Goal: Task Accomplishment & Management: Manage account settings

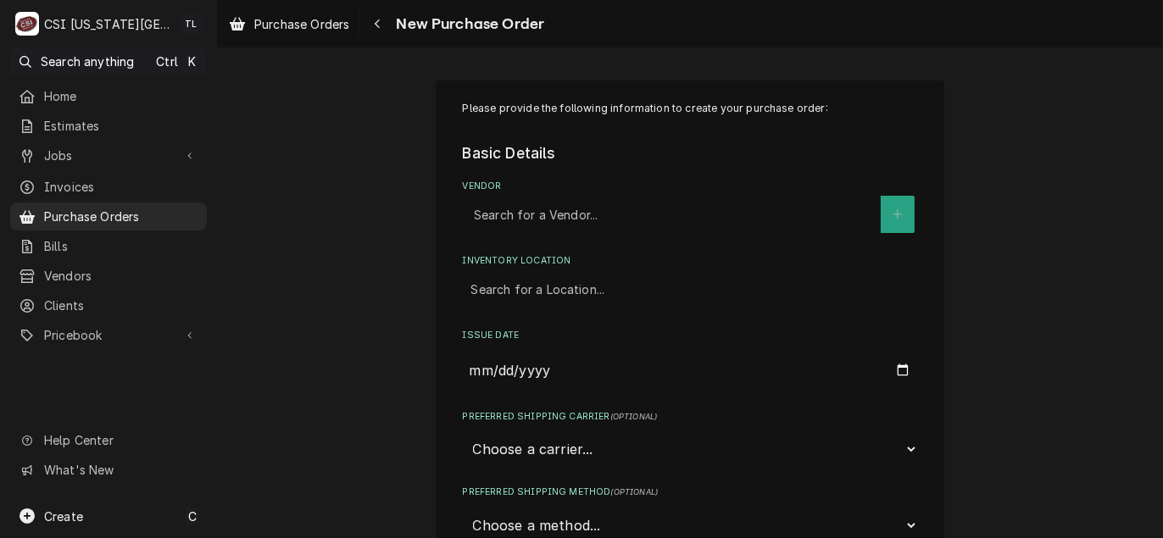
click at [524, 225] on div "Vendor" at bounding box center [673, 214] width 398 height 31
type input "key"
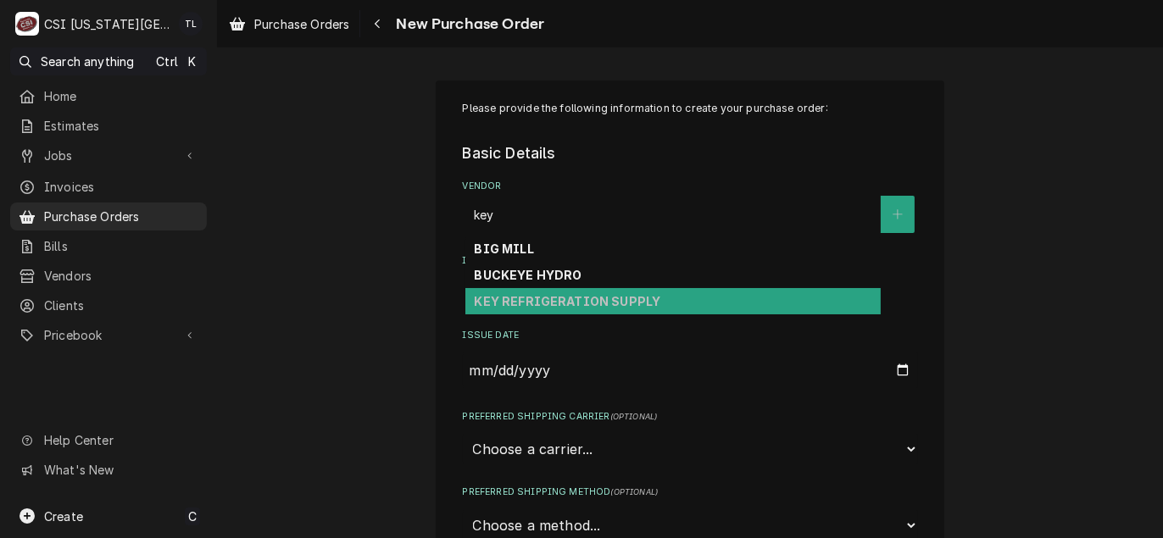
click at [555, 296] on strong "KEY REFRIGERATION SUPPLY" at bounding box center [567, 301] width 186 height 14
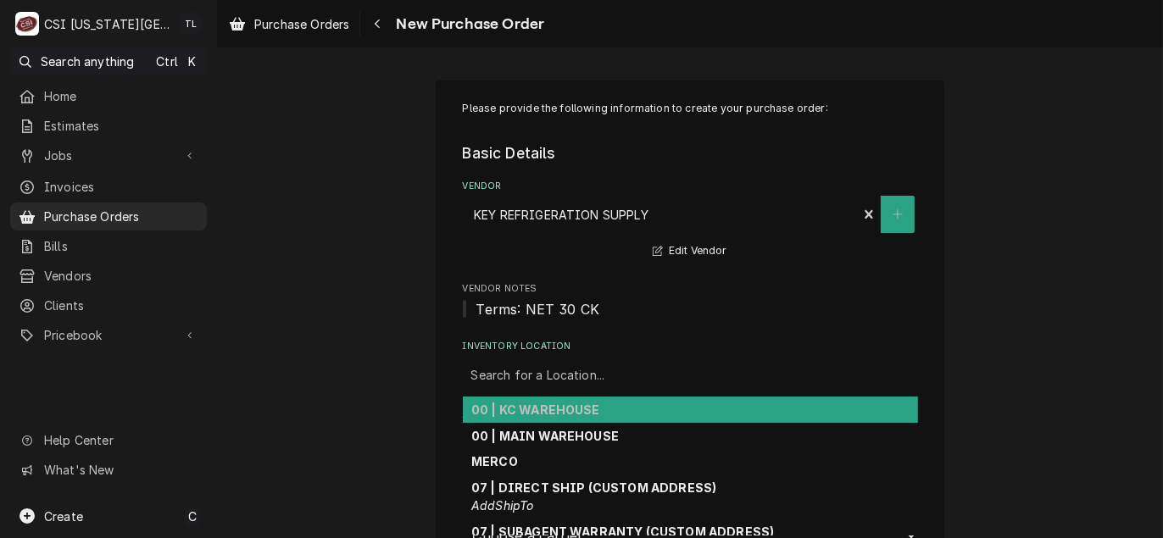
click at [590, 371] on div "Inventory Location" at bounding box center [690, 375] width 438 height 31
click at [586, 401] on div "00 | KC WAREHOUSE" at bounding box center [690, 410] width 455 height 26
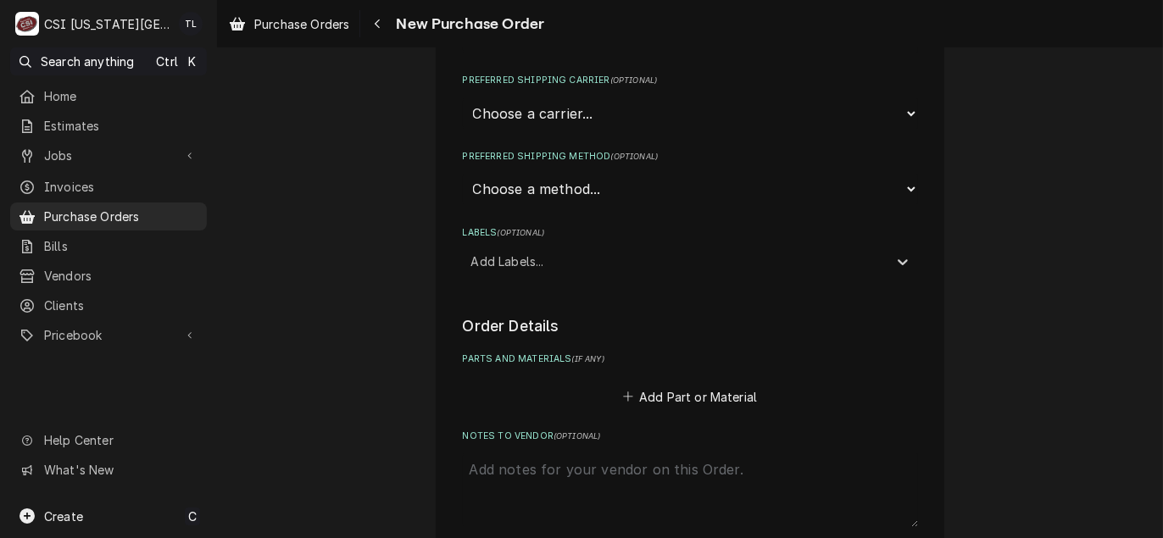
scroll to position [424, 0]
click at [523, 271] on div "Labels" at bounding box center [675, 259] width 408 height 31
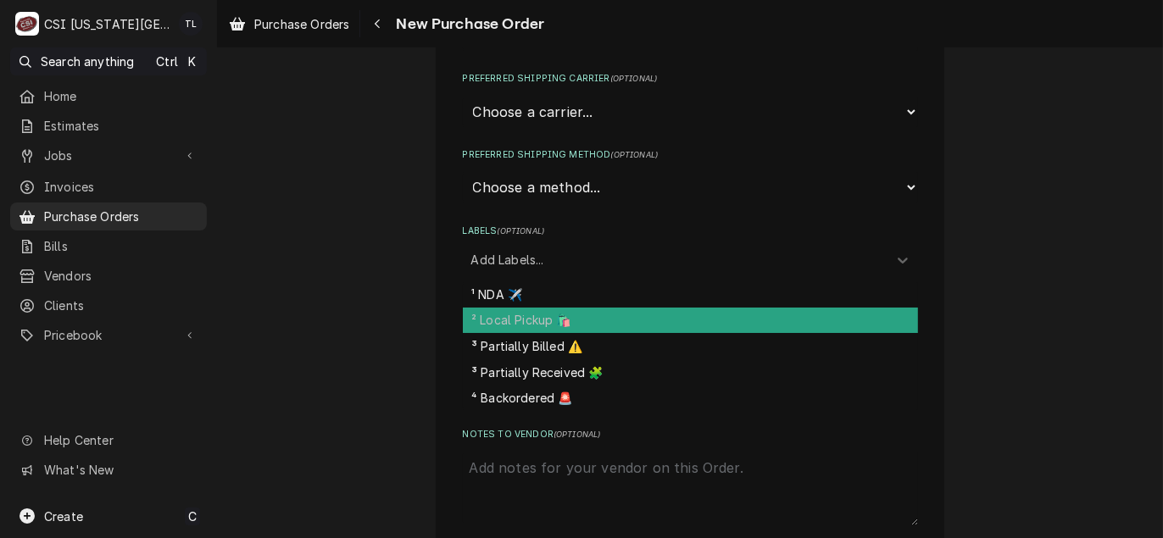
click at [527, 317] on div "² Local Pickup 🛍️" at bounding box center [690, 321] width 455 height 26
type textarea "x"
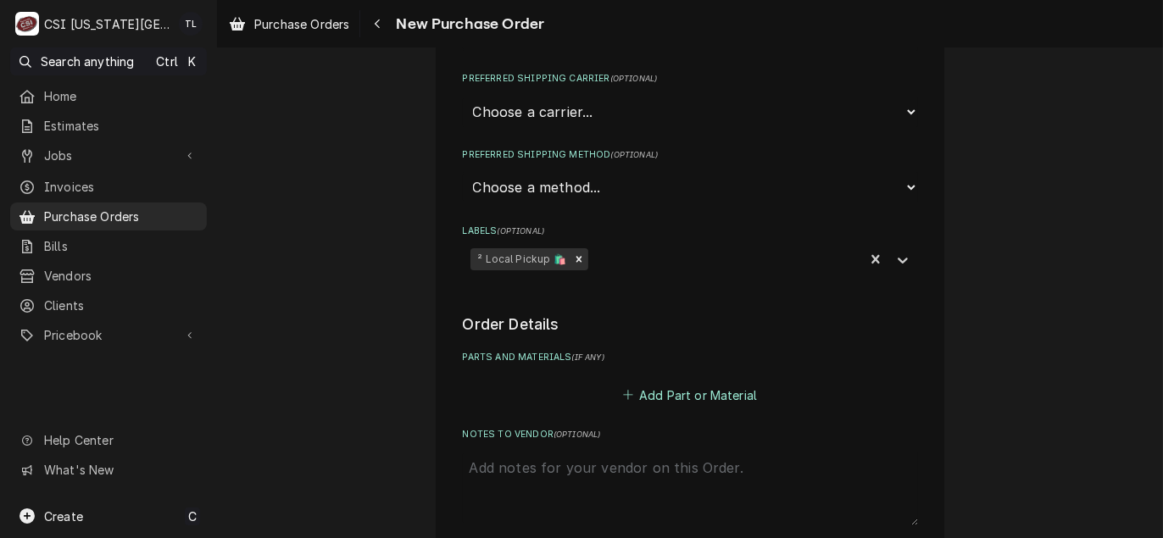
click at [692, 402] on button "Add Part or Material" at bounding box center [689, 395] width 140 height 24
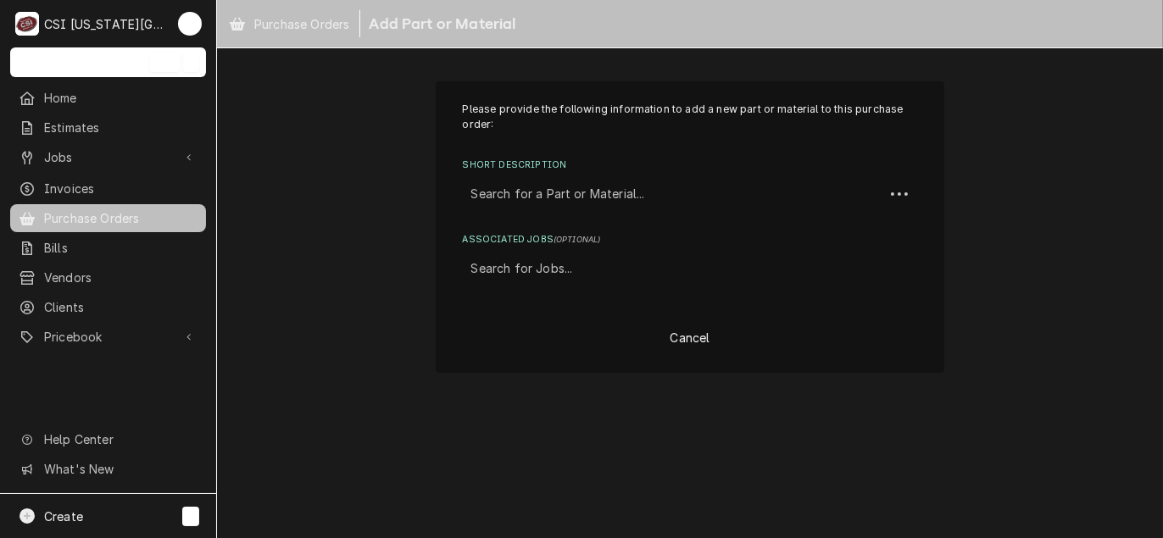
click at [552, 207] on div "Short Description" at bounding box center [673, 194] width 404 height 31
type input "misc project"
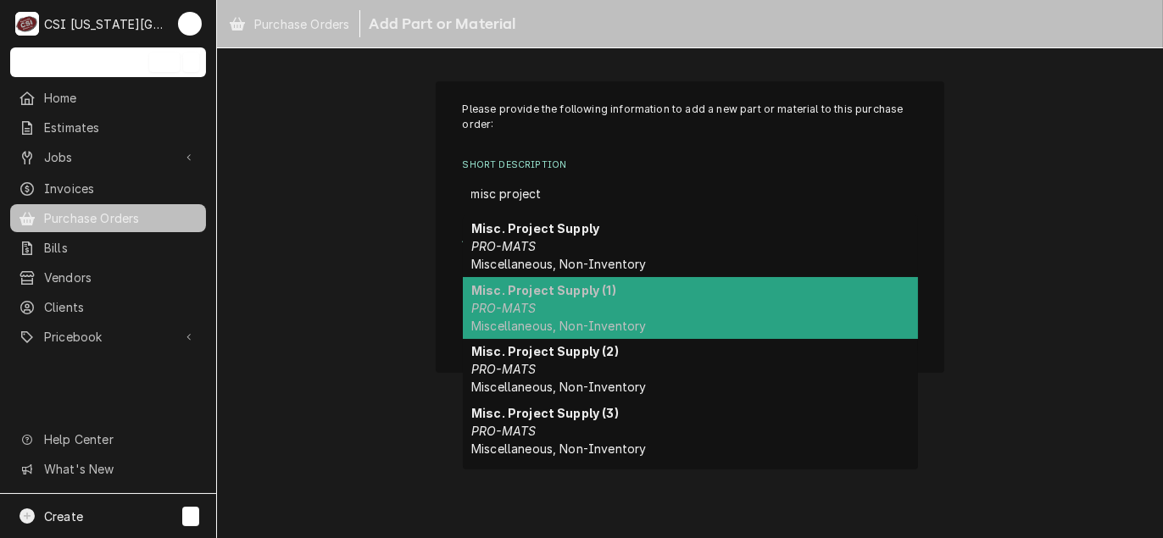
click at [569, 311] on div "Misc. Project Supply (1) PRO-MATS Miscellaneous, Non-Inventory" at bounding box center [690, 308] width 455 height 62
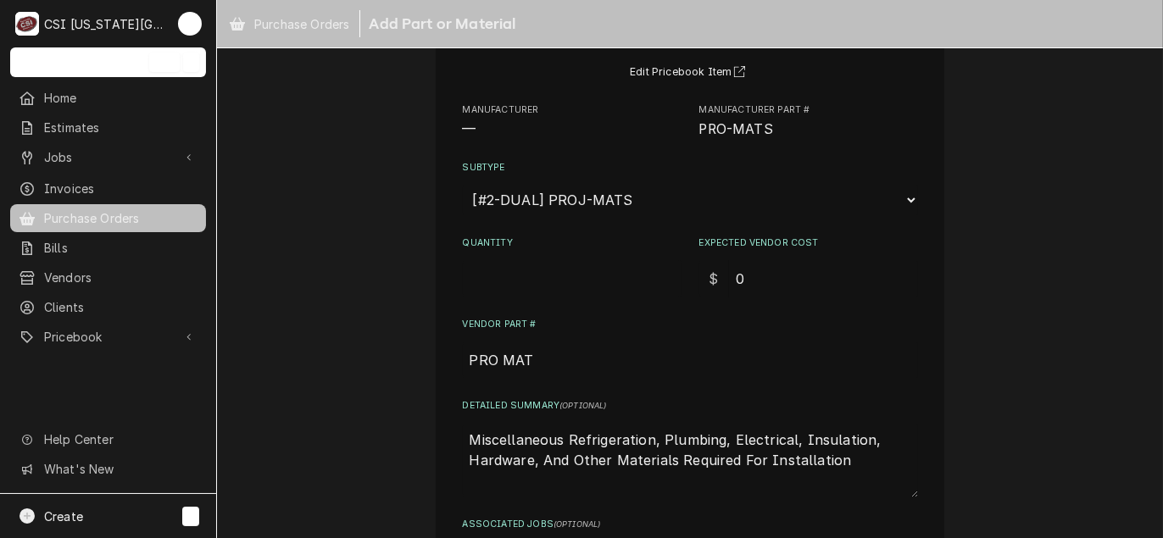
scroll to position [169, 0]
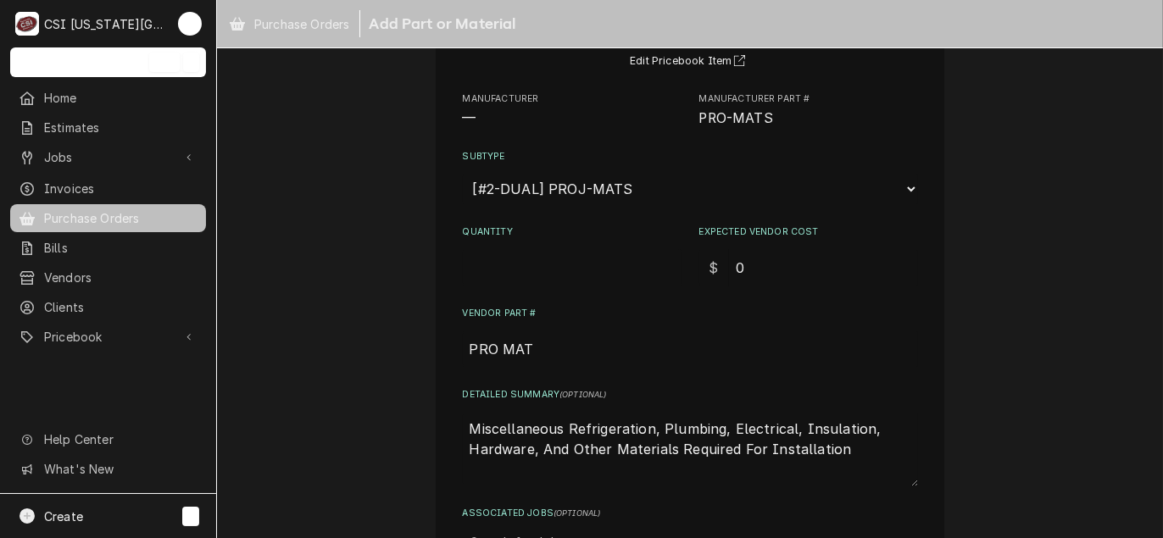
click at [536, 273] on input "Quantity" at bounding box center [572, 267] width 219 height 37
type textarea "x"
type input "1"
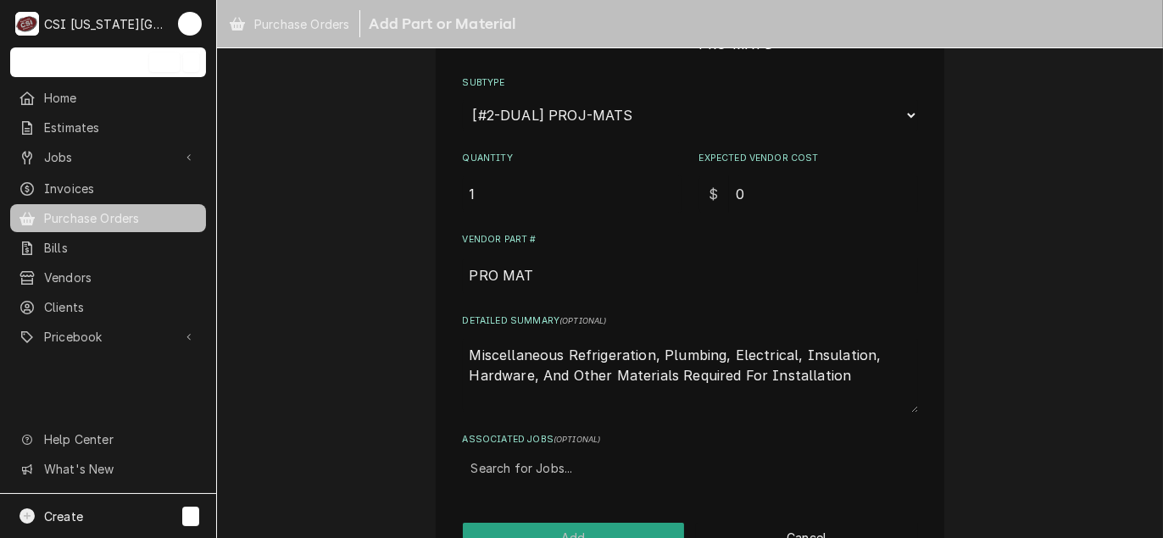
scroll to position [290, 0]
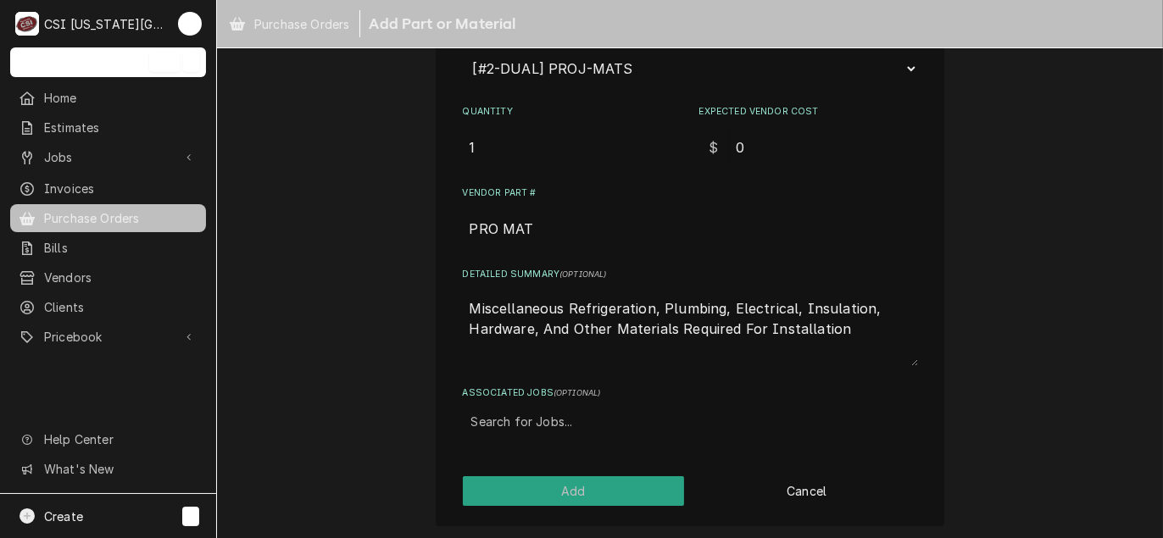
drag, startPoint x: 835, startPoint y: 334, endPoint x: 297, endPoint y: 277, distance: 541.1
click at [297, 277] on div "Please provide the following information to add a new part or material to this …" at bounding box center [690, 158] width 946 height 765
type textarea "x"
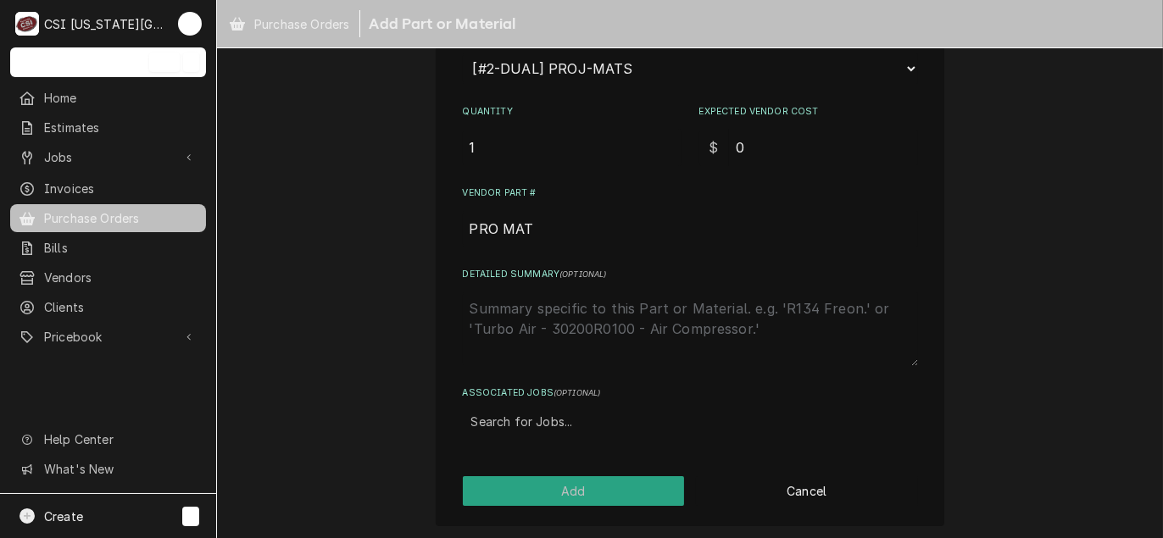
click at [535, 427] on div "Associated Jobs" at bounding box center [690, 422] width 438 height 31
type input "32160"
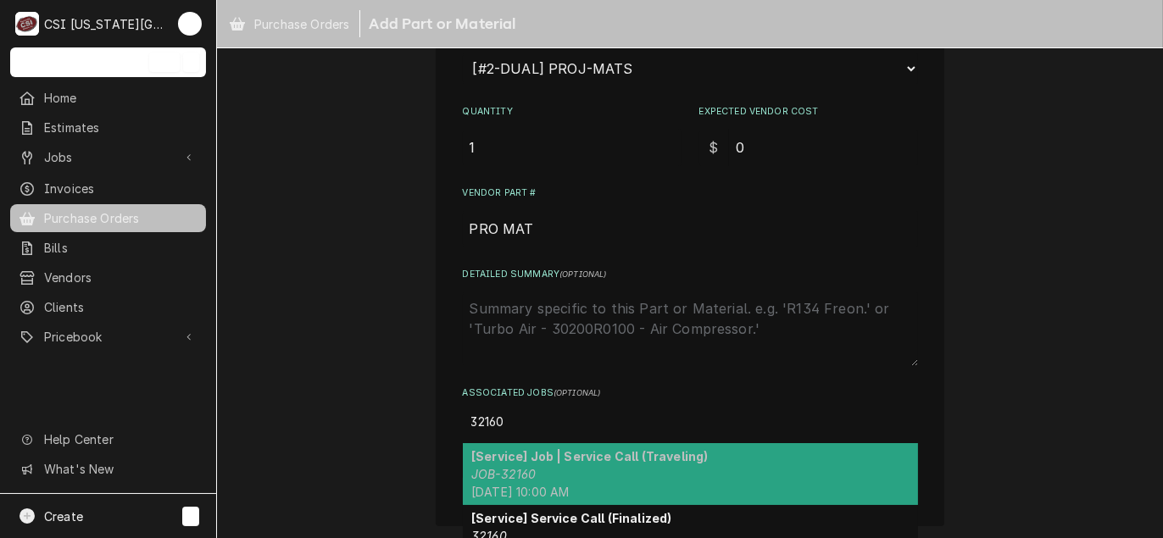
click at [520, 457] on strong "[Service] Job | Service Call (Traveling)" at bounding box center [589, 456] width 236 height 14
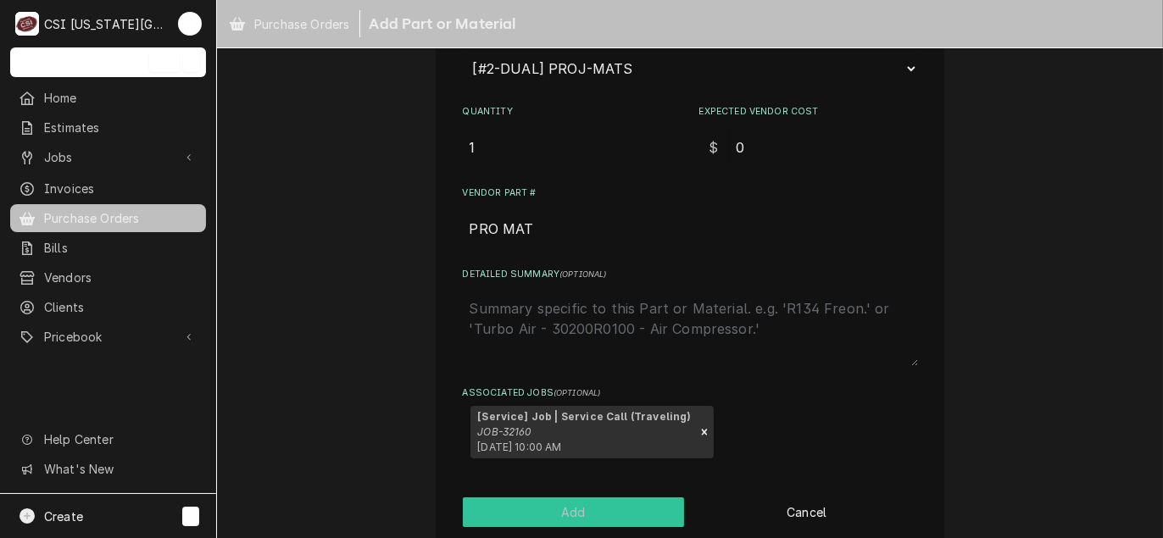
click at [552, 508] on button "Add" at bounding box center [574, 512] width 222 height 30
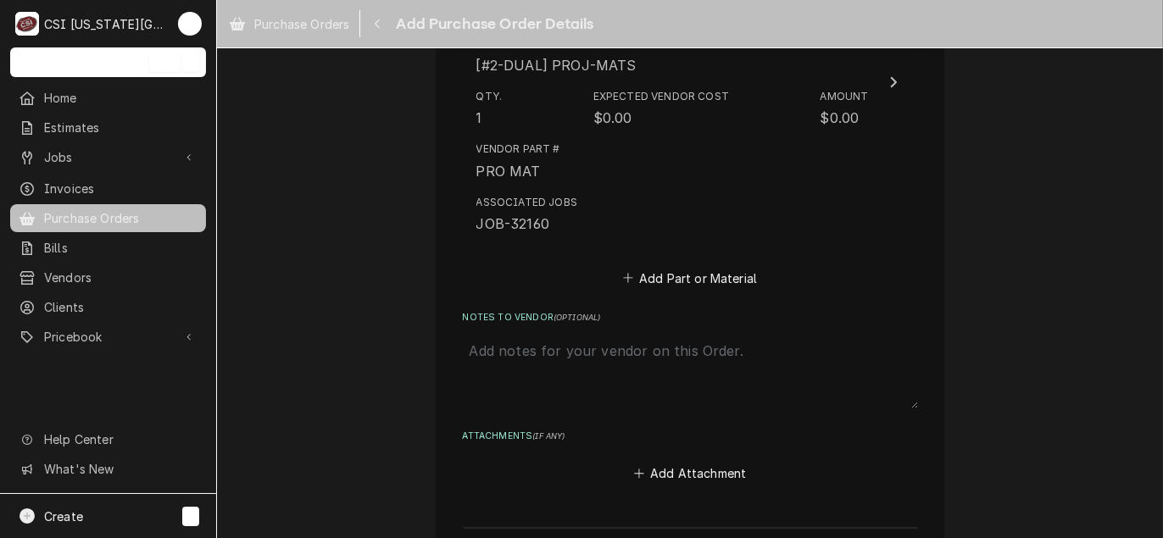
scroll to position [1017, 0]
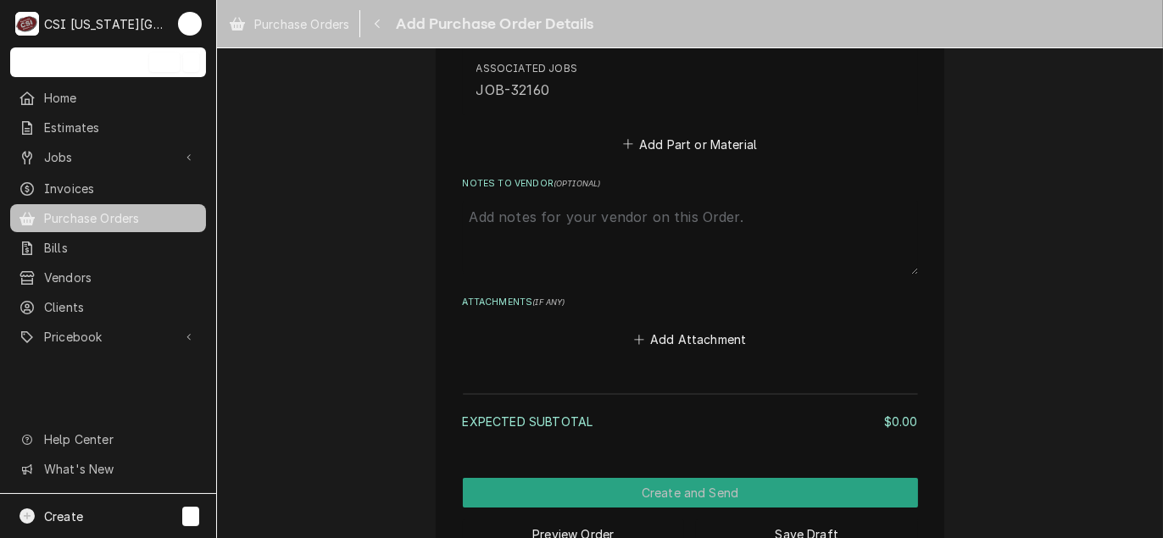
click at [589, 226] on textarea "Notes to Vendor ( optional )" at bounding box center [690, 237] width 455 height 75
type textarea "x"
type textarea "z"
type textarea "x"
type textarea "za"
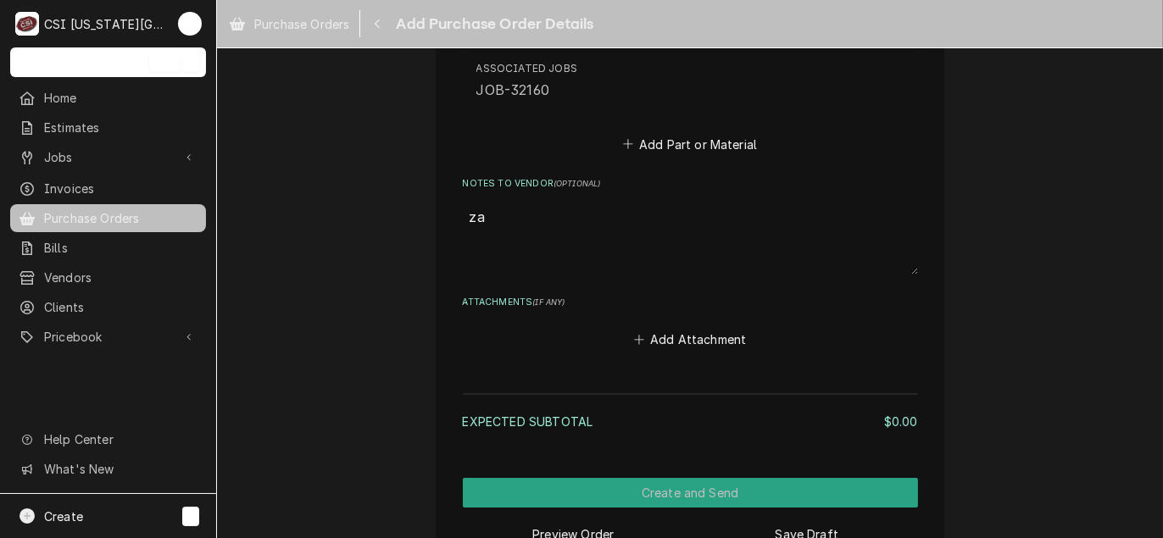
type textarea "x"
type textarea "zac"
type textarea "x"
type textarea "zach"
type textarea "x"
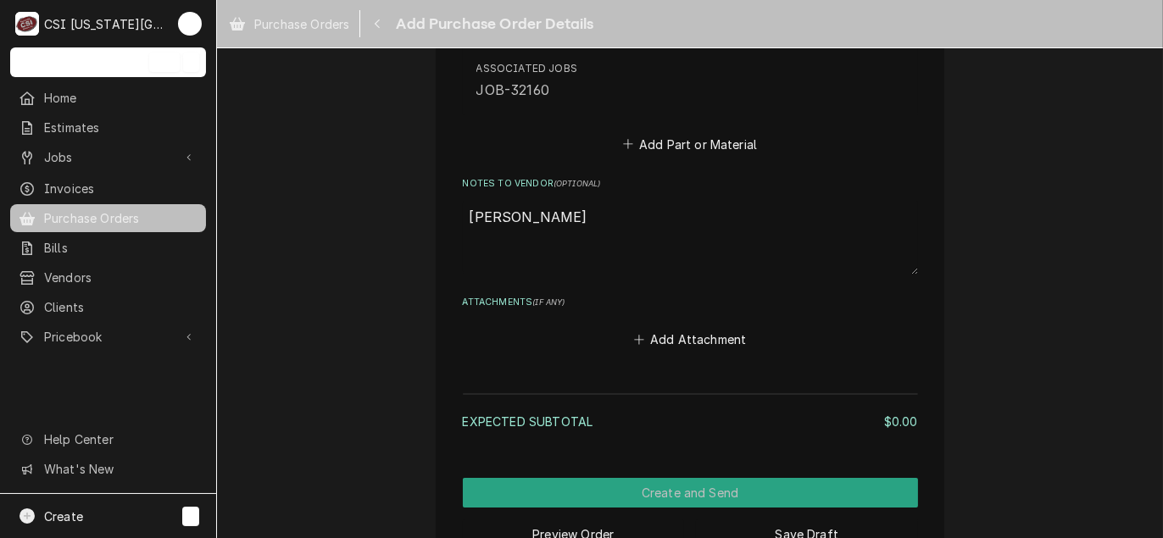
type textarea "zach"
type textarea "x"
type textarea "zach w"
type textarea "x"
type textarea "zach wi"
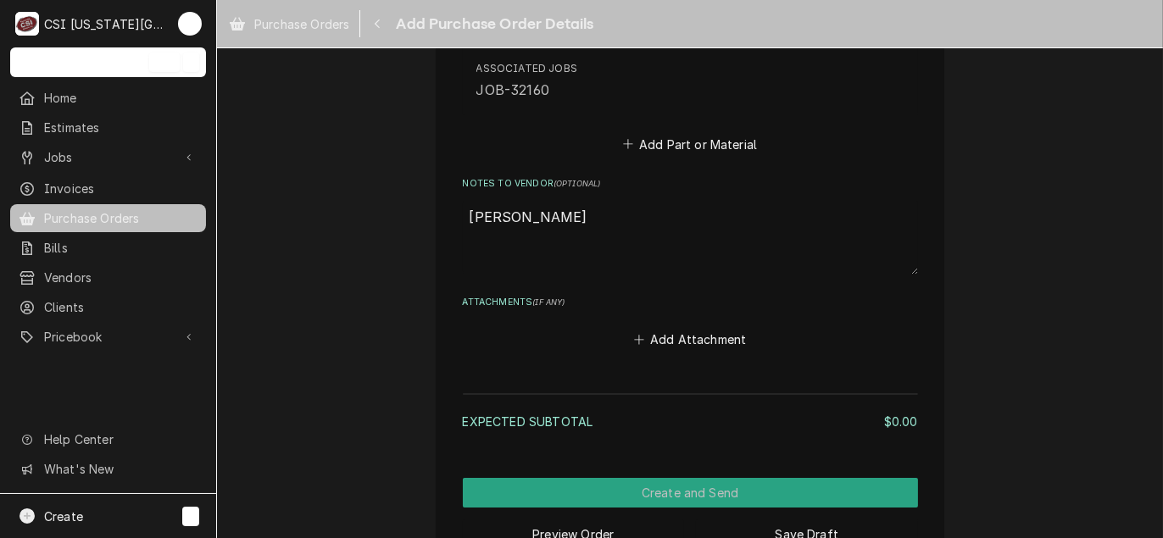
type textarea "x"
type textarea "zach wil"
type textarea "x"
type textarea "zach wils"
type textarea "x"
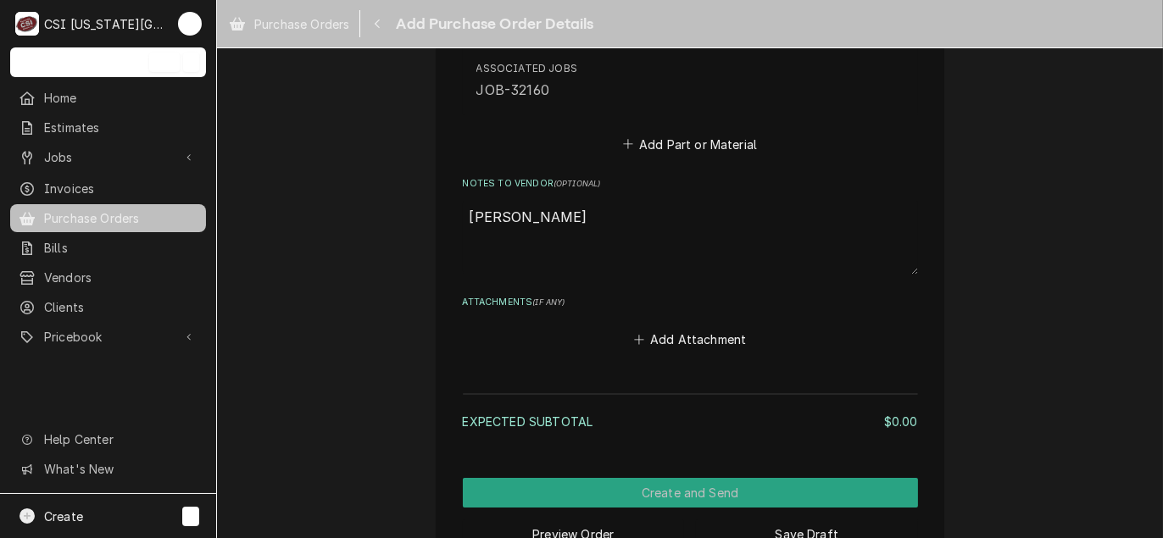
type textarea "zach wilso"
type textarea "x"
type textarea "zach wilson"
type textarea "x"
type textarea "zach wilson"
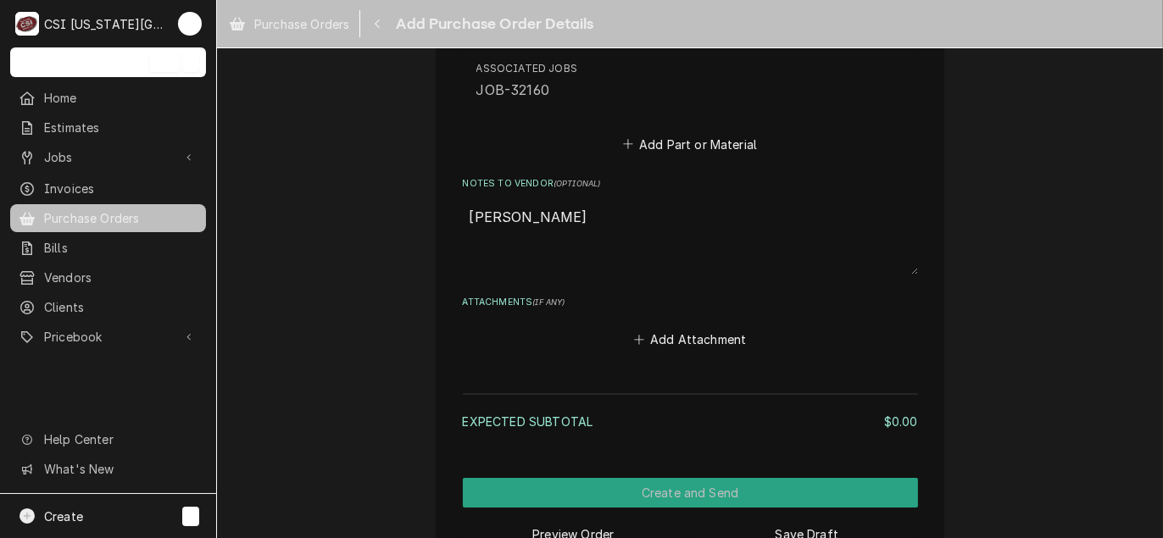
type textarea "x"
type textarea "zach wilson t"
type textarea "x"
type textarea "zach wilson th"
type textarea "x"
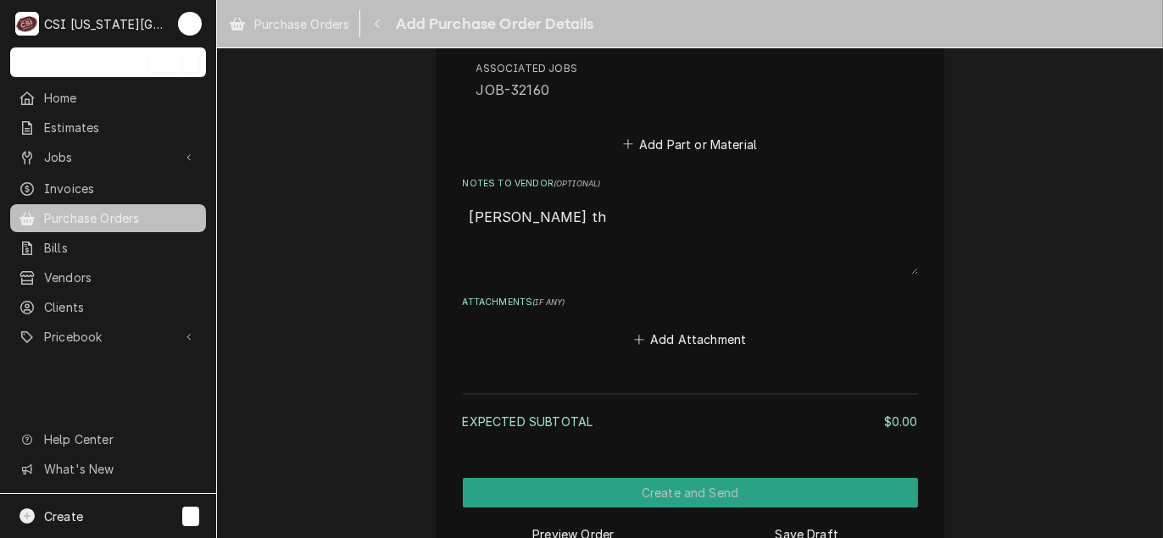
type textarea "zach wilson the"
type textarea "x"
type textarea "zach wilson ther"
type textarea "x"
type textarea "zach wilson therr"
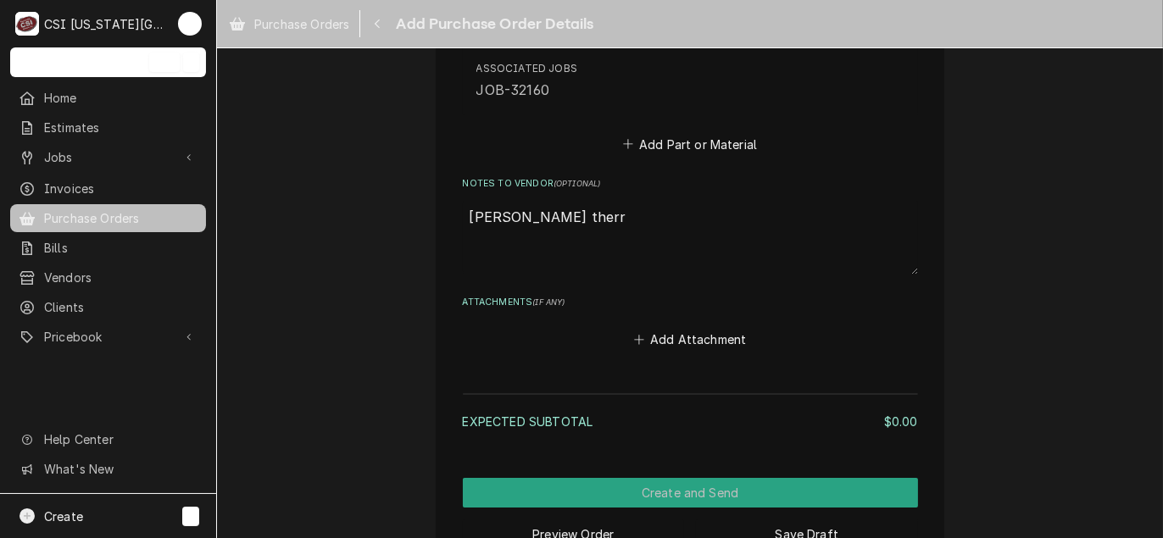
type textarea "x"
type textarea "zach wilson therrm"
type textarea "x"
type textarea "zach wilson therrmo"
type textarea "x"
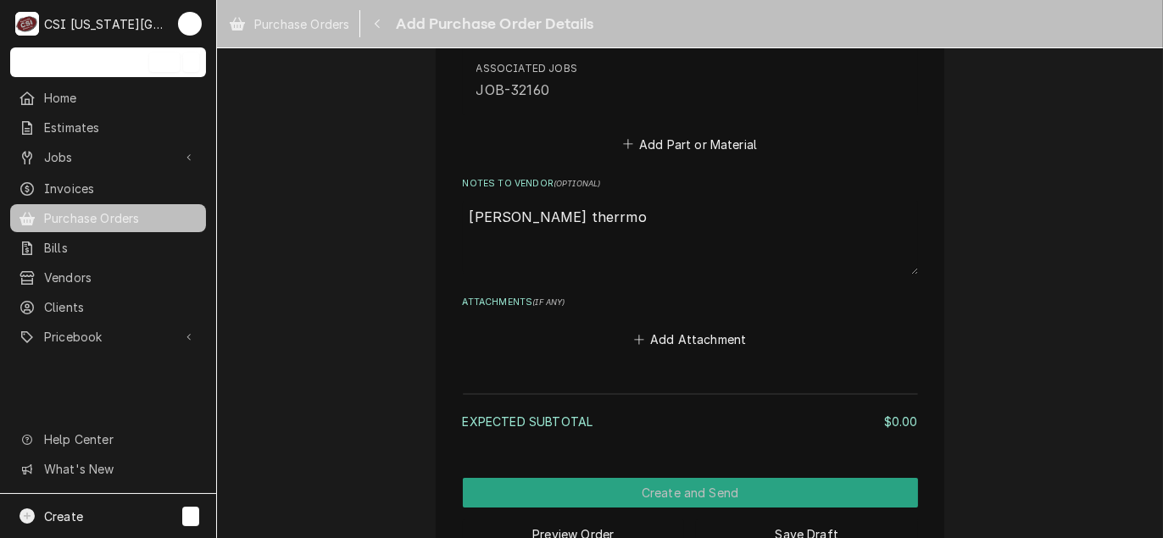
type textarea "zach wilson therrmos"
type textarea "x"
type textarea "zach wilson therrmost"
type textarea "x"
type textarea "zach wilson therrmostr"
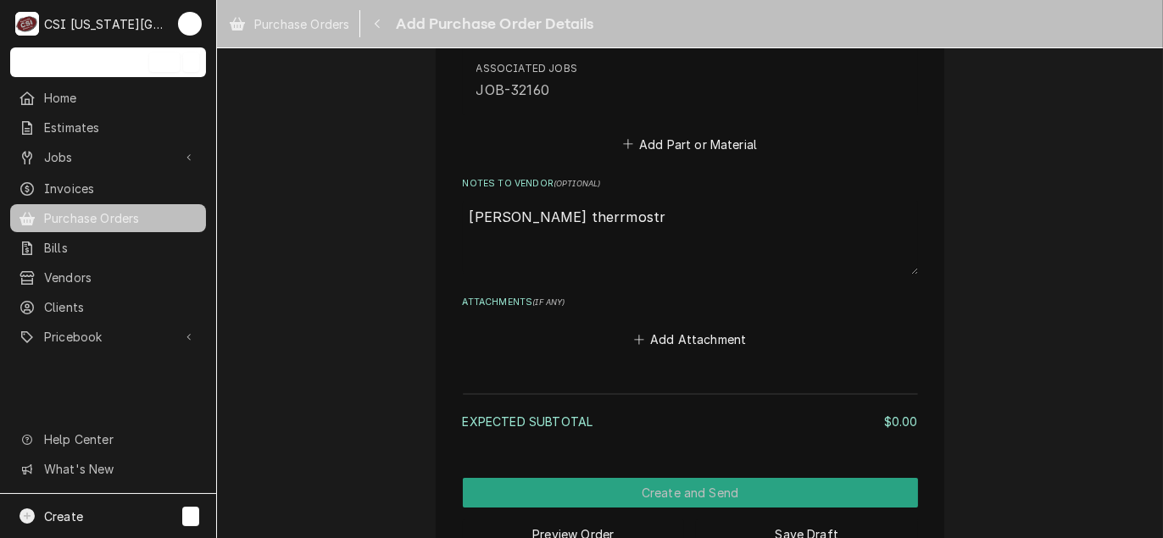
type textarea "x"
type textarea "zach wilson therrmostra"
type textarea "x"
type textarea "zach wilson therrmostr"
type textarea "x"
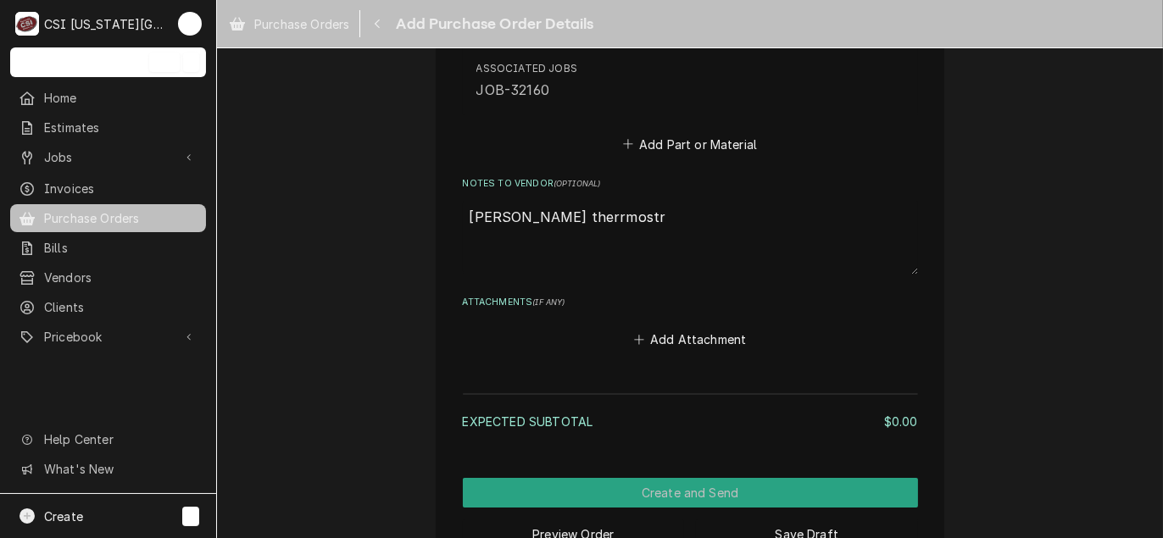
type textarea "zach wilson therrmost"
type textarea "x"
type textarea "zach wilson therrmos"
type textarea "x"
type textarea "zach wilson therrmost"
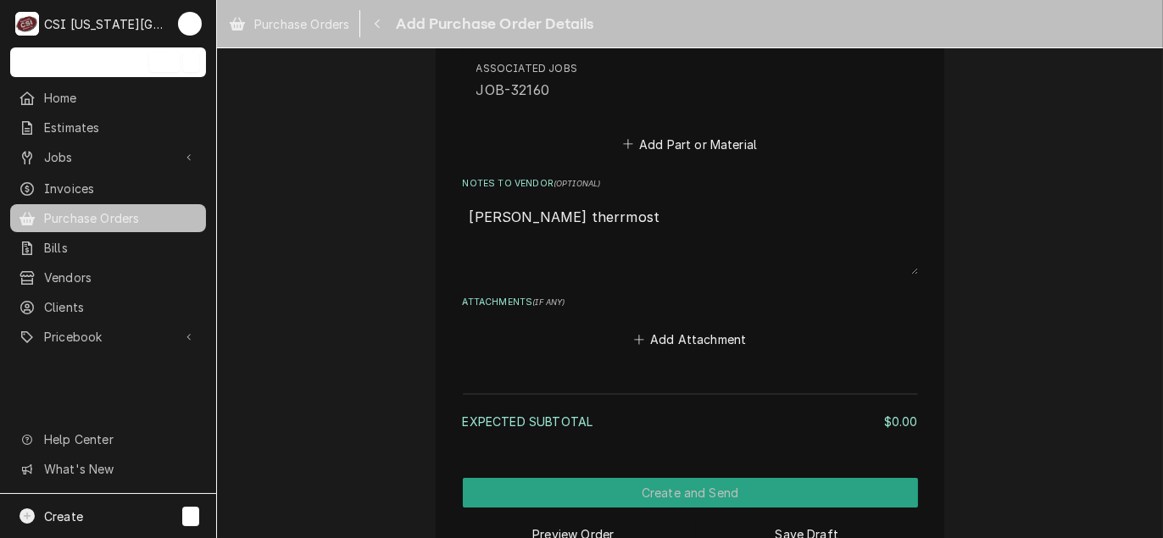
type textarea "x"
type textarea "zach wilson therrmosta"
type textarea "x"
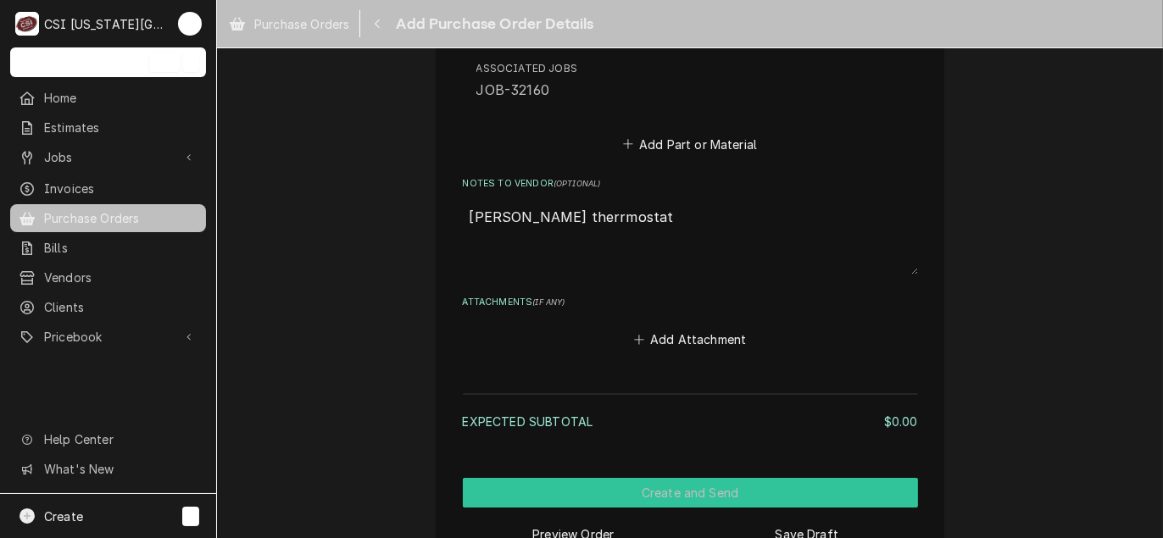
type textarea "zach wilson therrmostat"
click at [661, 486] on button "Create and Send" at bounding box center [690, 493] width 455 height 30
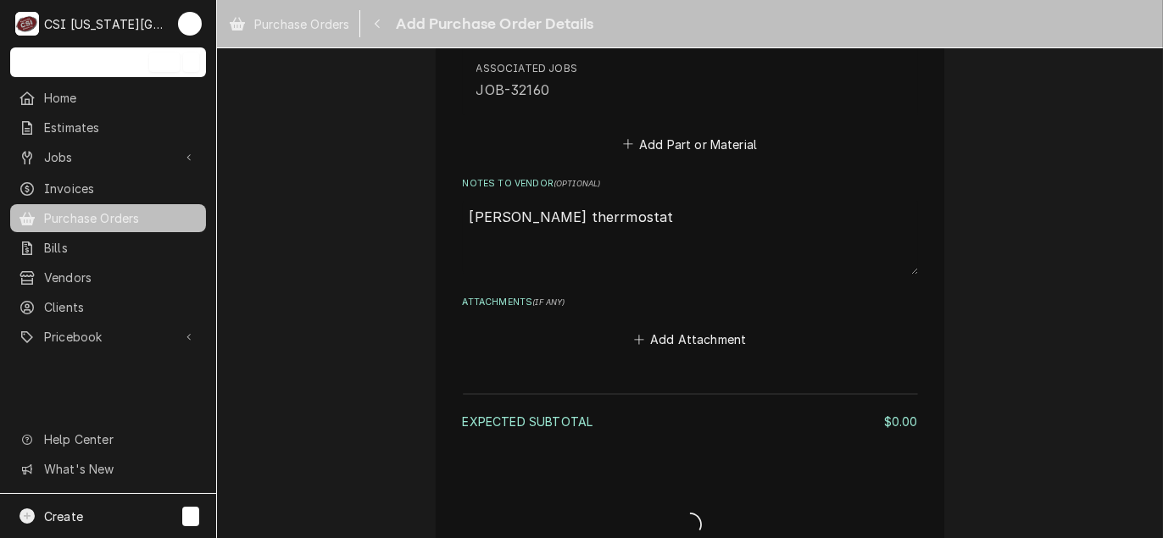
type textarea "x"
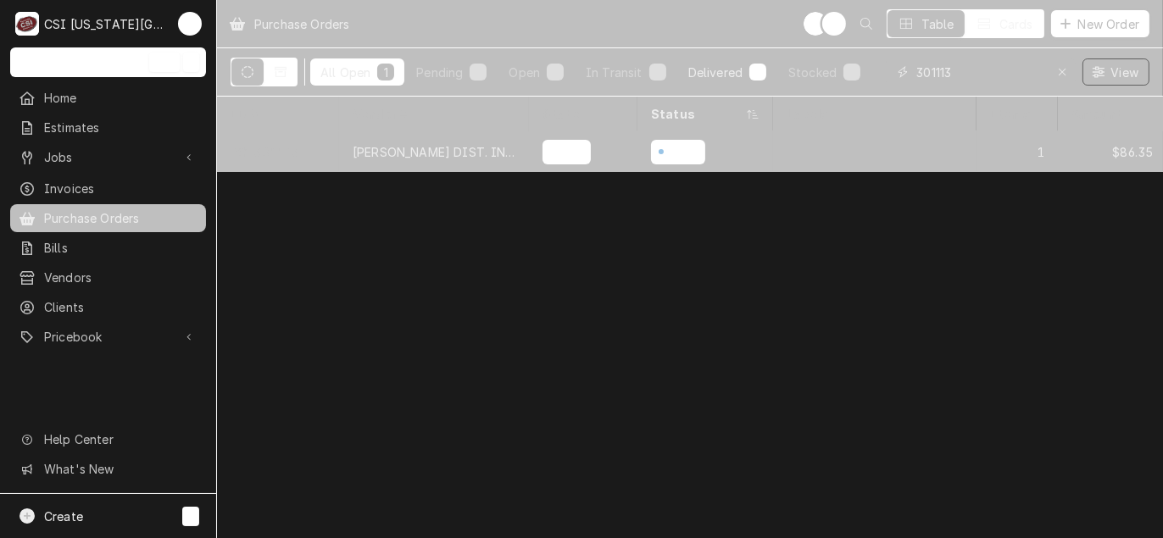
drag, startPoint x: 970, startPoint y: 74, endPoint x: 703, endPoint y: 67, distance: 267.0
click at [705, 67] on div "All Open 1 Pending 0 Open 1 In Transit 0 Delivered 0 Stocked 0 301113 View" at bounding box center [690, 71] width 919 height 47
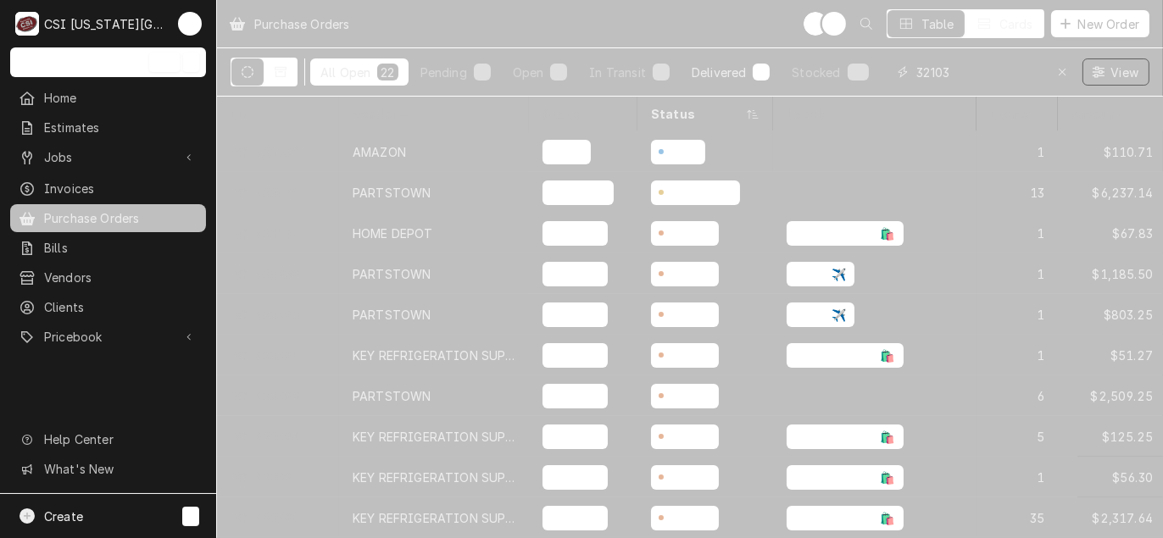
type input "32103"
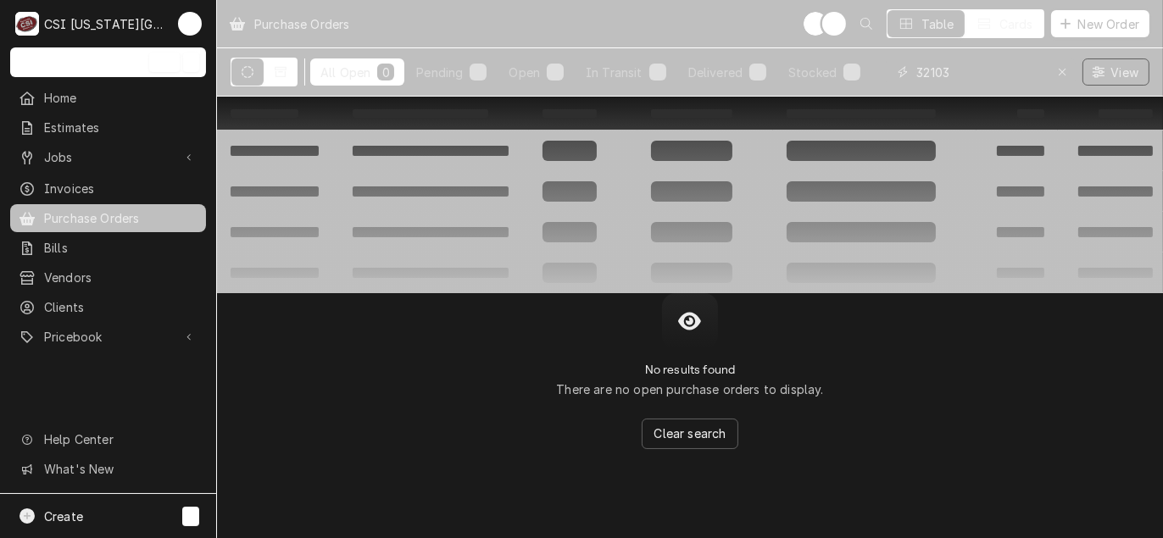
drag, startPoint x: 969, startPoint y: 71, endPoint x: 442, endPoint y: 25, distance: 529.2
click at [442, 25] on div "Purchase Orders TL NI Table Cards New Order All Open 0 Pending 0 Open 0 In Tran…" at bounding box center [690, 48] width 946 height 97
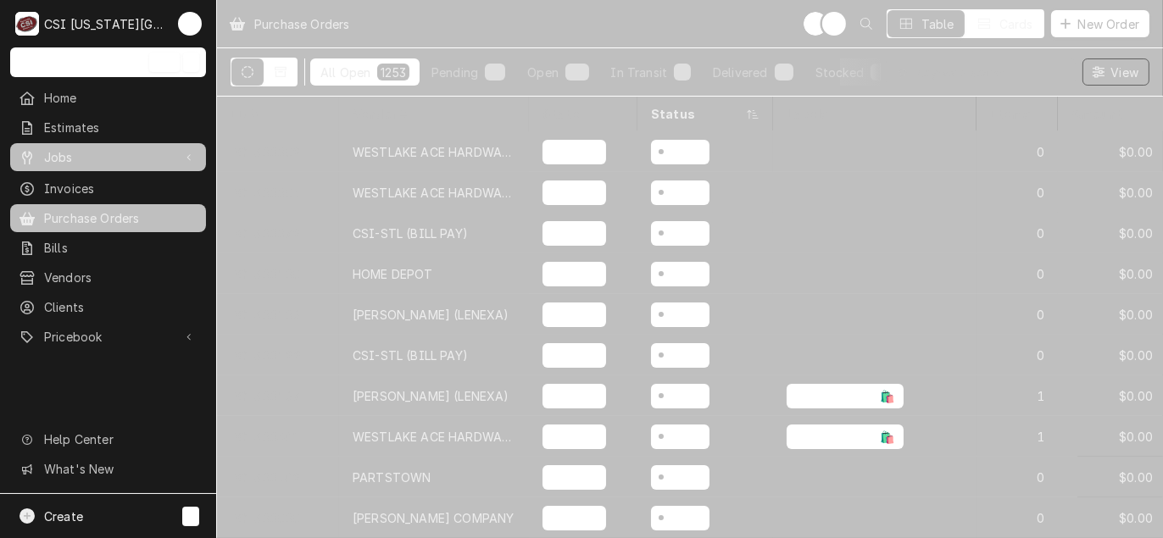
click at [75, 148] on span "Jobs" at bounding box center [108, 157] width 128 height 18
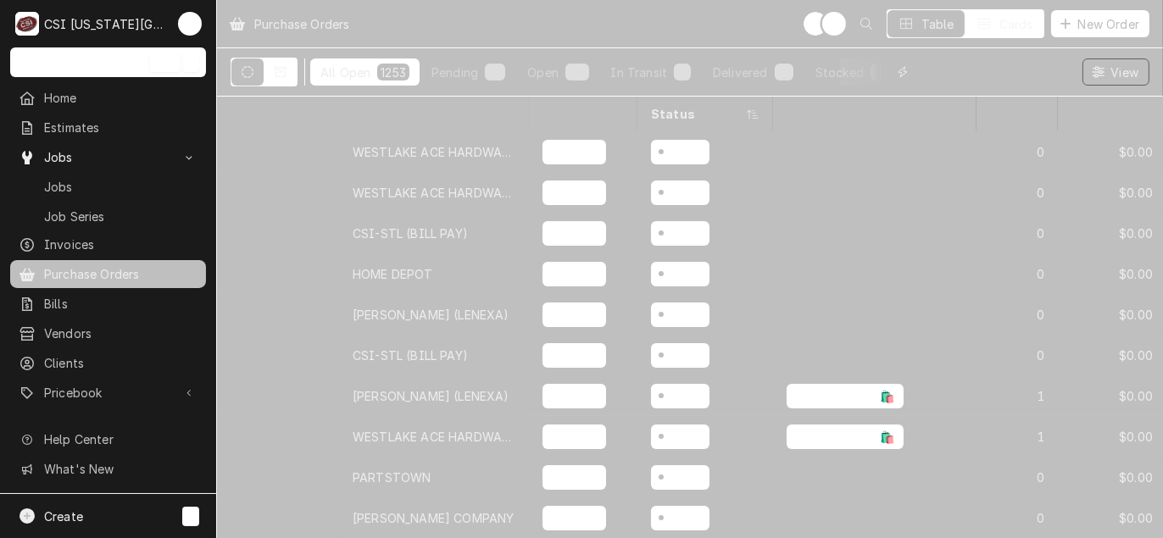
click at [933, 69] on input "Dynamic Content Wrapper" at bounding box center [991, 71] width 151 height 27
type input "32103"
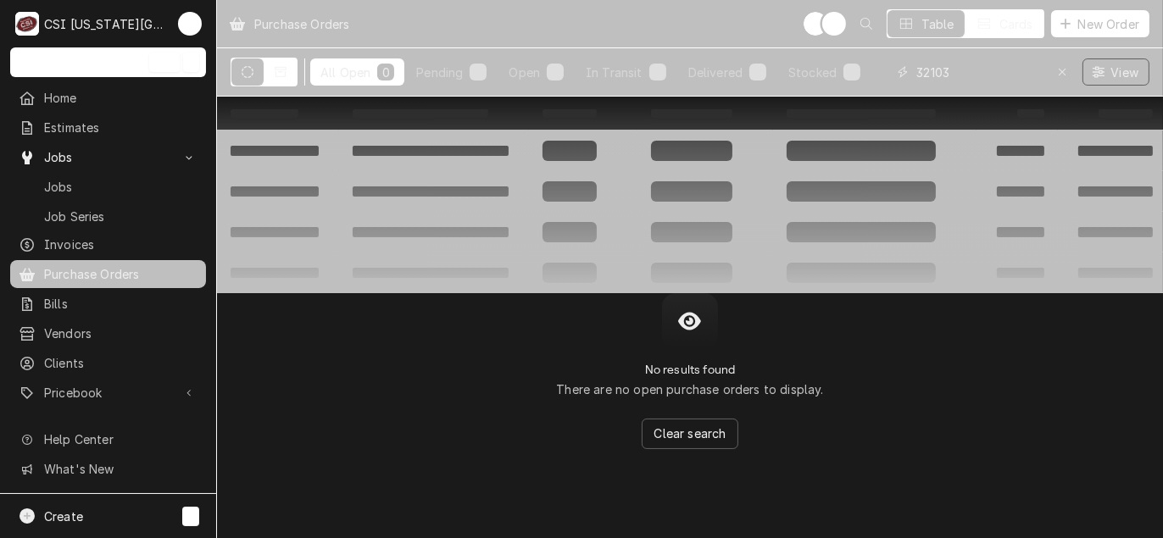
drag, startPoint x: 986, startPoint y: 69, endPoint x: 873, endPoint y: 66, distance: 113.6
click at [873, 66] on div "All Open 0 Pending 0 Open 0 In Transit 0 Delivered 0 Stocked 0 32103 View" at bounding box center [690, 71] width 919 height 47
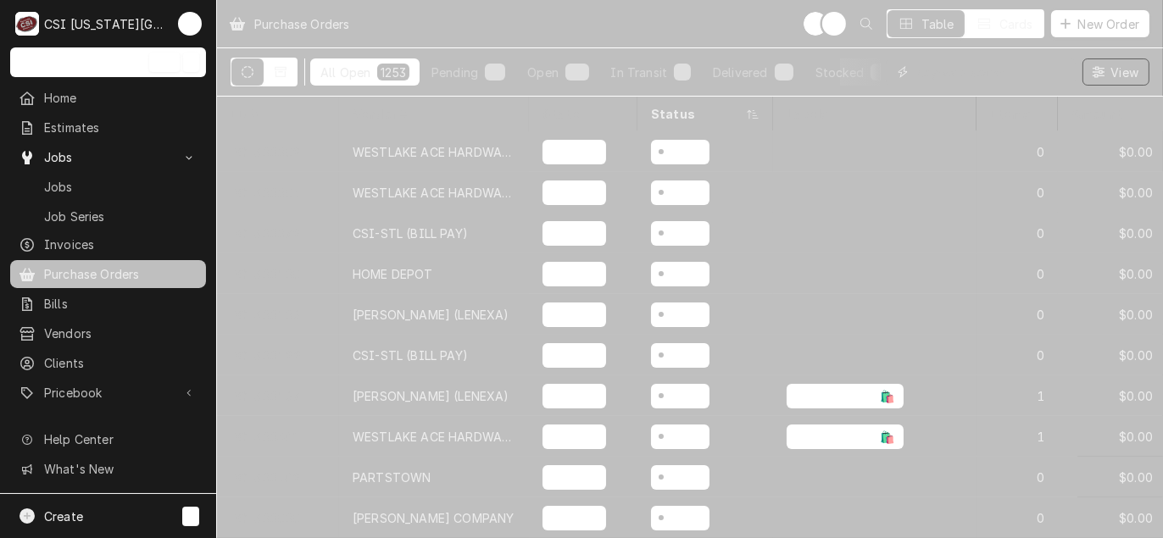
click at [973, 78] on input "Dynamic Content Wrapper" at bounding box center [991, 71] width 151 height 27
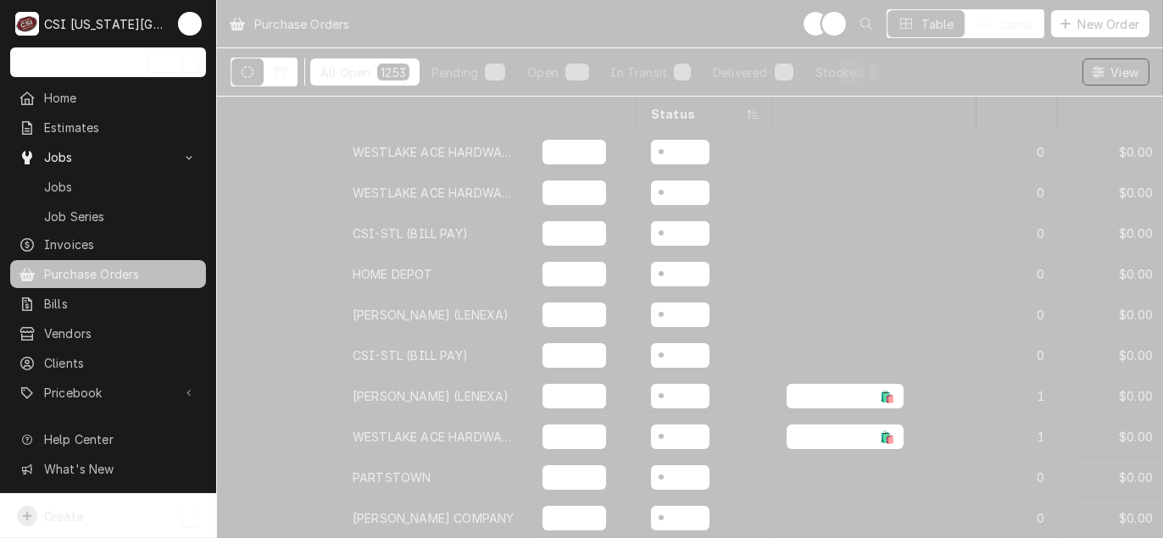
click at [67, 520] on span "Create" at bounding box center [63, 516] width 39 height 14
click at [313, 434] on div "Purchase Order" at bounding box center [305, 428] width 146 height 21
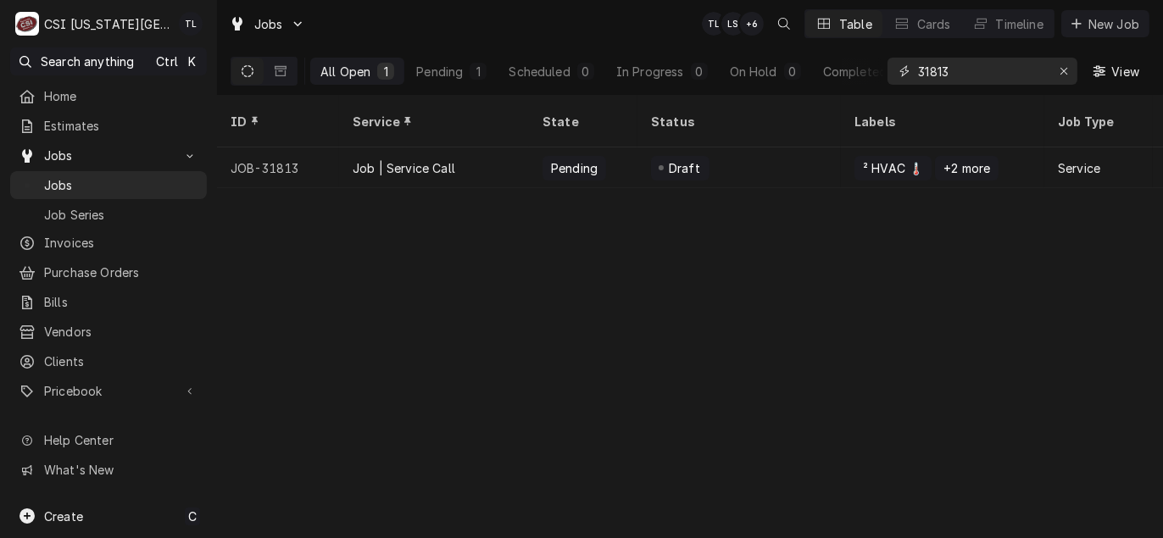
drag, startPoint x: 962, startPoint y: 69, endPoint x: 756, endPoint y: 49, distance: 206.9
click at [771, 58] on div "All Open 1 Pending 1 Scheduled 0 In Progress 0 On Hold 0 Completed 0 31813 View" at bounding box center [690, 70] width 919 height 47
type input "32103"
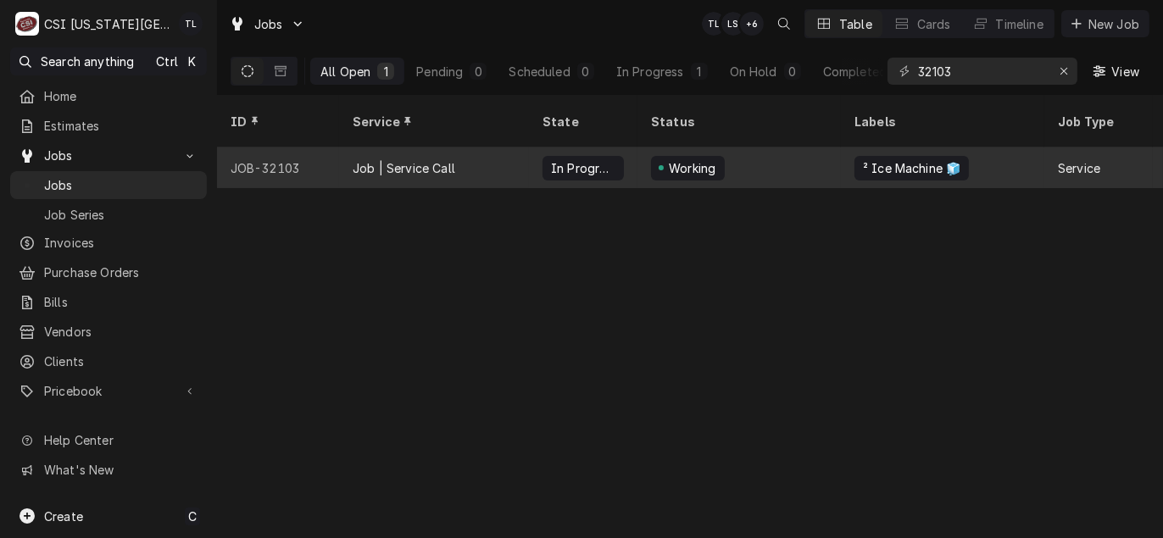
click at [332, 158] on div "JOB-32103" at bounding box center [278, 167] width 122 height 41
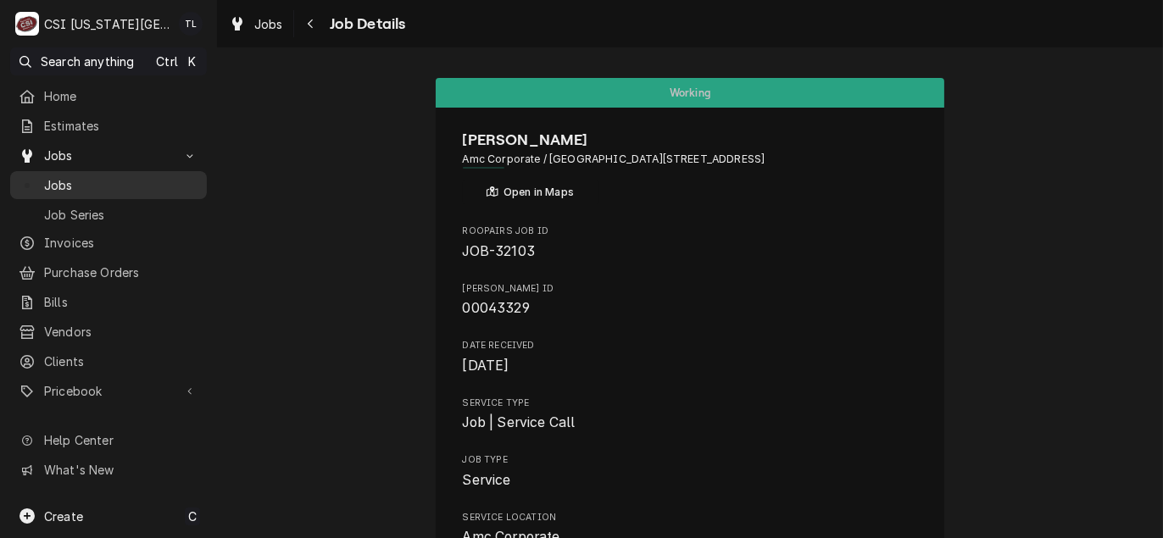
click at [107, 183] on span "Jobs" at bounding box center [121, 185] width 154 height 18
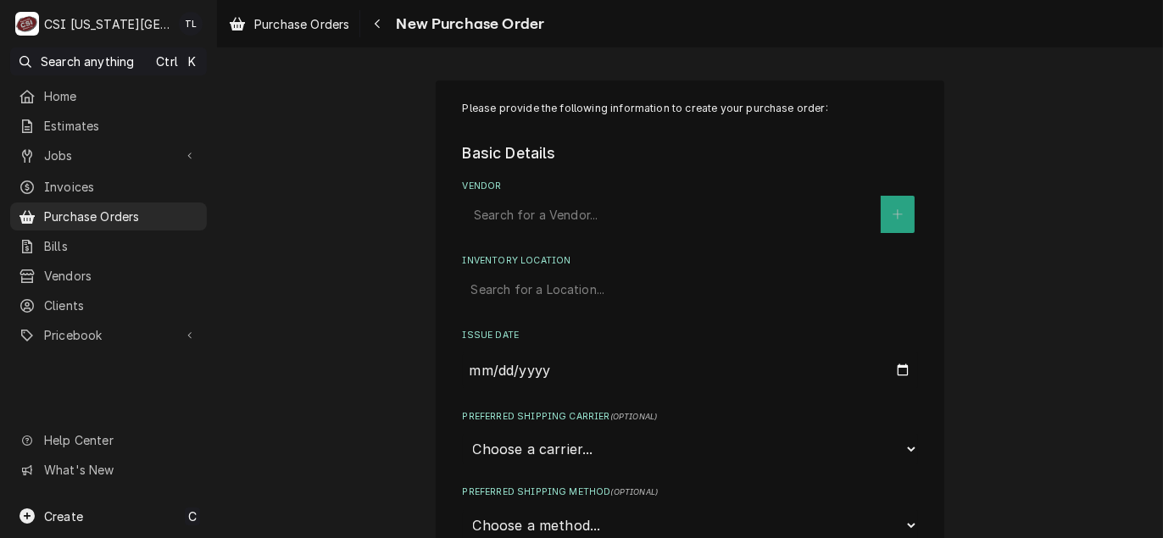
click at [527, 214] on div "Vendor" at bounding box center [673, 214] width 398 height 31
type input "homedepot"
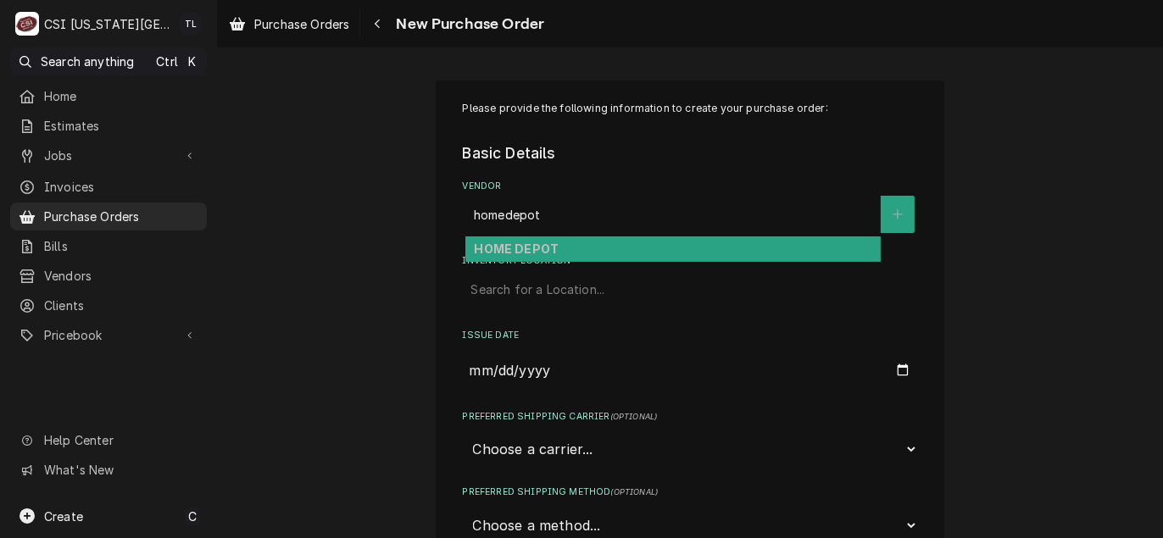
click at [519, 241] on div "HOME DEPOT" at bounding box center [672, 249] width 415 height 26
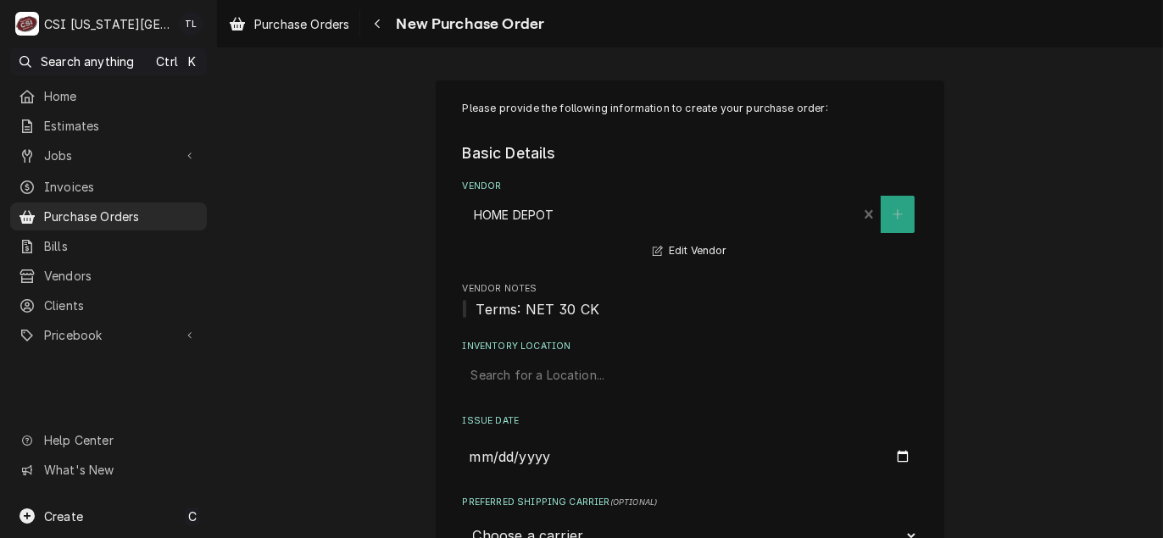
click at [533, 383] on div "Inventory Location" at bounding box center [690, 375] width 438 height 31
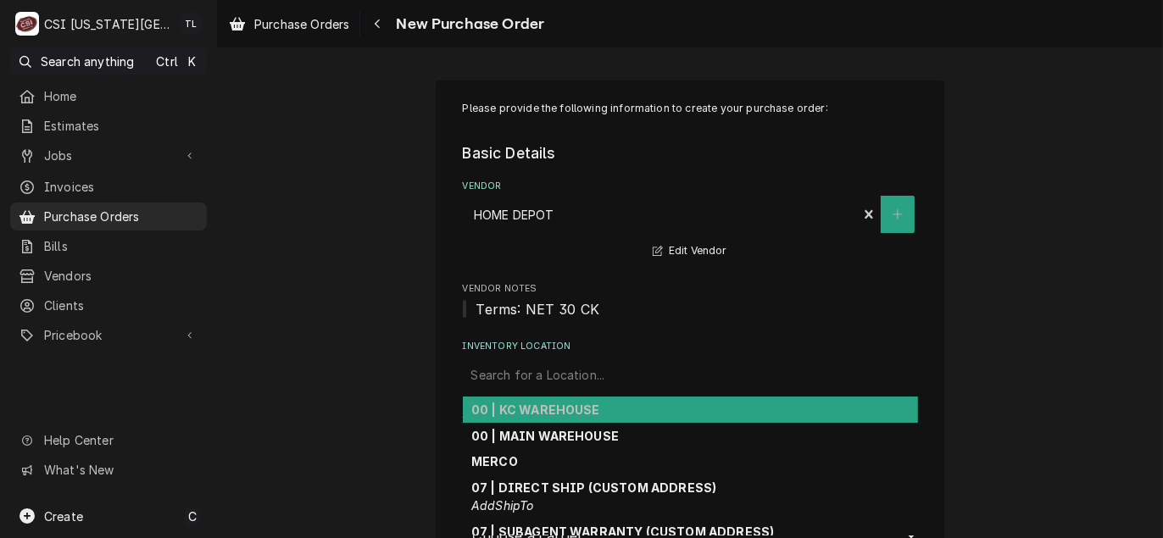
click at [534, 404] on strong "00 | KC WAREHOUSE" at bounding box center [535, 410] width 129 height 14
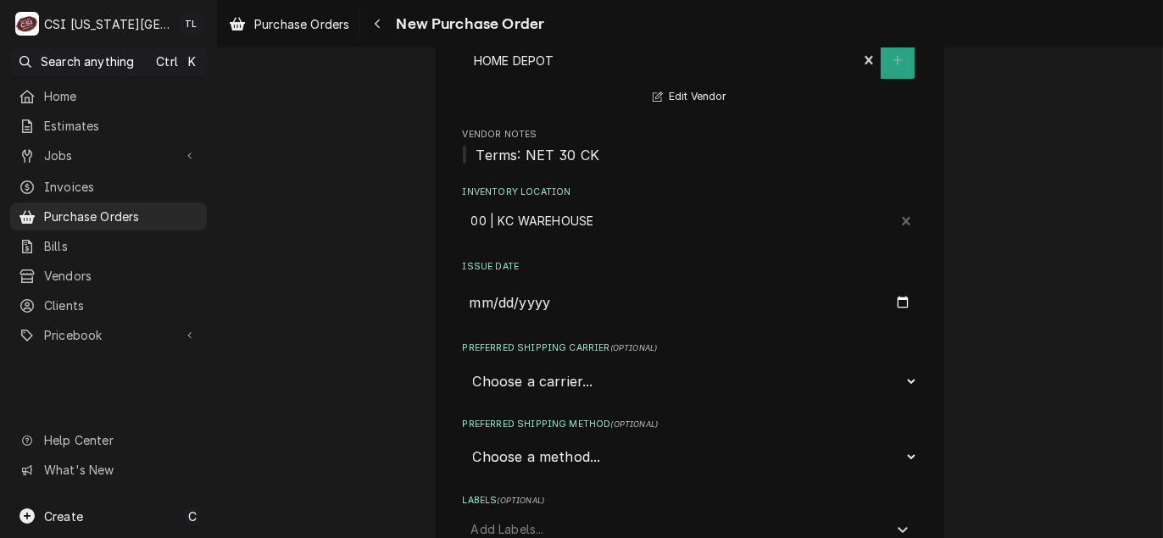
scroll to position [169, 0]
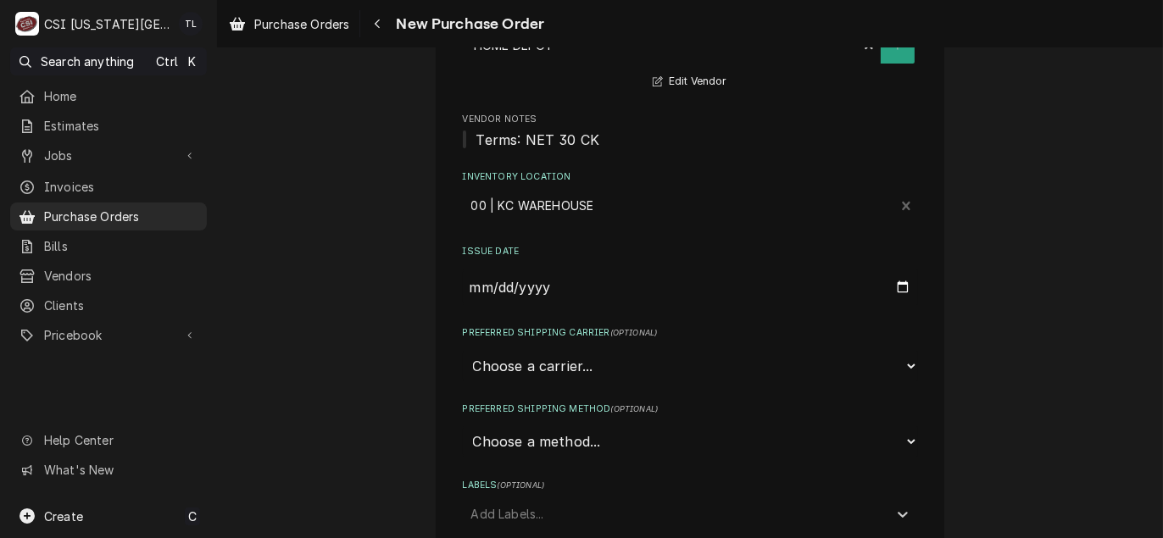
click at [541, 375] on select "Choose a carrier... U.S. Postal Service Stamps.com FedEx UPS DHL Express DHL EC…" at bounding box center [690, 366] width 455 height 32
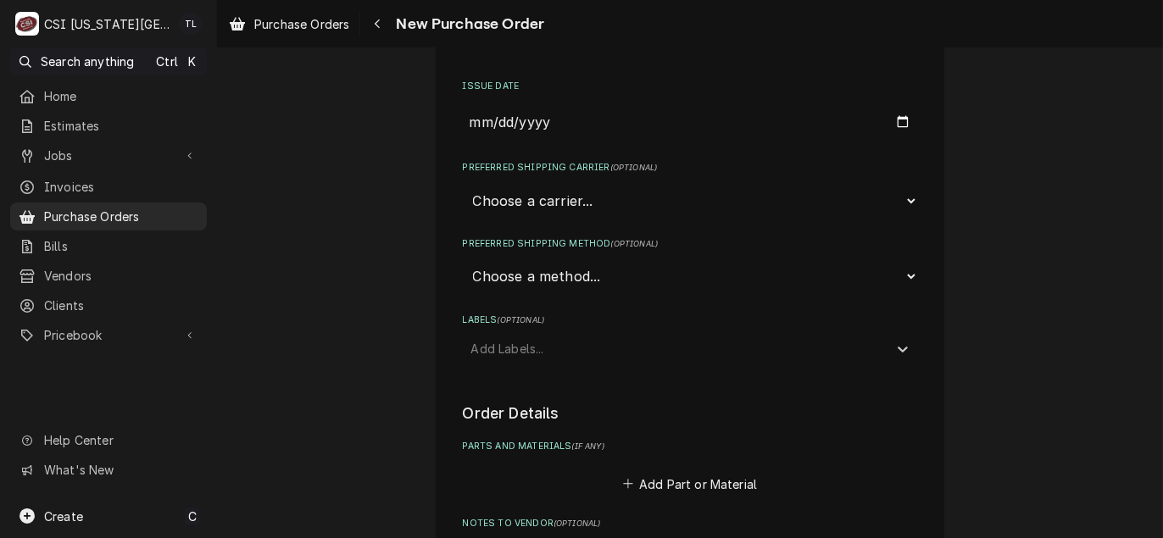
scroll to position [339, 0]
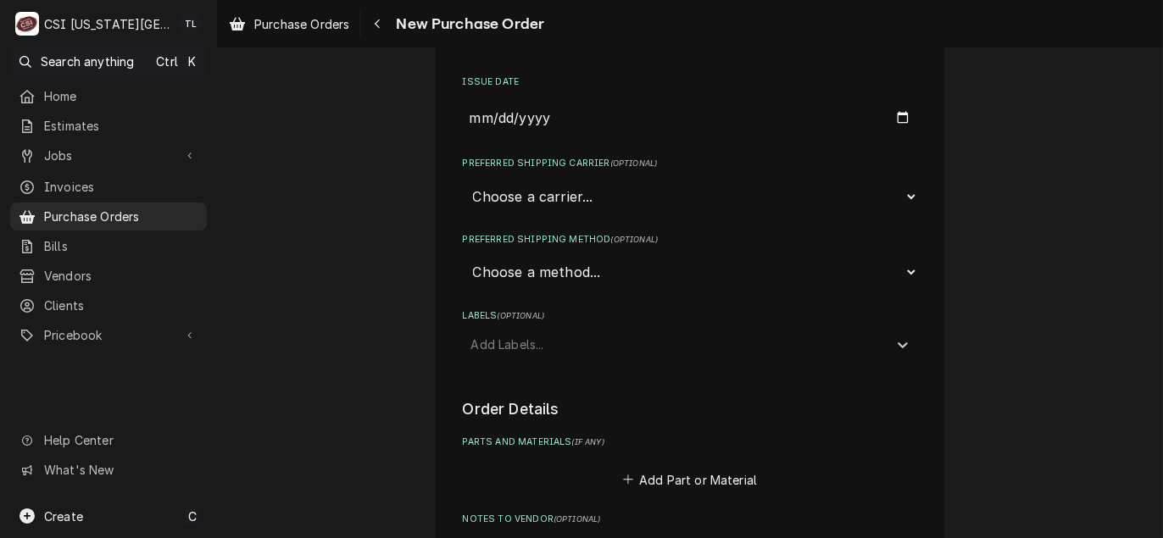
click at [514, 353] on div "Labels" at bounding box center [675, 344] width 408 height 31
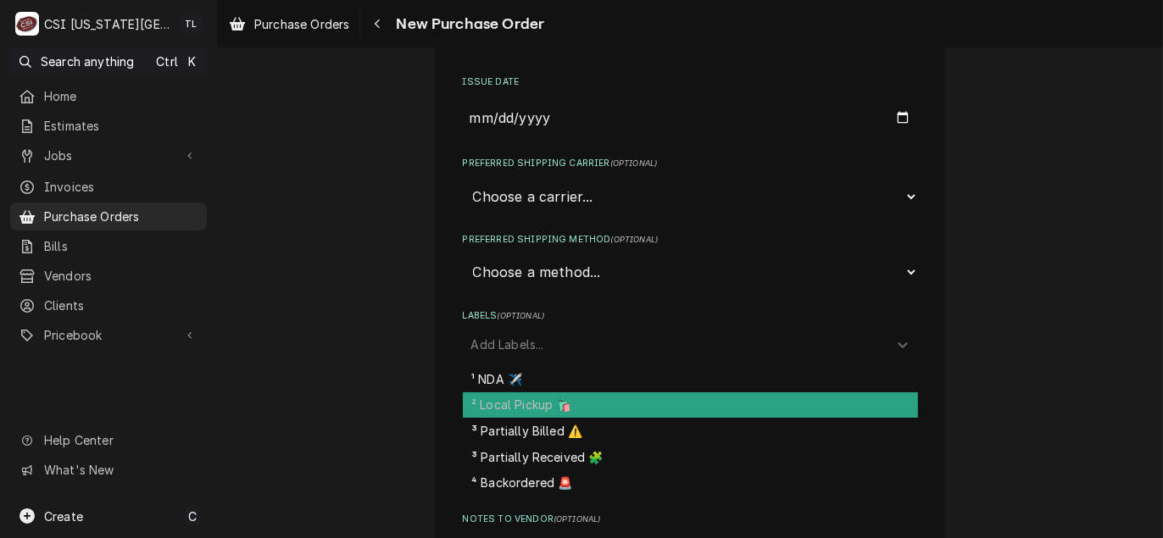
click at [511, 405] on div "² Local Pickup 🛍️" at bounding box center [690, 405] width 455 height 26
type textarea "x"
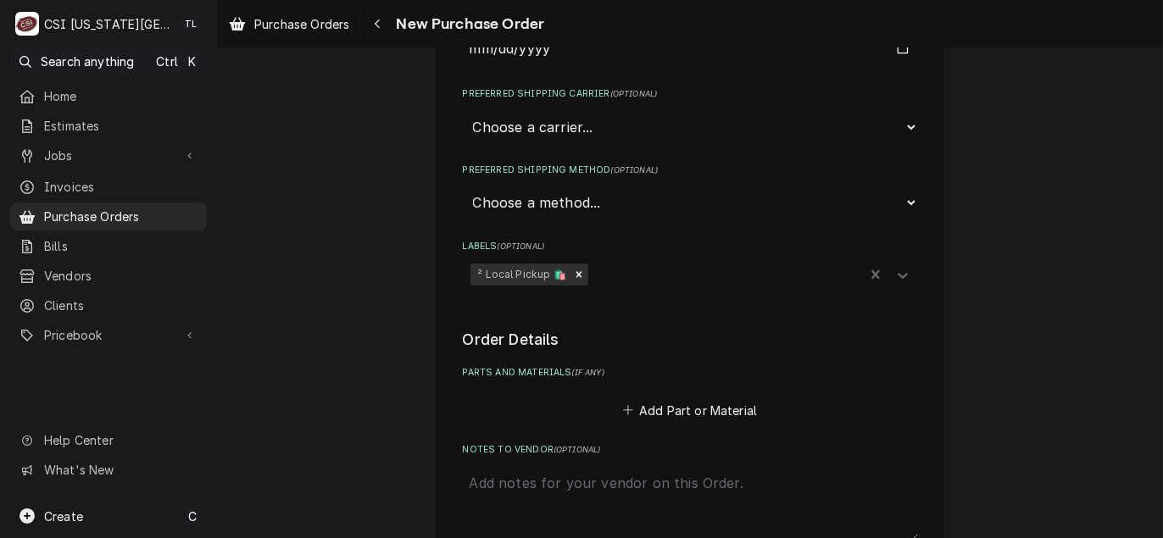
scroll to position [508, 0]
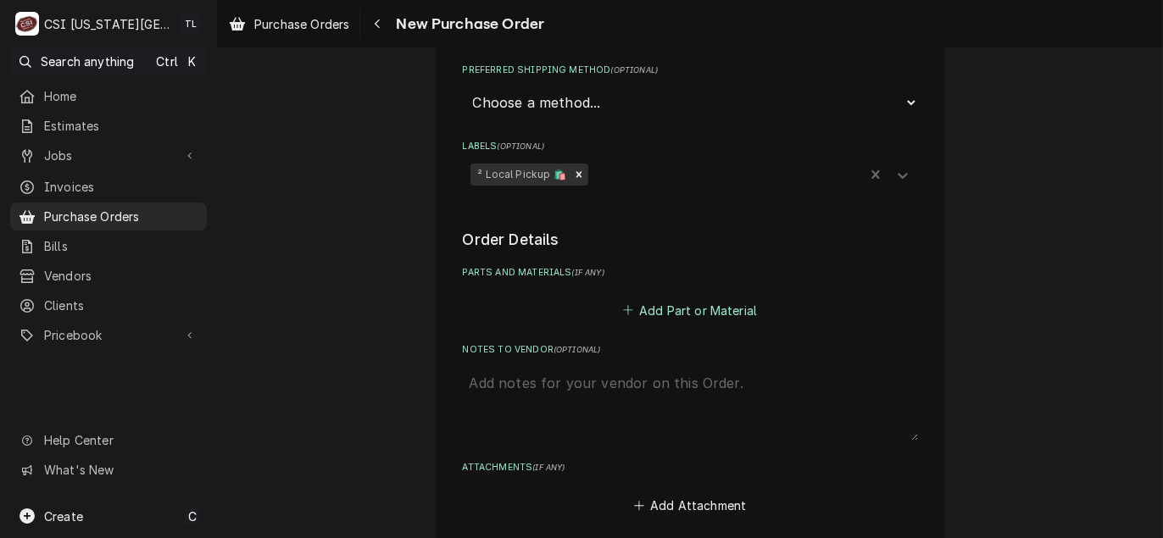
click at [697, 316] on button "Add Part or Material" at bounding box center [689, 310] width 140 height 24
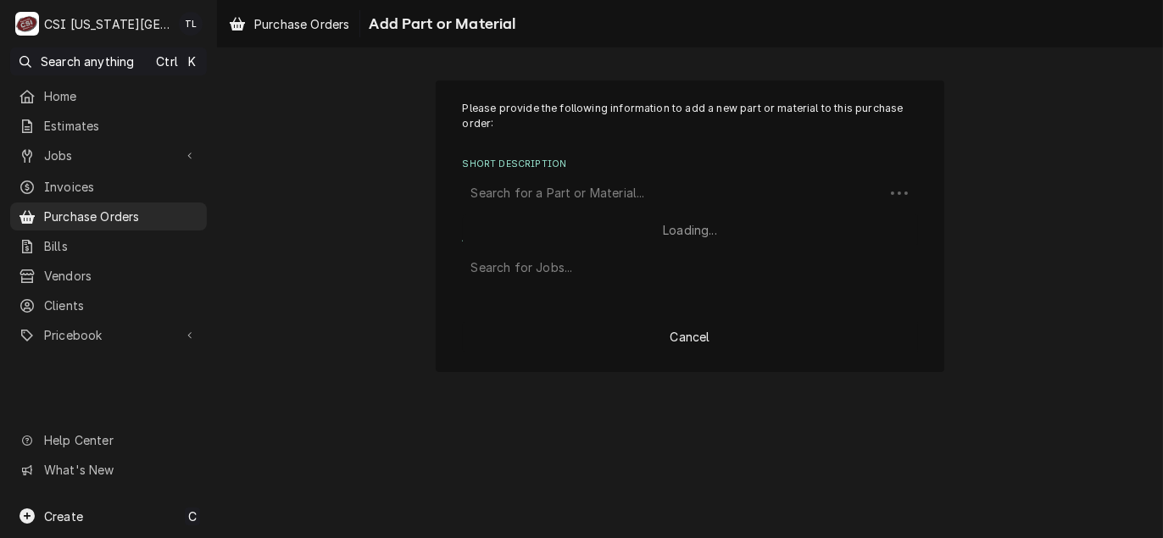
click at [546, 199] on div "Short Description" at bounding box center [673, 193] width 404 height 31
type input "misc service"
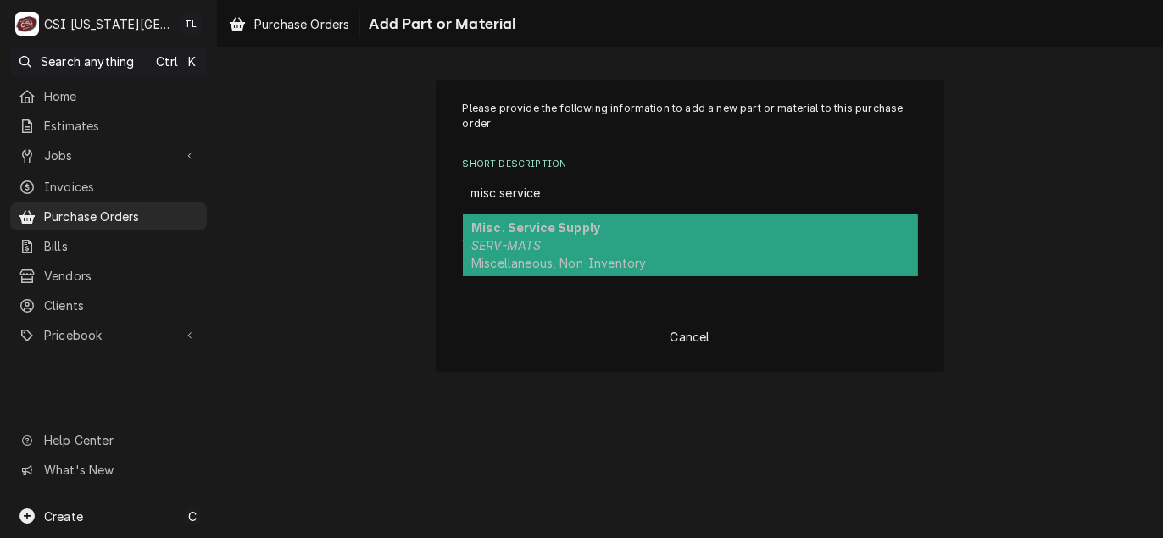
click at [555, 247] on div "Misc. Service Supply SERV-MATS Miscellaneous, Non-Inventory" at bounding box center [690, 245] width 455 height 62
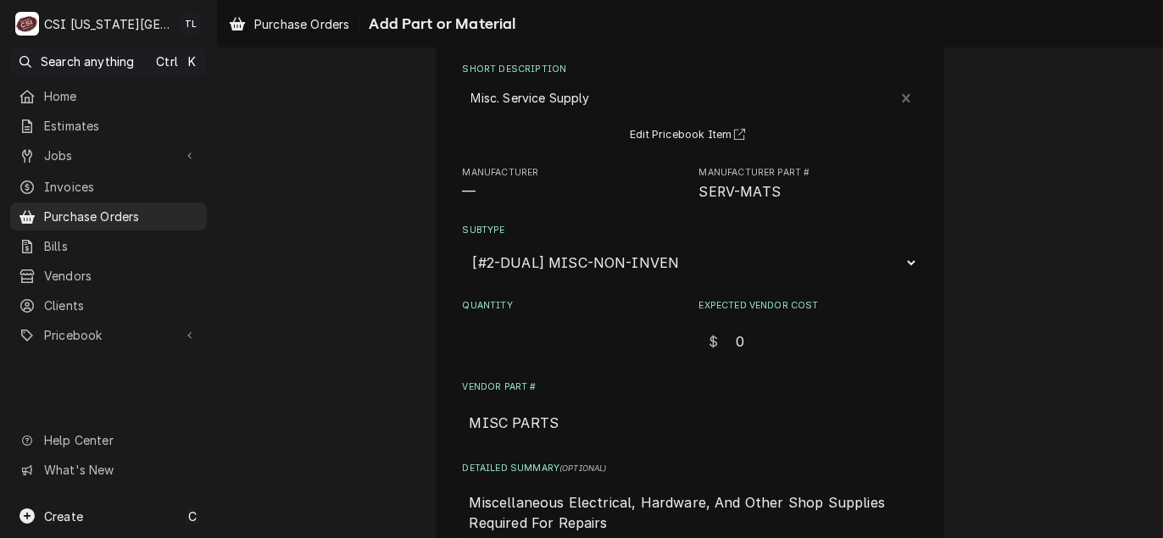
scroll to position [169, 0]
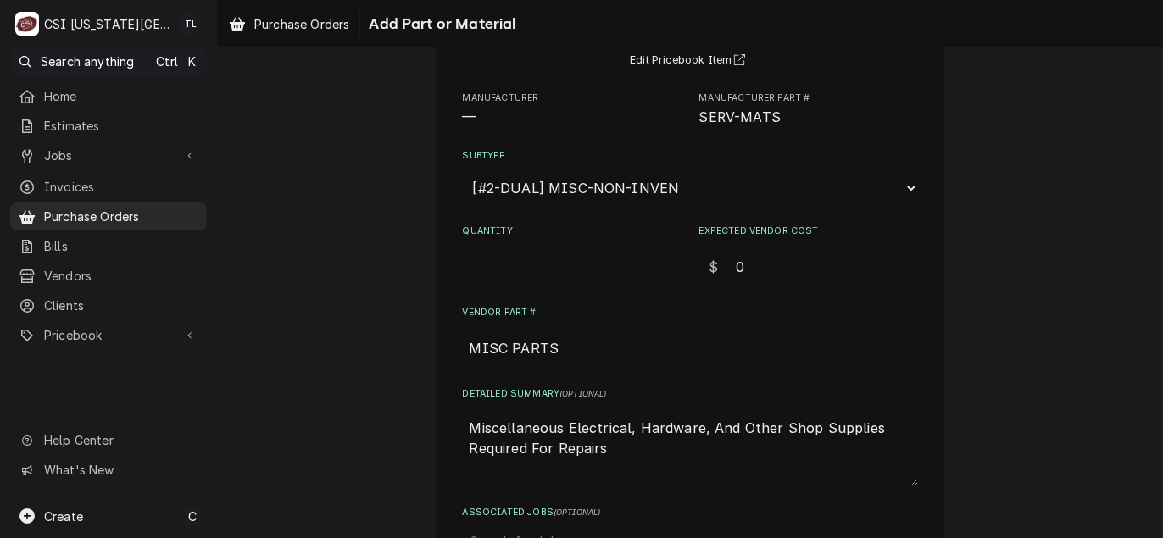
click at [538, 254] on input "Quantity" at bounding box center [572, 266] width 219 height 37
type textarea "x"
type input "1"
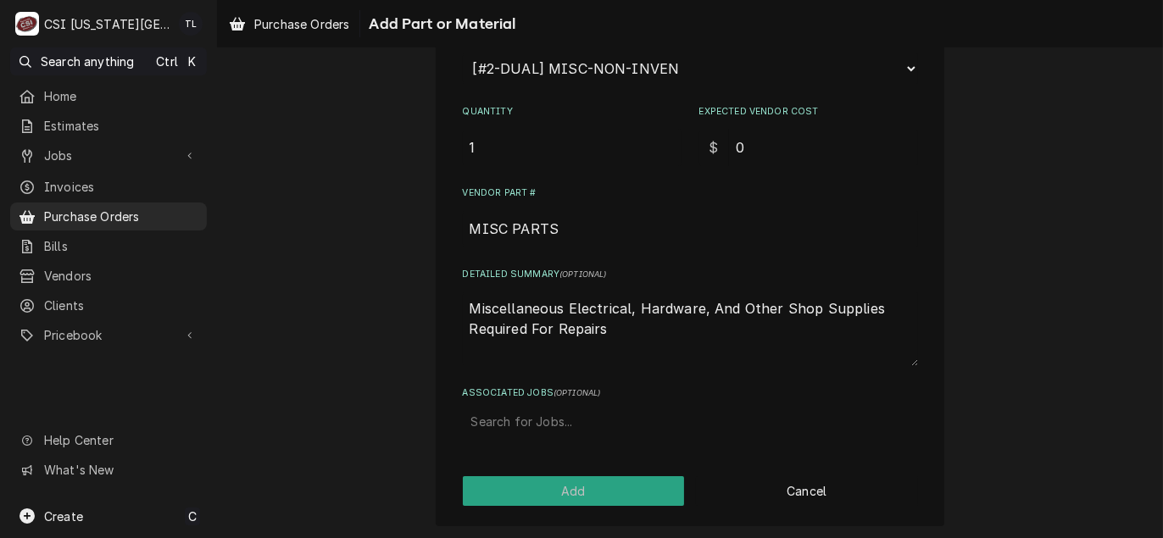
scroll to position [290, 0]
drag, startPoint x: 618, startPoint y: 345, endPoint x: 149, endPoint y: 203, distance: 489.5
click at [149, 203] on div "C CSI Kansas City TL Search anything Ctrl K Home Estimates Jobs Jobs Job Series…" at bounding box center [581, 269] width 1163 height 538
type textarea "x"
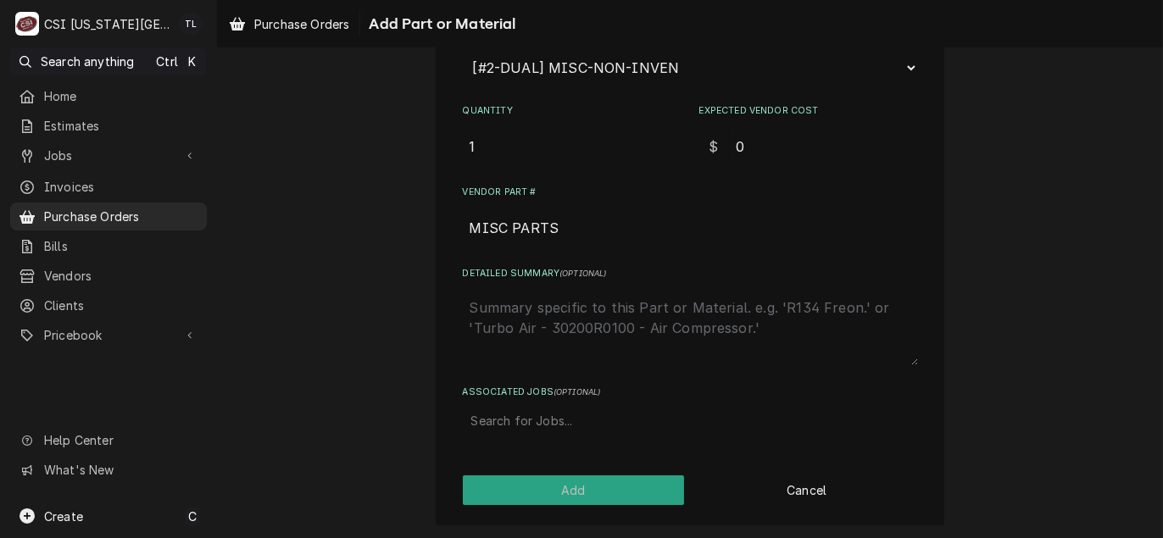
click at [479, 417] on div "Associated Jobs" at bounding box center [690, 421] width 438 height 31
type input "32103"
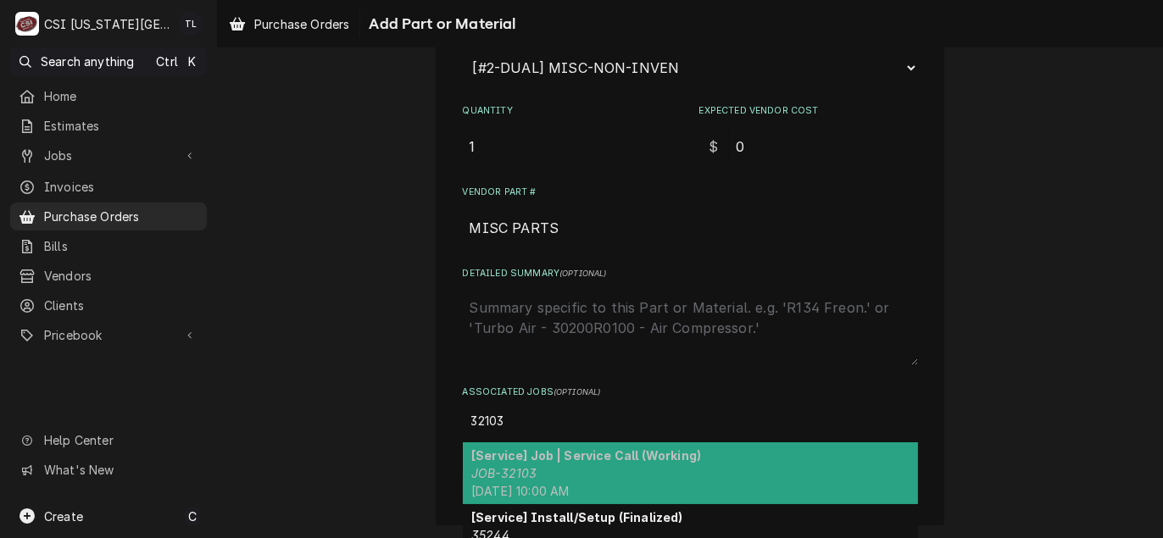
click at [525, 475] on em "JOB-32103" at bounding box center [503, 473] width 65 height 14
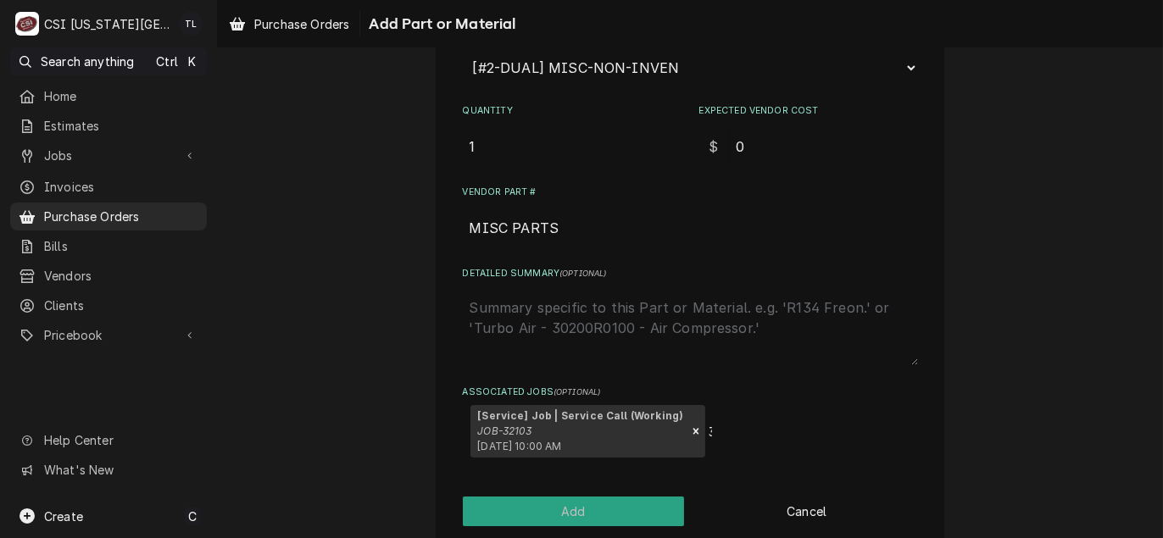
type textarea "x"
click at [548, 502] on button "Add" at bounding box center [574, 512] width 222 height 30
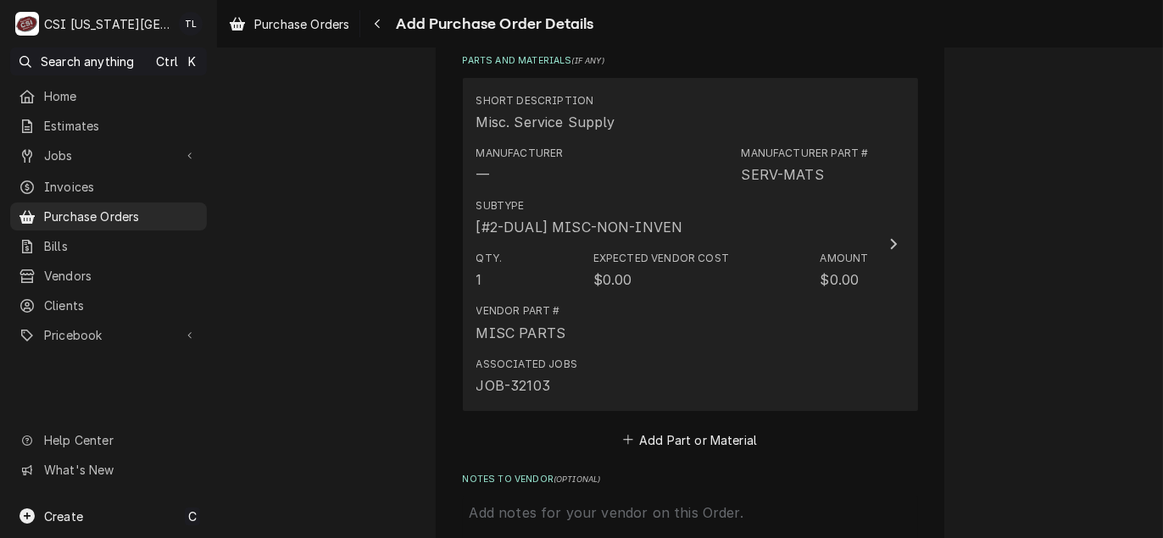
click at [603, 314] on div "Vendor Part # MISC PARTS" at bounding box center [672, 323] width 392 height 53
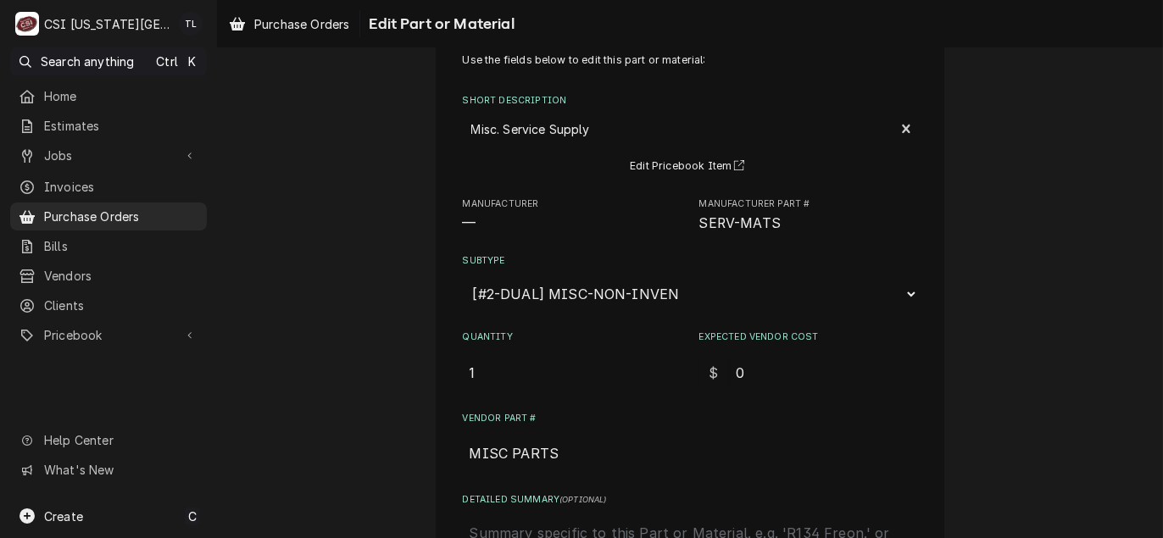
scroll to position [85, 0]
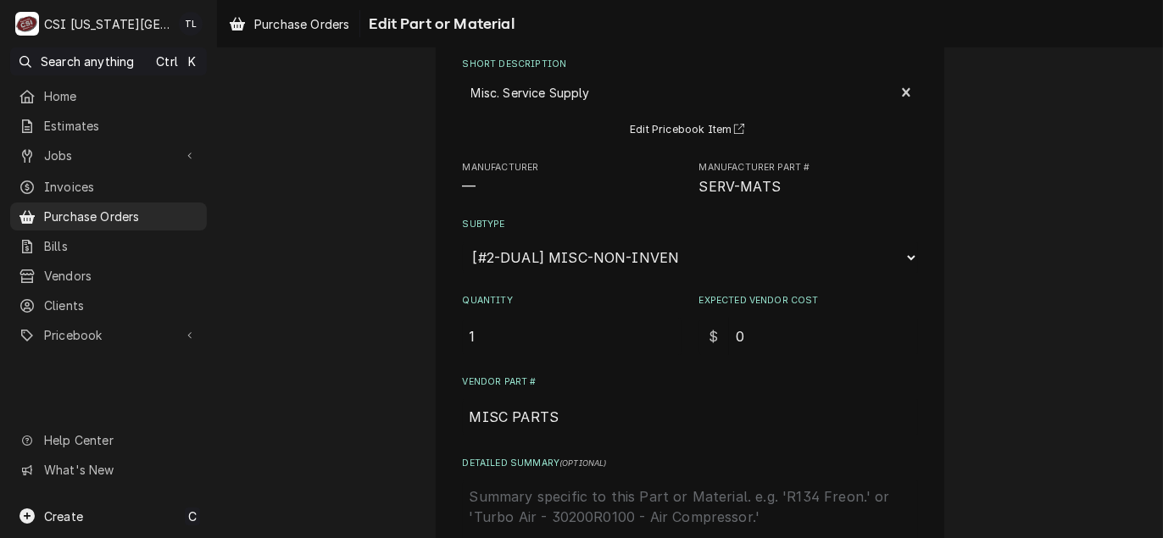
drag, startPoint x: 752, startPoint y: 327, endPoint x: 649, endPoint y: 325, distance: 102.6
click at [649, 325] on div "Quantity 1 Expected Vendor Cost $ 0" at bounding box center [690, 324] width 455 height 60
type textarea "x"
type input "1"
type textarea "x"
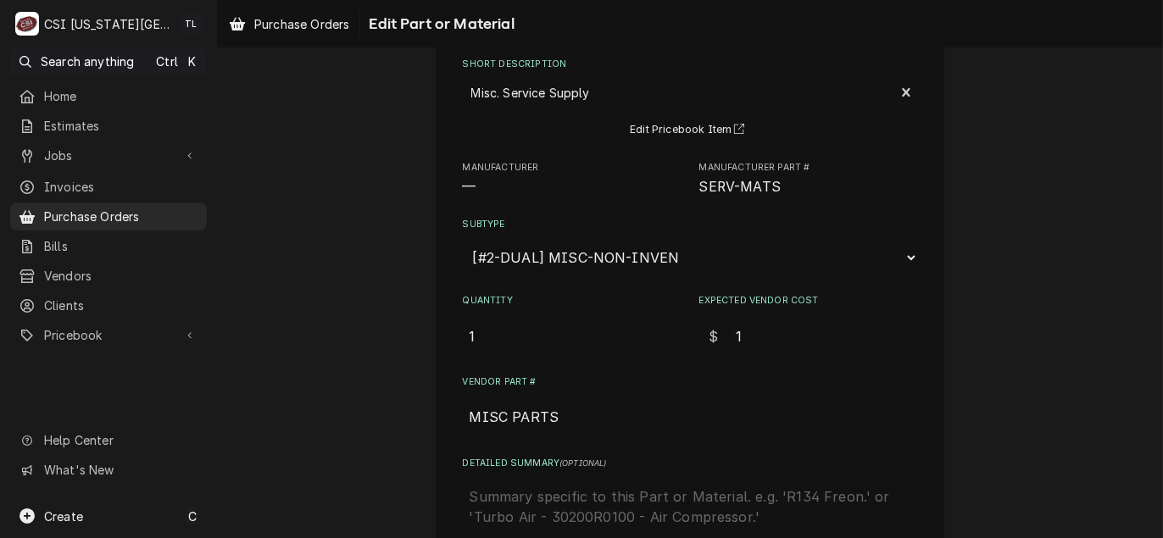
type input "19"
type textarea "x"
type input "19.9"
type textarea "x"
type input "19.97"
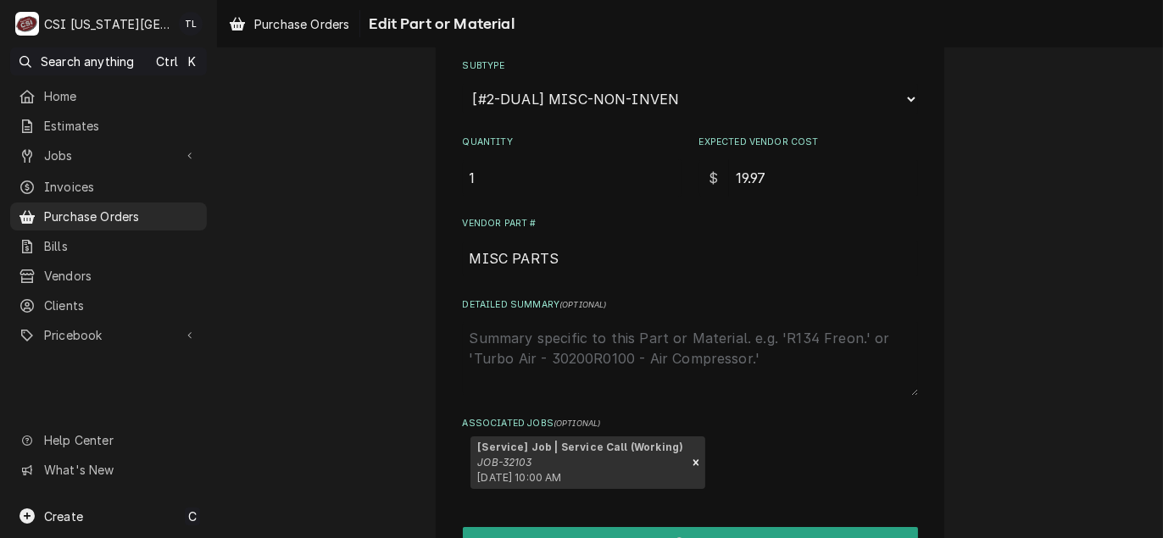
scroll to position [254, 0]
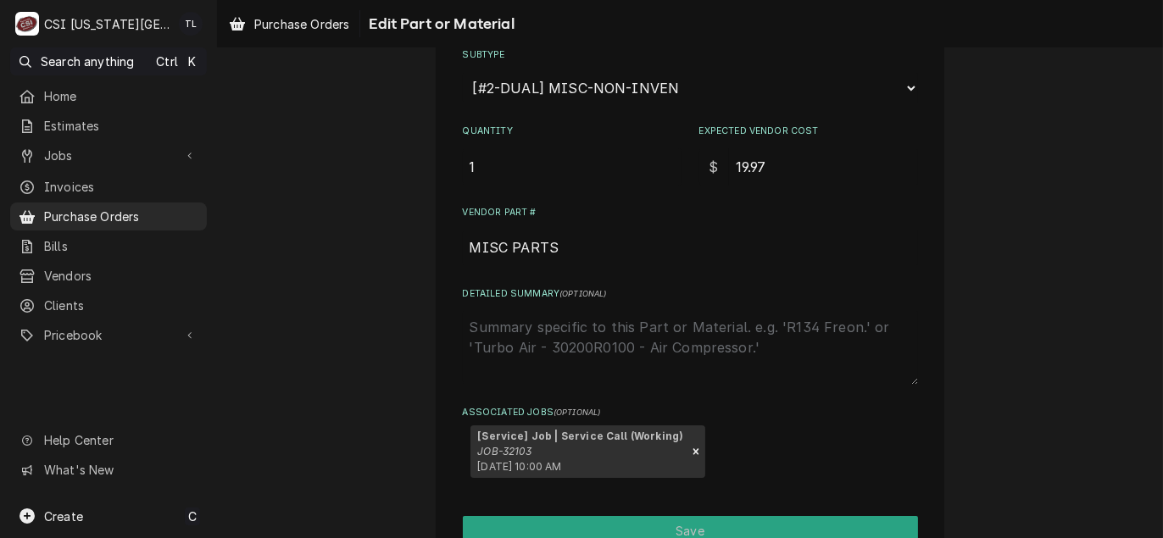
click at [549, 336] on textarea "Detailed Summary ( optional )" at bounding box center [690, 347] width 455 height 75
type textarea "x"
type textarea "c"
type textarea "x"
type textarea "cl"
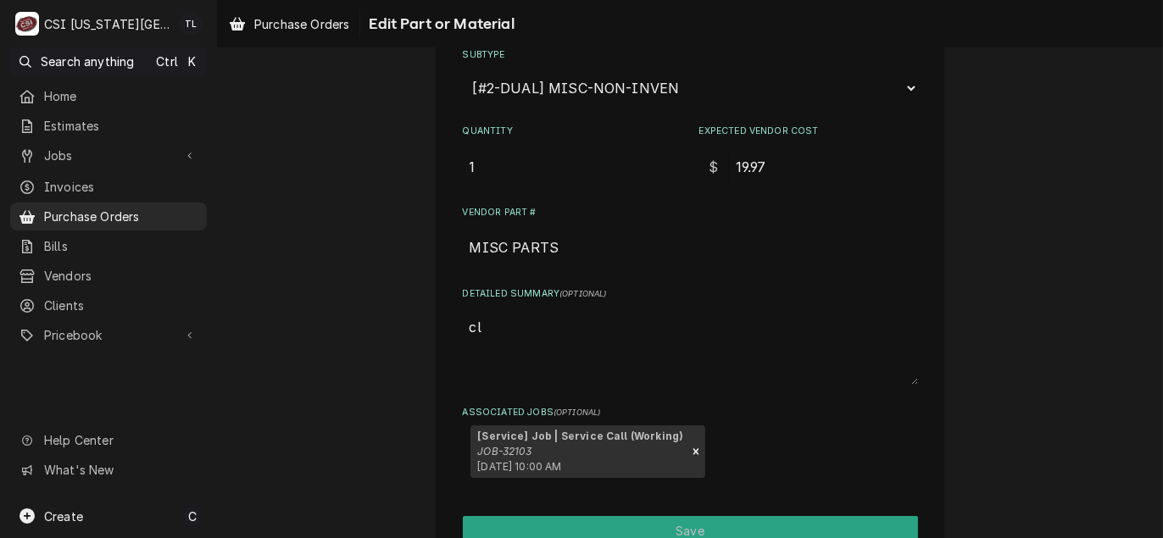
type textarea "x"
type textarea "cla"
type textarea "x"
type textarea "clam"
type textarea "x"
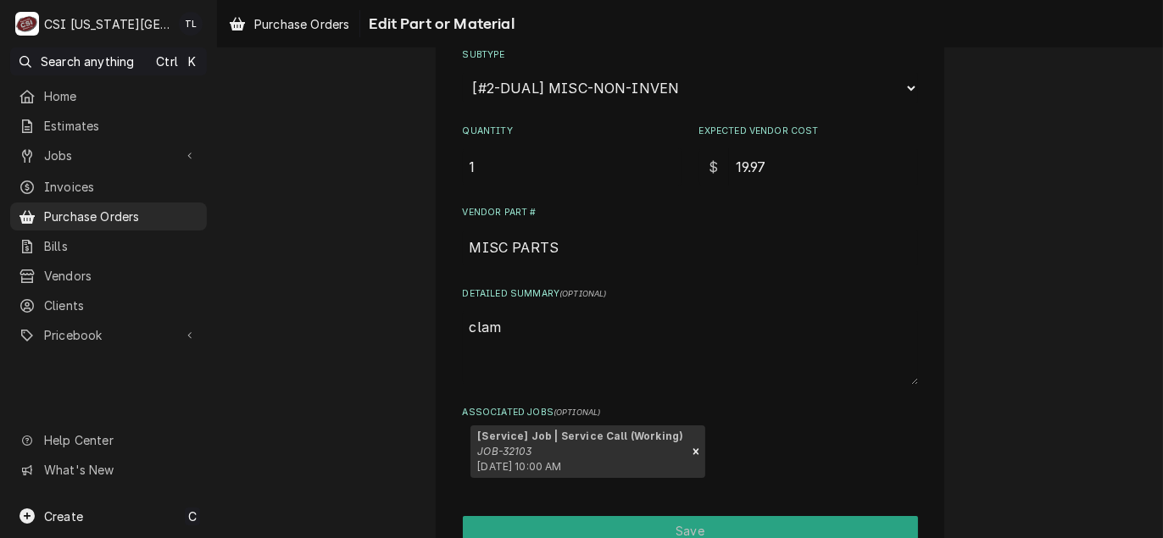
type textarea "clamp"
type textarea "x"
type textarea "clamp,"
type textarea "x"
type textarea "clamp,"
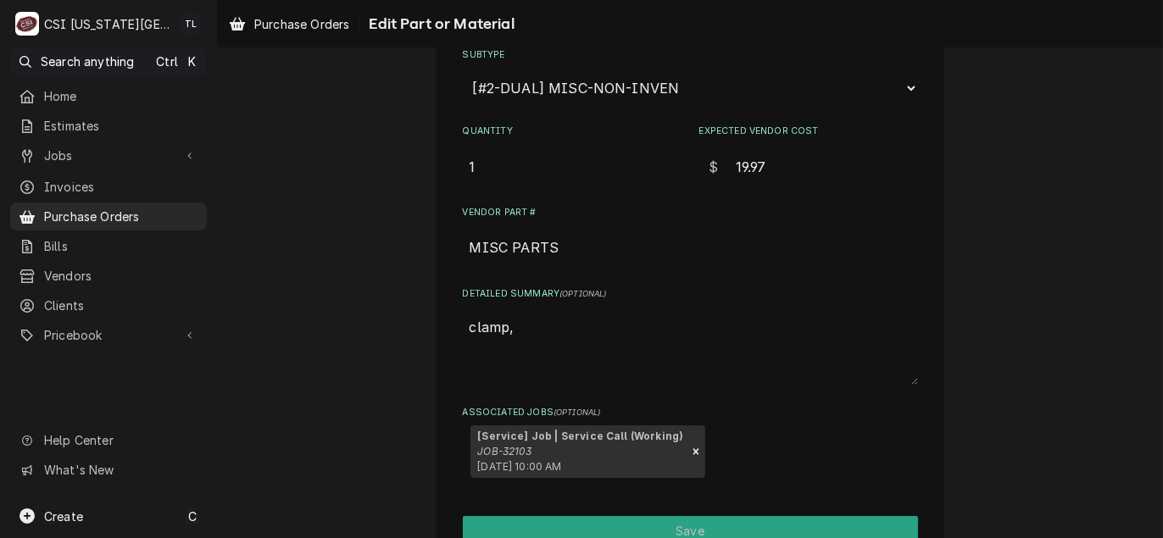
type textarea "x"
type textarea "clamp, b"
type textarea "x"
type textarea "clamp, br"
type textarea "x"
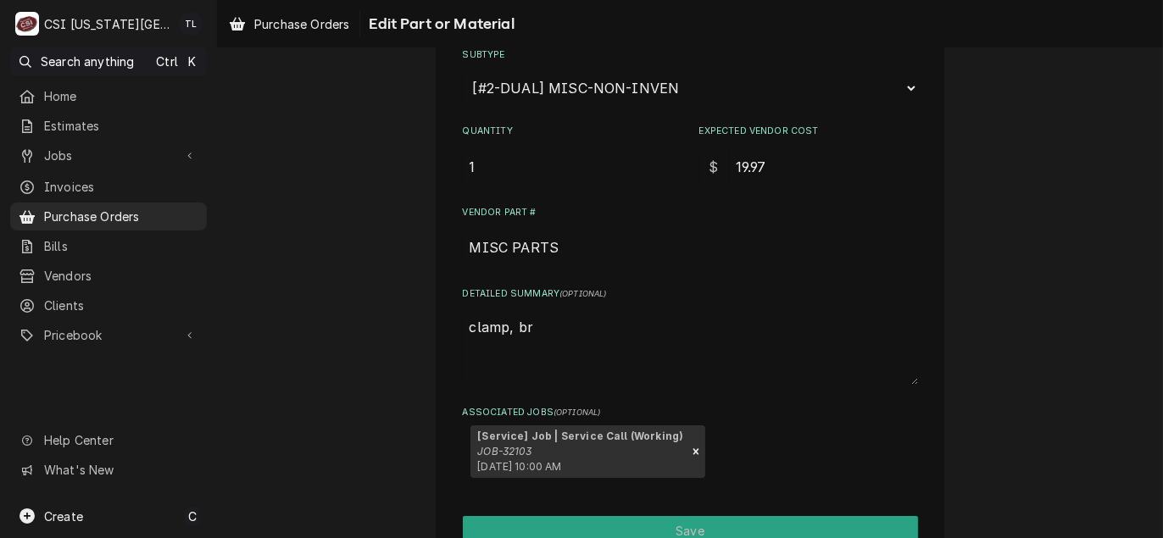
type textarea "clamp, bra"
type textarea "x"
type textarea "clamp, bras"
type textarea "x"
type textarea "clamp, brass"
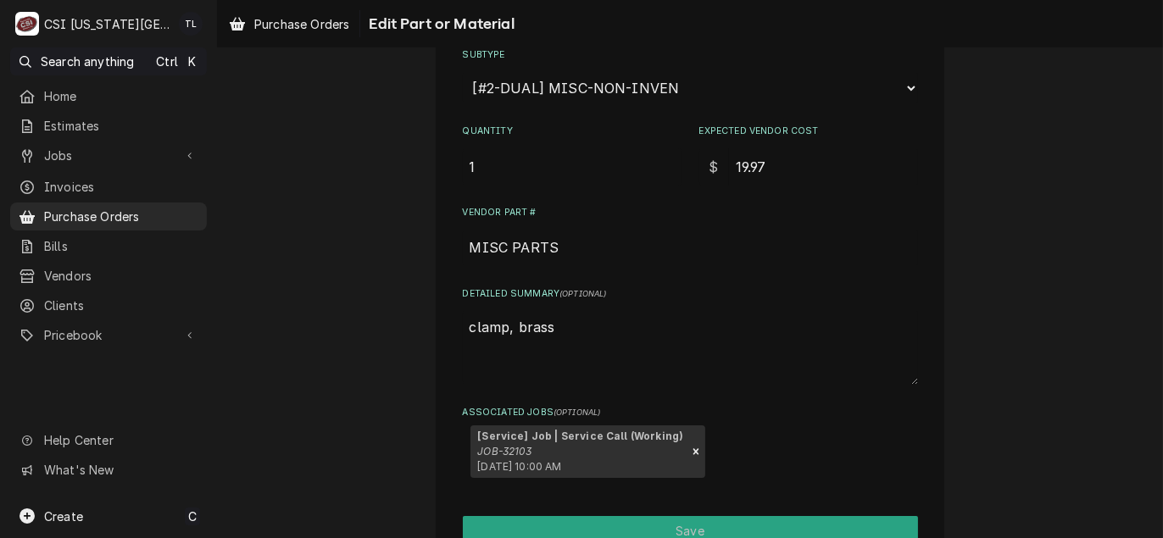
type textarea "x"
type textarea "clamp, brass"
type textarea "x"
type textarea "clamp, brass e"
type textarea "x"
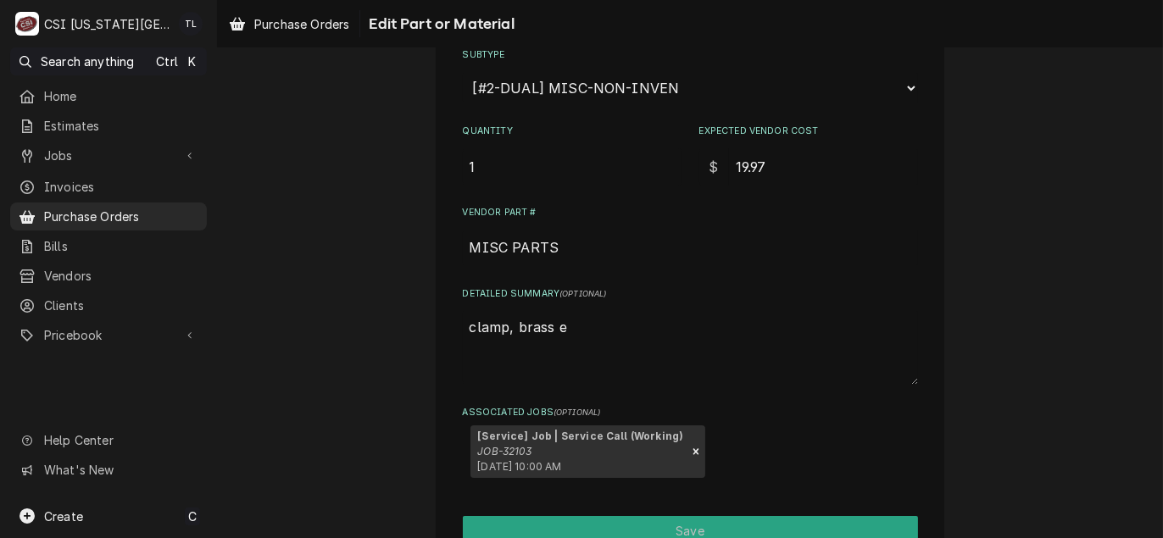
type textarea "clamp, brass el"
type textarea "x"
type textarea "clamp, brass elb"
type textarea "x"
type textarea "clamp, brass elbo"
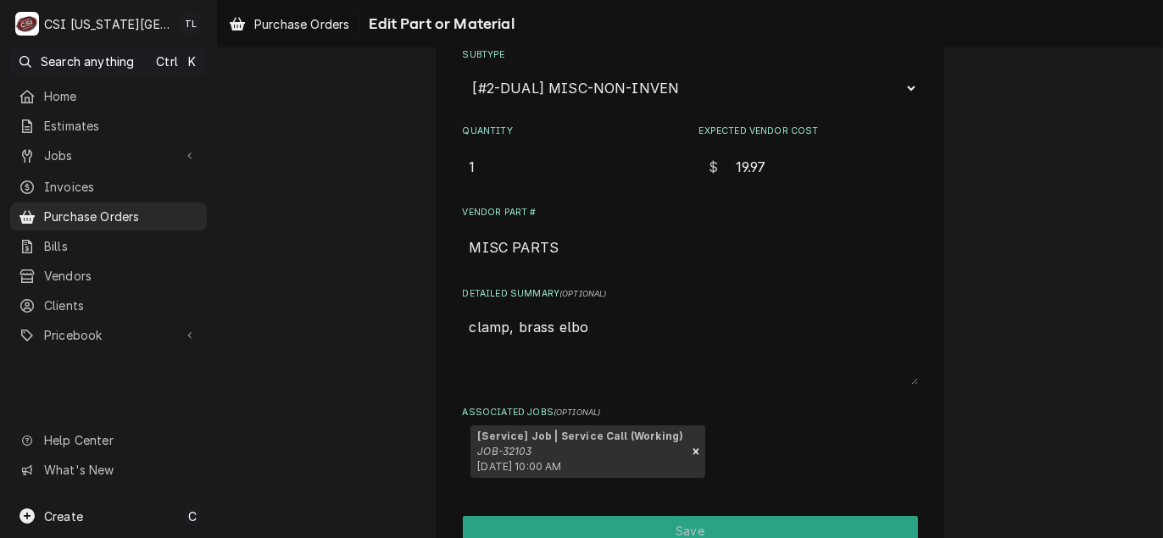
type textarea "x"
type textarea "clamp, brass elbow"
type textarea "x"
type textarea "clamp, brass elbow,"
type textarea "x"
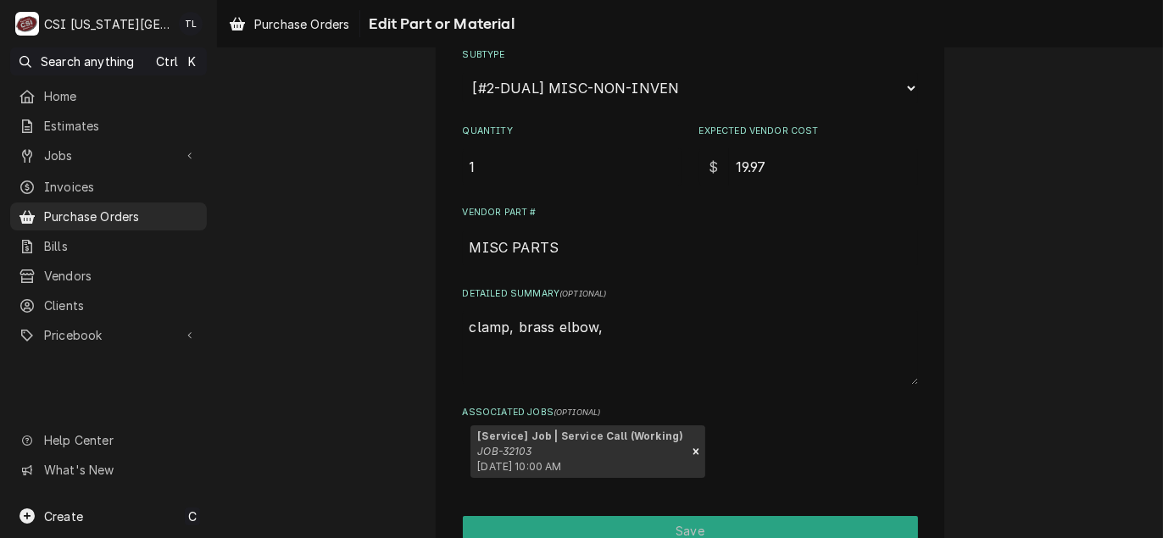
type textarea "clamp, brass elbow,"
type textarea "x"
type textarea "clamp, brass elbow, b"
type textarea "x"
type textarea "clamp, brass elbow, br"
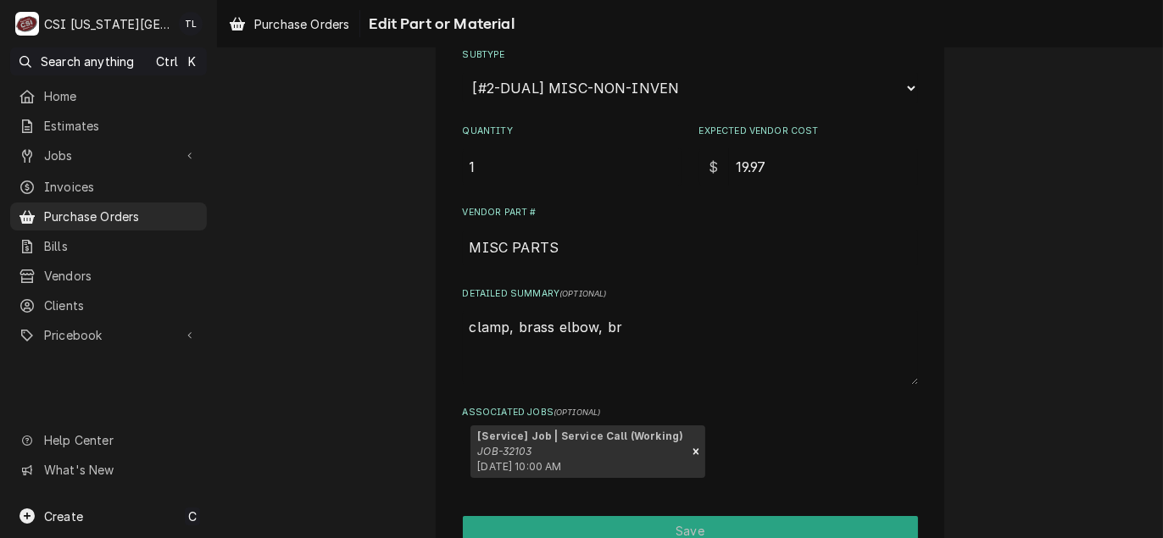
type textarea "x"
type textarea "clamp, brass elbow, bra"
type textarea "x"
type textarea "clamp, brass elbow, bras"
type textarea "x"
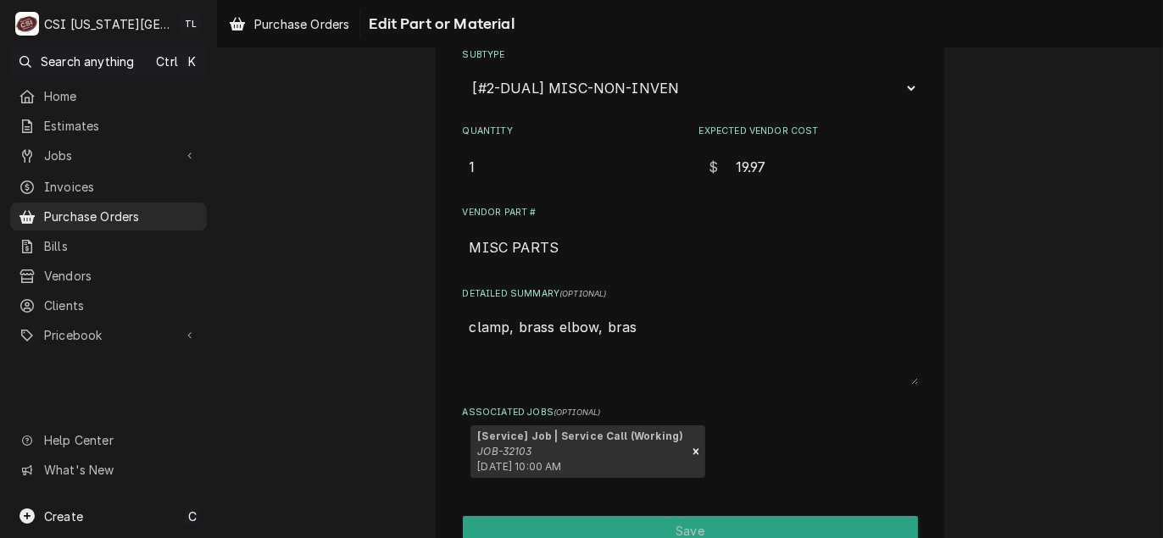
type textarea "clamp, brass elbow, brass"
type textarea "x"
type textarea "clamp, brass elbow, brass"
type textarea "x"
type textarea "clamp, brass elbow, brass a"
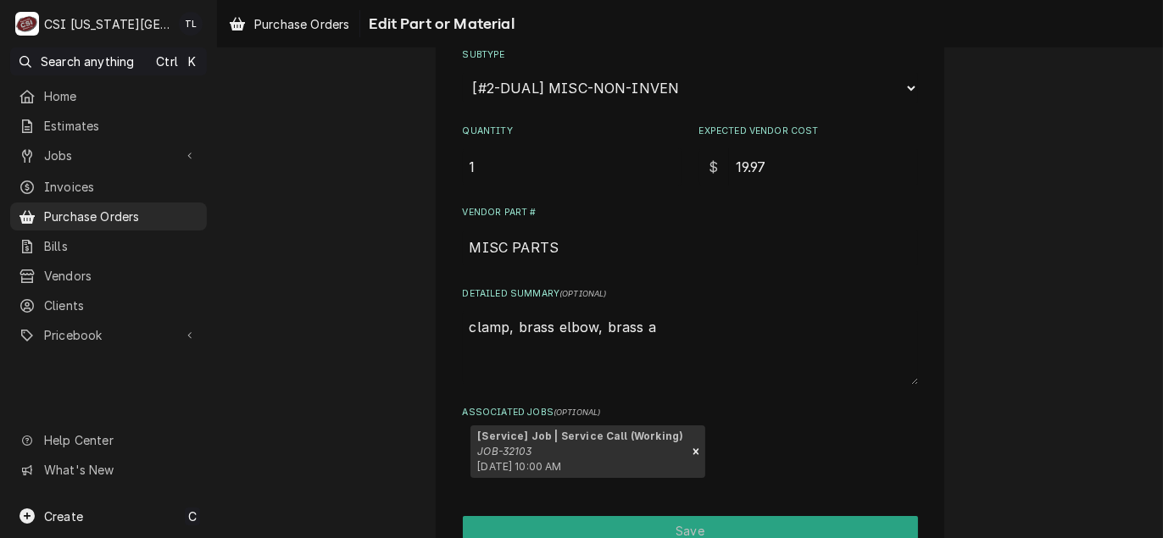
type textarea "x"
type textarea "clamp, brass elbow, brass ad"
type textarea "x"
type textarea "clamp, brass elbow, brass ada"
type textarea "x"
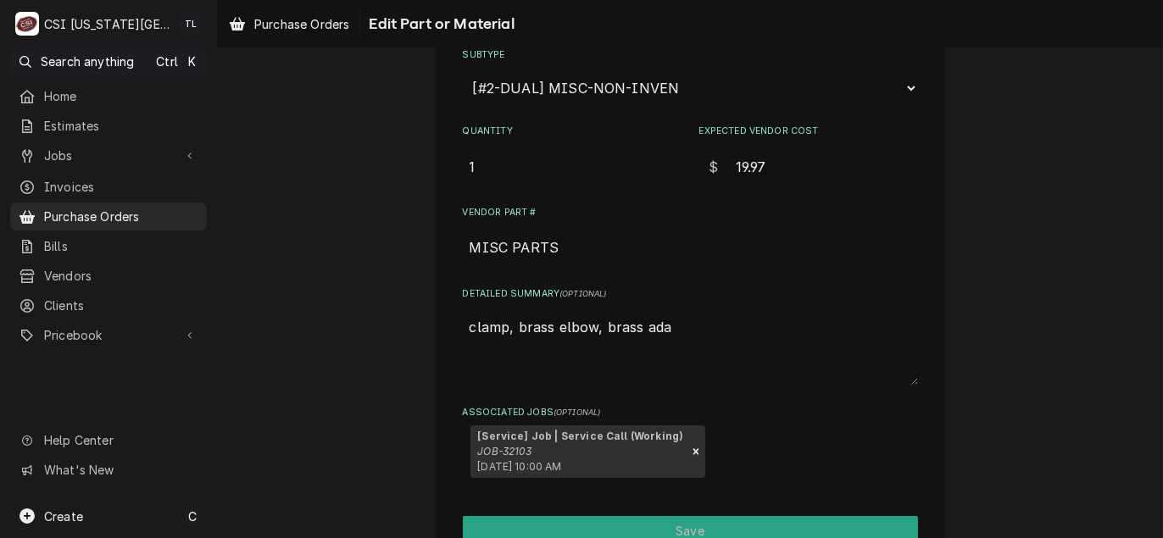
type textarea "clamp, brass elbow, brass ada-"
type textarea "x"
type textarea "clamp, brass elbow, brass ada-p"
type textarea "x"
type textarea "clamp, brass elbow, brass ada-"
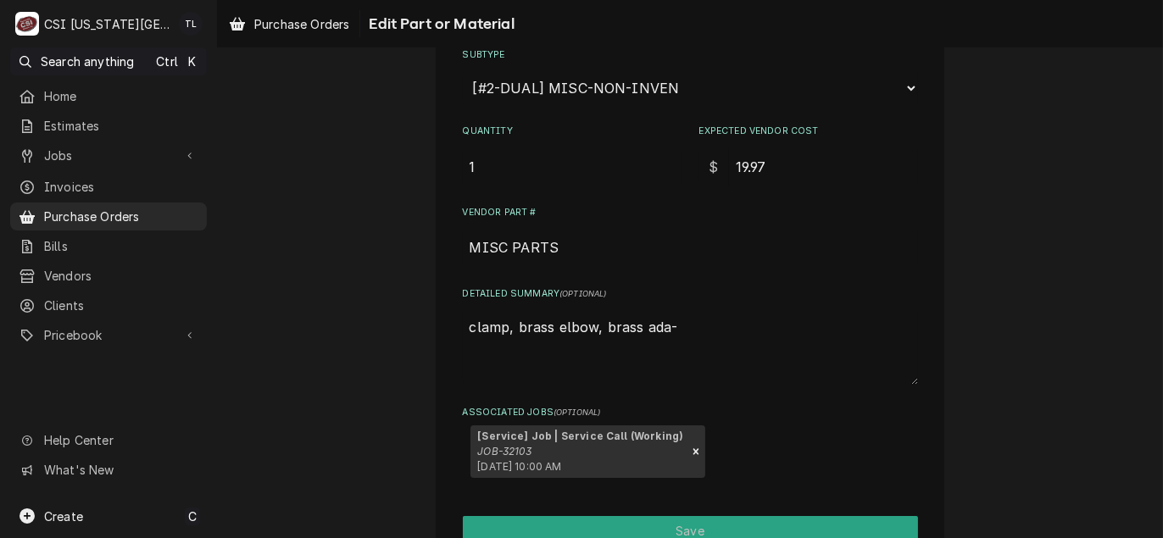
type textarea "x"
type textarea "clamp, brass elbow, brass ada"
type textarea "x"
type textarea "clamp, brass elbow, brass adap"
type textarea "x"
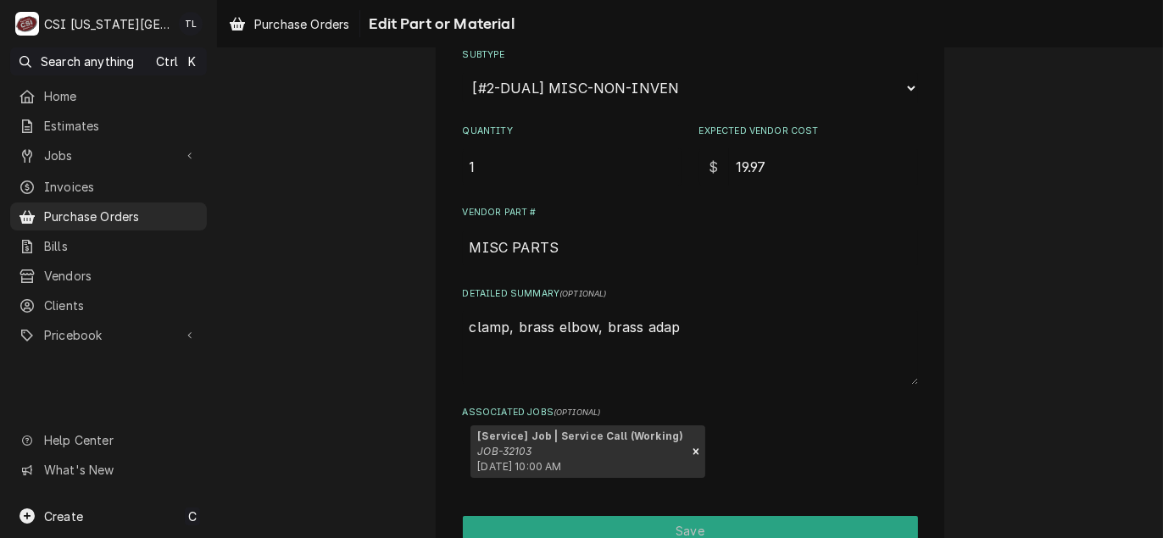
type textarea "clamp, brass elbow, brass adapt"
type textarea "x"
type textarea "clamp, brass elbow, brass adapte"
type textarea "x"
type textarea "clamp, brass elbow, brass adapter"
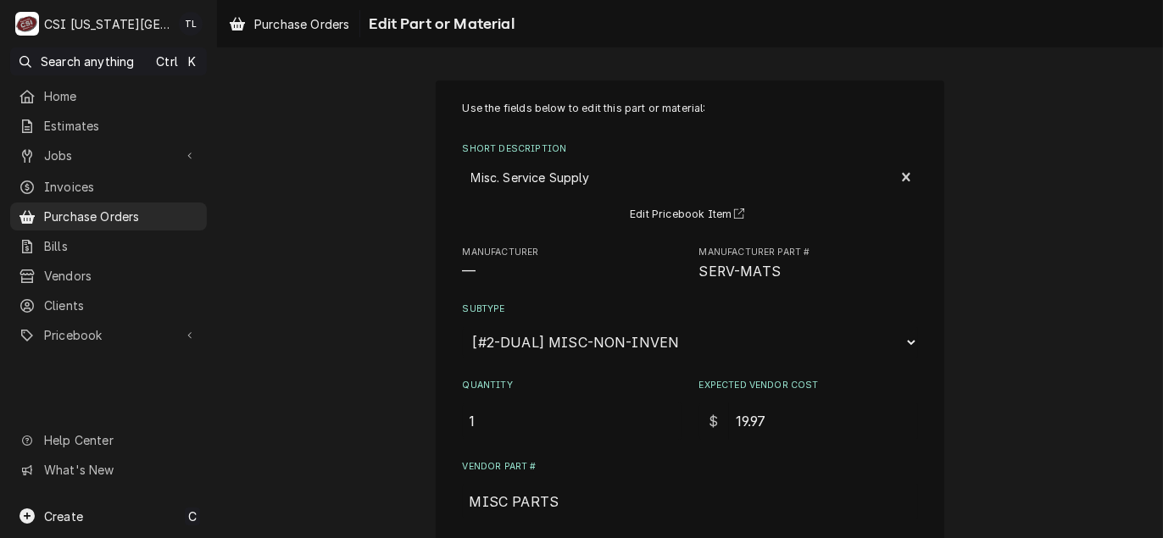
scroll to position [337, 0]
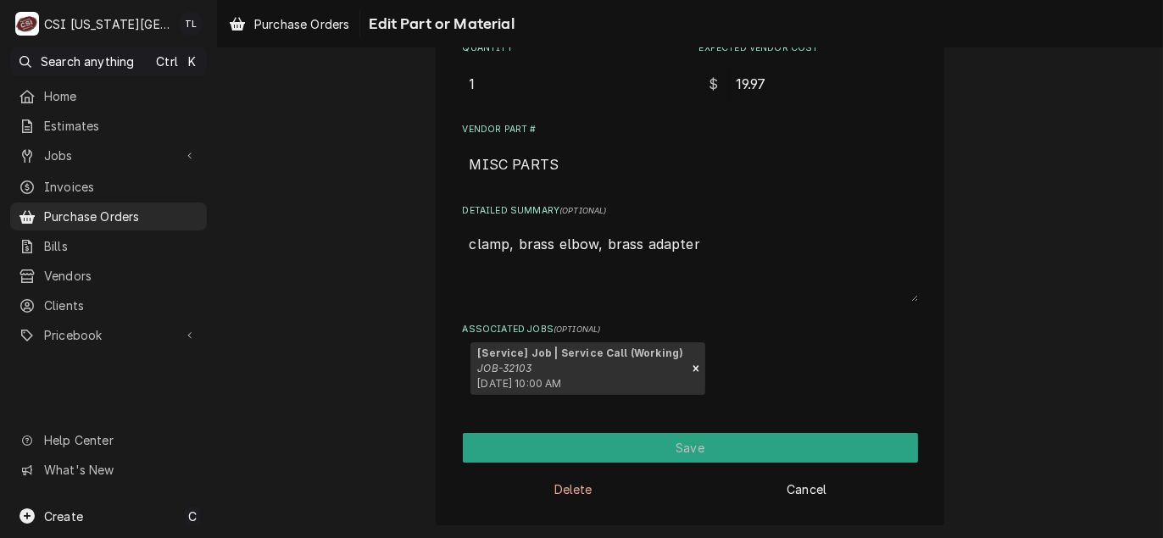
click at [463, 239] on textarea "clamp, brass elbow, brass adapter" at bounding box center [690, 264] width 455 height 75
type textarea "x"
type textarea "clamp, brass elbow, brass adapter"
type textarea "x"
type textarea "clamp, brass elbow, brass adapter"
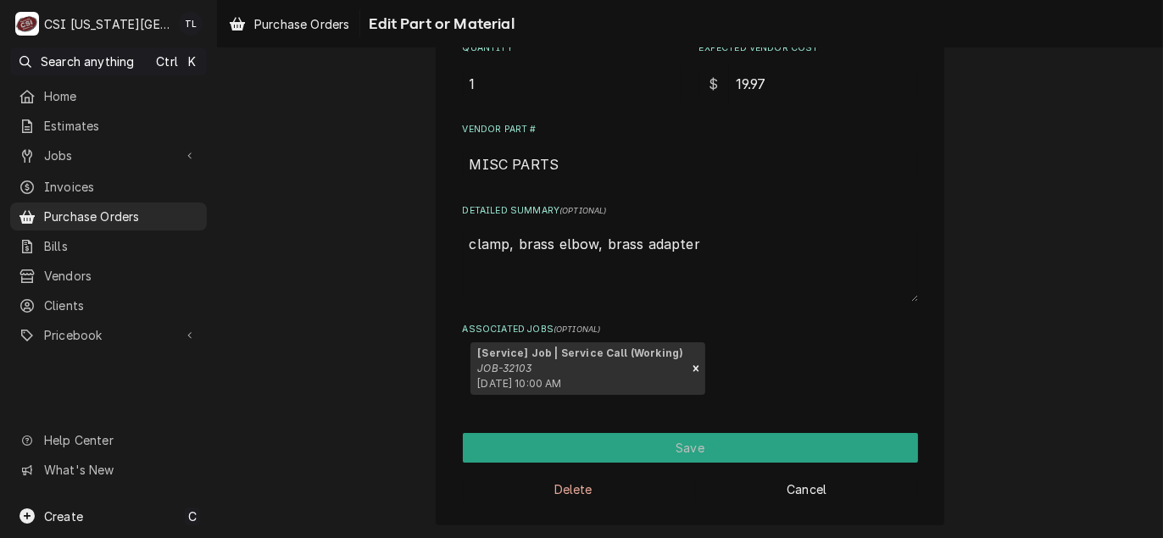
type textarea "x"
type textarea "b clamp, brass elbow, brass adapter"
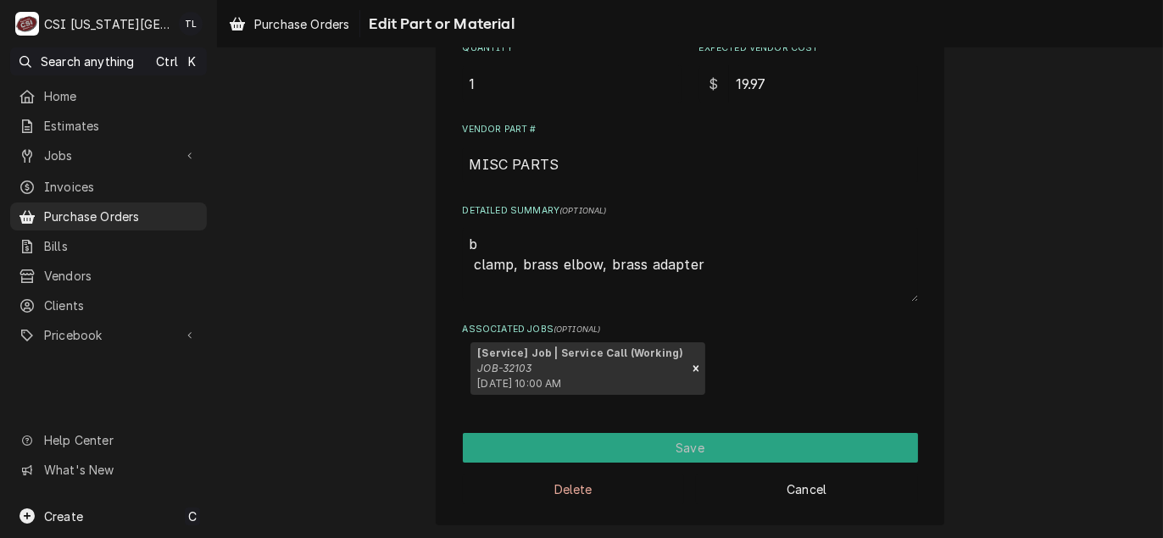
type textarea "x"
type textarea "bi clamp, brass elbow, brass adapter"
type textarea "x"
type textarea "bir clamp, brass elbow, brass adapter"
type textarea "x"
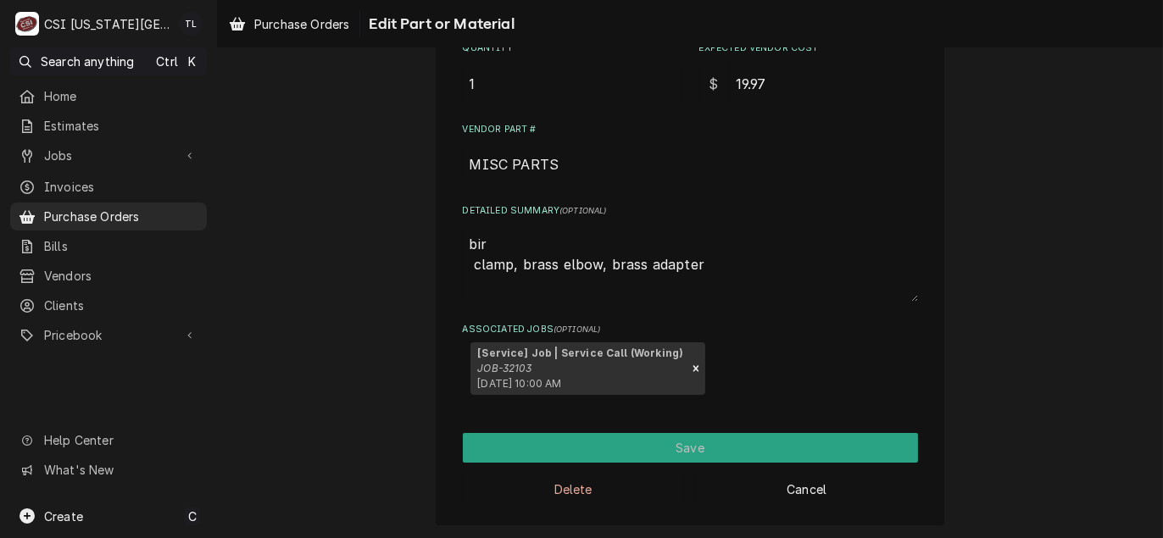
type textarea "birq clamp, brass elbow, brass adapter"
type textarea "x"
type textarea "birqn clamp, brass elbow, brass adapter"
type textarea "x"
type textarea "birqn clamp, brass elbow, brass adapter"
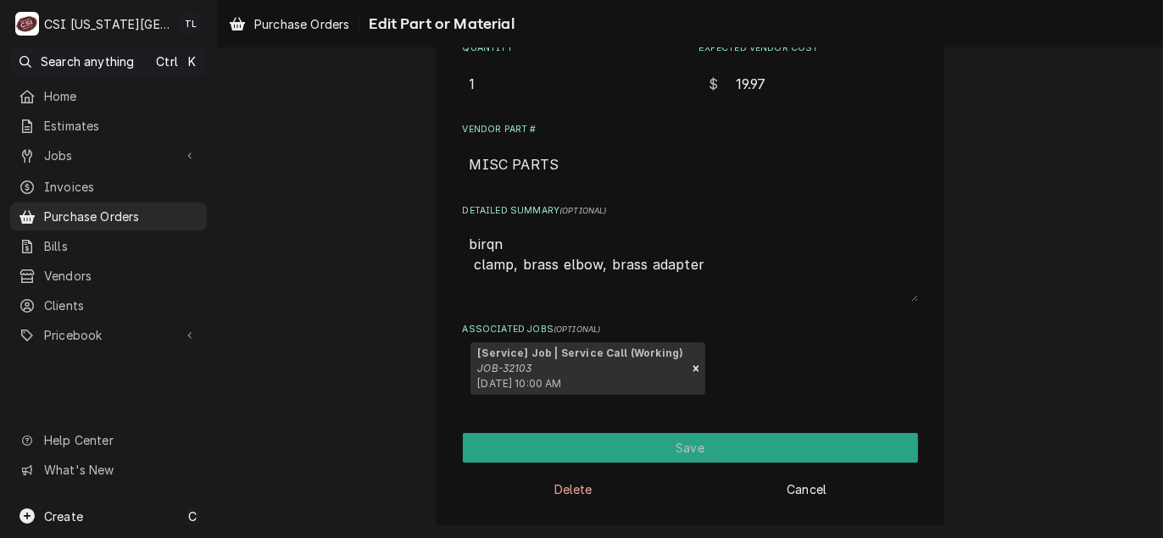
type textarea "x"
type textarea "birqn b clamp, brass elbow, brass adapter"
type textarea "x"
type textarea "birqn clamp, brass elbow, brass adapter"
type textarea "x"
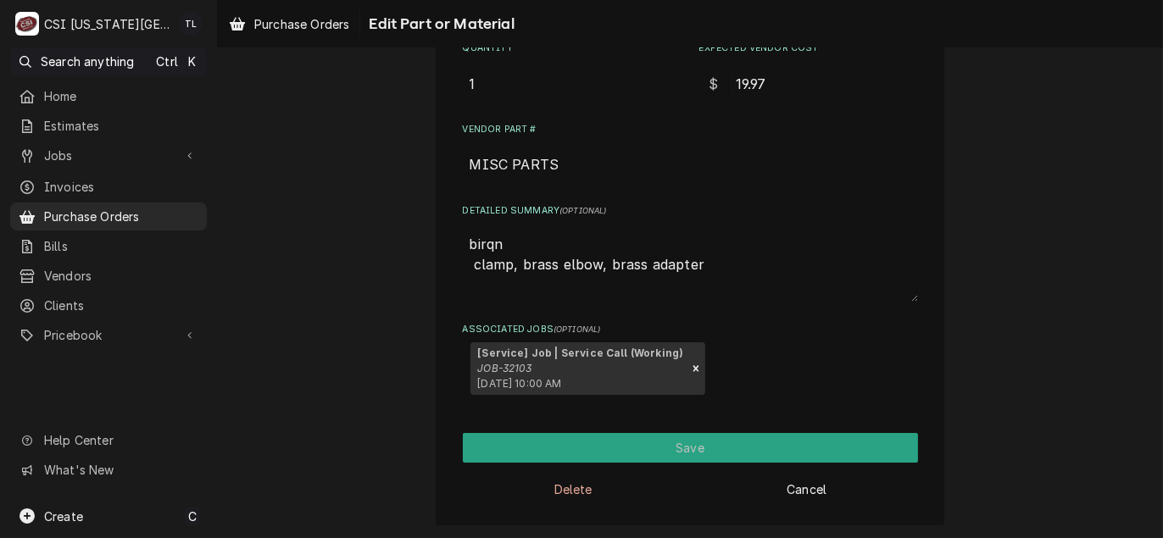
type textarea "birqn clamp, brass elbow, brass adapter"
type textarea "x"
type textarea "birq clamp, brass elbow, brass adapter"
type textarea "x"
type textarea "bir clamp, brass elbow, brass adapter"
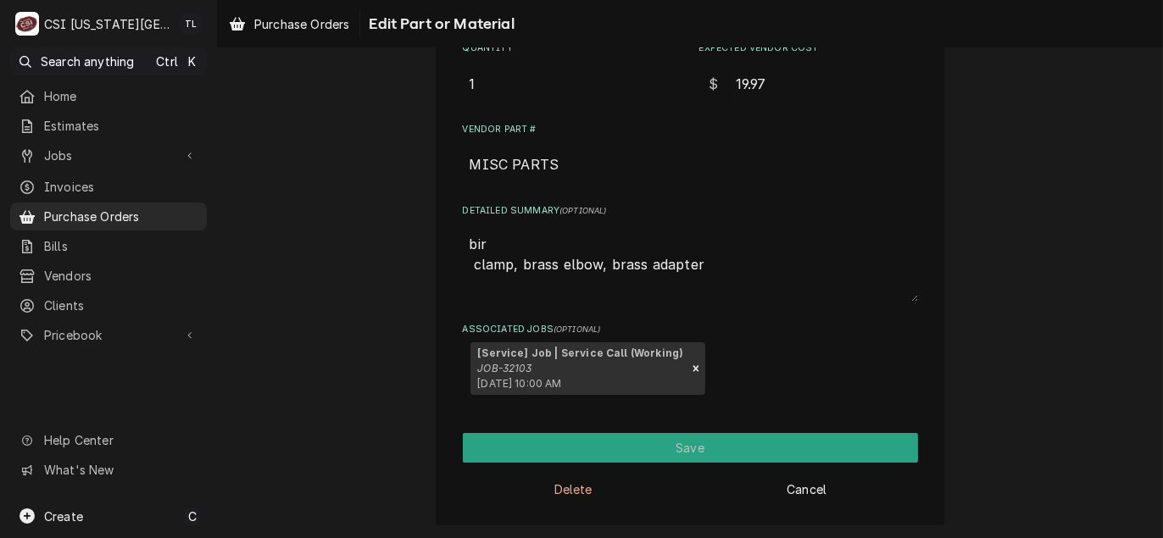
type textarea "x"
type textarea "bi clamp, brass elbow, brass adapter"
type textarea "x"
type textarea "b clamp, brass elbow, brass adapter"
type textarea "x"
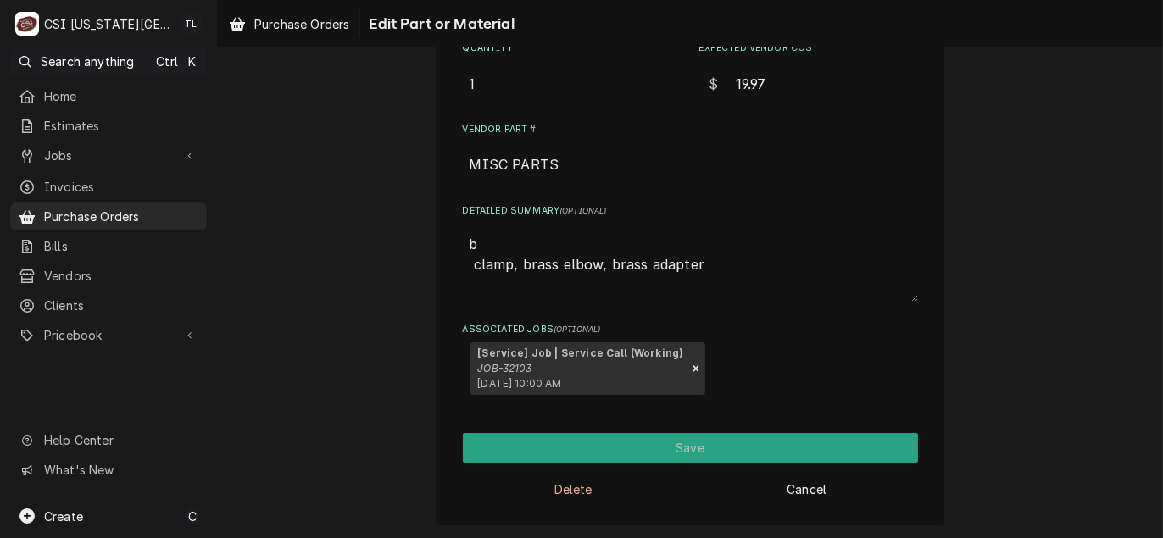
type textarea "br clamp, brass elbow, brass adapter"
type textarea "x"
type textarea "bri clamp, brass elbow, brass adapter"
type textarea "x"
type textarea "bria clamp, brass elbow, brass adapter"
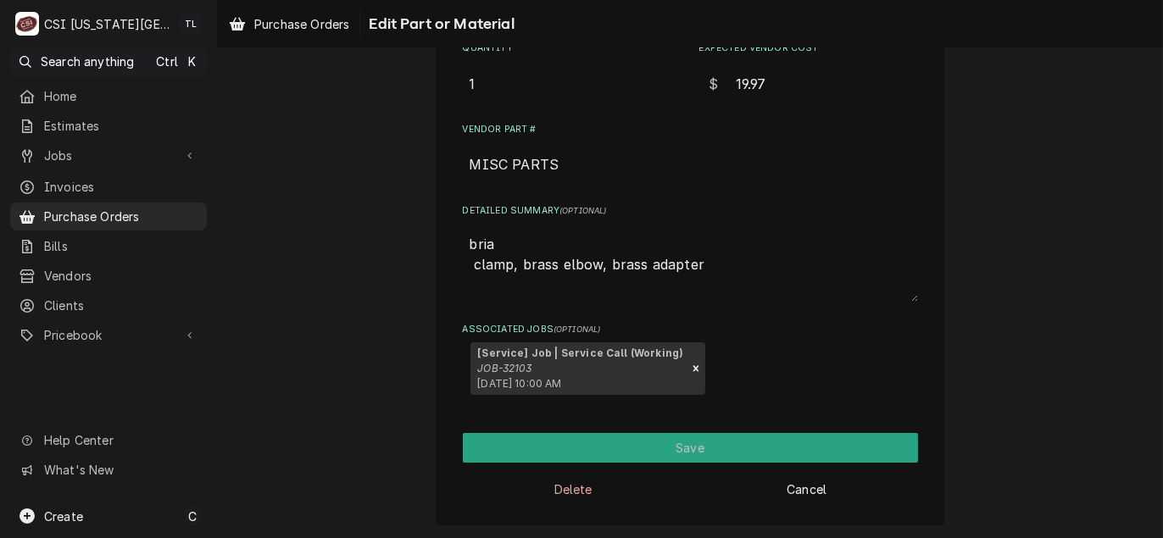
type textarea "x"
type textarea "brian clamp, brass elbow, brass adapter"
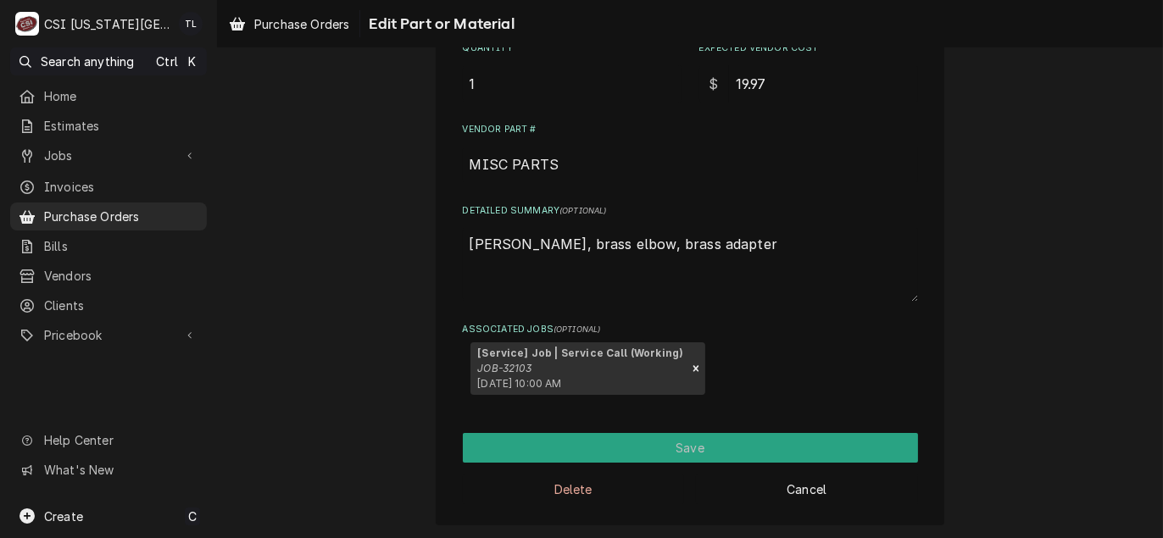
type textarea "x"
type textarea "brian clamp, brass elbow, brass adapter"
type textarea "x"
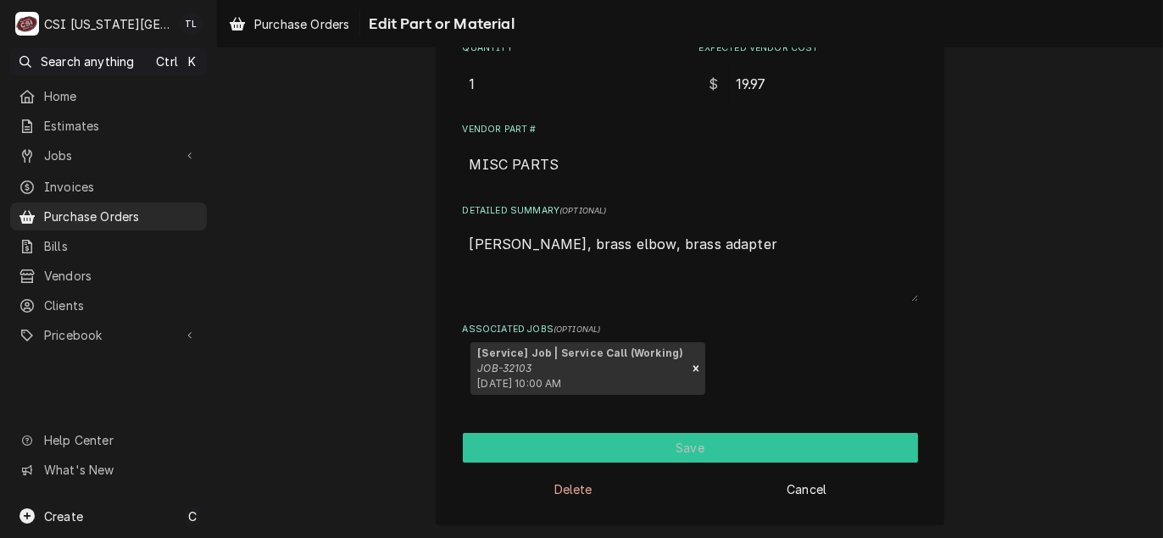
type textarea "brian b clamp, brass elbow, brass adapter"
click at [684, 453] on button "Save" at bounding box center [690, 448] width 455 height 30
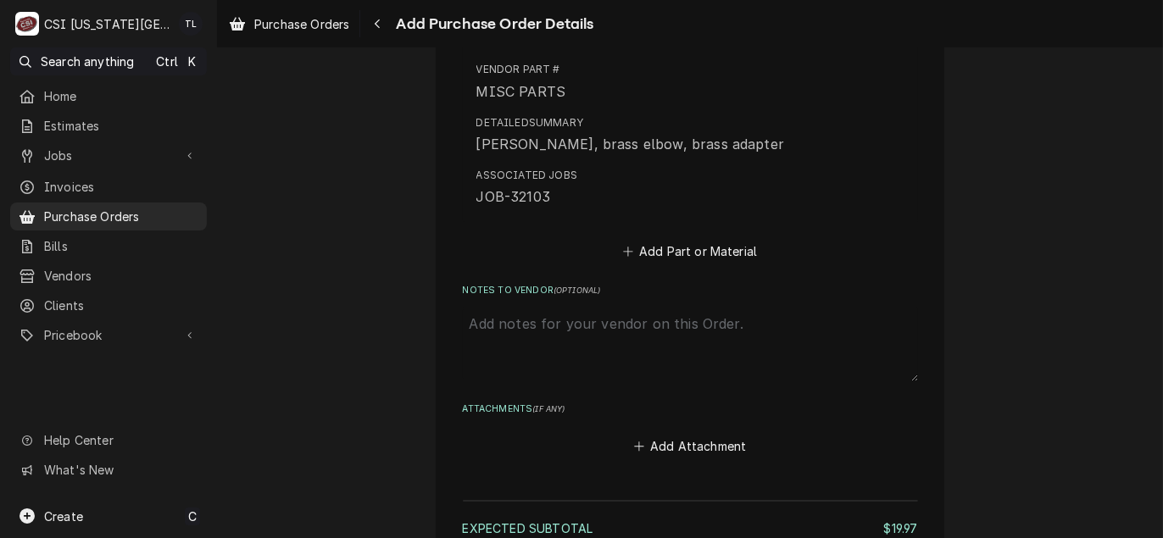
scroll to position [1132, 0]
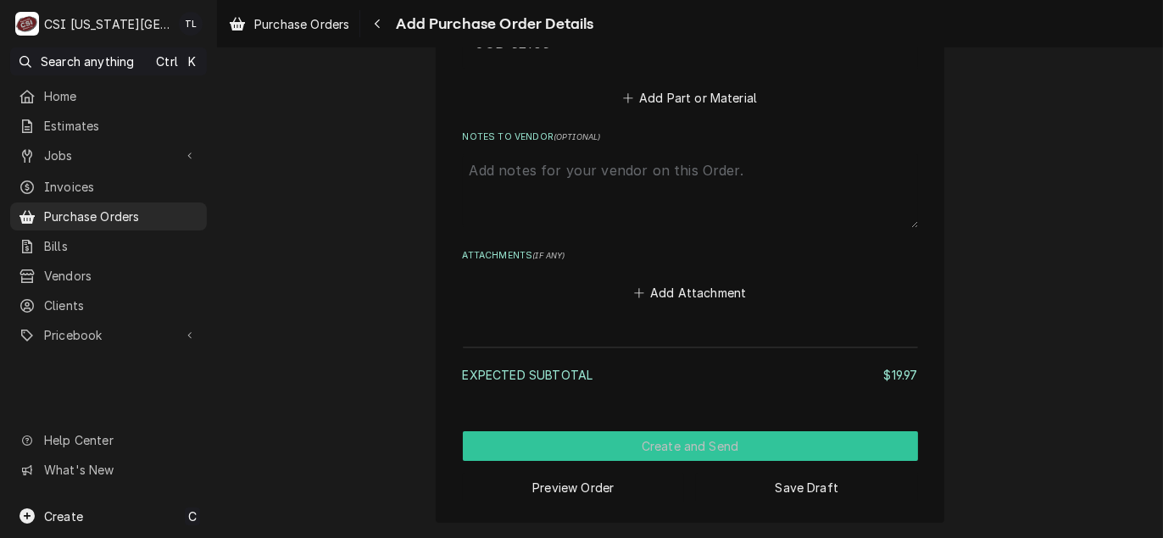
click at [669, 453] on button "Create and Send" at bounding box center [690, 446] width 455 height 30
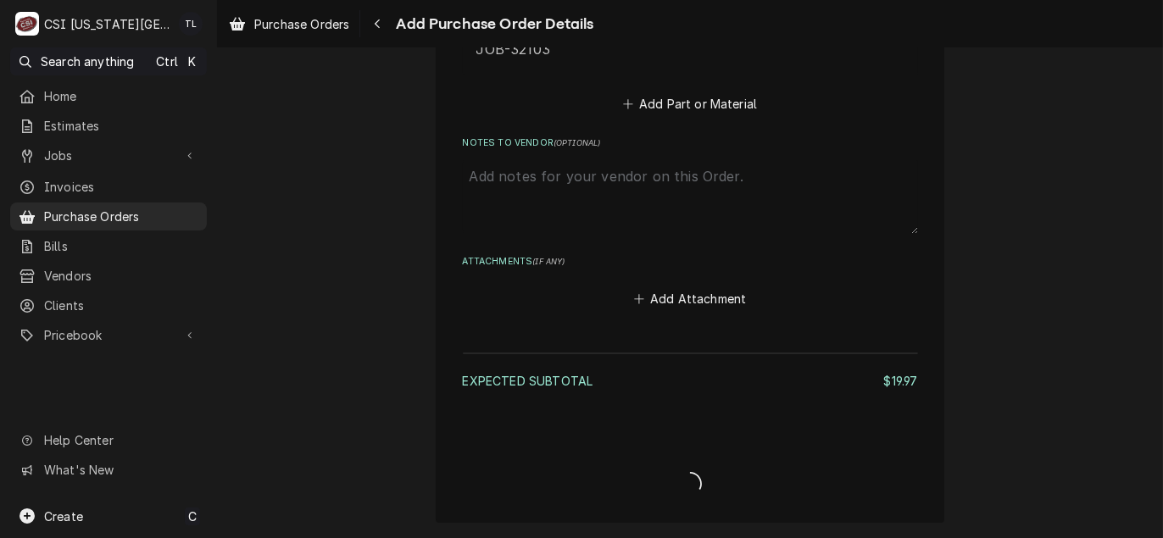
type textarea "x"
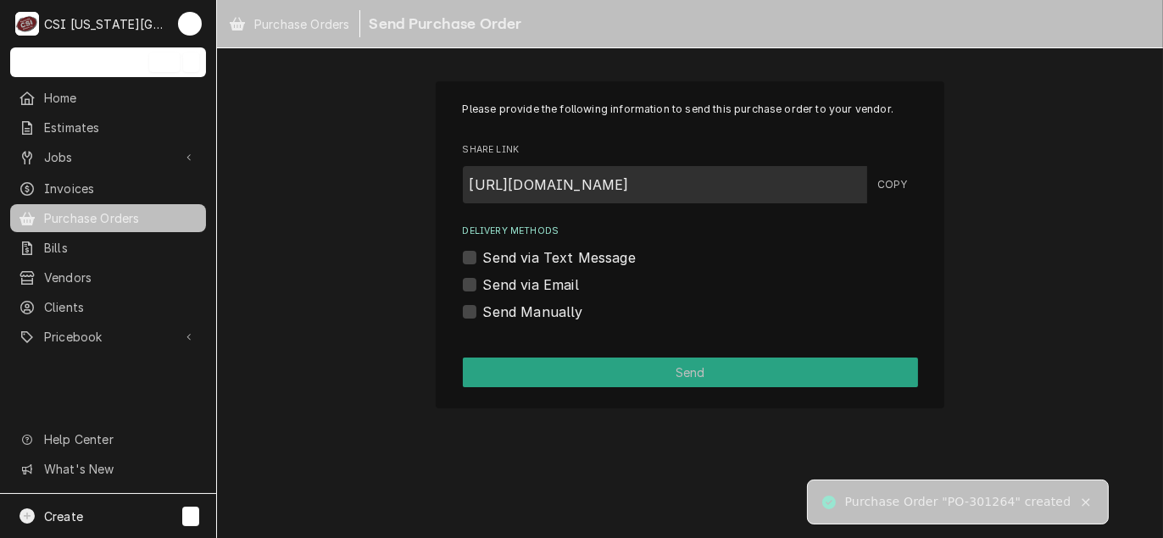
click at [989, 503] on div "Purchase Order "PO-301264" created" at bounding box center [958, 502] width 227 height 18
copy div "301264"
click at [524, 312] on label "Send Manually" at bounding box center [533, 312] width 100 height 20
click at [524, 312] on input "Send Manually" at bounding box center [710, 320] width 455 height 37
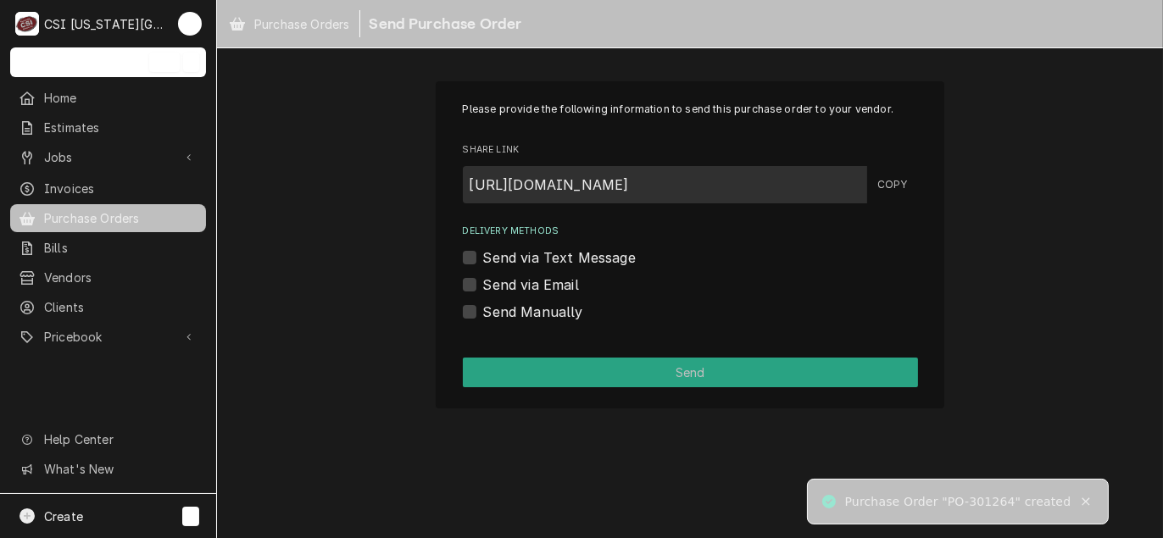
checkbox input "true"
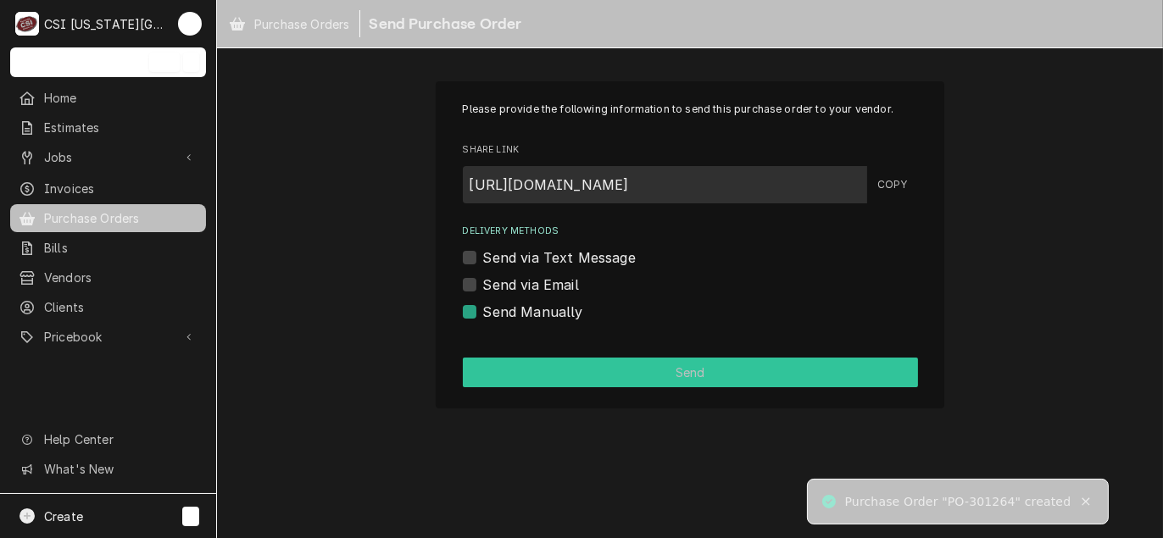
click at [580, 363] on button "Send" at bounding box center [690, 373] width 455 height 30
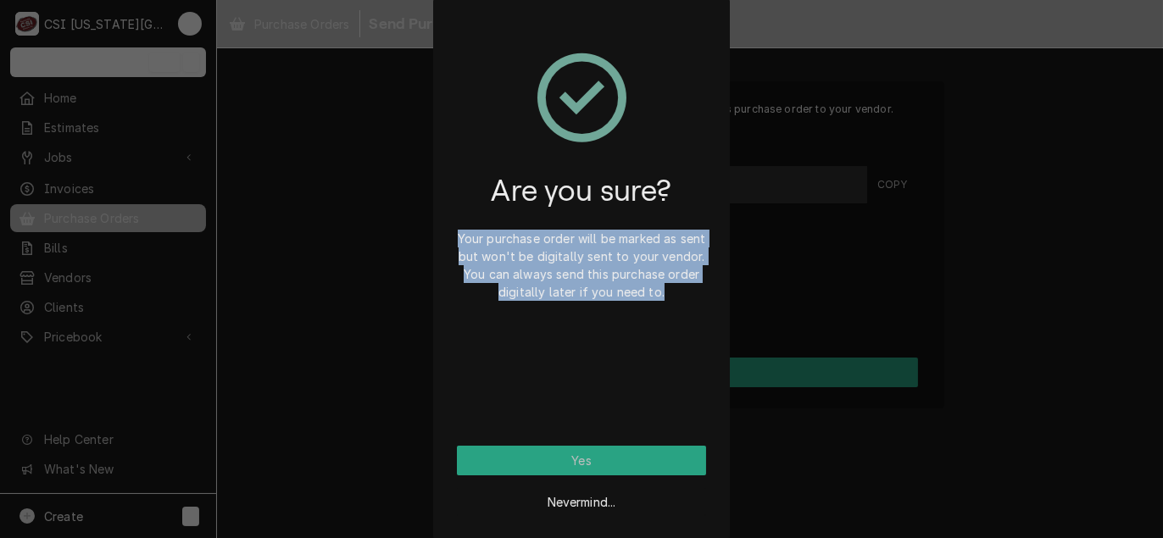
drag, startPoint x: 473, startPoint y: 238, endPoint x: 680, endPoint y: 313, distance: 220.6
click at [680, 313] on div "Are you sure? Your purchase order will be marked as sent but won't be digitally…" at bounding box center [581, 234] width 249 height 424
click at [683, 308] on div "Are you sure? Your purchase order will be marked as sent but won't be digitally…" at bounding box center [581, 234] width 249 height 424
click at [683, 304] on div "Are you sure? Your purchase order will be marked as sent but won't be digitally…" at bounding box center [581, 234] width 249 height 424
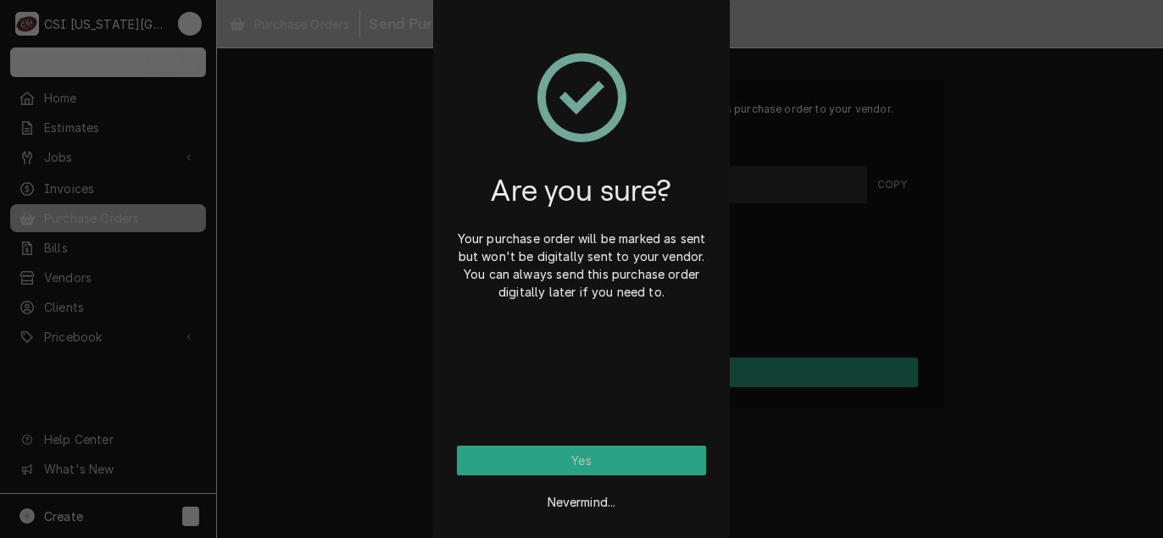
click at [682, 303] on div "Are you sure? Your purchase order will be marked as sent but won't be digitally…" at bounding box center [581, 234] width 249 height 424
click at [582, 455] on button "Yes" at bounding box center [581, 461] width 249 height 30
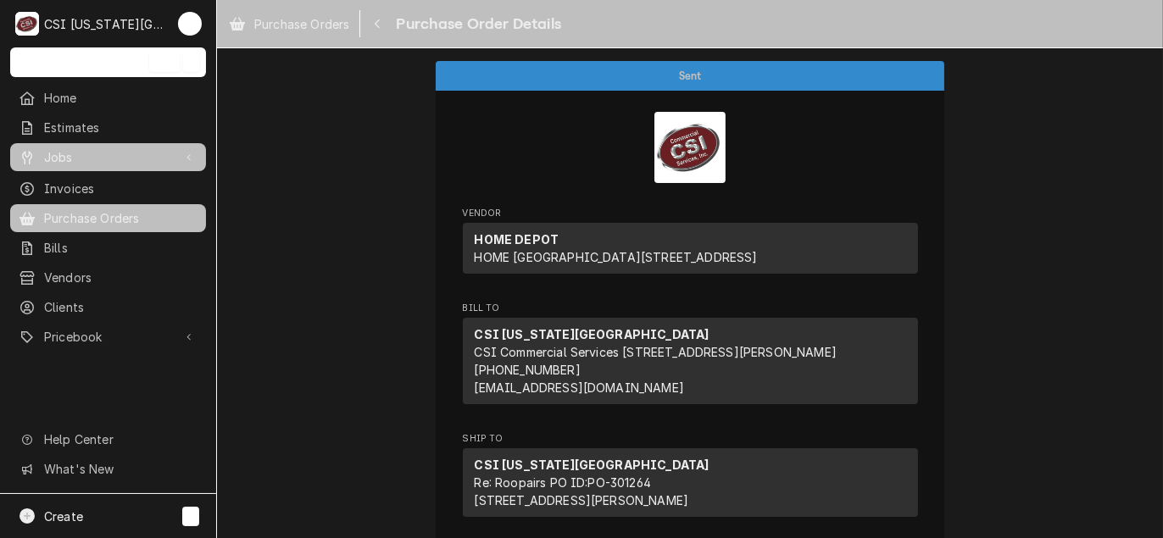
click at [67, 152] on span "Jobs" at bounding box center [108, 157] width 128 height 18
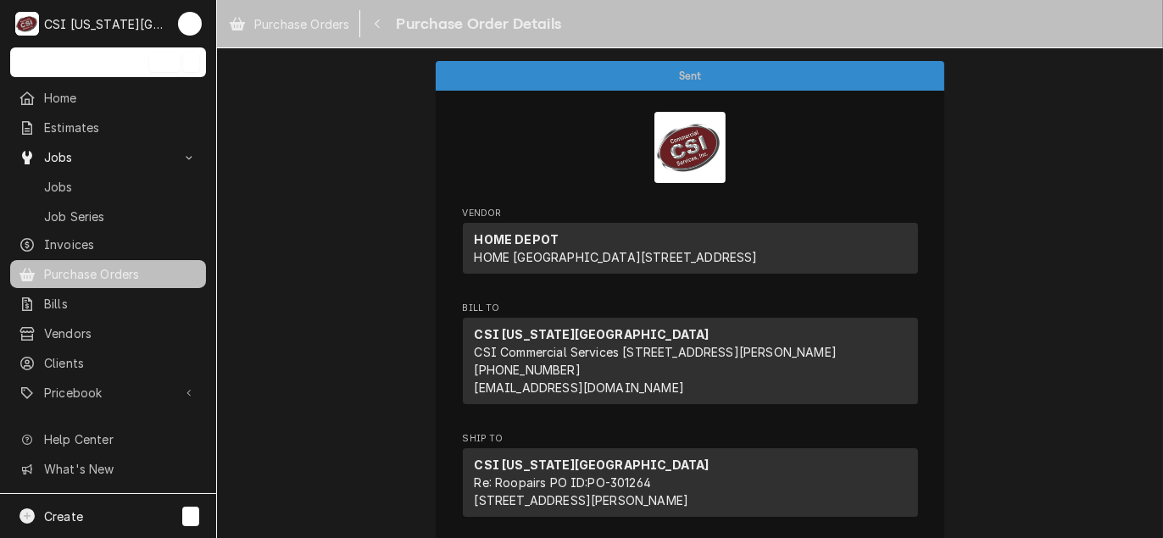
click at [90, 269] on span "Purchase Orders" at bounding box center [120, 274] width 153 height 18
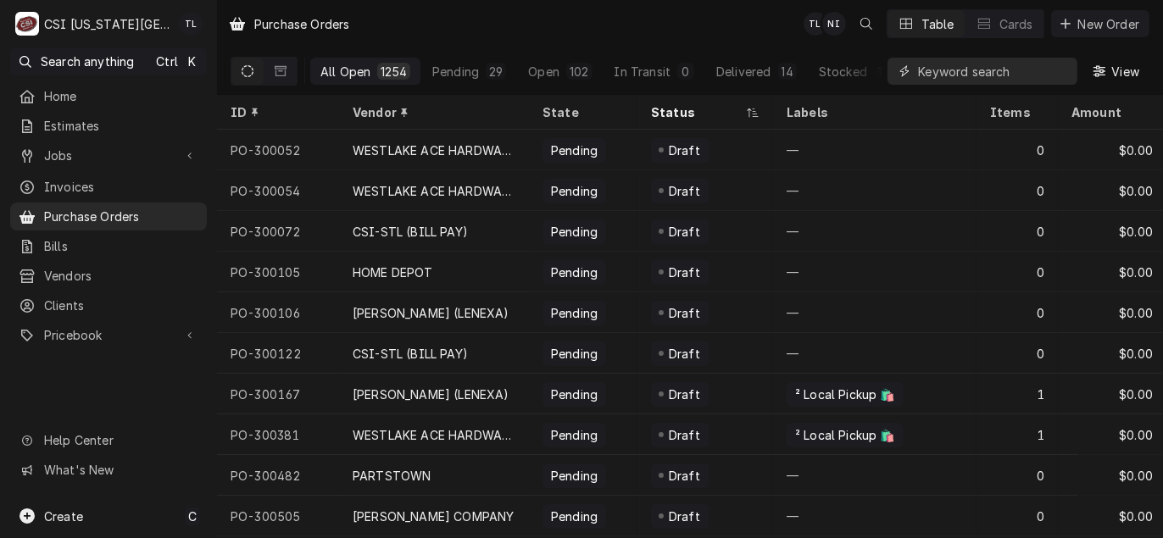
click at [1020, 69] on input "Dynamic Content Wrapper" at bounding box center [993, 71] width 151 height 27
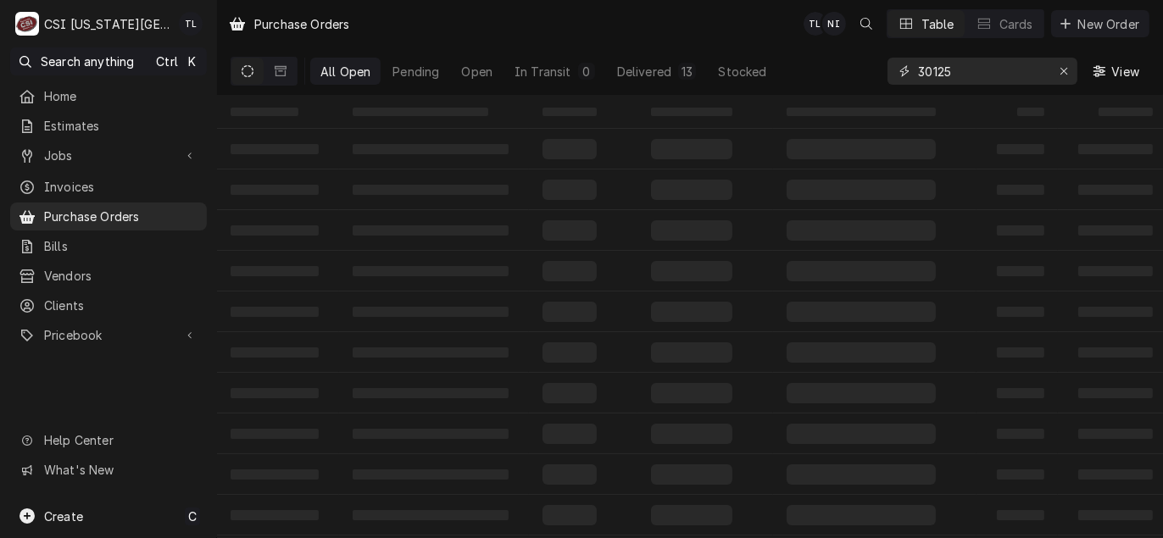
type input "301254"
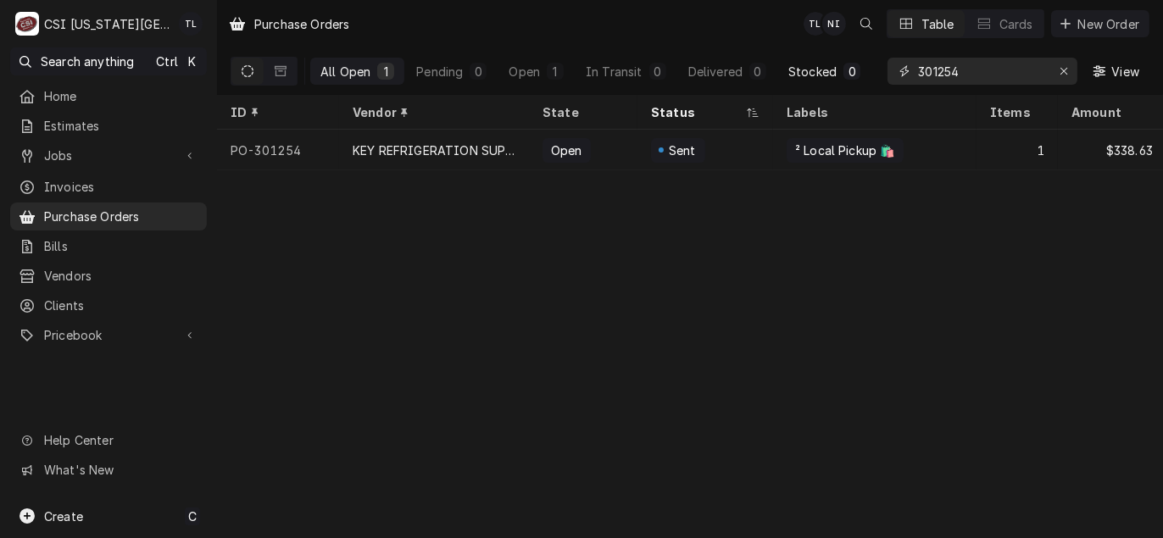
drag, startPoint x: 978, startPoint y: 63, endPoint x: 808, endPoint y: 63, distance: 169.5
click at [808, 63] on div "All Open 1 Pending 0 Open 1 In Transit 0 Delivered 0 Stocked 0 301254 View" at bounding box center [690, 70] width 919 height 47
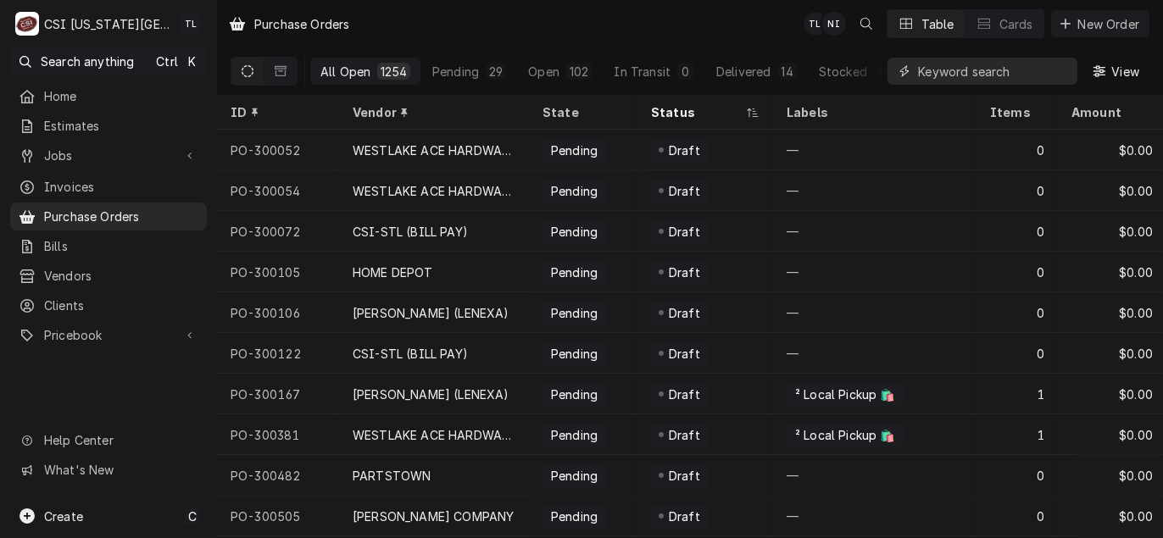
click at [964, 64] on input "Dynamic Content Wrapper" at bounding box center [993, 71] width 151 height 27
type input "301257"
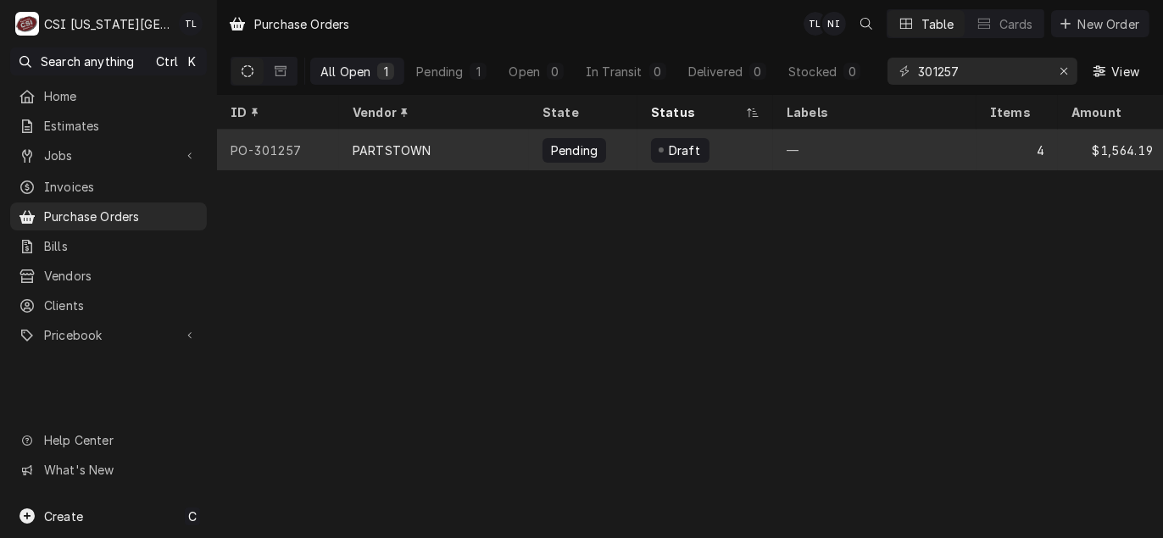
click at [330, 154] on div "PO-301257" at bounding box center [278, 150] width 122 height 41
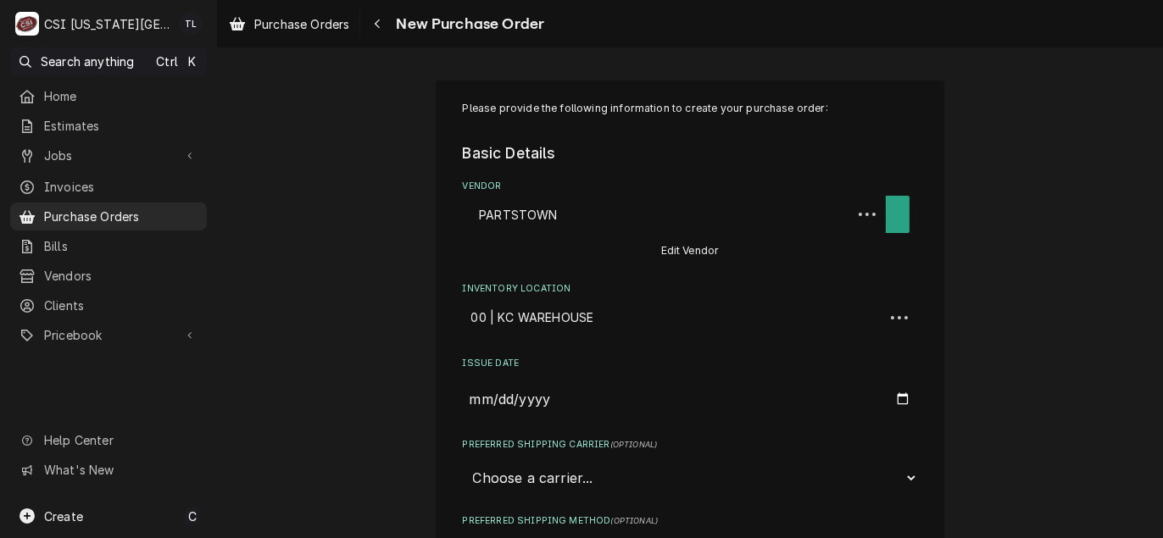
type textarea "x"
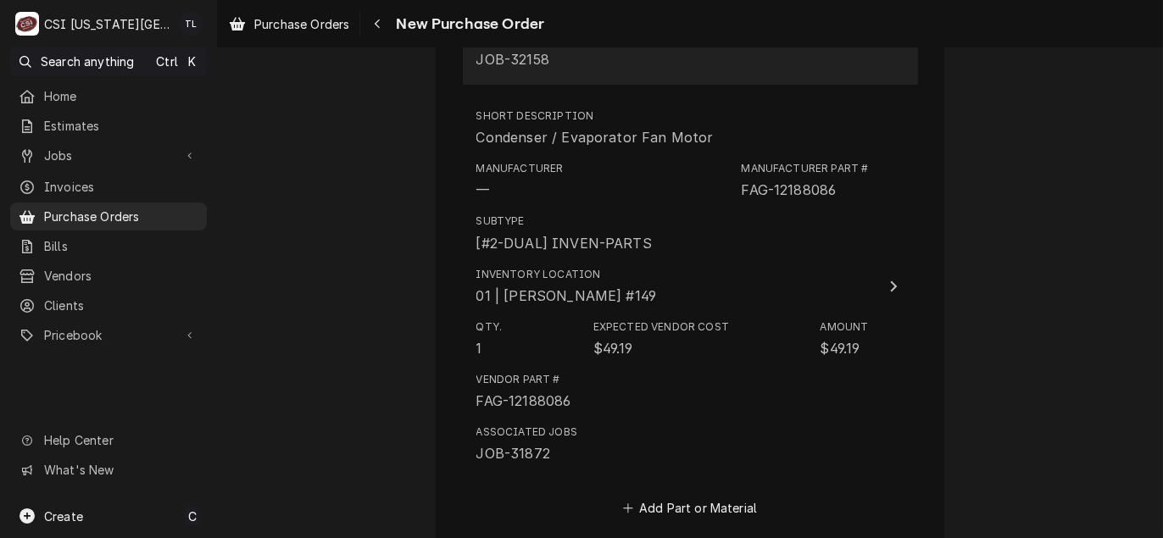
scroll to position [2119, 0]
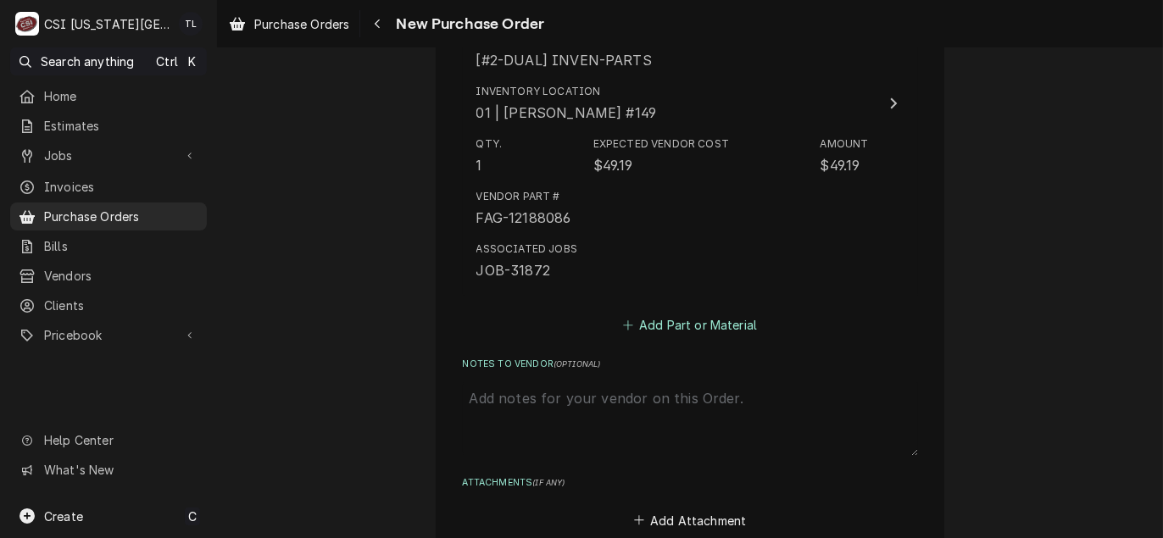
click at [695, 316] on button "Add Part or Material" at bounding box center [689, 326] width 140 height 24
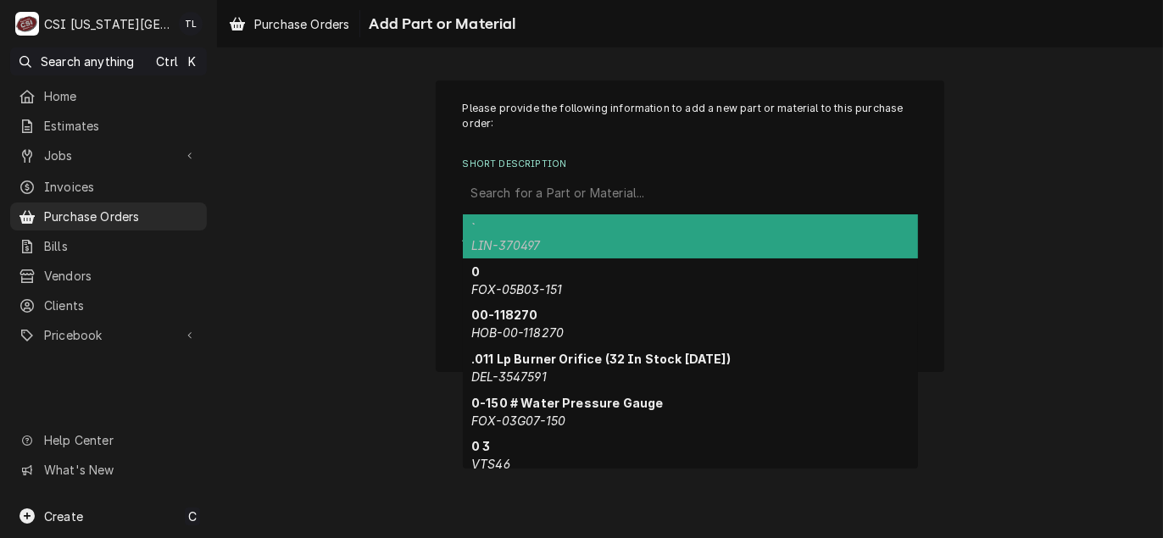
click at [508, 188] on div "Short Description" at bounding box center [690, 193] width 438 height 31
paste input "60130101"
type input "60130101"
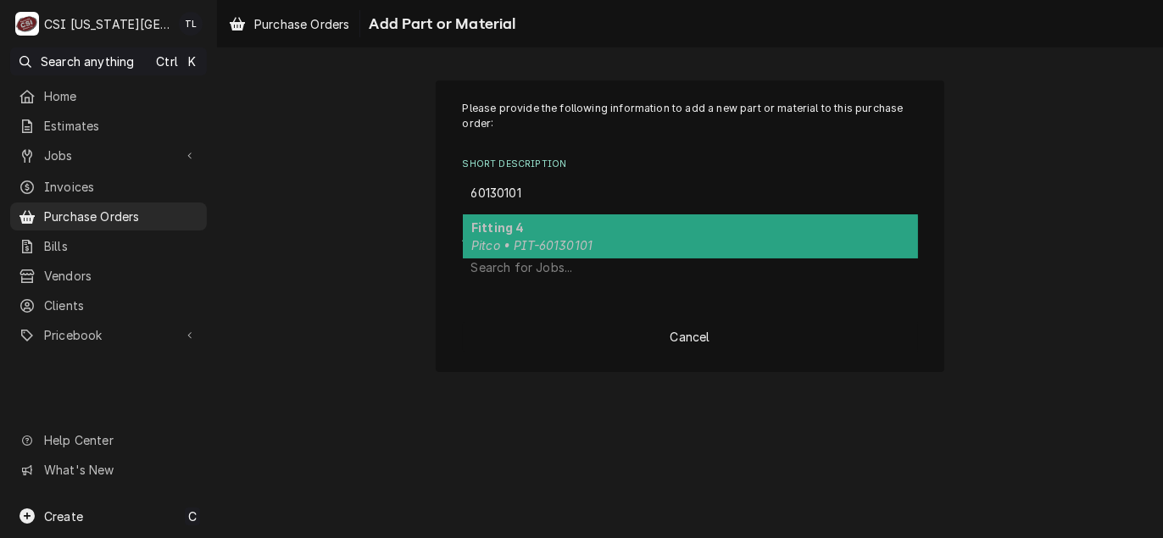
click at [572, 232] on div "Fitting 4 Pitco • PIT-60130101" at bounding box center [690, 236] width 455 height 44
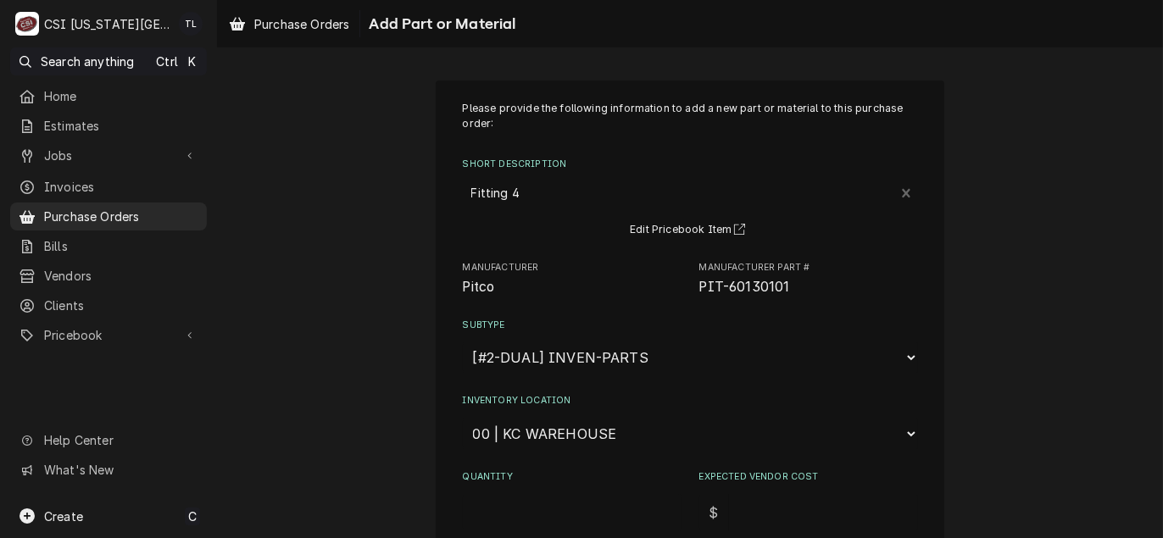
type textarea "x"
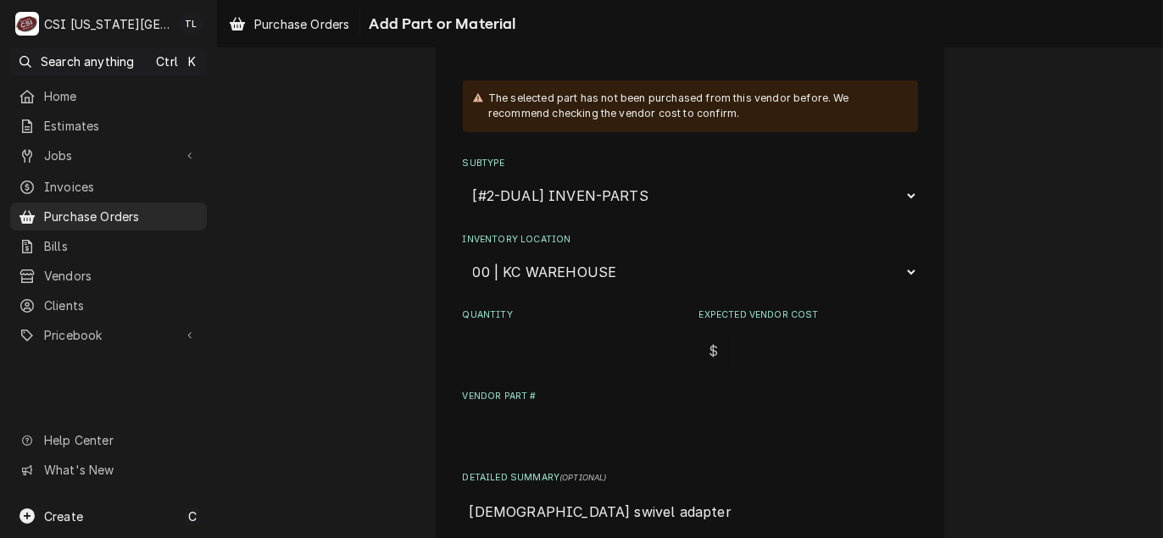
scroll to position [254, 0]
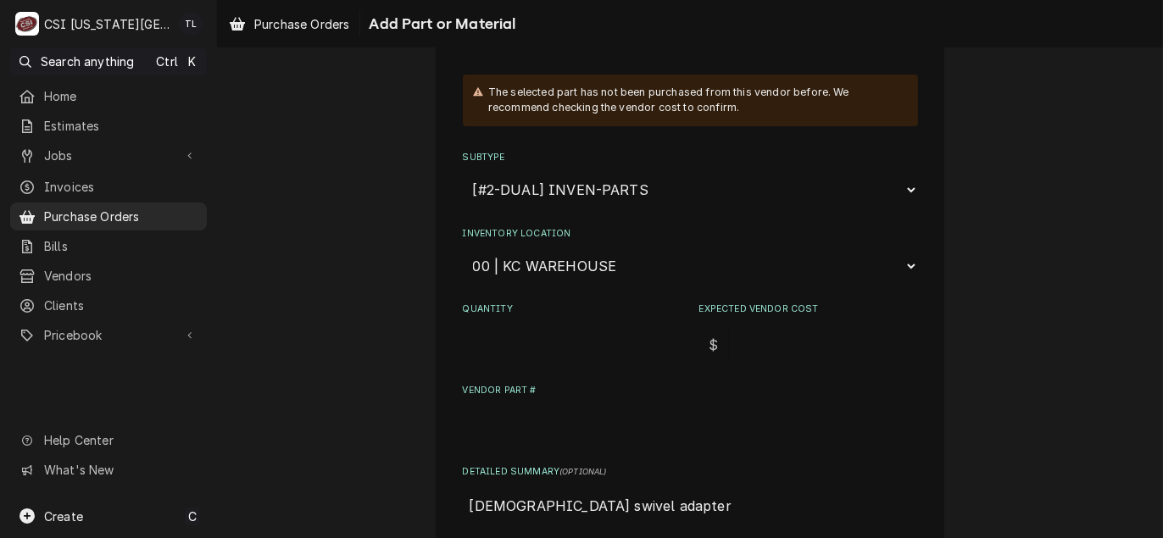
click at [540, 271] on select "Choose a location... 00 | KC WAREHOUSE 00 | MAIN WAREHOUSE 01 | BRIAN BREAZIER …" at bounding box center [690, 266] width 455 height 32
select select "2803"
click at [463, 250] on select "Choose a location... 00 | KC WAREHOUSE 00 | MAIN WAREHOUSE 01 | BRIAN BREAZIER …" at bounding box center [690, 266] width 455 height 32
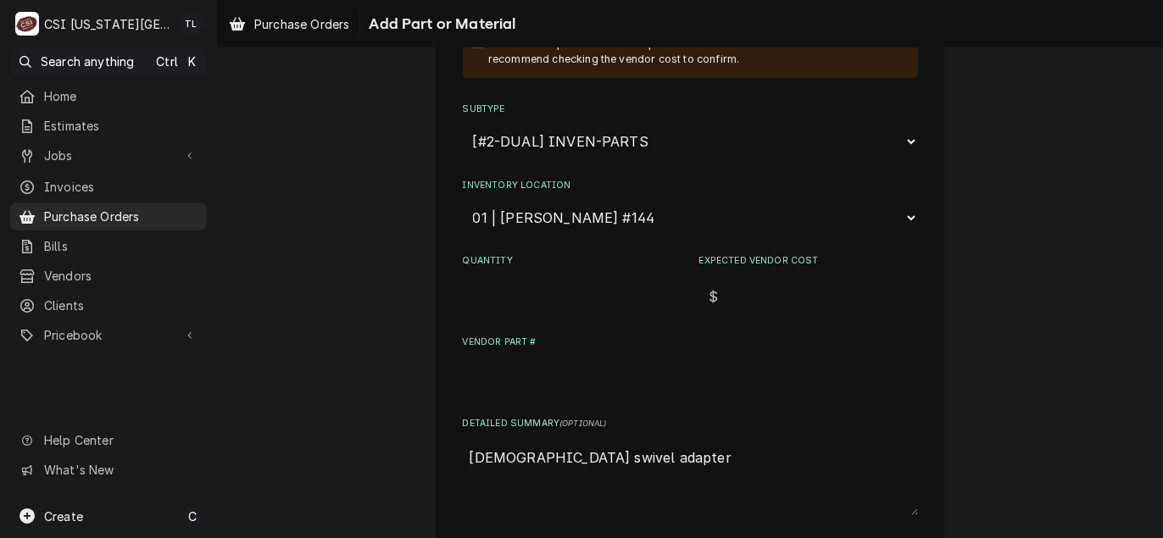
scroll to position [339, 0]
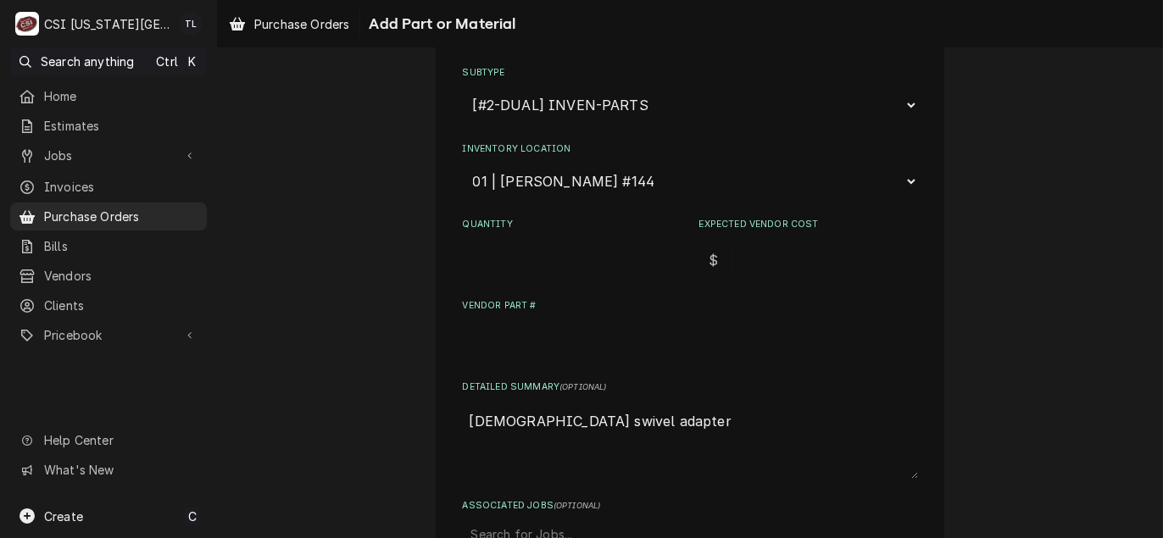
click at [541, 242] on input "Quantity" at bounding box center [572, 260] width 219 height 37
type textarea "x"
type input "2"
click at [771, 261] on input "Expected Vendor Cost" at bounding box center [823, 260] width 189 height 37
type textarea "x"
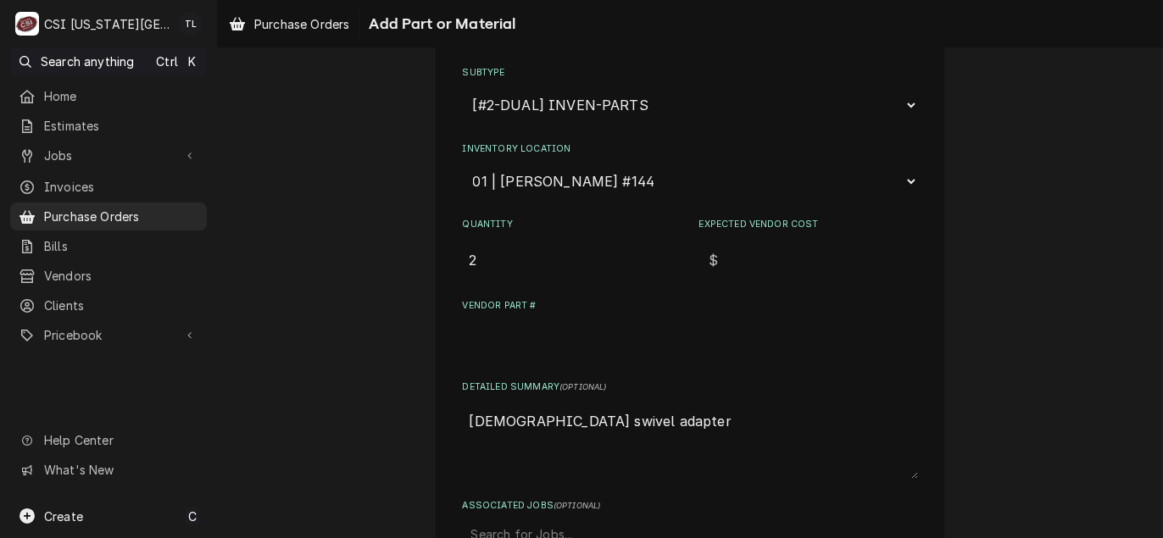
type input "7"
type textarea "x"
type input "72"
type textarea "x"
type input "725"
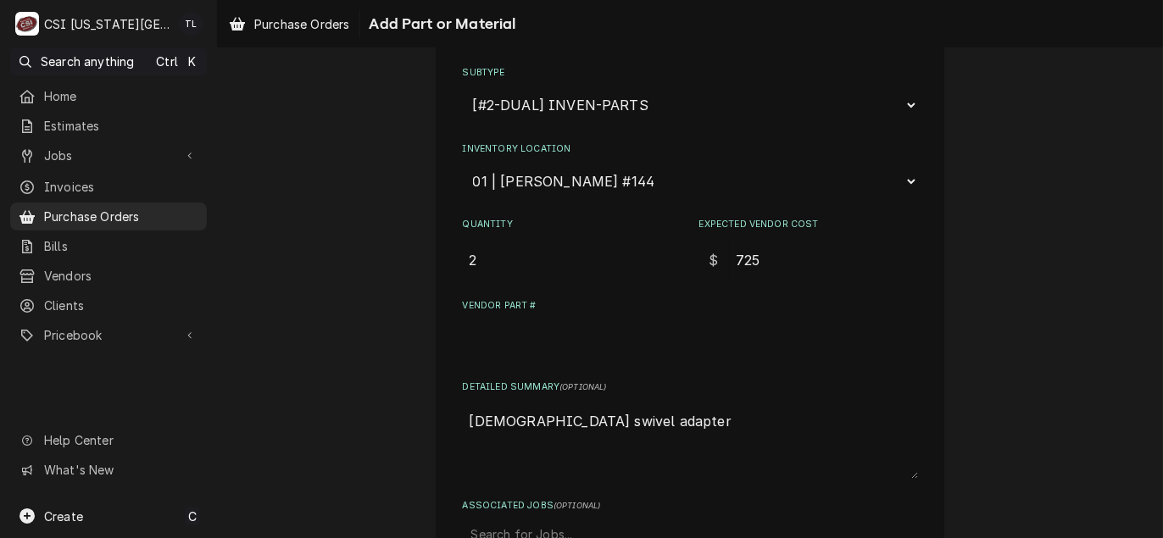
type textarea "x"
type input "72"
type textarea "x"
type input "72.0"
type textarea "x"
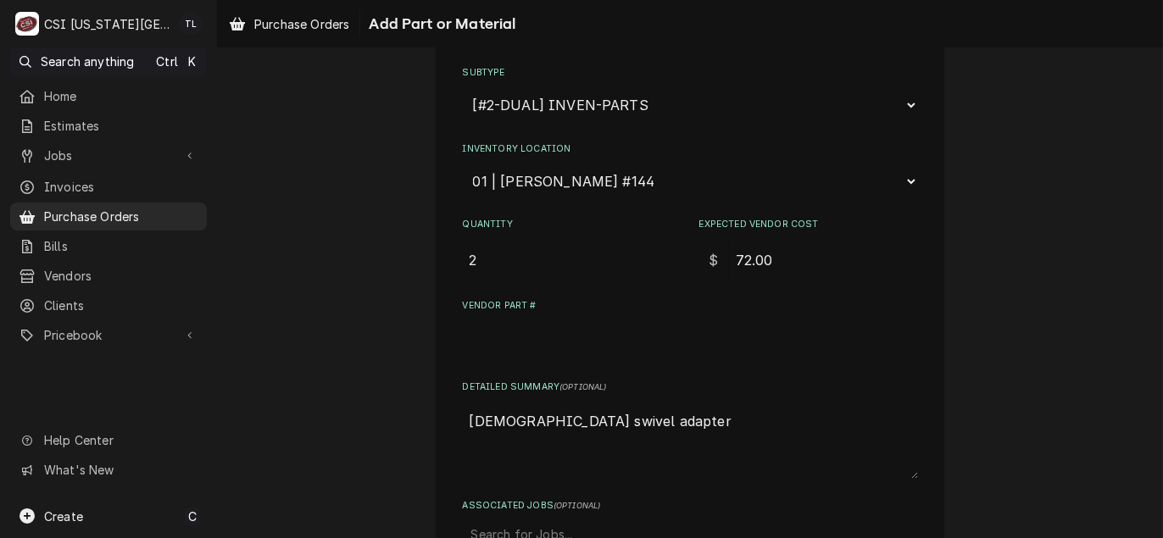
type input "72.00"
click at [528, 335] on input "Vendor Part #" at bounding box center [690, 341] width 455 height 37
paste input "60130101"
type textarea "x"
type input "60130101"
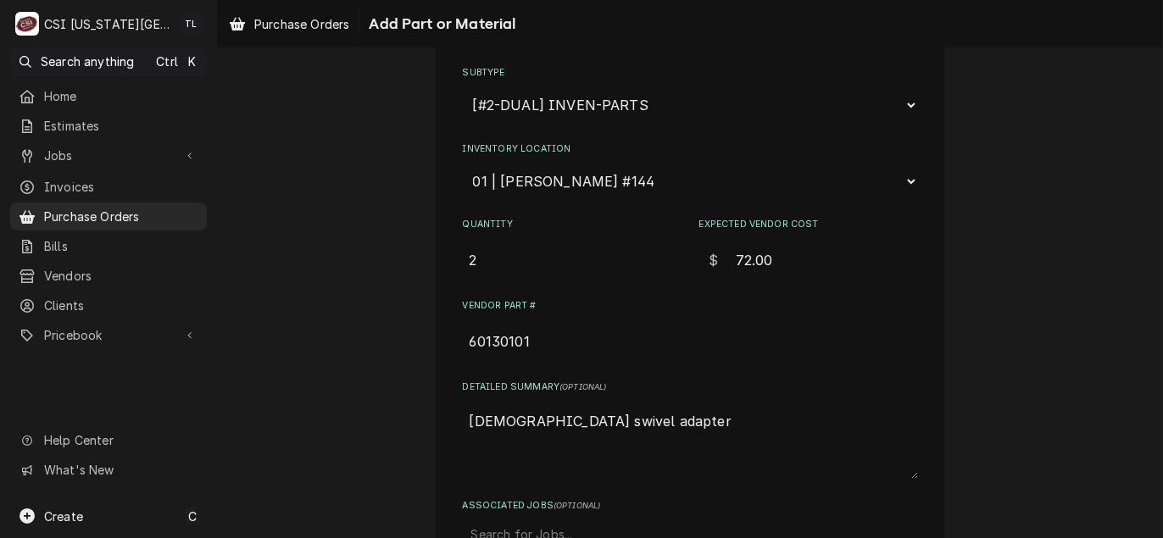
type textarea "x"
type input "60130101"
type textarea "x"
type input "6013010"
type textarea "x"
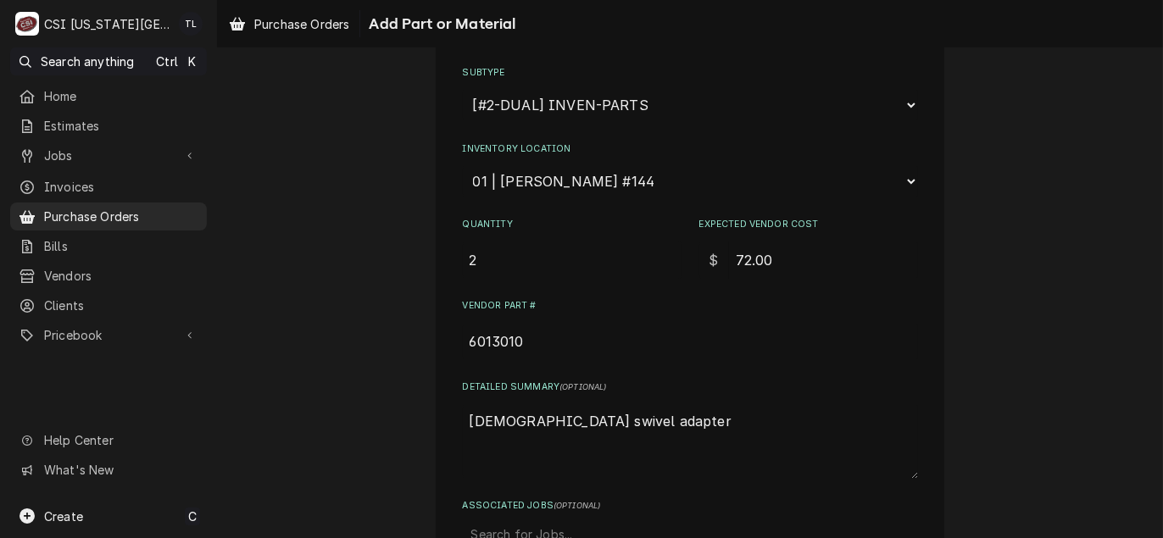
type input "601301"
type textarea "x"
type input "60130"
type textarea "x"
type input "6013"
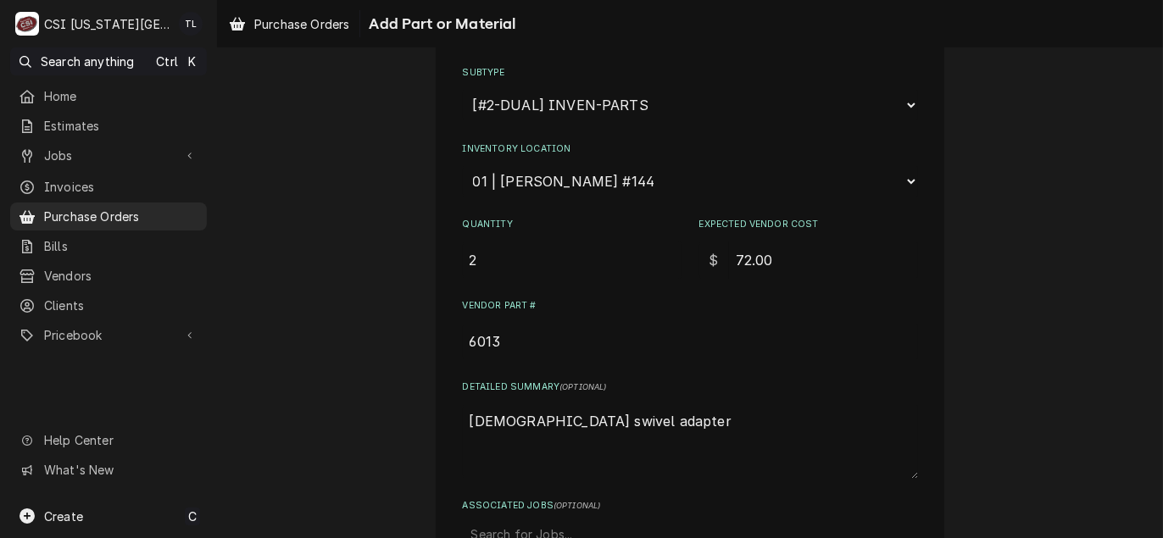
type textarea "x"
type input "601"
type textarea "x"
type input "60"
type textarea "x"
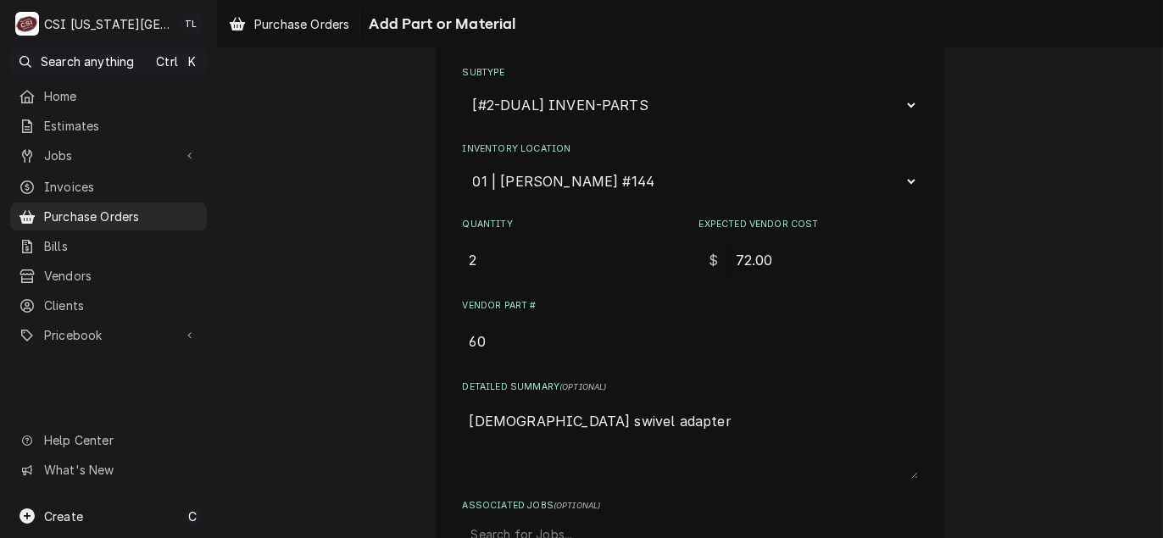
type input "6"
type textarea "x"
type input "P"
type textarea "x"
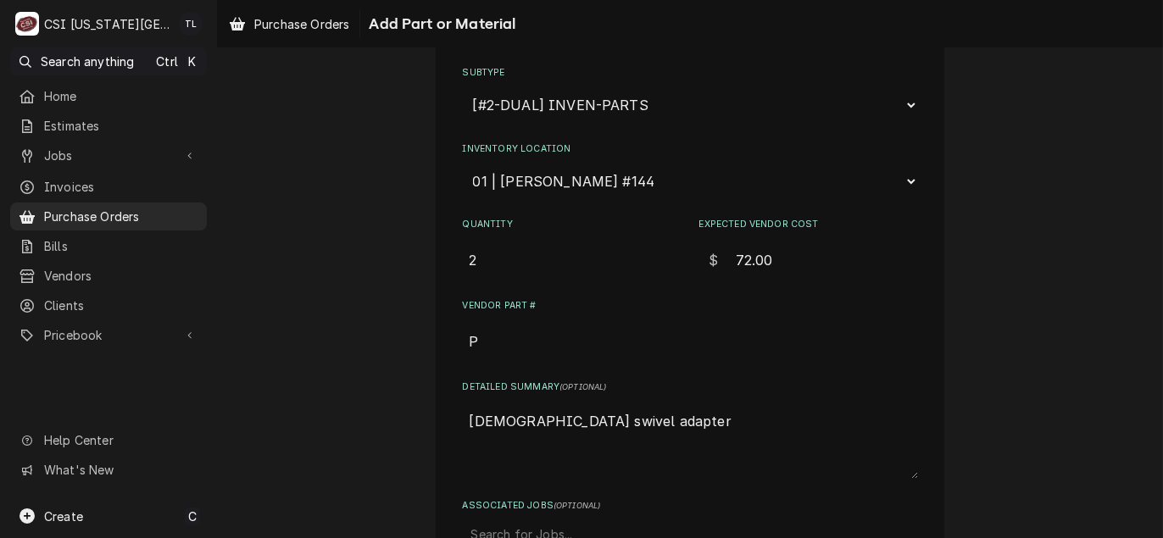
type input "PI"
type textarea "x"
type input "PIU"
type textarea "x"
type input "PI"
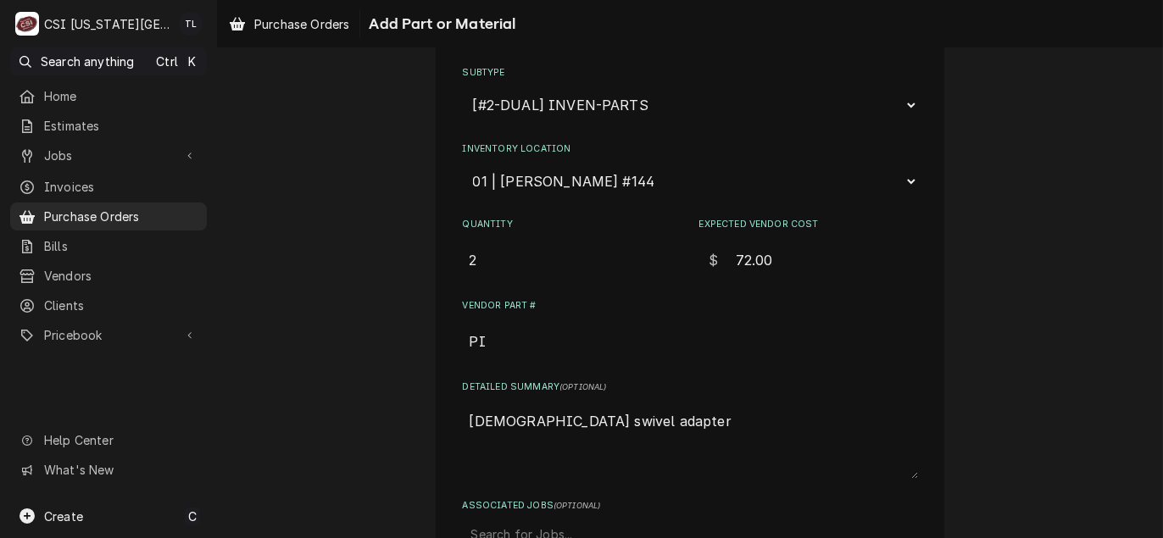
type textarea "x"
type input "P"
type textarea "x"
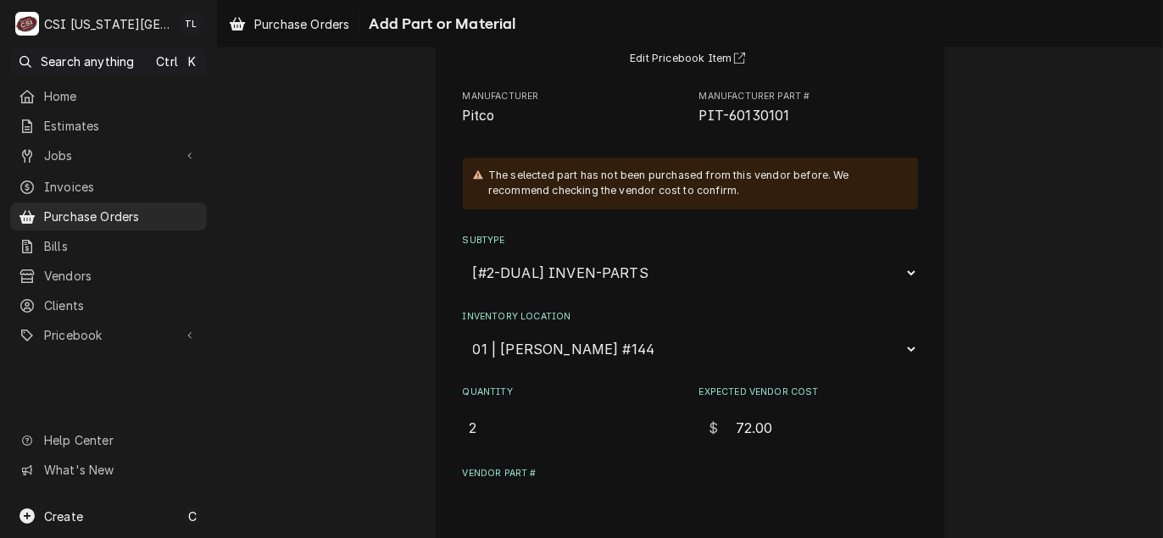
scroll to position [85, 0]
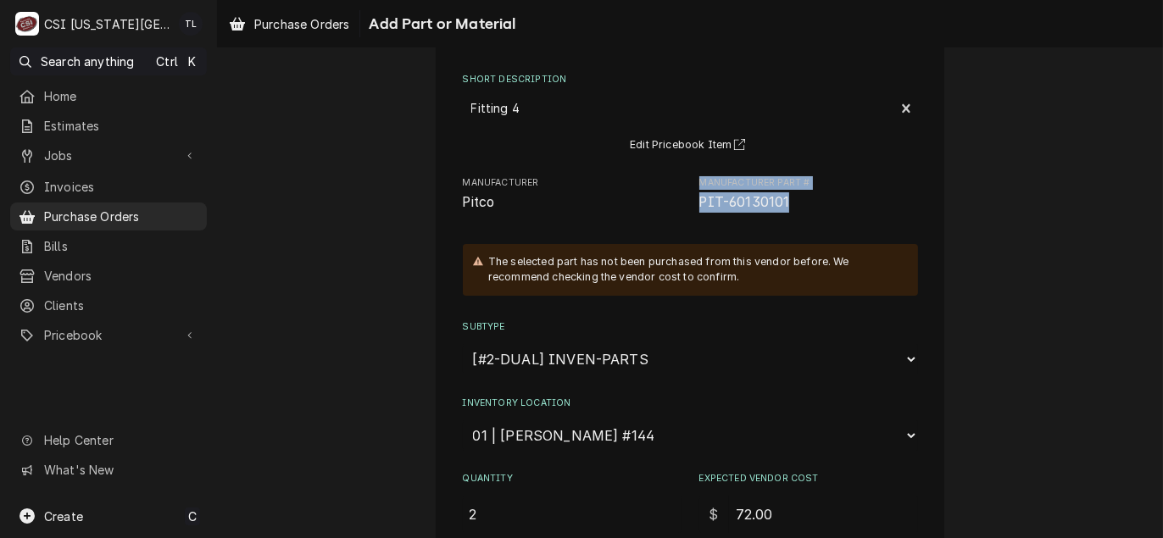
drag, startPoint x: 780, startPoint y: 202, endPoint x: 637, endPoint y: 213, distance: 143.6
click at [637, 213] on div "Please provide the following information to add a new part or material to this …" at bounding box center [690, 411] width 455 height 791
drag, startPoint x: 637, startPoint y: 213, endPoint x: 791, endPoint y: 207, distance: 154.3
click at [791, 207] on span "PIT-60130101" at bounding box center [808, 202] width 219 height 20
click at [793, 205] on span "PIT-60130101" at bounding box center [808, 202] width 219 height 20
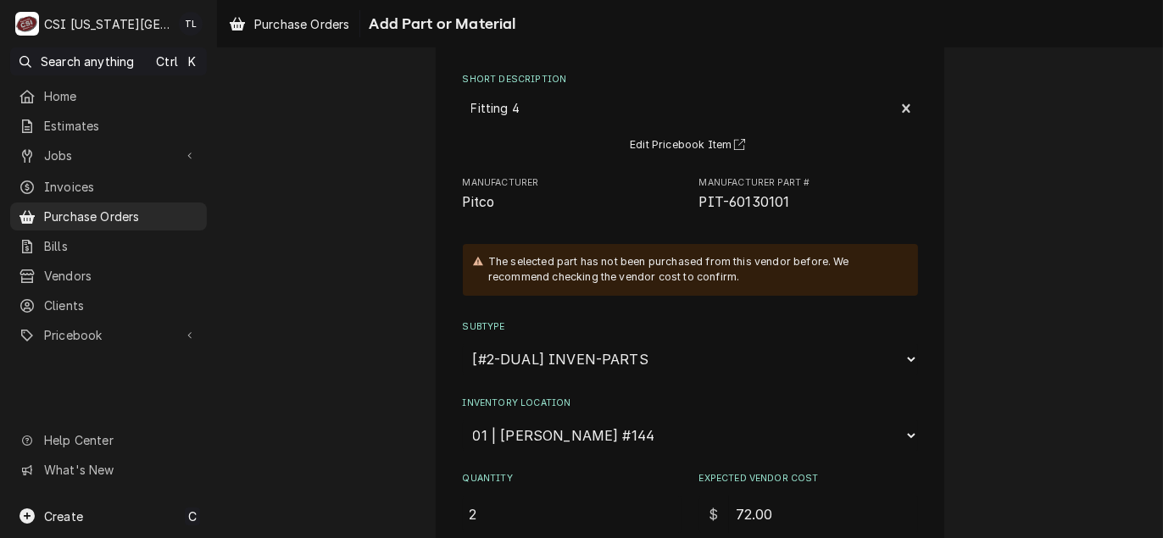
click at [793, 205] on span "PIT-60130101" at bounding box center [808, 202] width 219 height 20
drag, startPoint x: 792, startPoint y: 205, endPoint x: 728, endPoint y: 211, distance: 64.7
click at [728, 211] on span "PIT-60130101" at bounding box center [808, 202] width 219 height 20
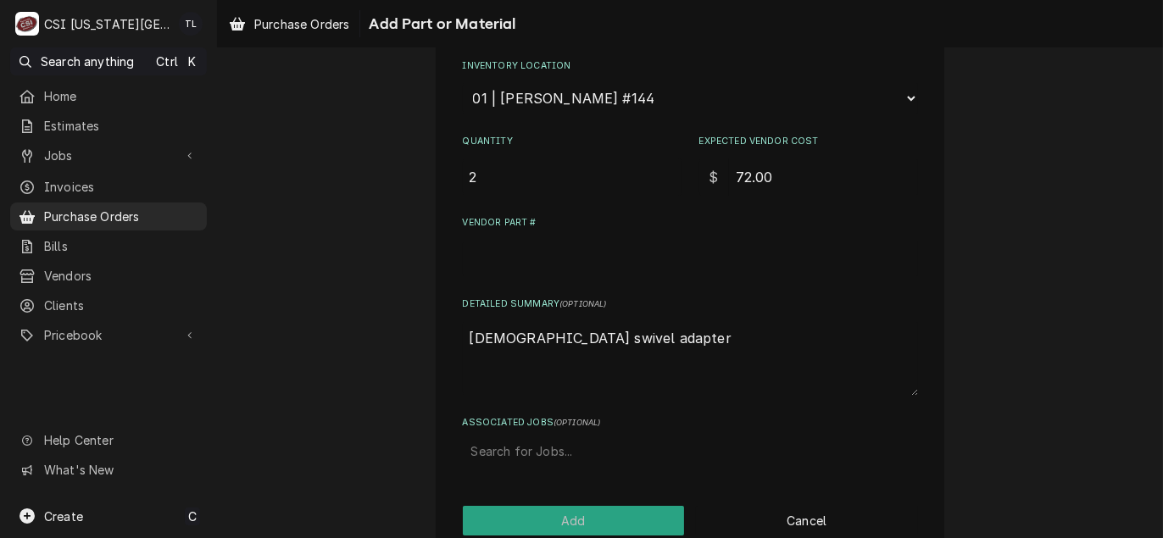
scroll to position [424, 0]
click at [489, 258] on input "Vendor Part #" at bounding box center [690, 256] width 455 height 37
paste input "PIT-60130101"
type textarea "x"
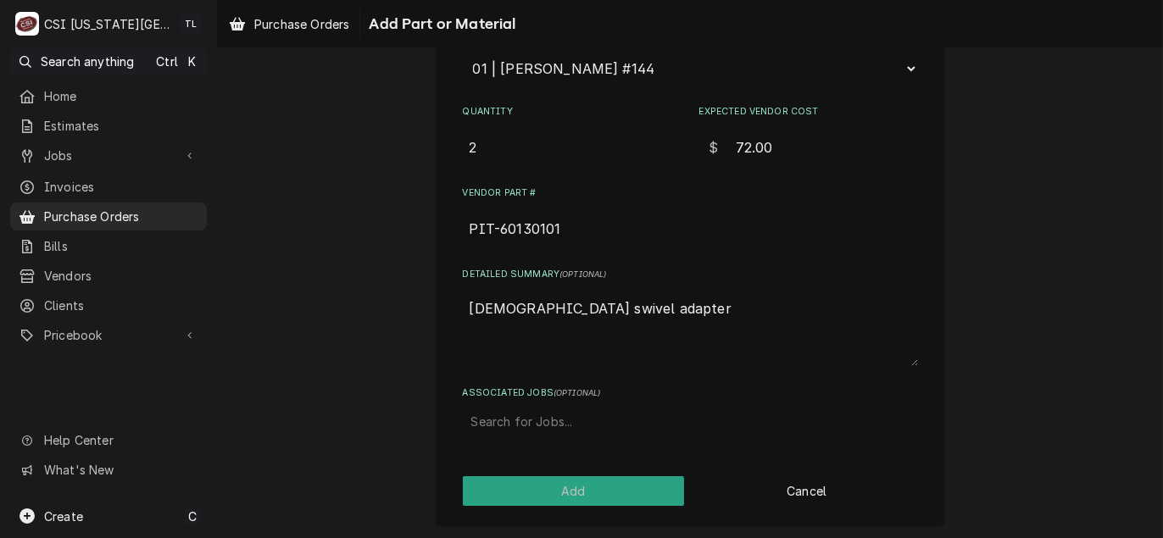
type input "PIT-60130101"
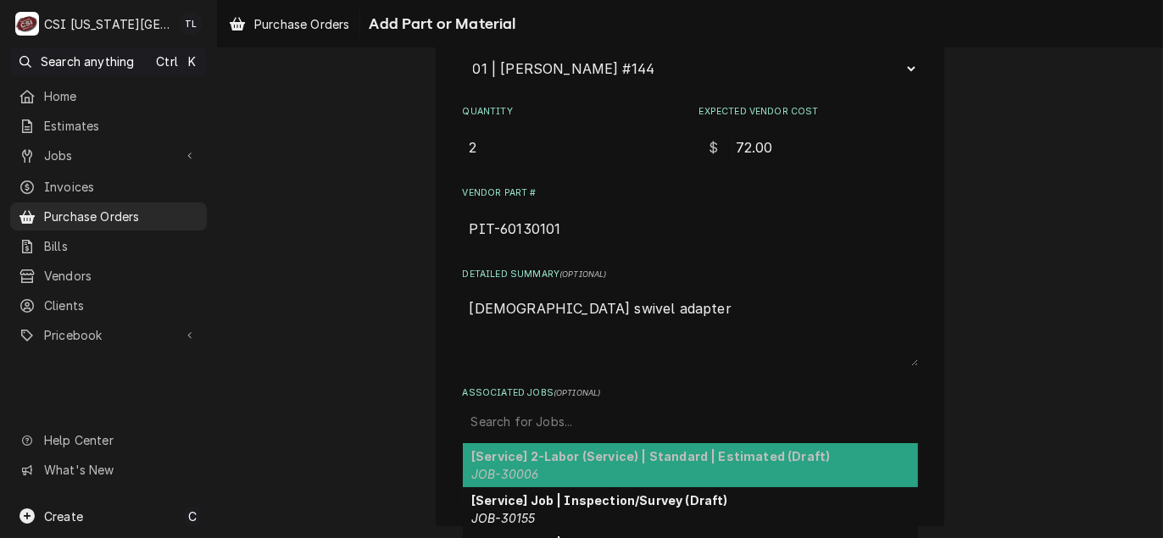
click at [525, 419] on div "Associated Jobs" at bounding box center [690, 422] width 438 height 31
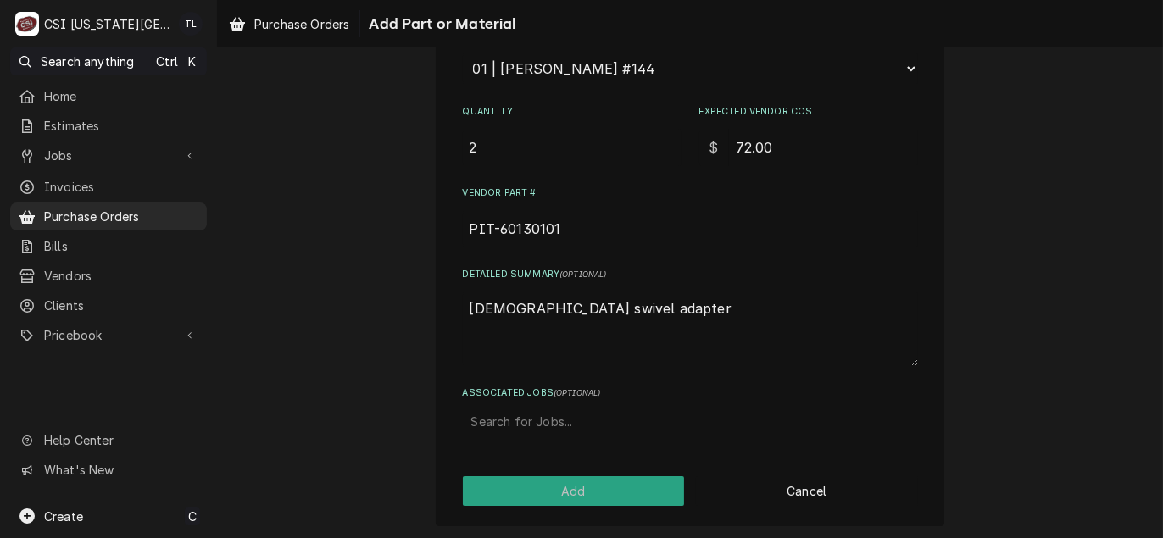
click at [497, 427] on div "Associated Jobs" at bounding box center [690, 422] width 438 height 31
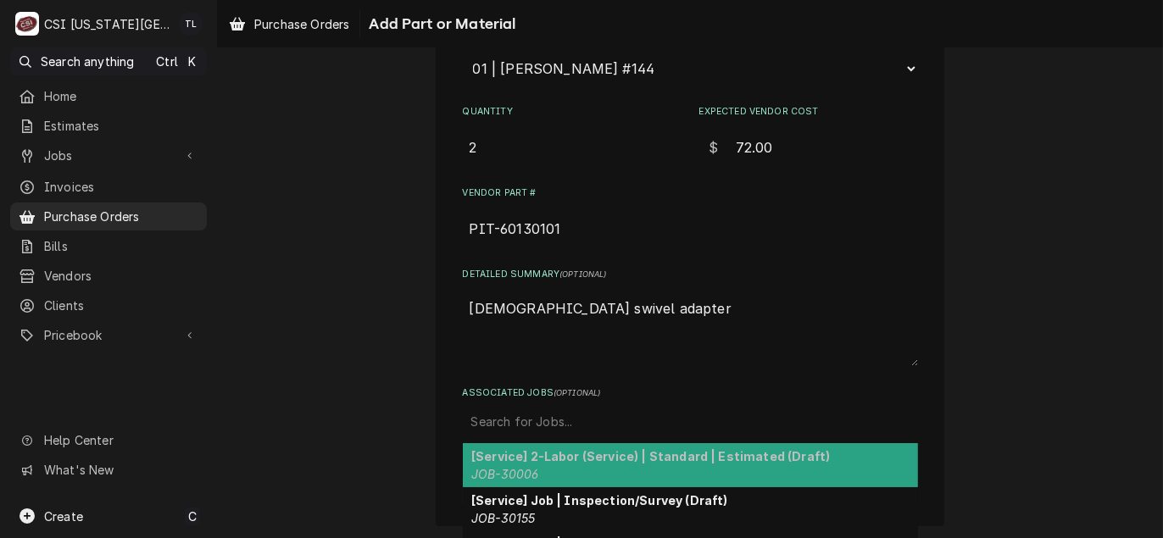
paste input "31636"
type input "31636"
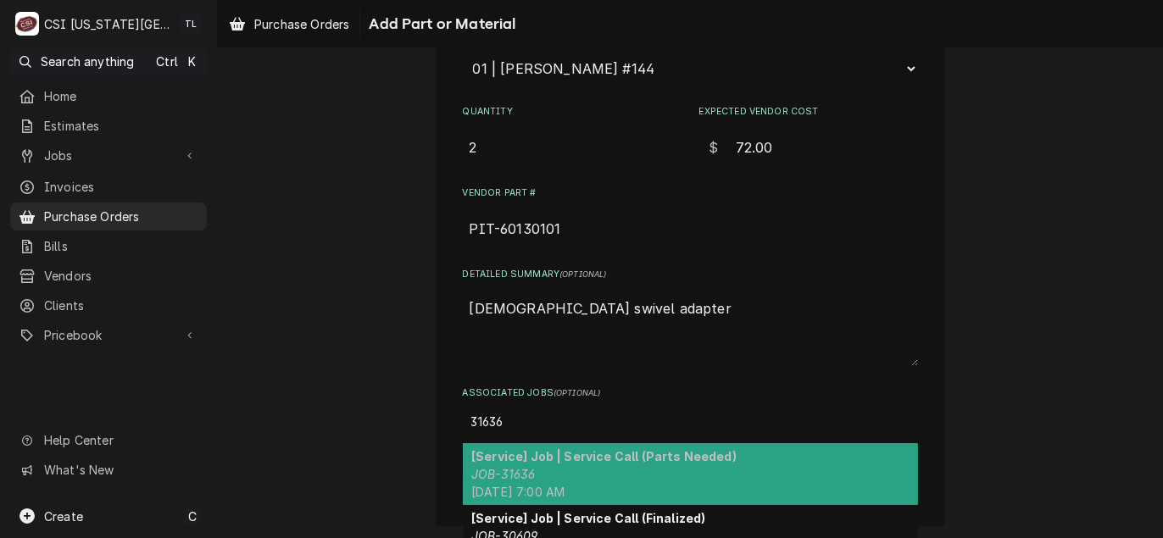
click at [537, 455] on strong "[Service] Job | Service Call (Parts Needed)" at bounding box center [603, 456] width 265 height 14
type textarea "x"
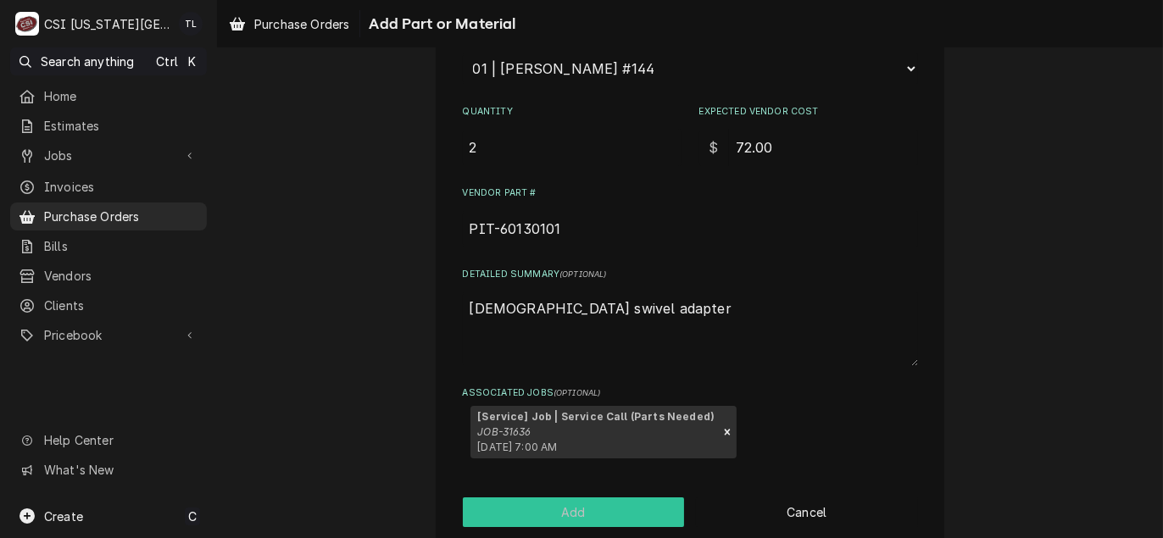
click at [565, 516] on button "Add" at bounding box center [574, 512] width 222 height 30
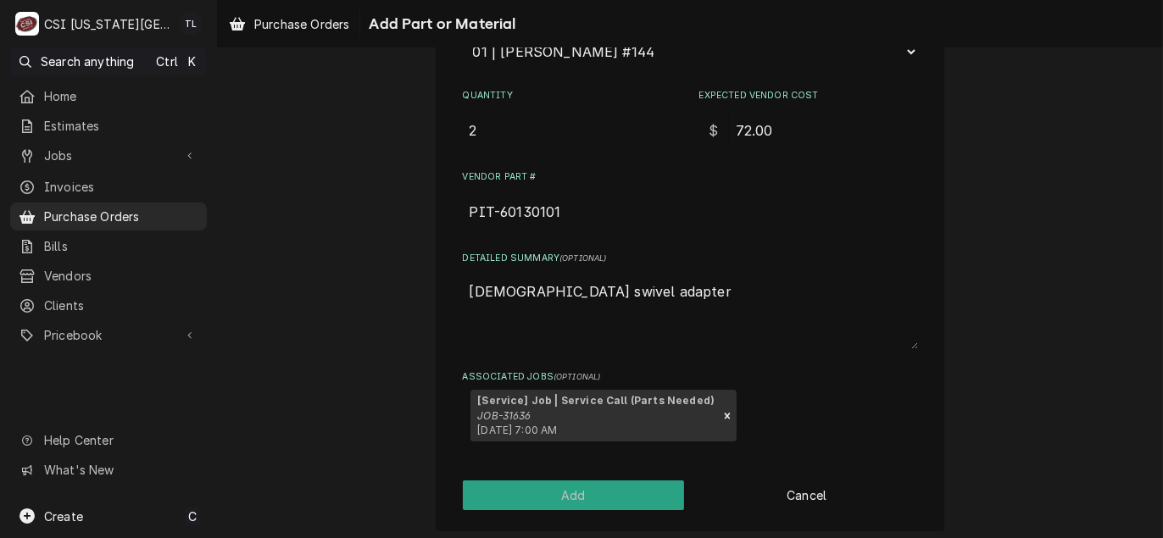
scroll to position [512, 0]
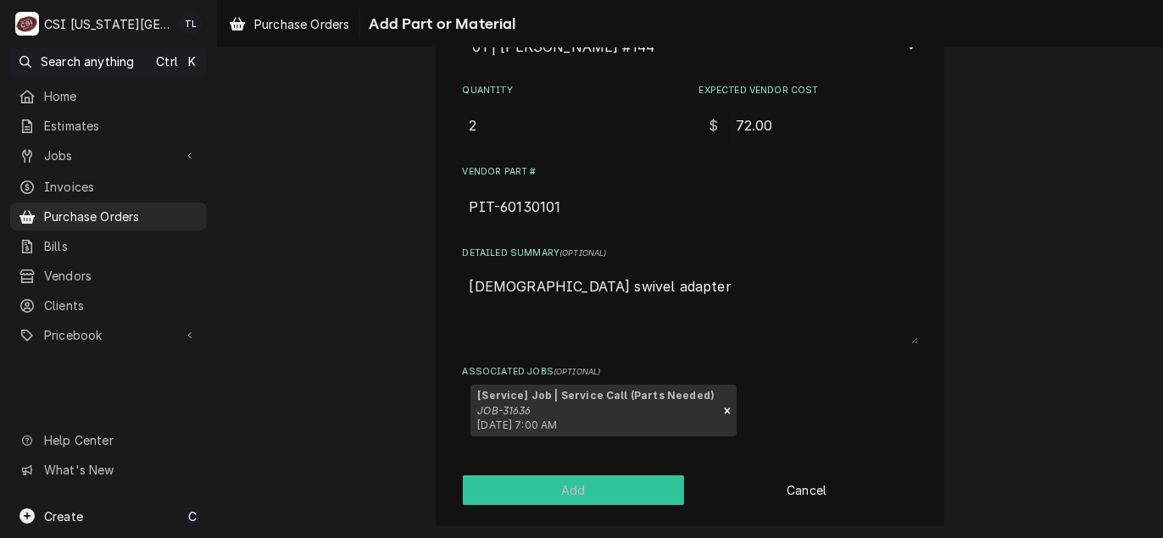
click at [564, 492] on button "Add" at bounding box center [574, 490] width 222 height 30
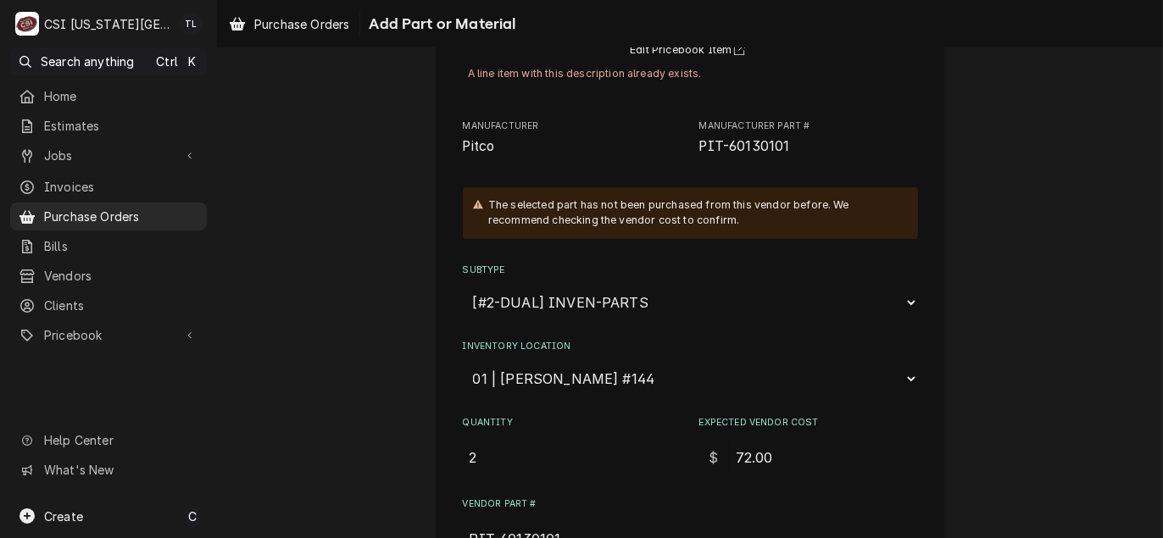
scroll to position [0, 0]
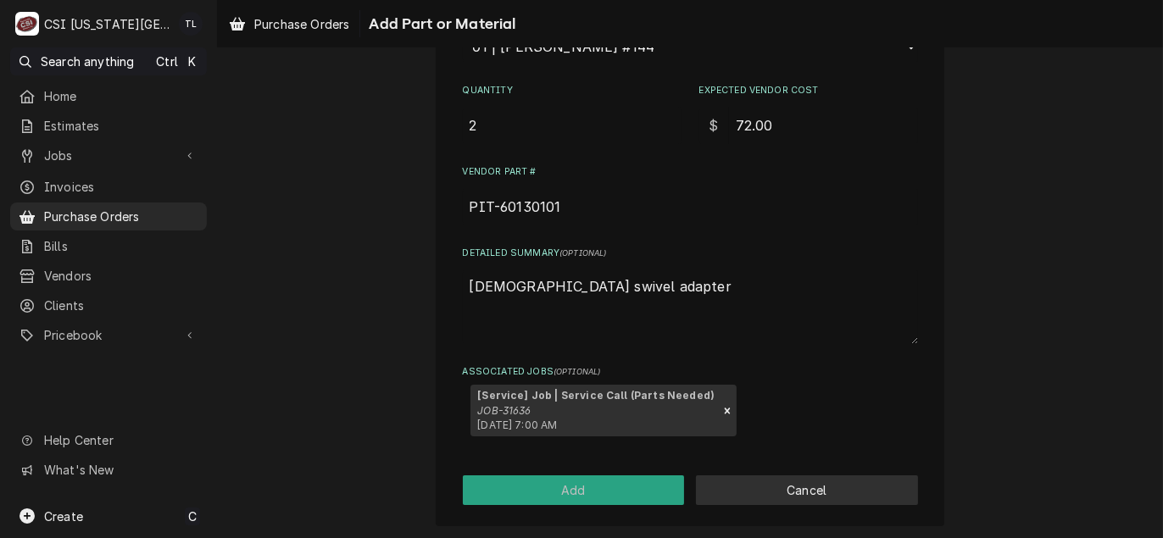
click at [809, 497] on button "Cancel" at bounding box center [807, 490] width 222 height 30
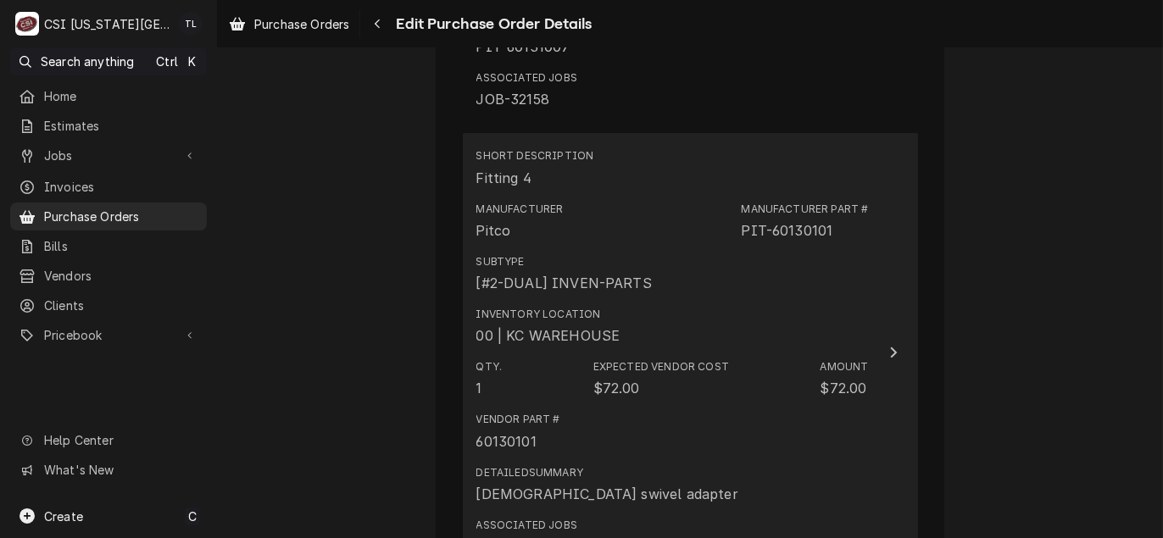
scroll to position [1459, 0]
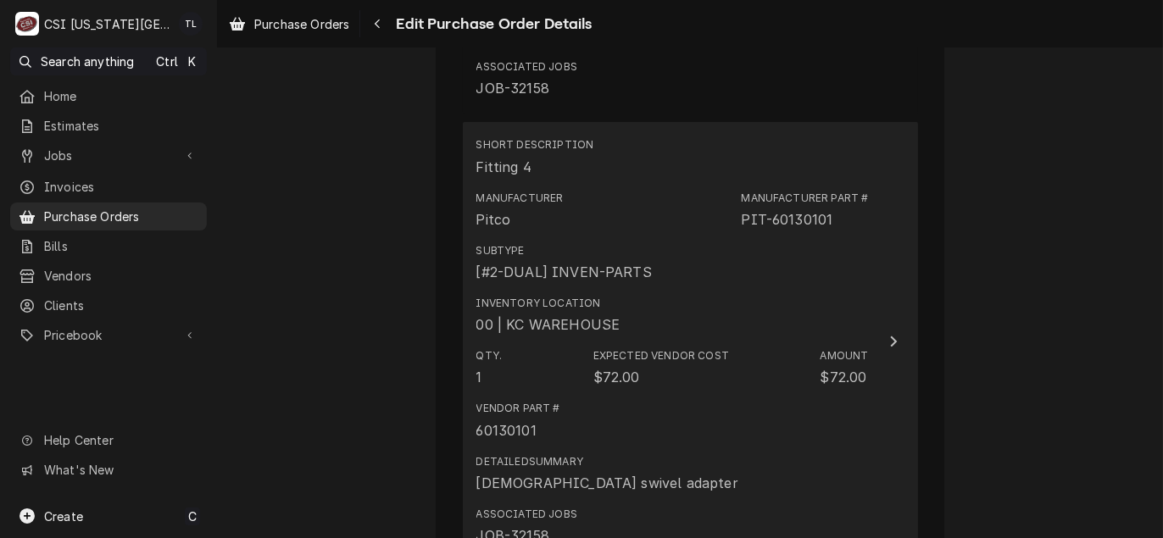
click at [662, 269] on div "Subtype [#2-DUAL] INVEN-PARTS" at bounding box center [672, 262] width 392 height 53
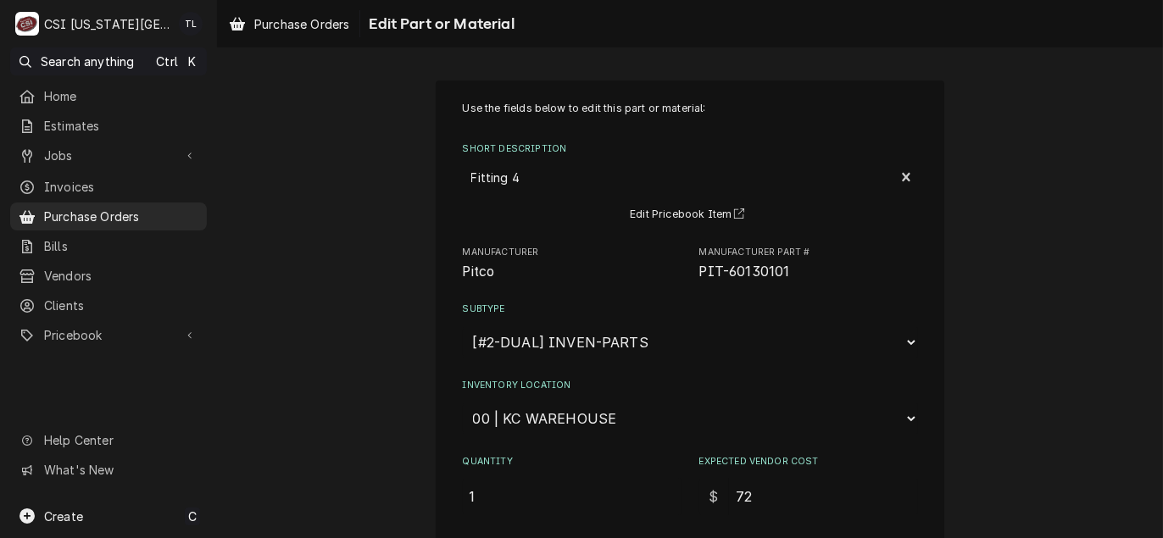
drag, startPoint x: 493, startPoint y: 489, endPoint x: 358, endPoint y: 463, distance: 138.1
click at [369, 469] on div "Use the fields below to edit this part or material: Short Description Fitting 4…" at bounding box center [690, 501] width 946 height 873
type textarea "x"
type input "3"
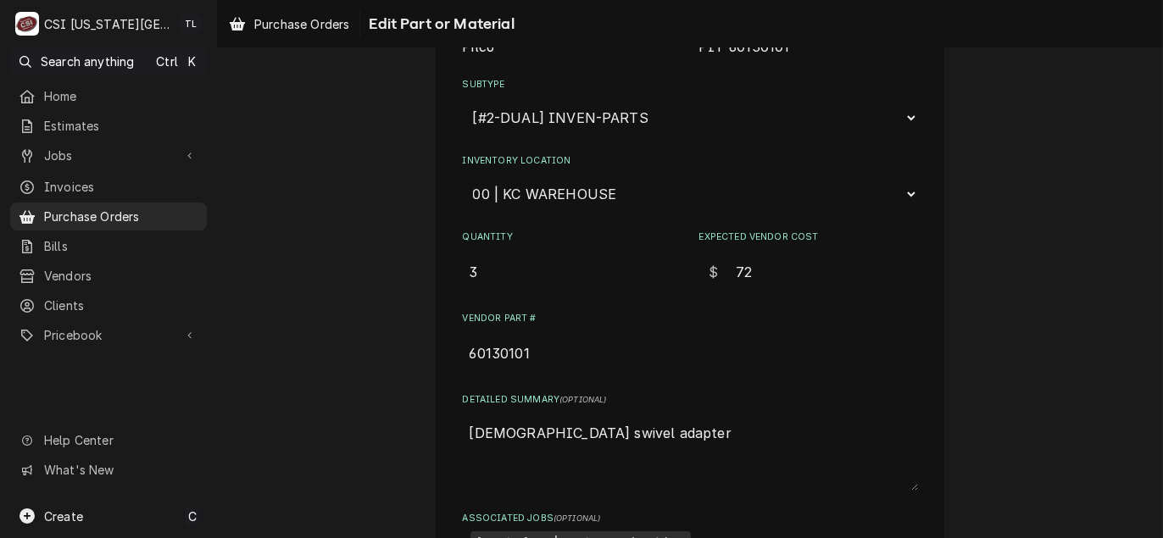
scroll to position [339, 0]
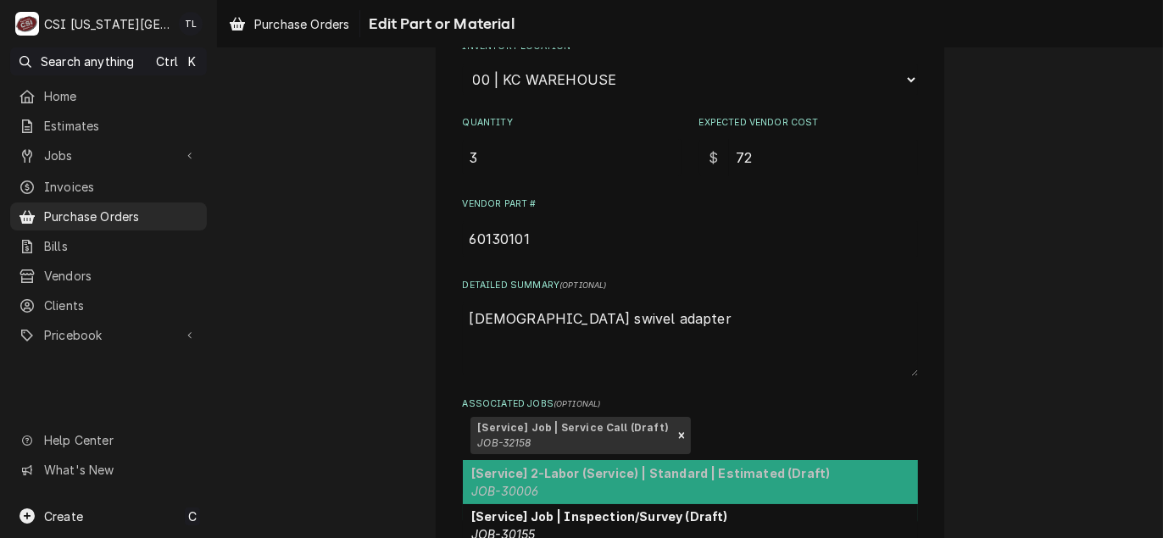
click at [694, 435] on div "Associated Jobs" at bounding box center [801, 435] width 215 height 31
paste input "31636"
type input "31636"
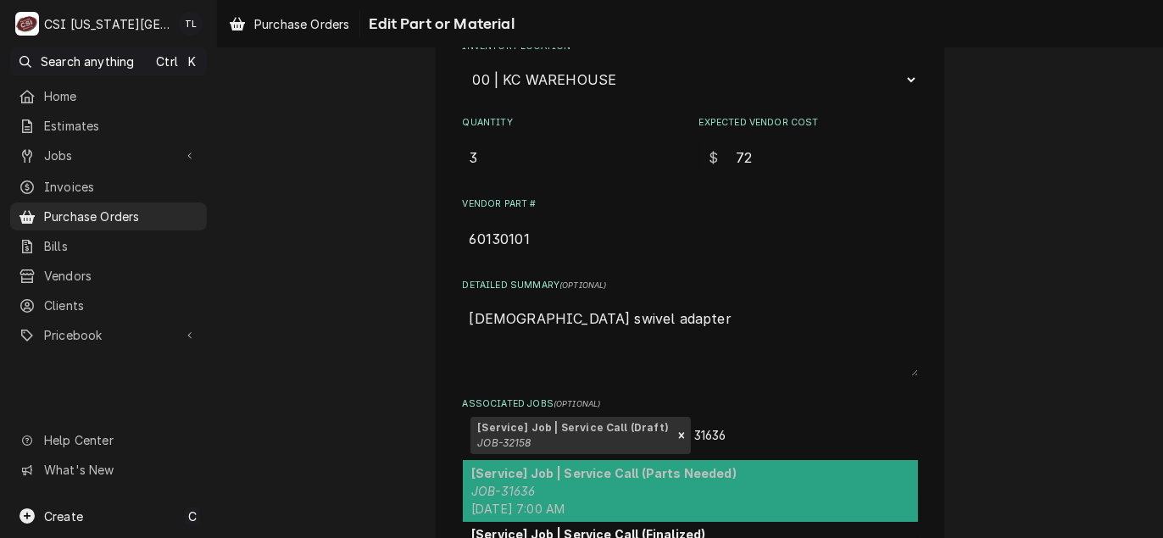
click at [708, 499] on div "[Service] Job | Service Call (Parts Needed) JOB-31636 Tue, Aug 19th, 2025 - 7:0…" at bounding box center [690, 491] width 455 height 62
type textarea "x"
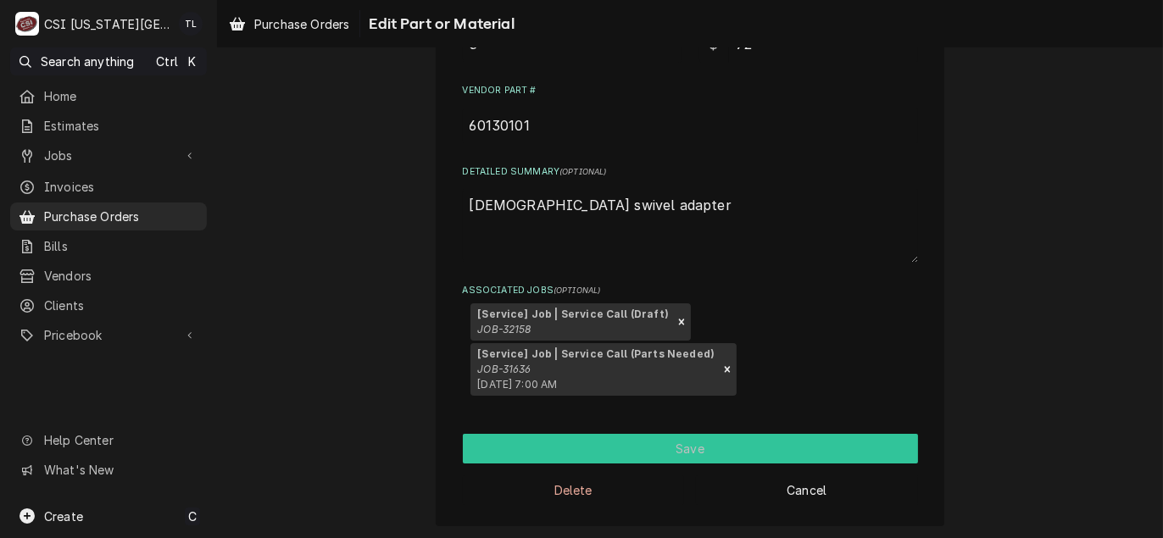
click at [705, 454] on button "Save" at bounding box center [690, 449] width 455 height 30
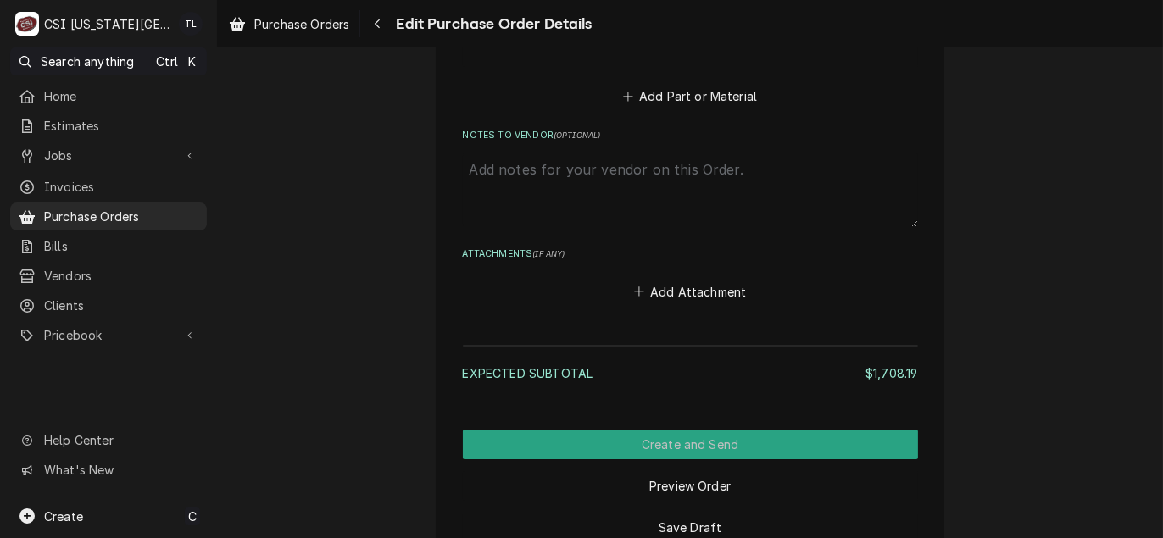
scroll to position [2390, 0]
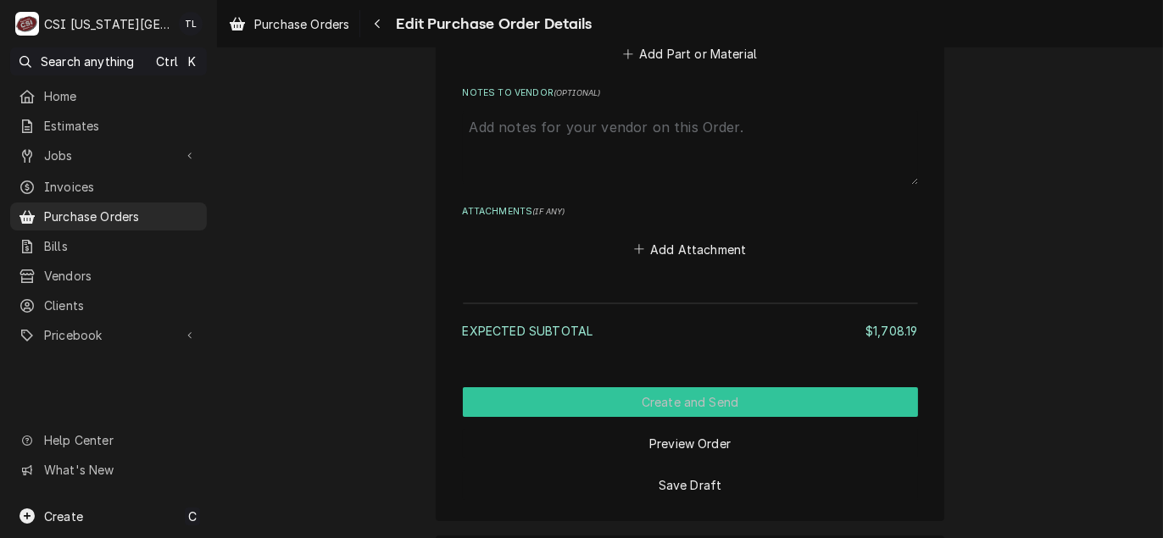
click at [592, 391] on button "Create and Send" at bounding box center [690, 402] width 455 height 30
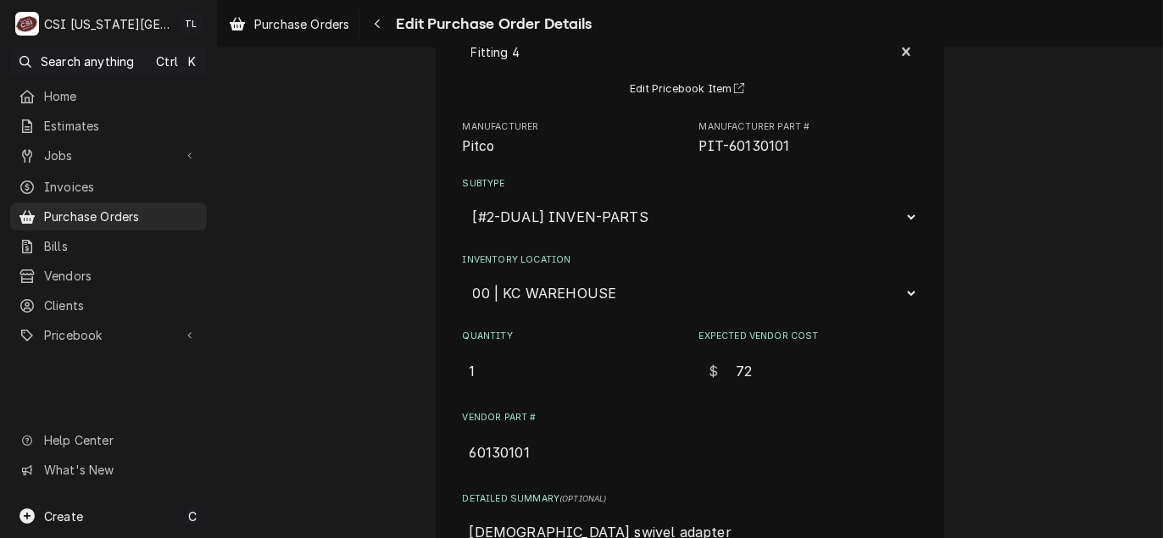
type textarea "x"
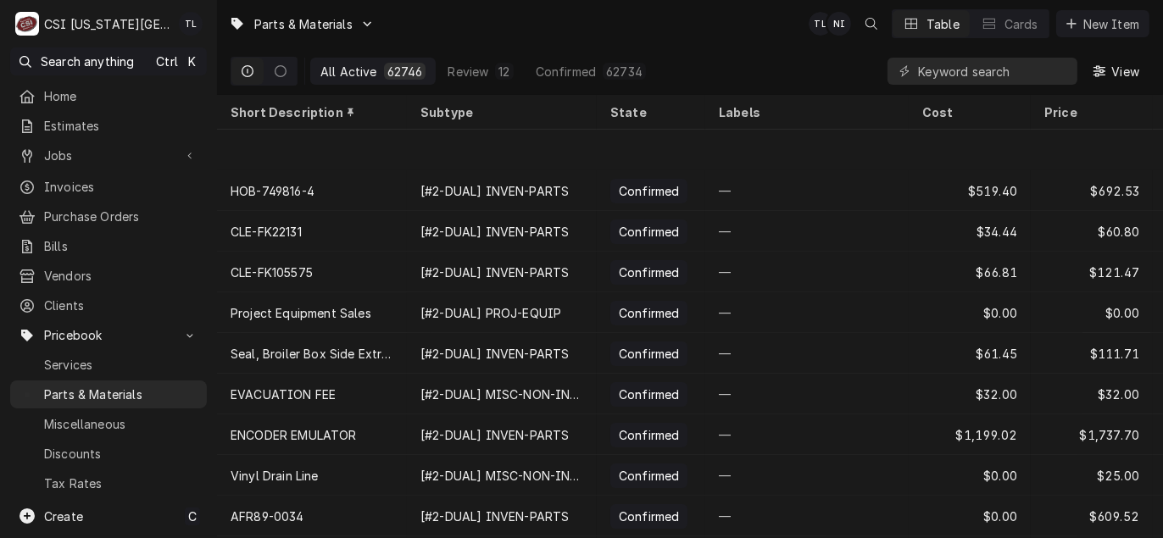
scroll to position [85, 0]
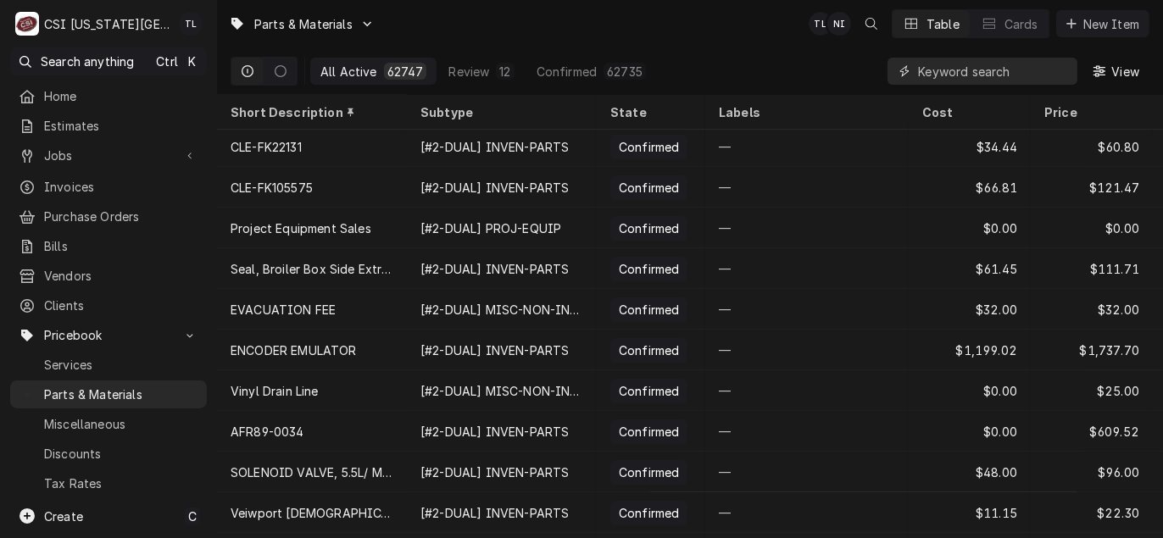
click at [963, 69] on input "Dynamic Content Wrapper" at bounding box center [993, 71] width 151 height 27
paste input "60131801"
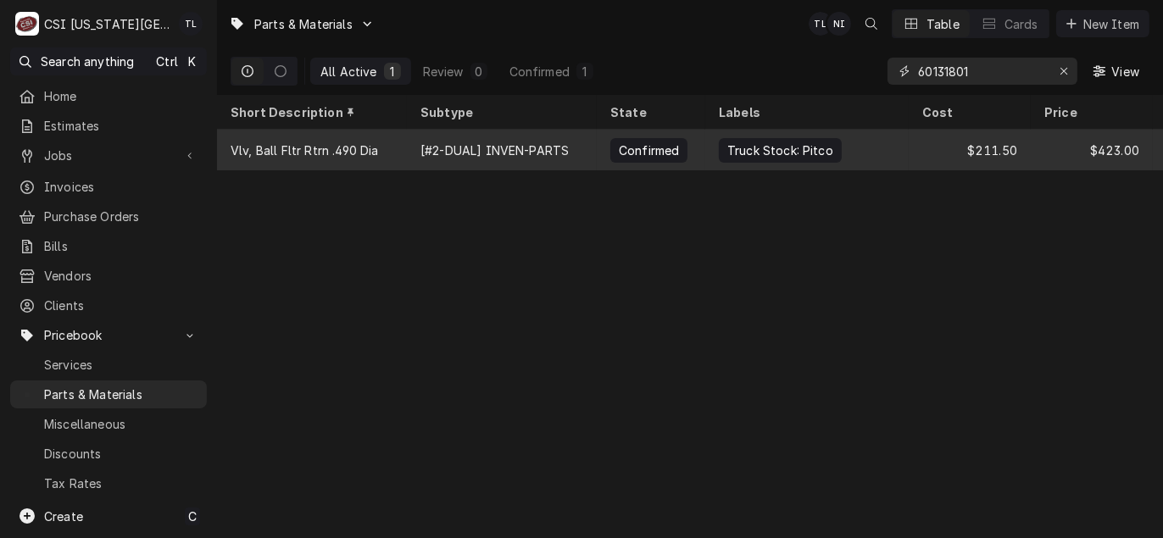
type input "60131801"
click at [285, 148] on div "Vlv, Ball Fltr Rtrn .490 Dia" at bounding box center [304, 151] width 147 height 18
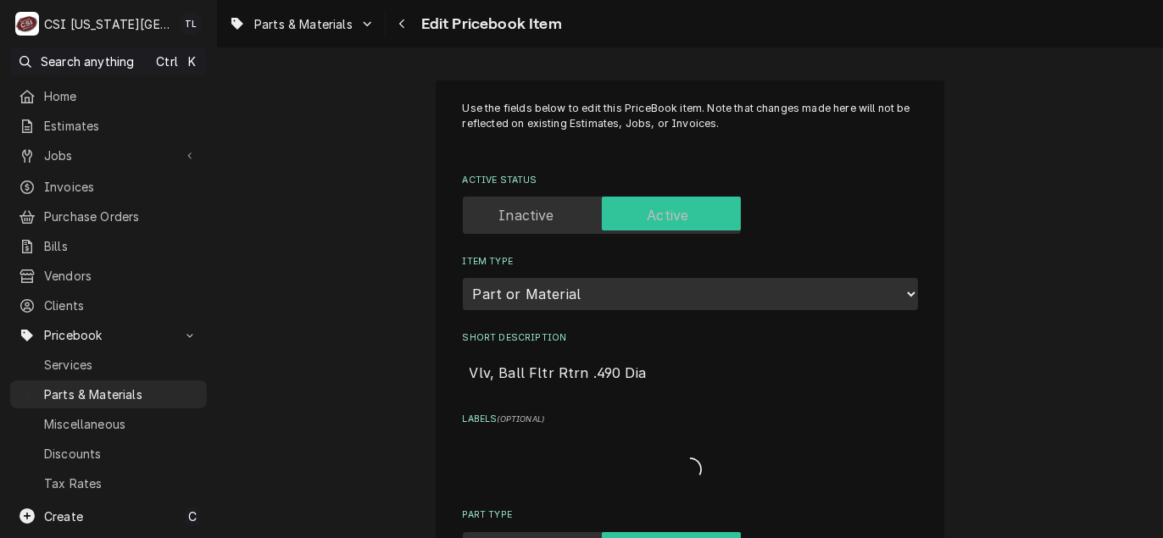
type textarea "x"
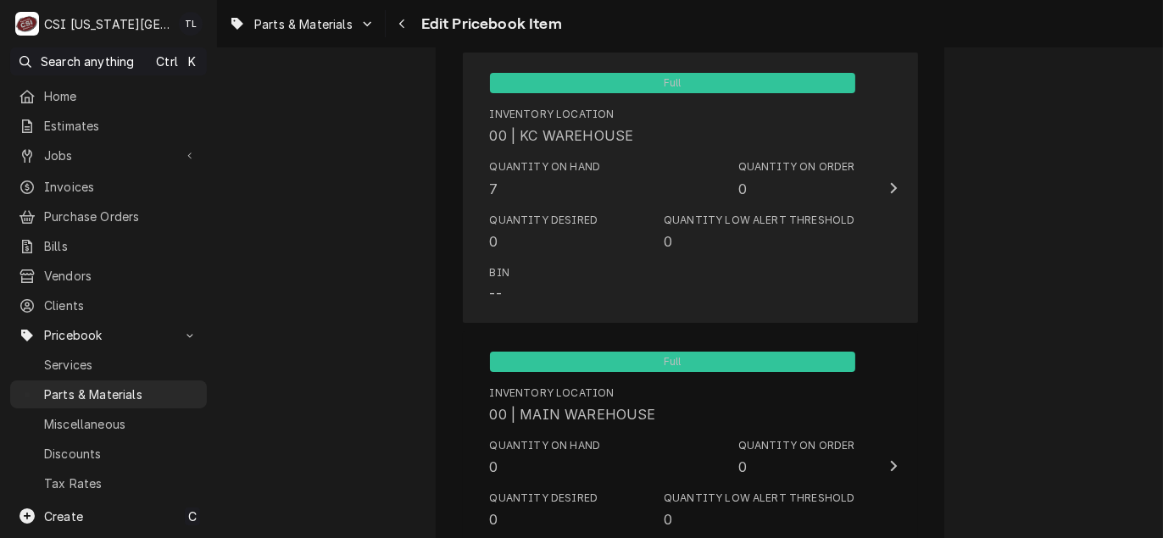
click at [597, 232] on div "Quantity Desired 0 Quantity Low Alert Threshold 0" at bounding box center [672, 232] width 365 height 53
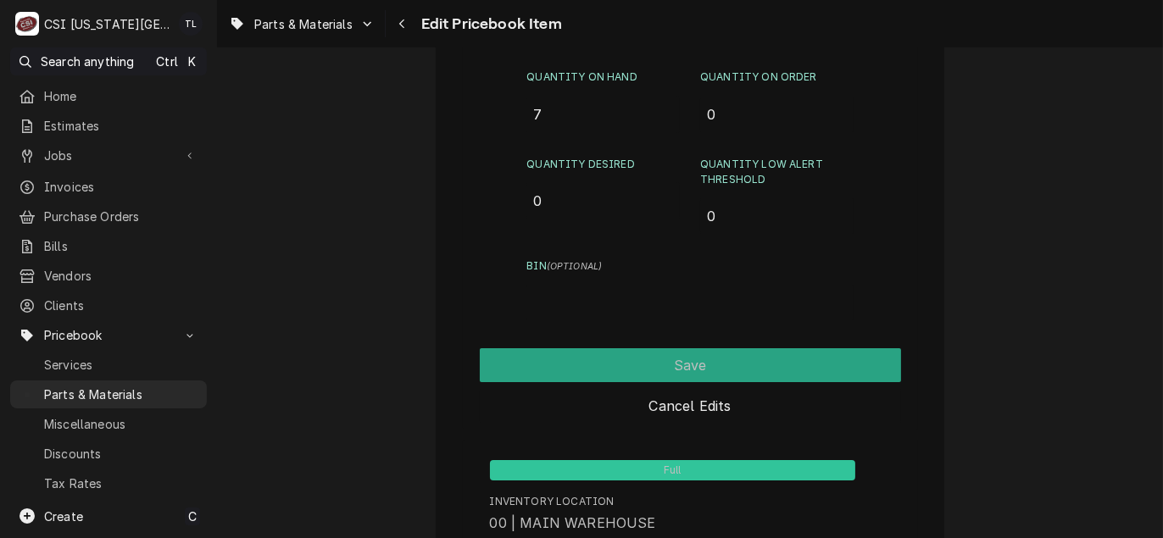
scroll to position [1352, 0]
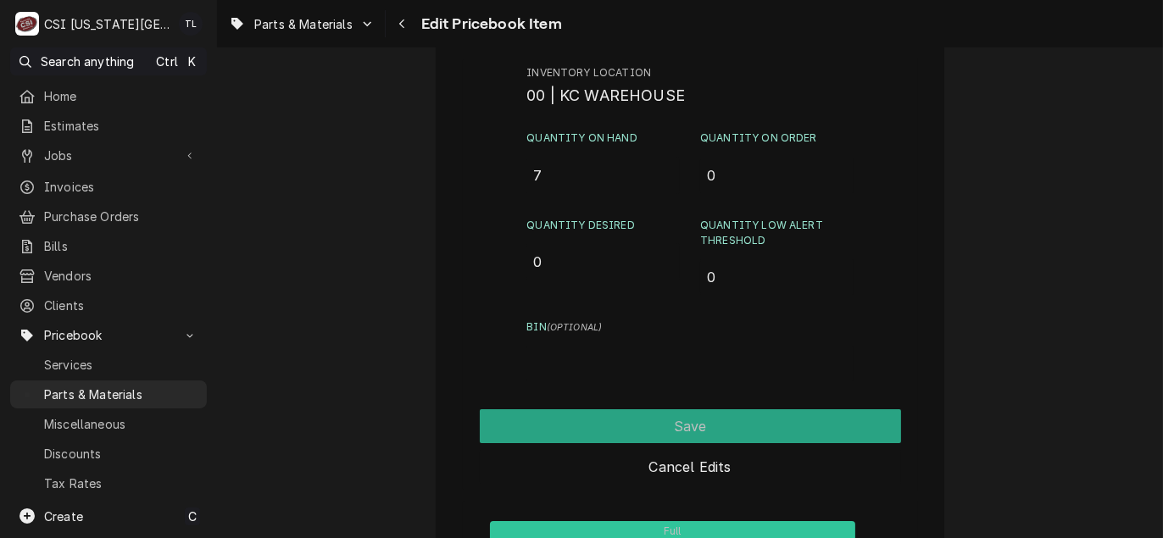
click at [567, 175] on input "7" at bounding box center [602, 175] width 153 height 37
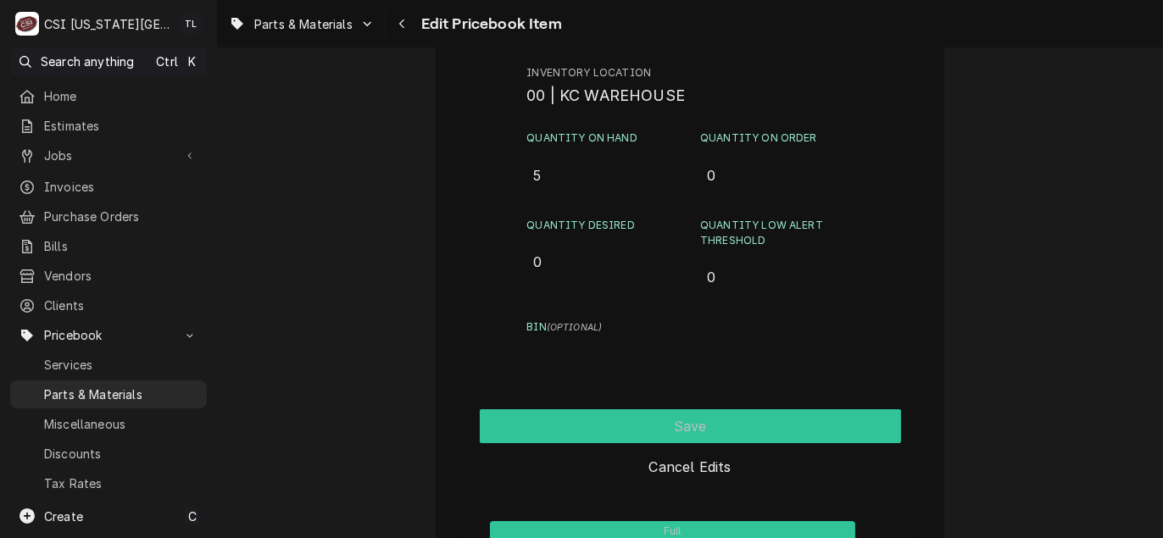
type input "5"
click at [652, 422] on button "Save" at bounding box center [690, 426] width 421 height 34
type textarea "x"
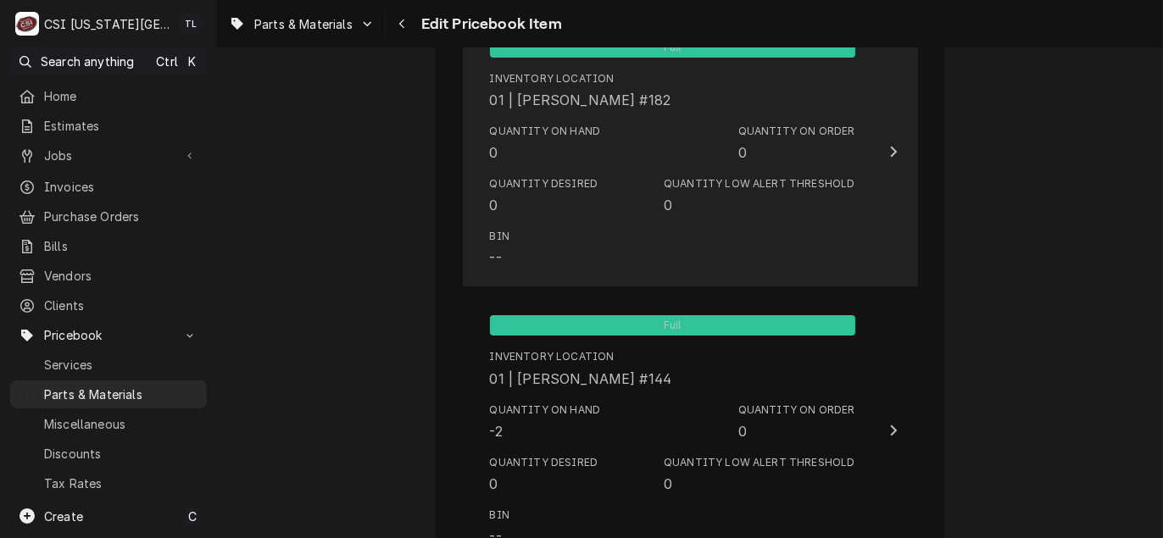
scroll to position [2034, 0]
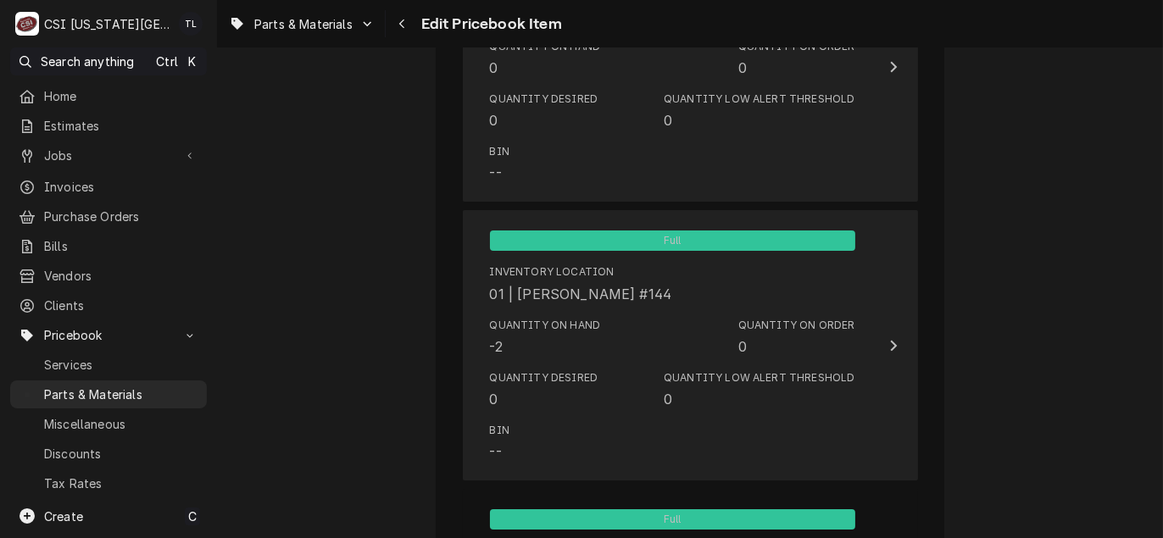
click at [605, 396] on div "Quantity Desired 0 Quantity Low Alert Threshold 0" at bounding box center [672, 390] width 365 height 53
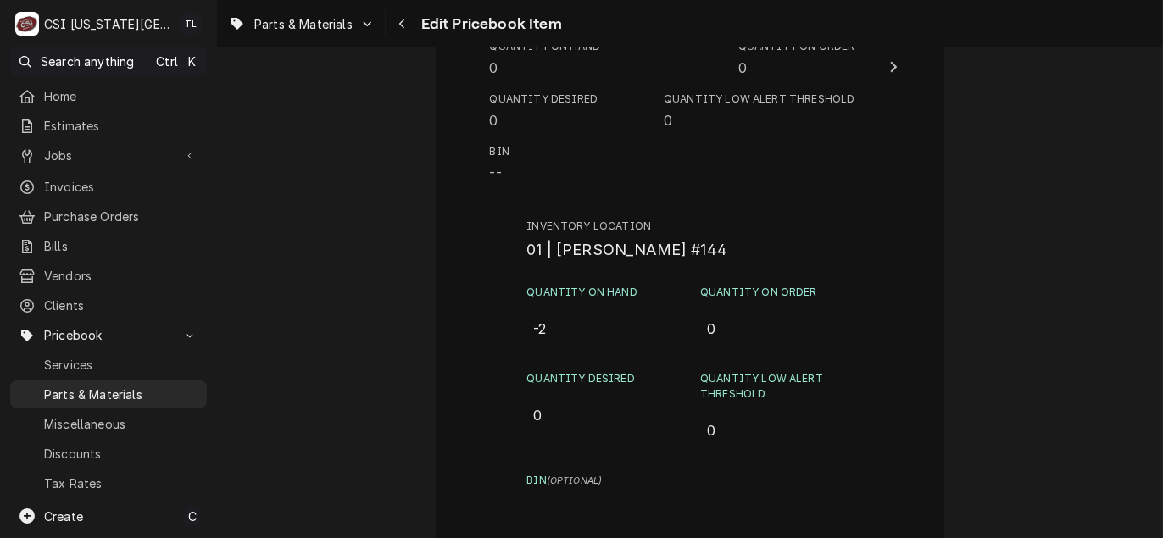
drag, startPoint x: 603, startPoint y: 332, endPoint x: 259, endPoint y: 283, distance: 346.7
type input "2"
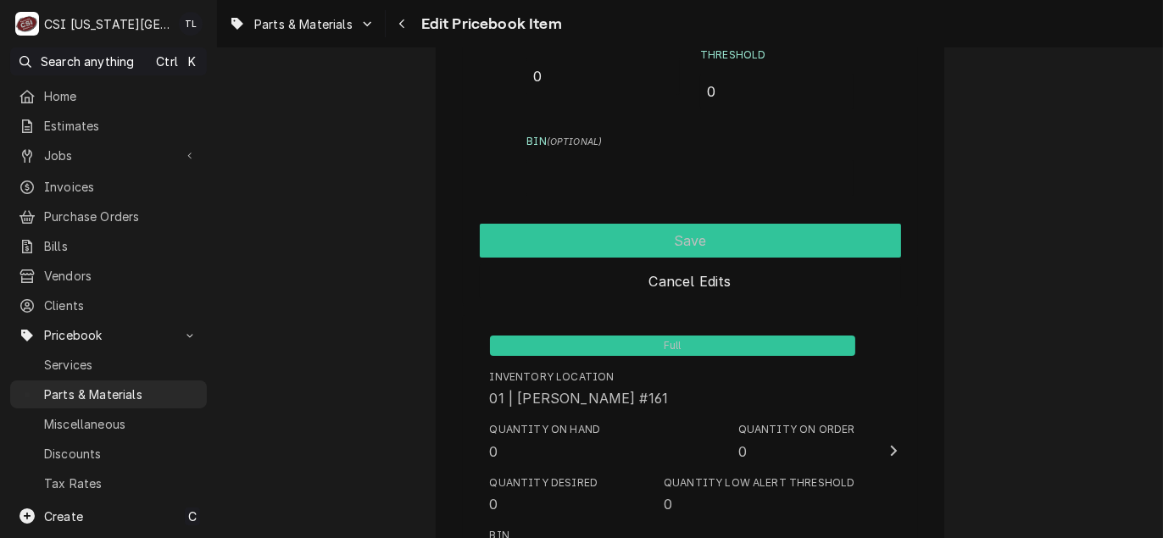
click at [638, 238] on button "Save" at bounding box center [690, 241] width 421 height 34
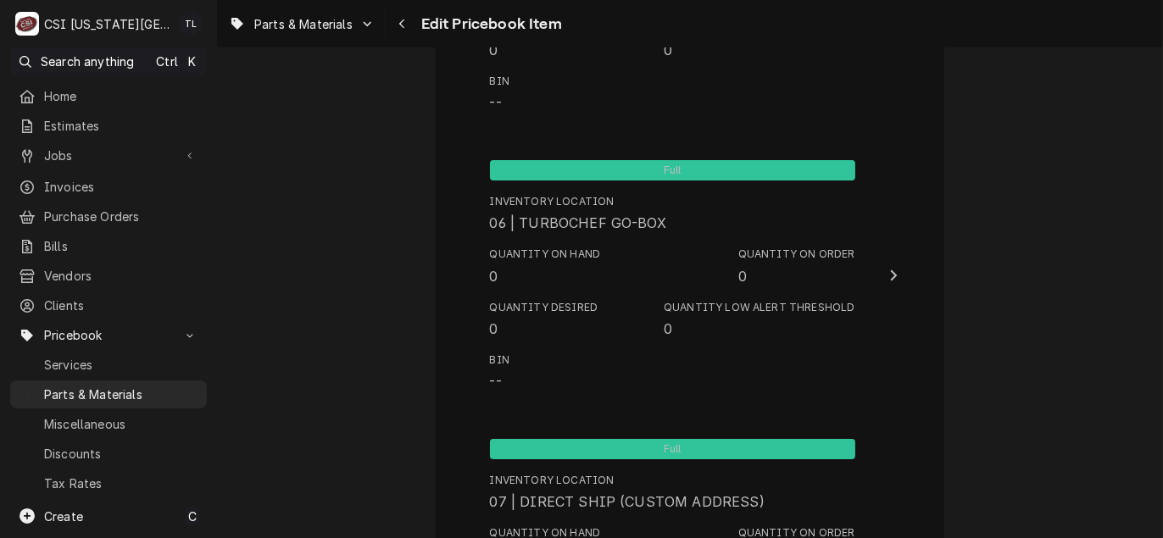
scroll to position [16542, 0]
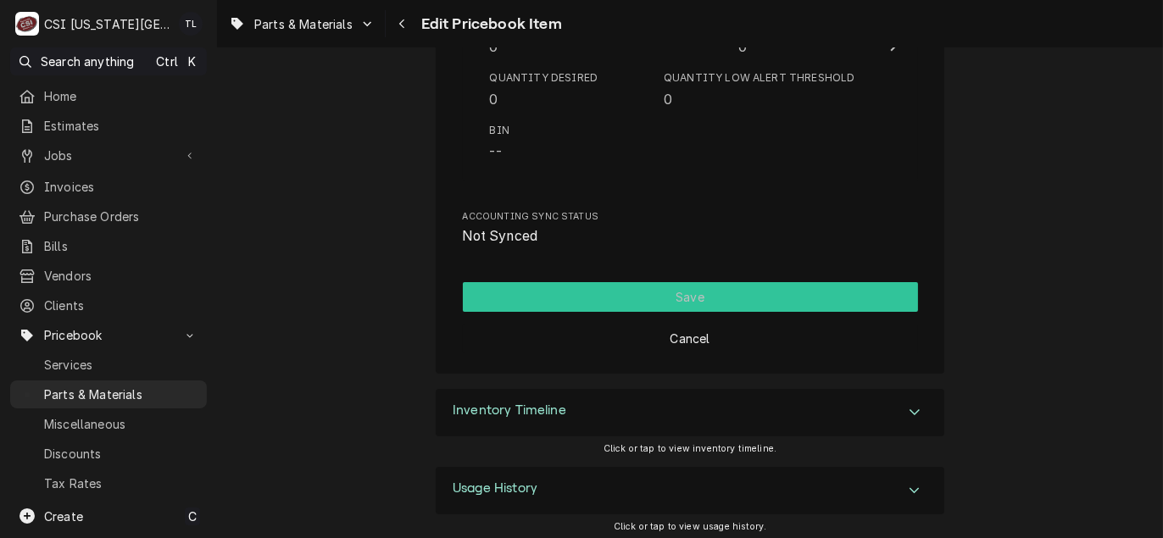
click at [688, 283] on button "Save" at bounding box center [690, 297] width 455 height 30
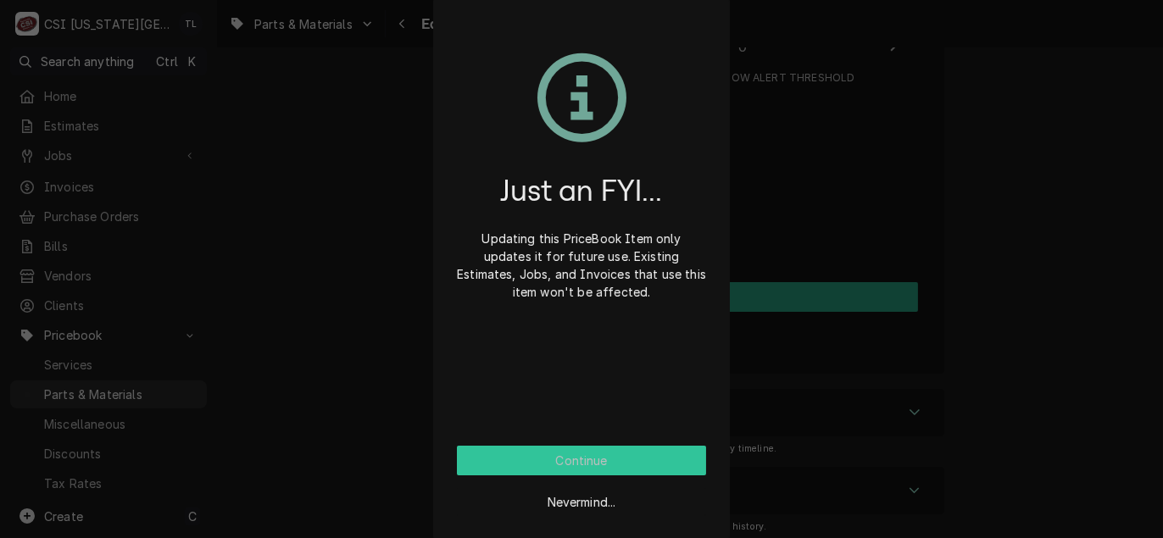
click at [548, 455] on button "Continue" at bounding box center [581, 461] width 249 height 30
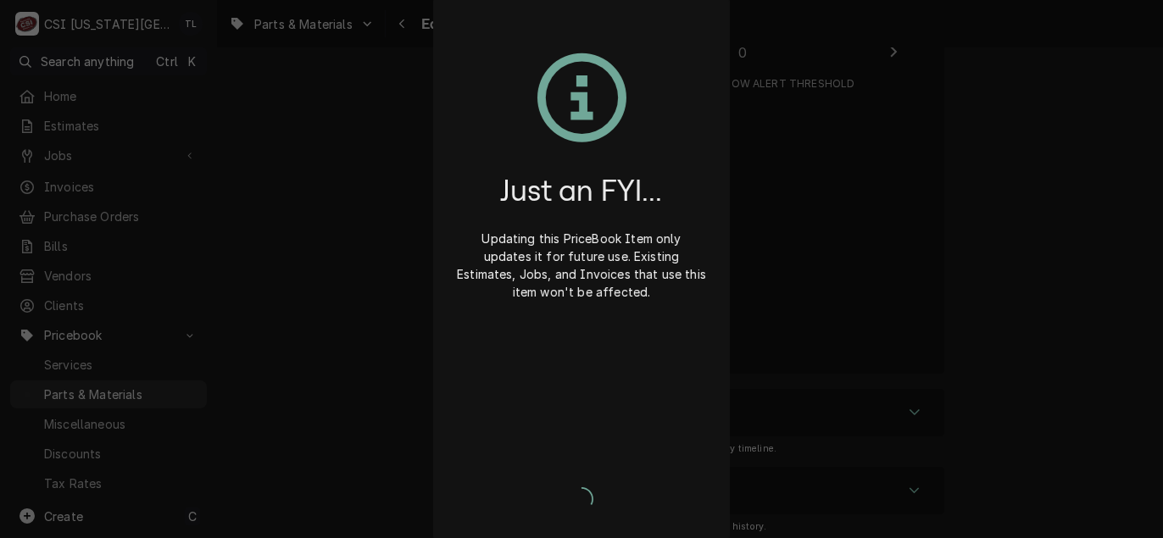
type textarea "x"
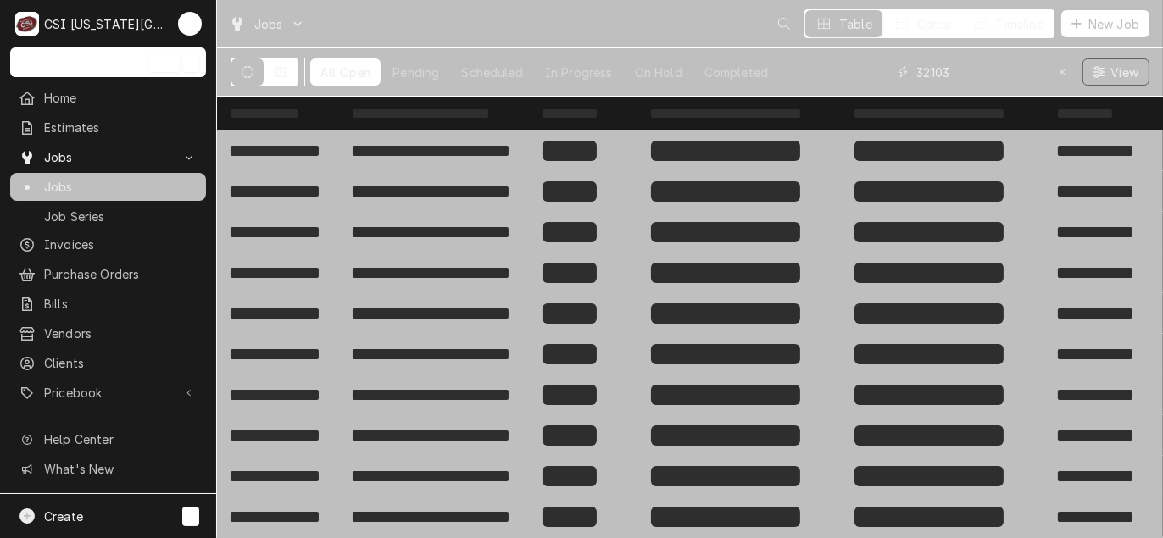
drag, startPoint x: 1009, startPoint y: 67, endPoint x: 780, endPoint y: 75, distance: 229.8
click at [780, 75] on div "All Open Pending Scheduled In Progress On Hold Completed 32103 View" at bounding box center [690, 71] width 919 height 47
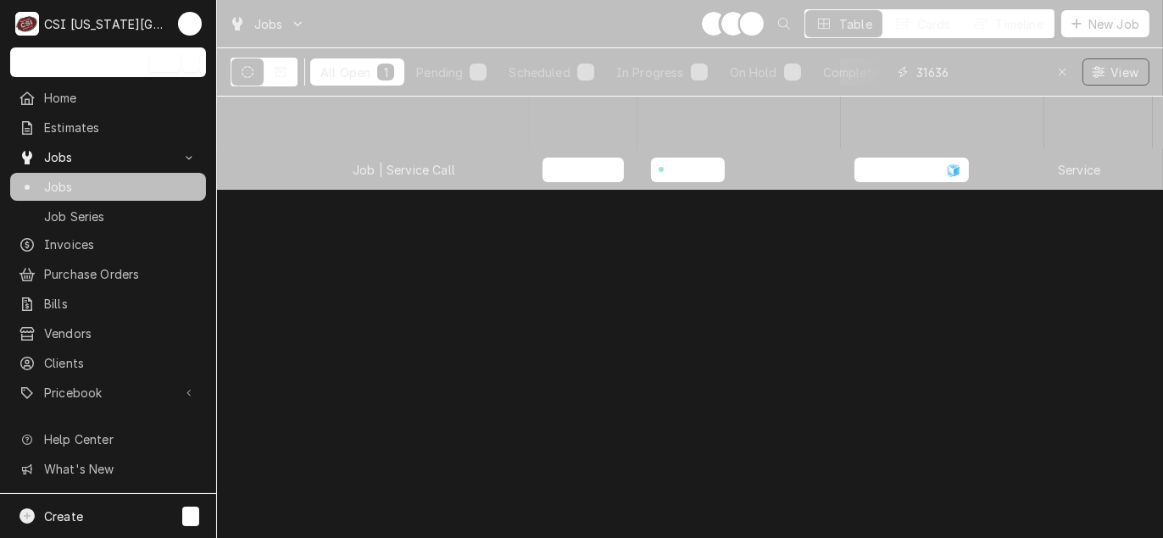
type input "31636"
click at [451, 161] on div "Job | Service Call" at bounding box center [404, 170] width 103 height 18
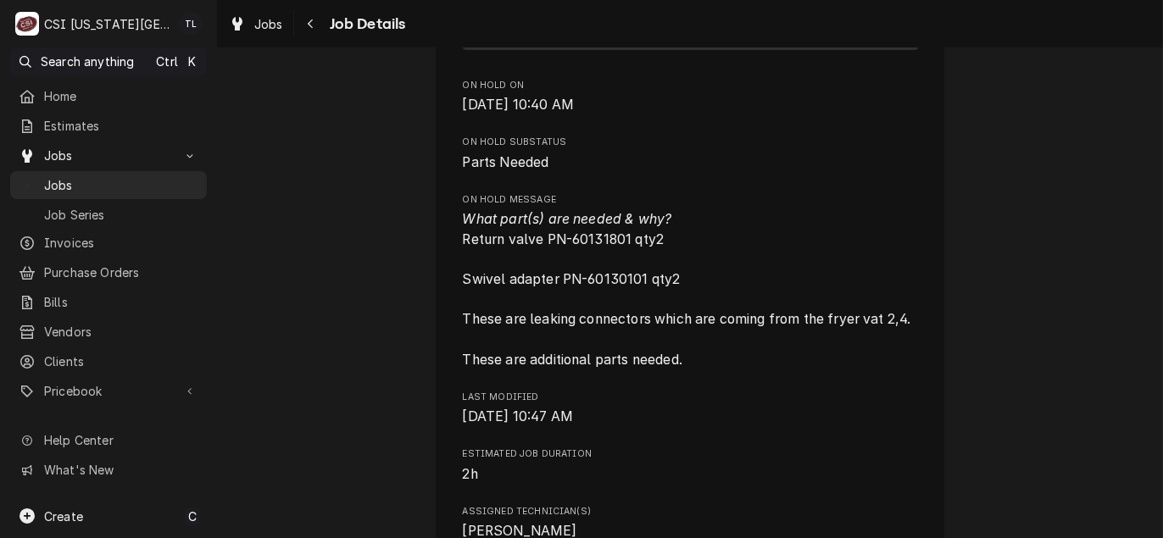
scroll to position [2034, 0]
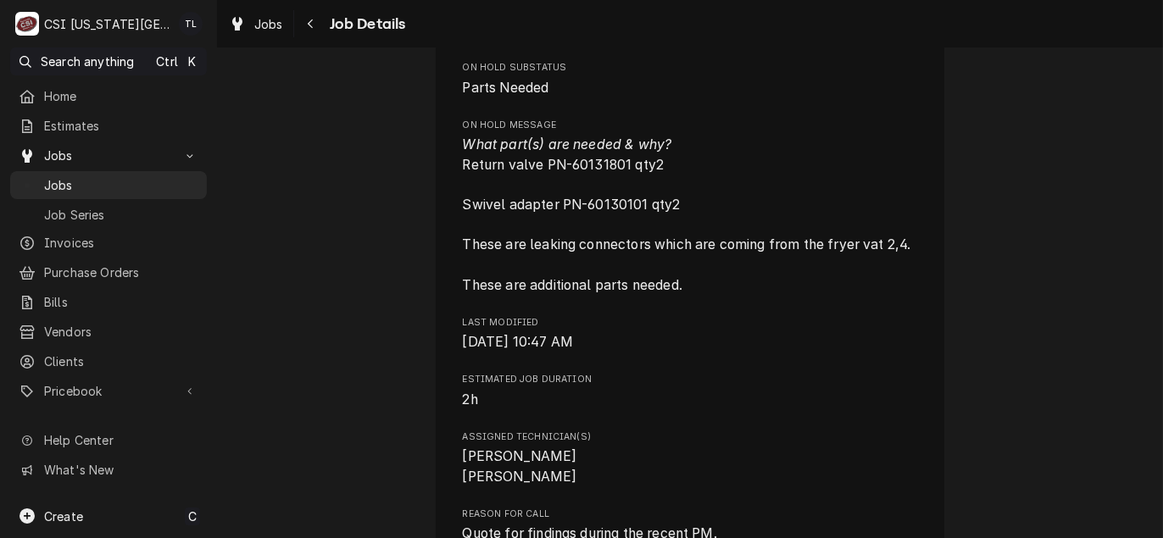
click at [668, 180] on span "What part(s) are needed & why? Return valve PN-60131801 qty2 Swivel adapter PN-…" at bounding box center [690, 215] width 455 height 160
click at [657, 188] on span "What part(s) are needed & why? Return valve PN-60131801 qty2 Swivel adapter PN-…" at bounding box center [690, 215] width 455 height 160
click at [657, 187] on span "What part(s) are needed & why? Return valve PN-60131801 qty2 Swivel adapter PN-…" at bounding box center [690, 215] width 455 height 160
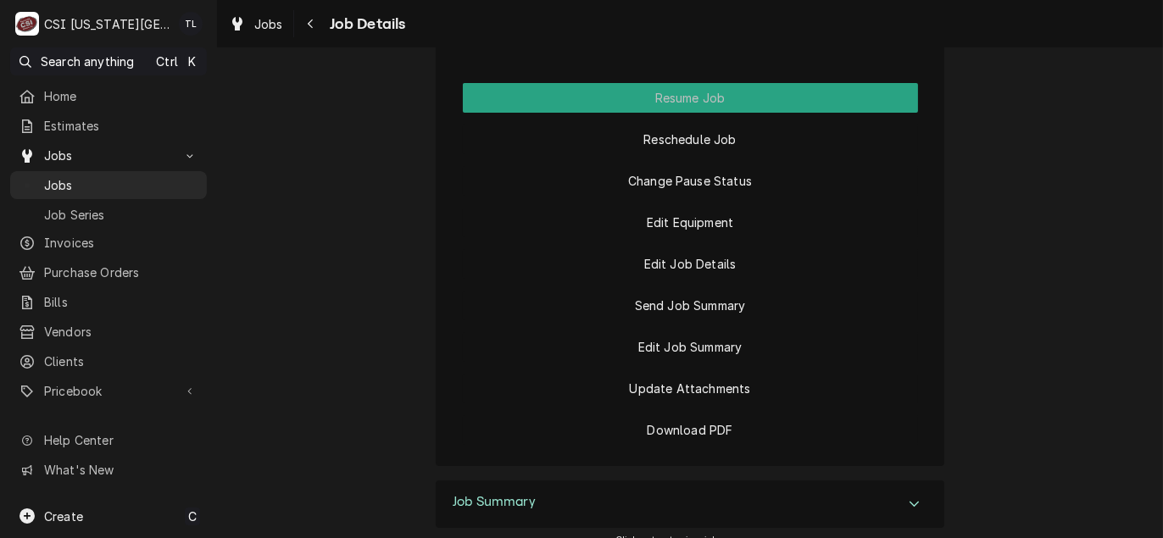
scroll to position [3833, 0]
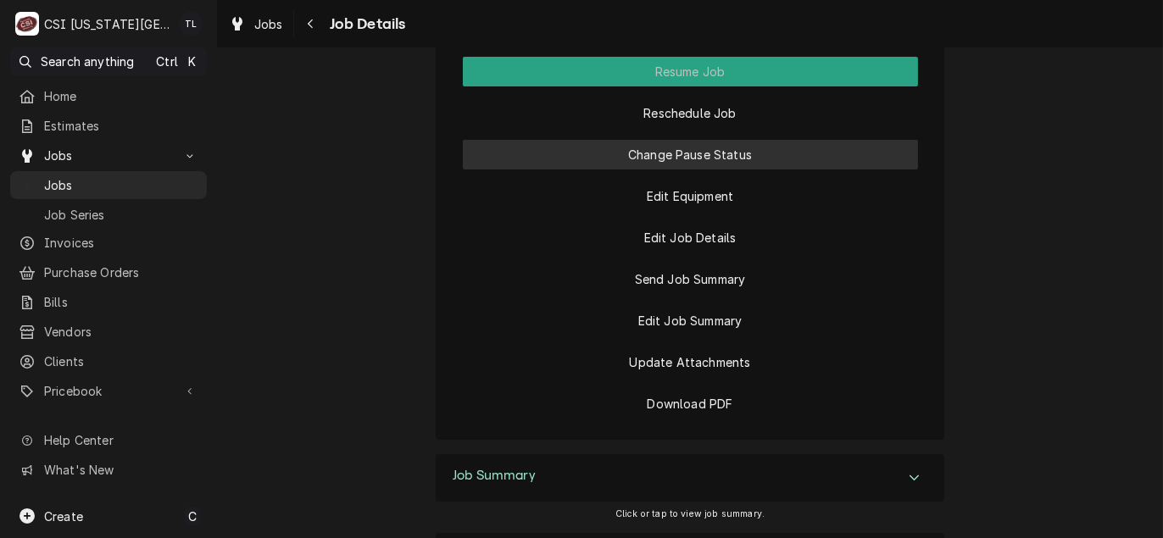
click at [716, 169] on button "Change Pause Status" at bounding box center [690, 155] width 455 height 30
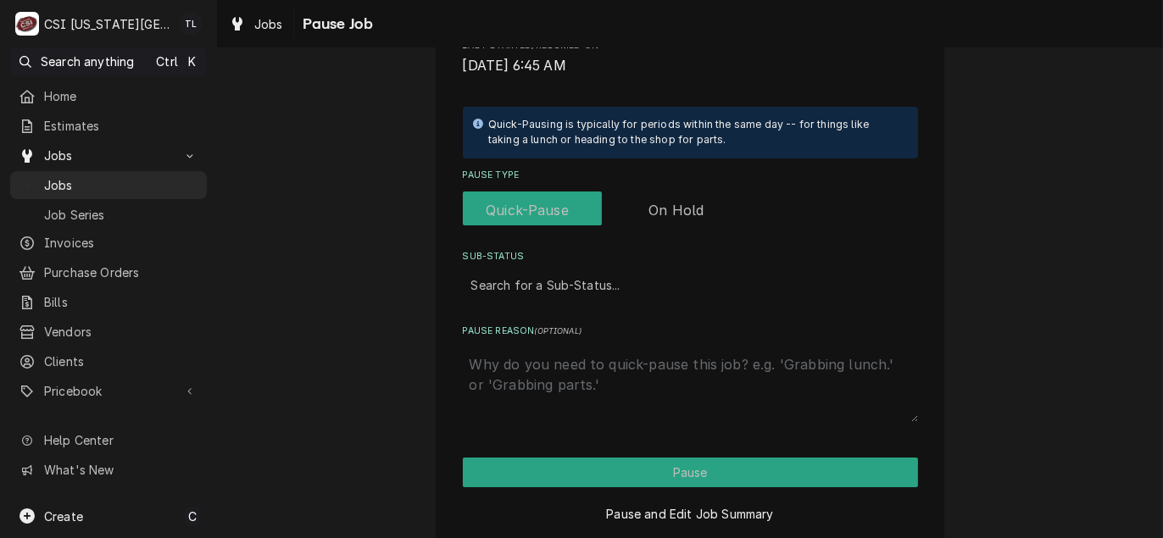
scroll to position [339, 0]
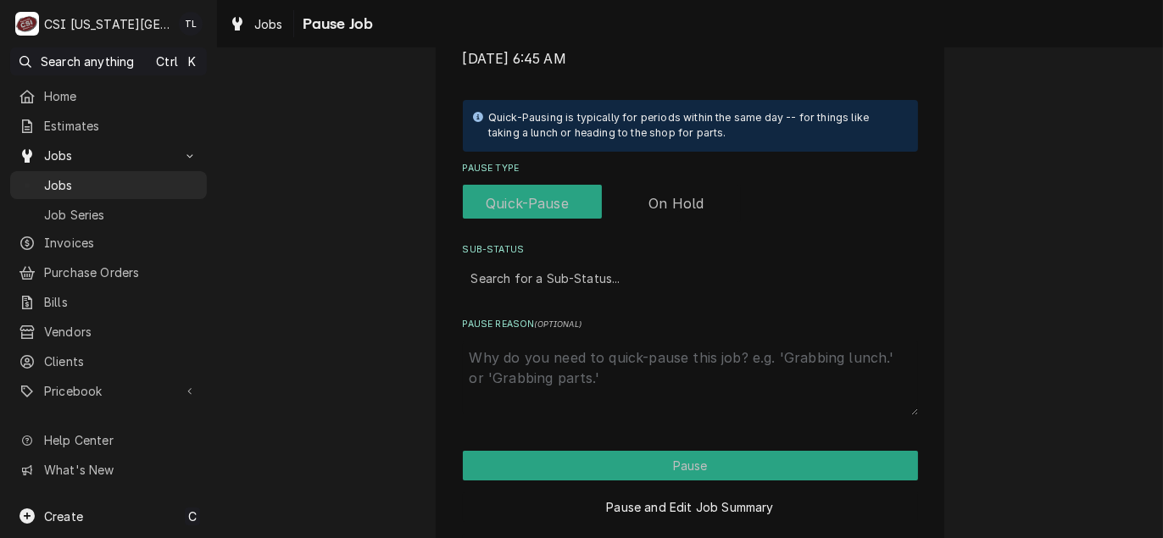
type textarea "x"
click at [586, 282] on div "Sub-Status" at bounding box center [690, 278] width 438 height 31
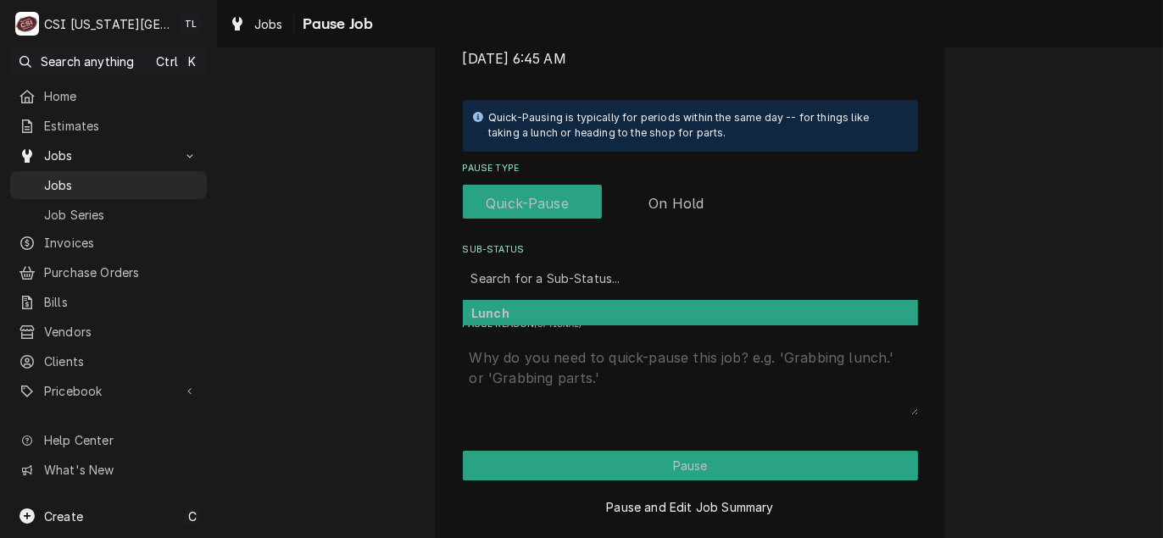
click at [586, 282] on div "Sub-Status" at bounding box center [690, 278] width 438 height 31
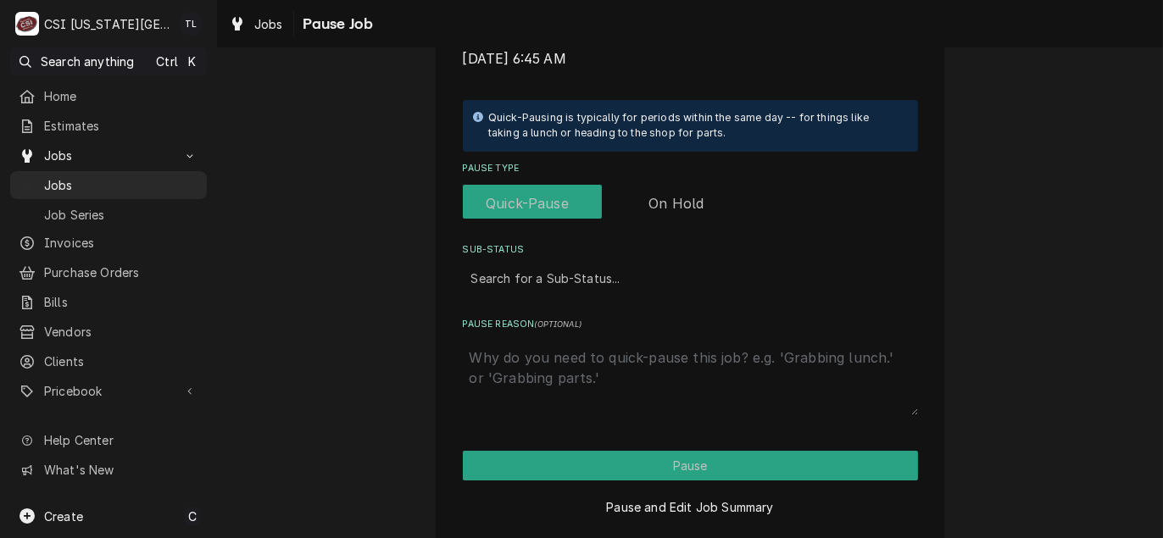
click at [653, 208] on label "Pause Type" at bounding box center [602, 203] width 278 height 37
click at [653, 208] on input "Pause Type" at bounding box center [601, 203] width 264 height 37
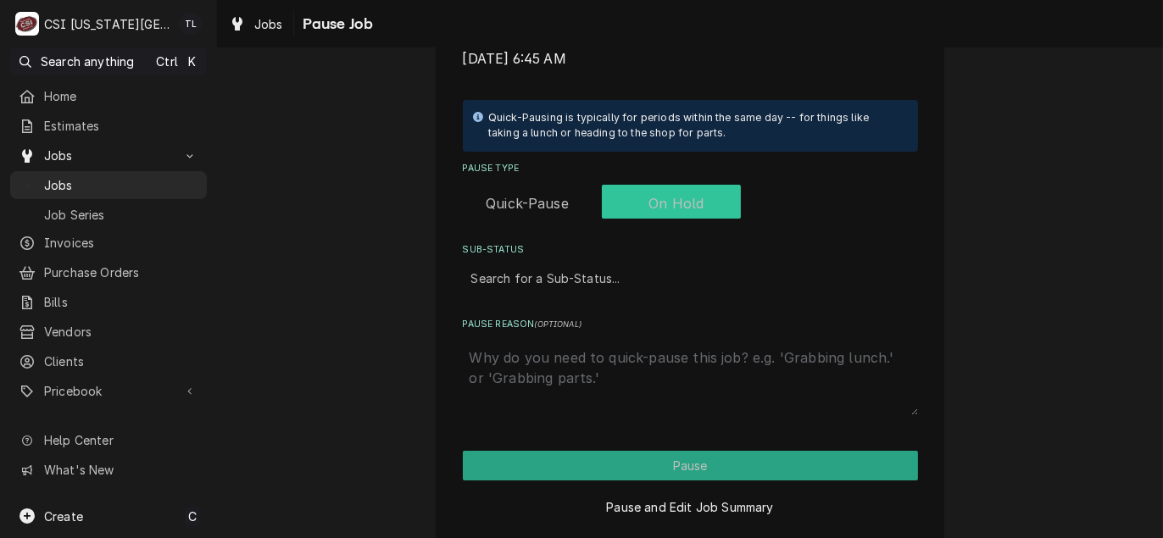
checkbox input "true"
click at [552, 282] on div "Sub-Status" at bounding box center [690, 278] width 438 height 31
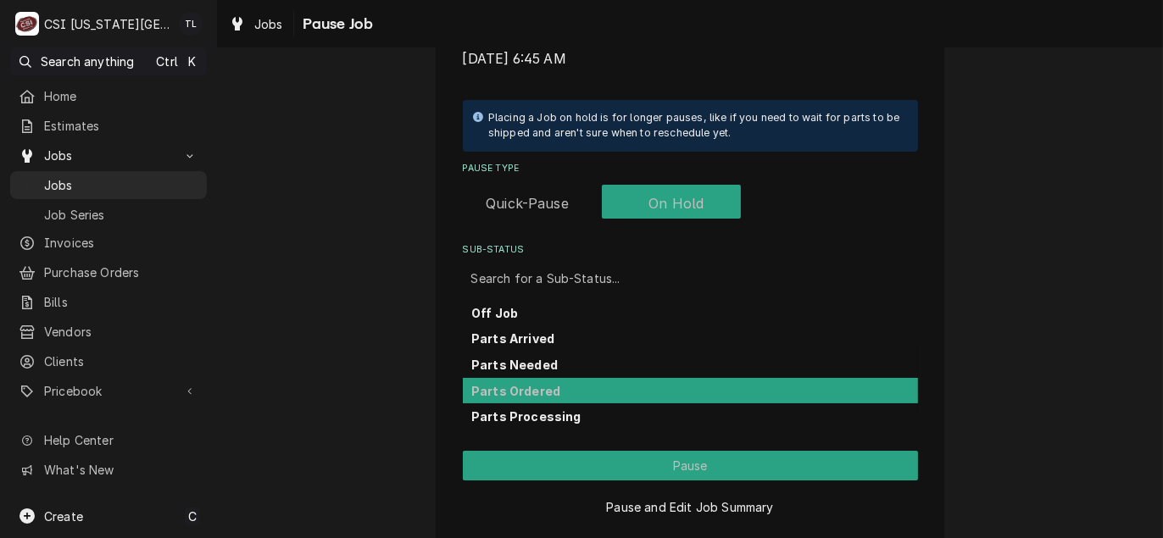
click at [529, 387] on strong "Parts Ordered" at bounding box center [515, 391] width 89 height 14
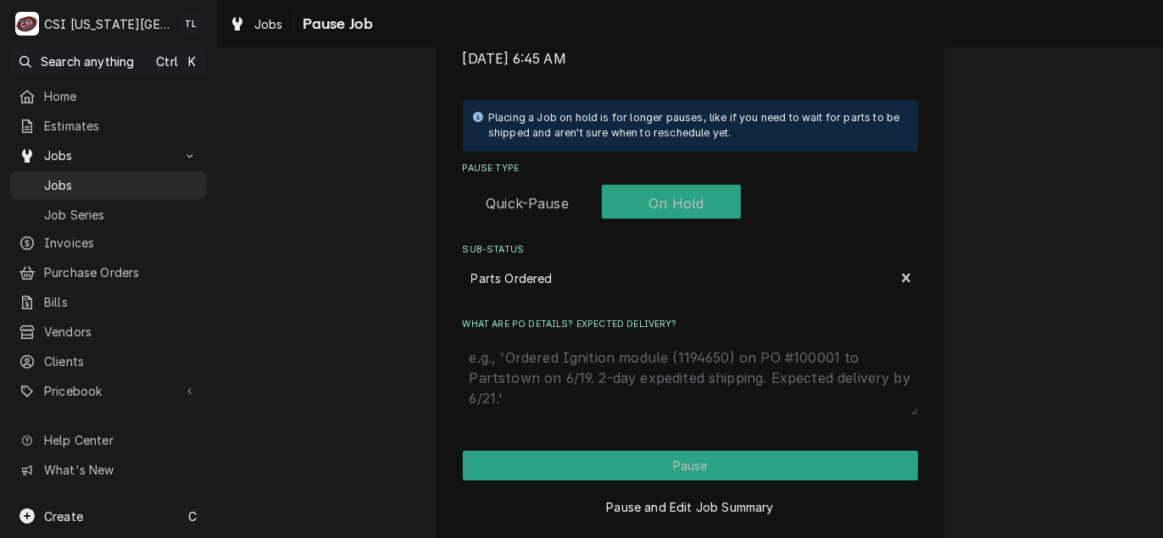
click at [508, 355] on textarea "What are PO details? Expected delivery?" at bounding box center [690, 378] width 455 height 75
type textarea "x"
type textarea "s"
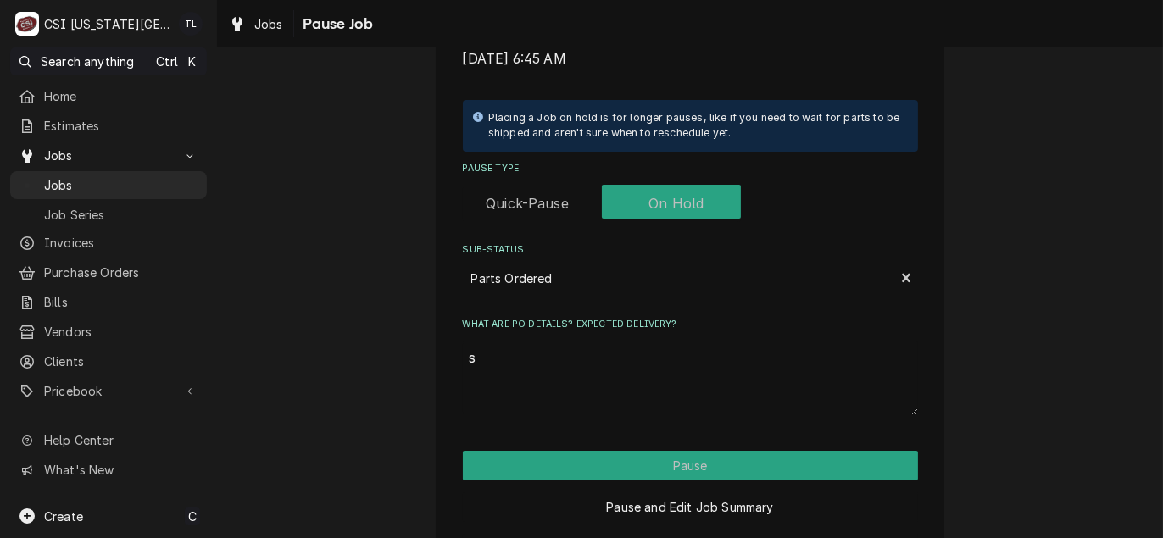
type textarea "x"
type textarea "sw"
type textarea "x"
type textarea "swi"
type textarea "x"
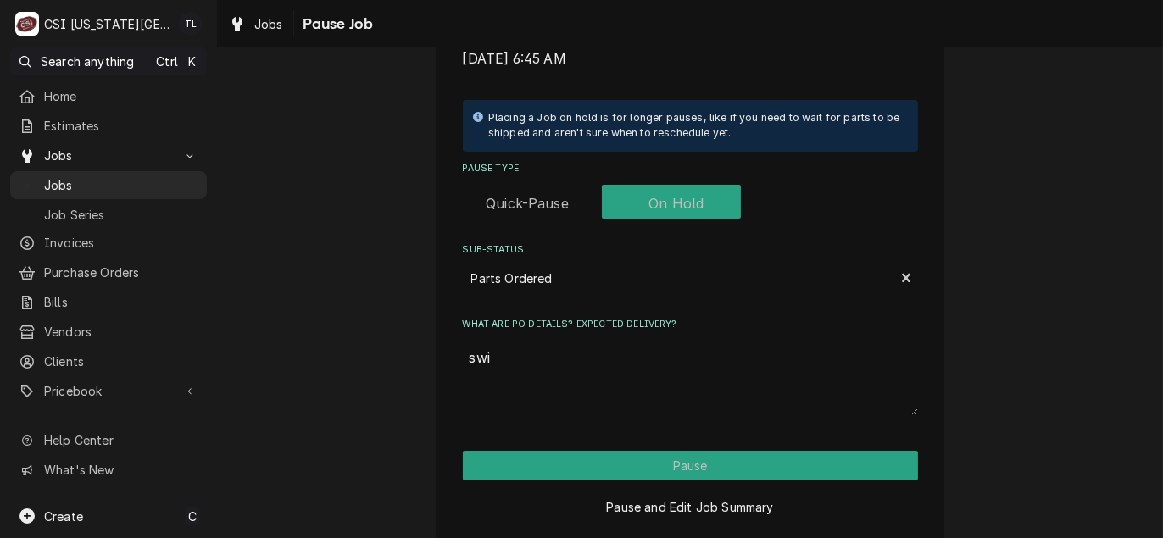
type textarea "swiv"
type textarea "x"
type textarea "swive"
type textarea "x"
type textarea "swivel"
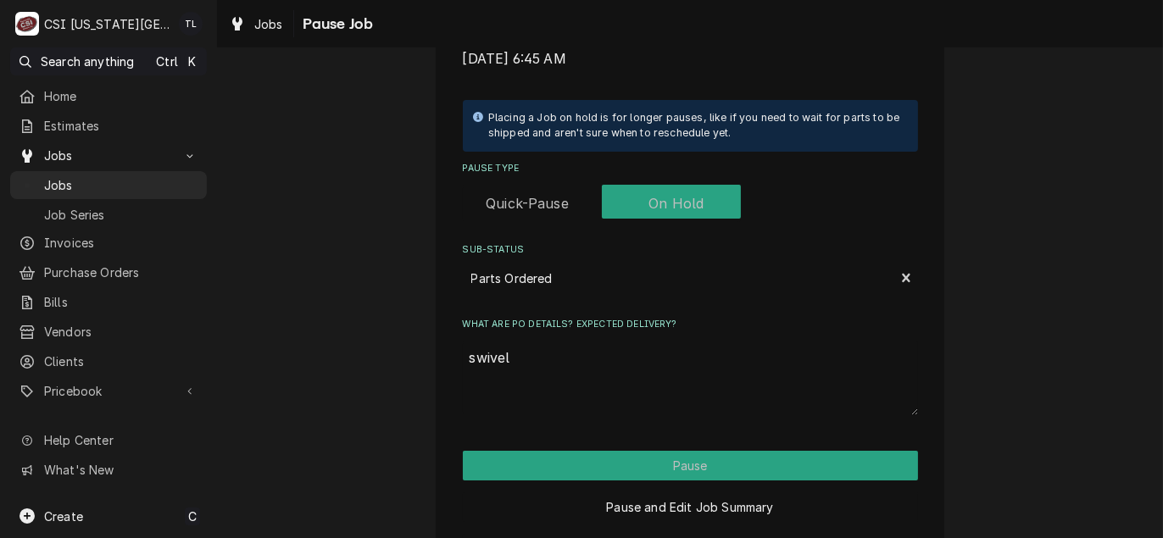
type textarea "x"
type textarea "swivelk"
type textarea "x"
type textarea "swivelks"
type textarea "x"
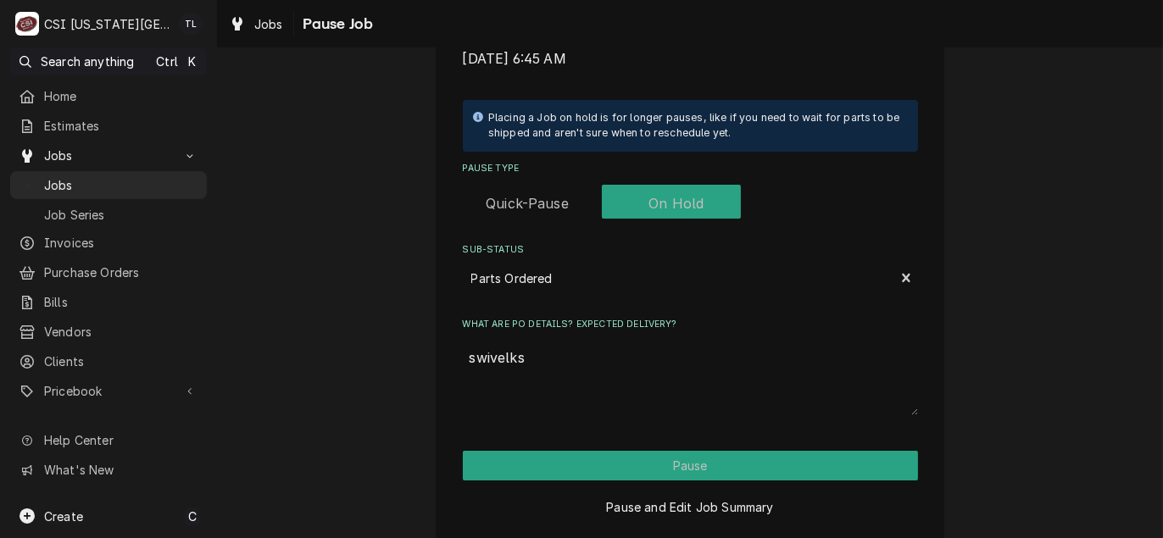
type textarea "swivelk"
type textarea "x"
type textarea "swivel"
type textarea "x"
type textarea "swivels"
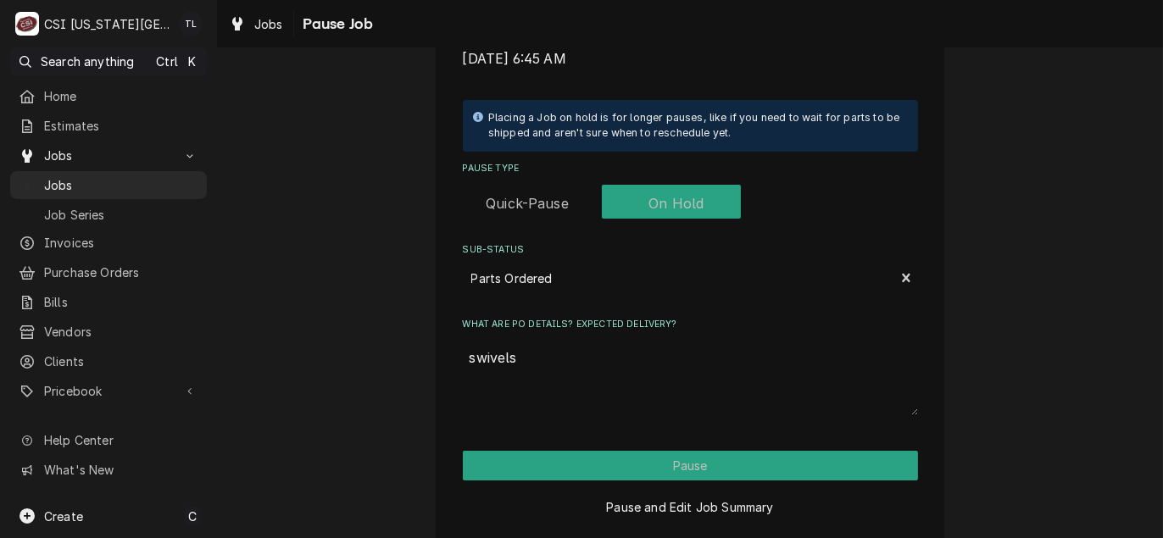
type textarea "x"
type textarea "swivels"
type textarea "x"
type textarea "swivels o"
type textarea "x"
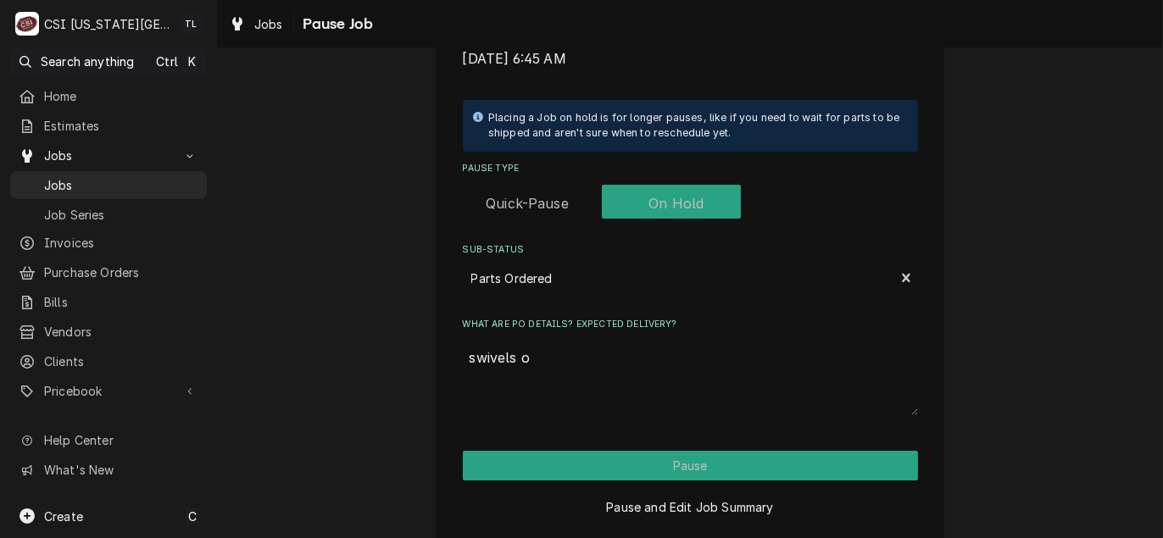
type textarea "swivels or"
type textarea "x"
type textarea "swivels ord"
type textarea "x"
type textarea "swivels orde"
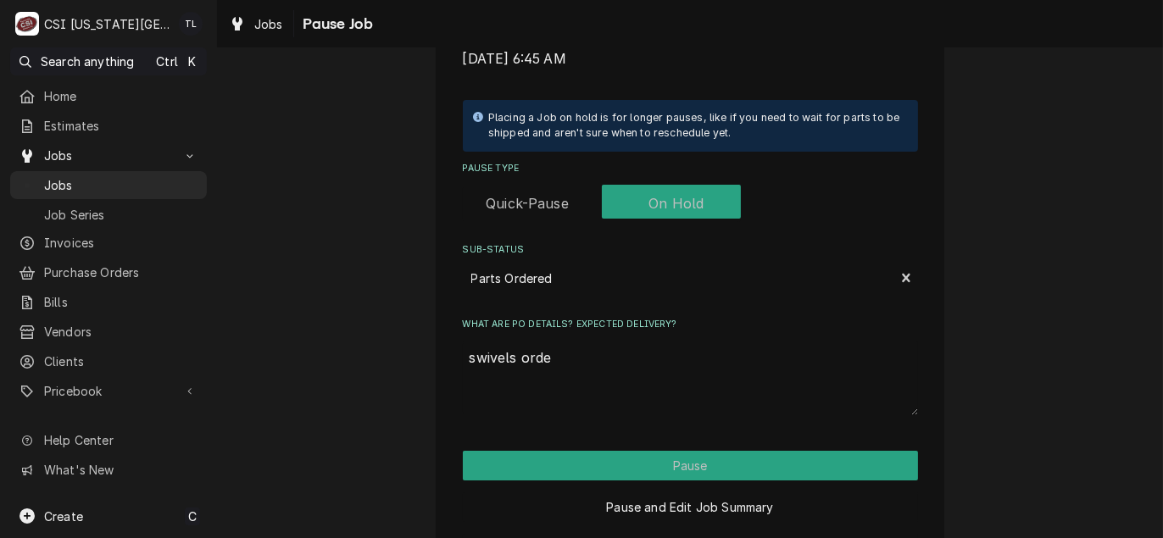
type textarea "x"
type textarea "swivels order"
type textarea "x"
type textarea "swivels ordere"
type textarea "x"
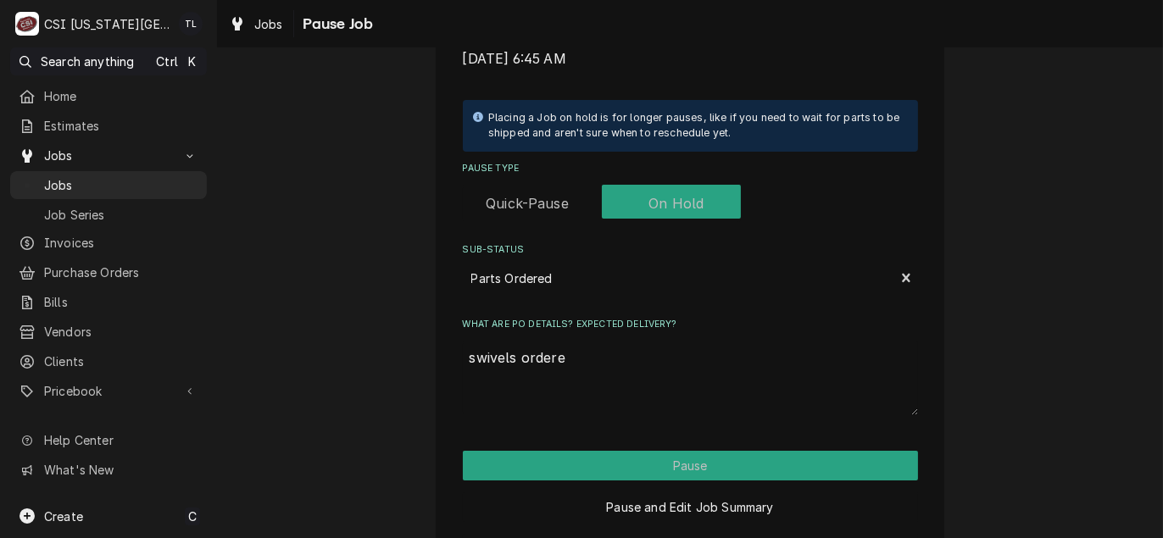
type textarea "swivels ordered"
type textarea "x"
type textarea "swivels ordered"
type textarea "x"
type textarea "swivels ordered o"
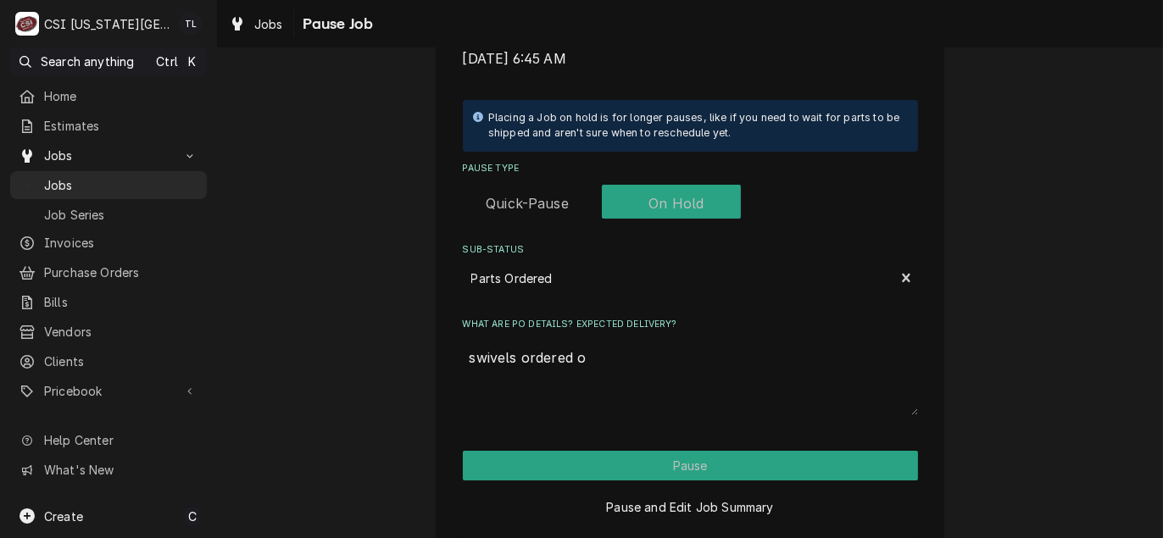
type textarea "x"
type textarea "swivels ordered on"
type textarea "x"
type textarea "swivels ordered on"
type textarea "x"
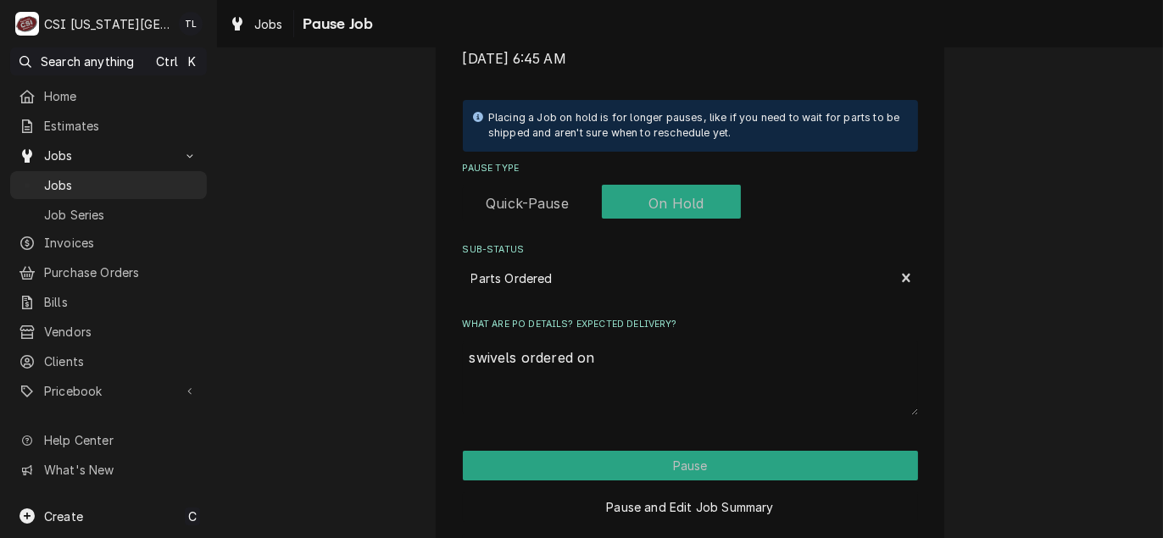
type textarea "swivels ordered on p"
type textarea "x"
type textarea "swivels ordered on po"
type textarea "x"
type textarea "swivels ordered on po"
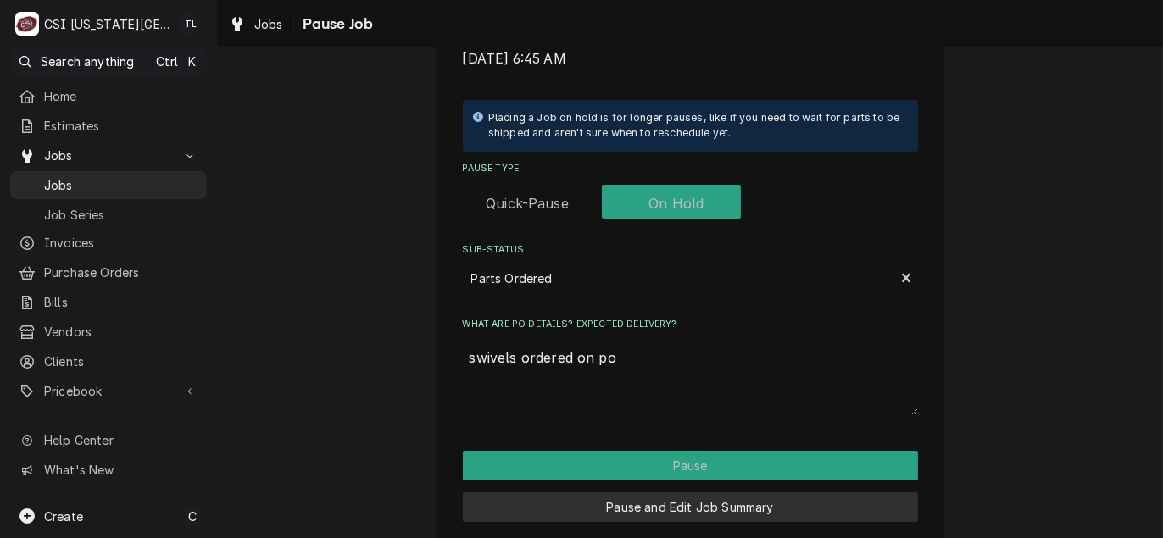
type textarea "x"
type textarea "swivels ordered on po 3"
type textarea "x"
type textarea "swivels ordered on po 30"
type textarea "x"
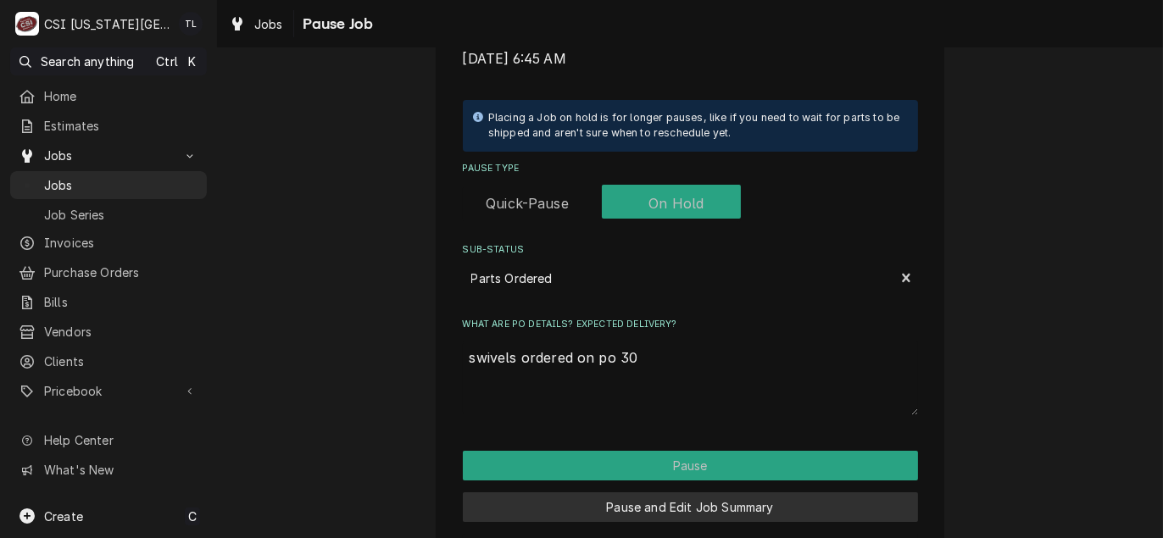
type textarea "swivels ordered on po 301"
type textarea "x"
type textarea "swivels ordered on po 3012"
type textarea "x"
type textarea "swivels ordered on po 30125"
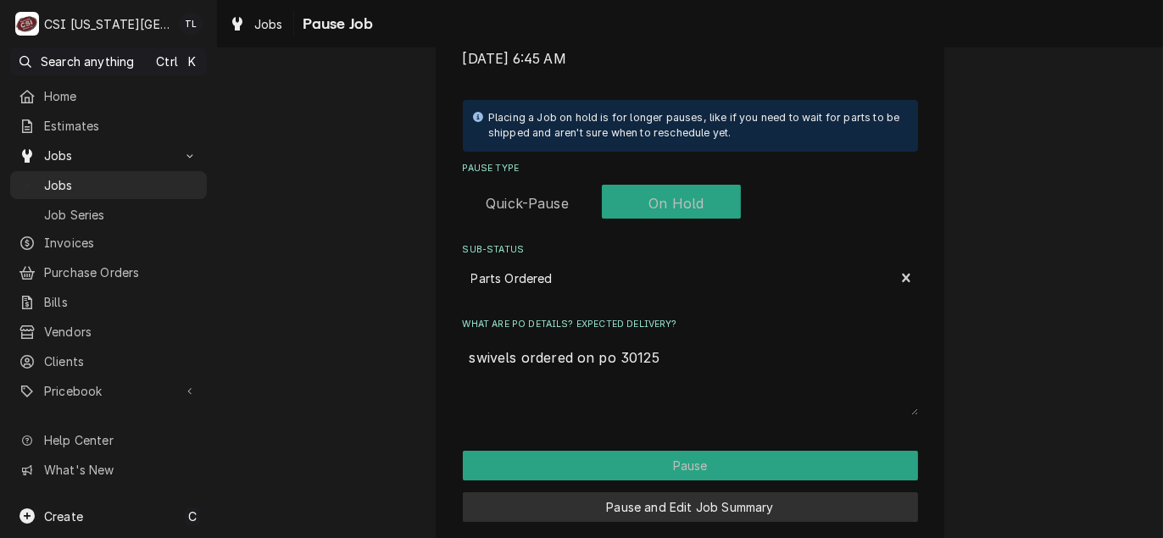
type textarea "x"
type textarea "swivels ordered on po 301257"
type textarea "x"
type textarea "swivels ordered on po 301257"
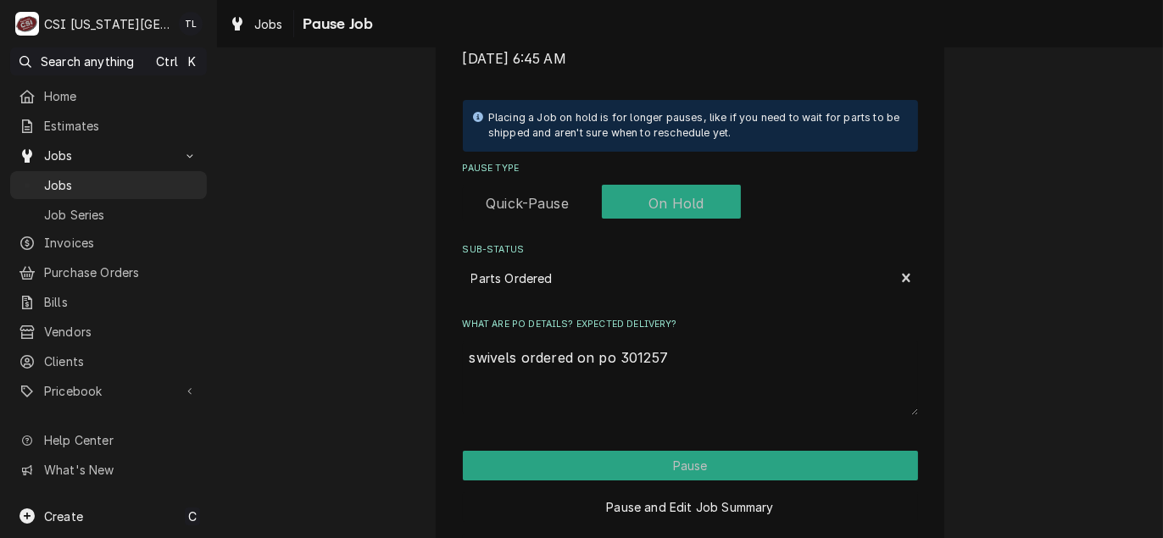
type textarea "x"
type textarea "swivels ordered on po 301257 r"
type textarea "x"
type textarea "swivels ordered on po 301257 re"
type textarea "x"
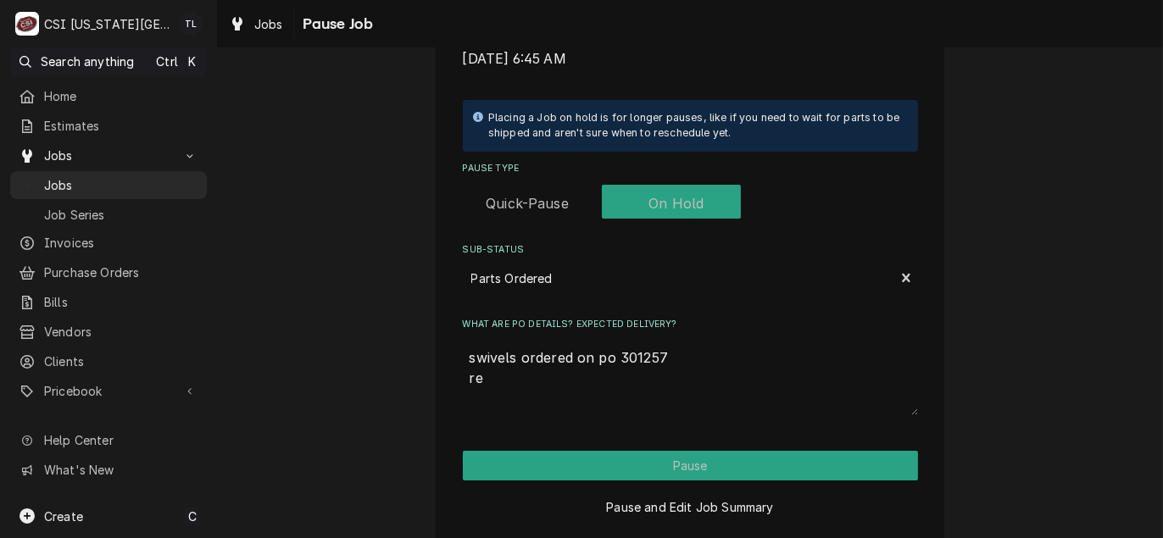
type textarea "swivels ordered on po 301257 ret"
type textarea "x"
type textarea "swivels ordered on po 301257 retu"
type textarea "x"
type textarea "swivels ordered on po 301257 retur"
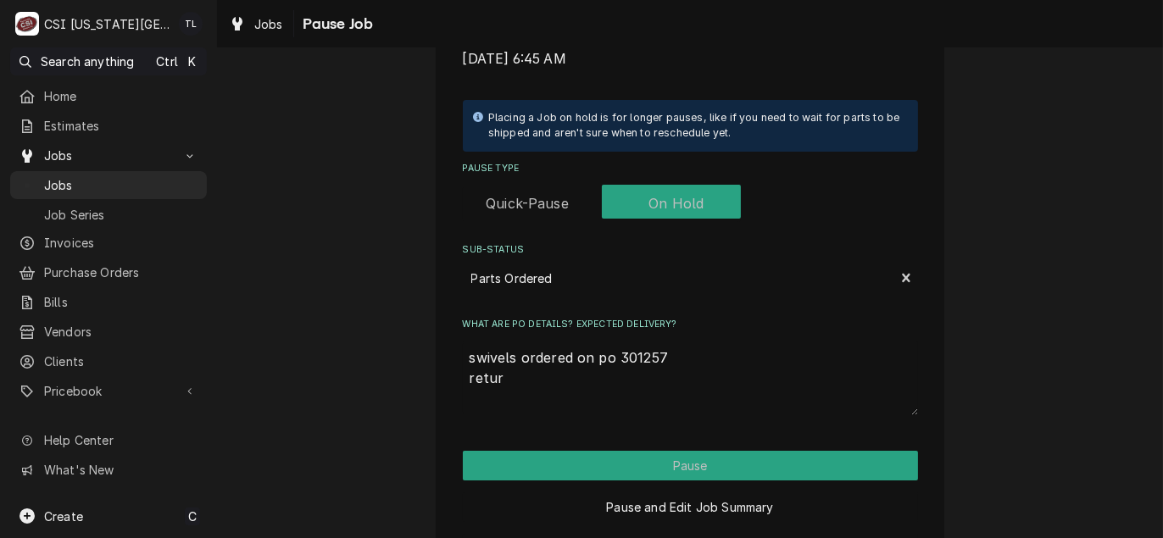
type textarea "x"
type textarea "swivels ordered on po 301257 return"
type textarea "x"
type textarea "swivels ordered on po 301257 return"
type textarea "x"
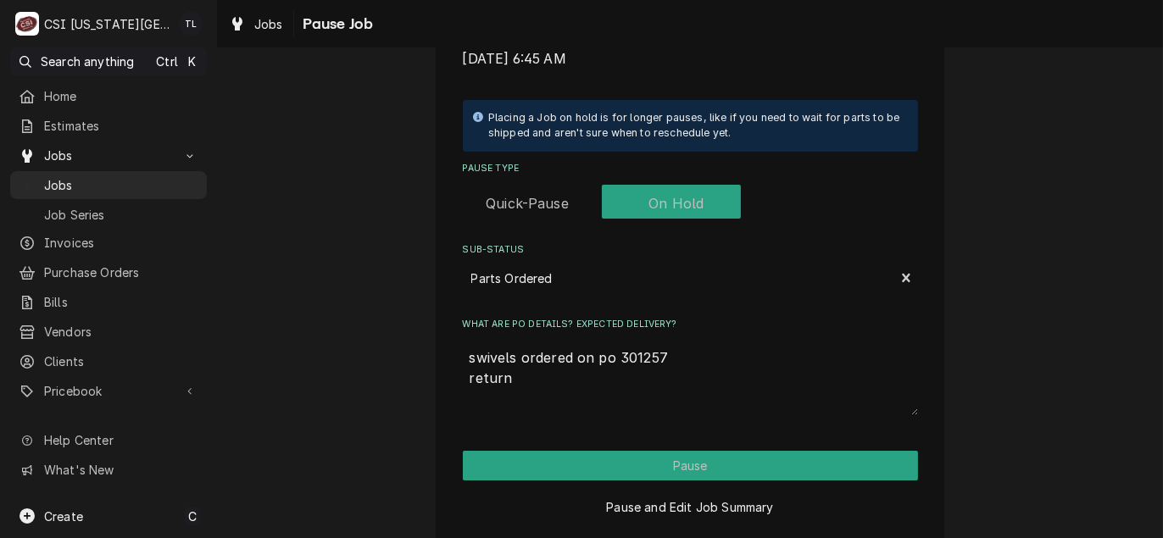
type textarea "swivels ordered on po 301257 return c"
type textarea "x"
type textarea "swivels ordered on po 301257 return ca"
type textarea "x"
type textarea "swivels ordered on po 301257 return cal"
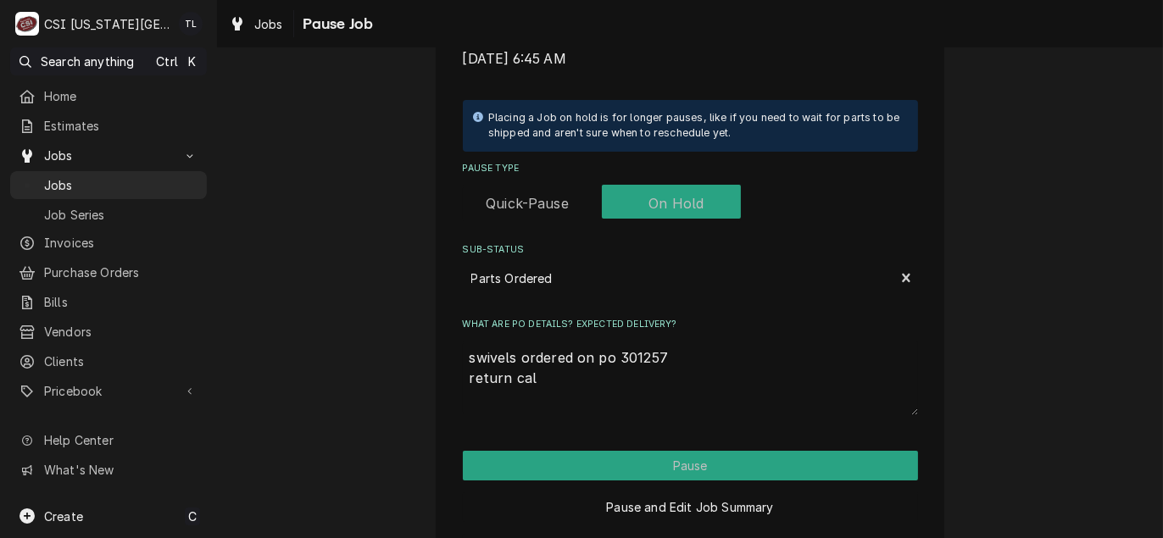
type textarea "x"
type textarea "swivels ordered on po 301257 return ca"
type textarea "x"
type textarea "swivels ordered on po 301257 return c"
type textarea "x"
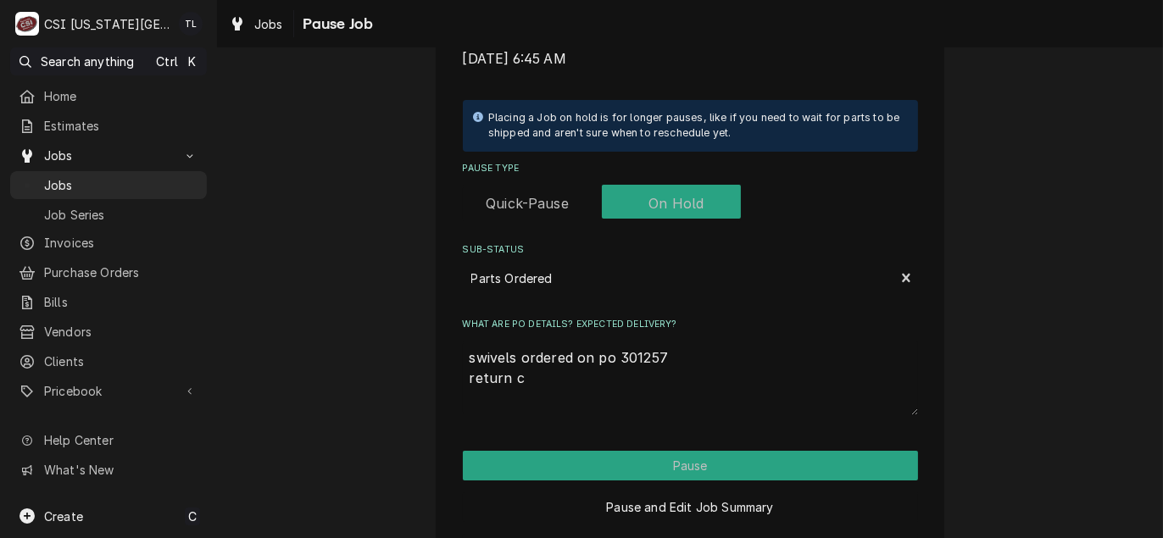
type textarea "swivels ordered on po 301257 return"
type textarea "x"
type textarea "swivels ordered on po 301257 return v"
type textarea "x"
type textarea "swivels ordered on po 301257 return va"
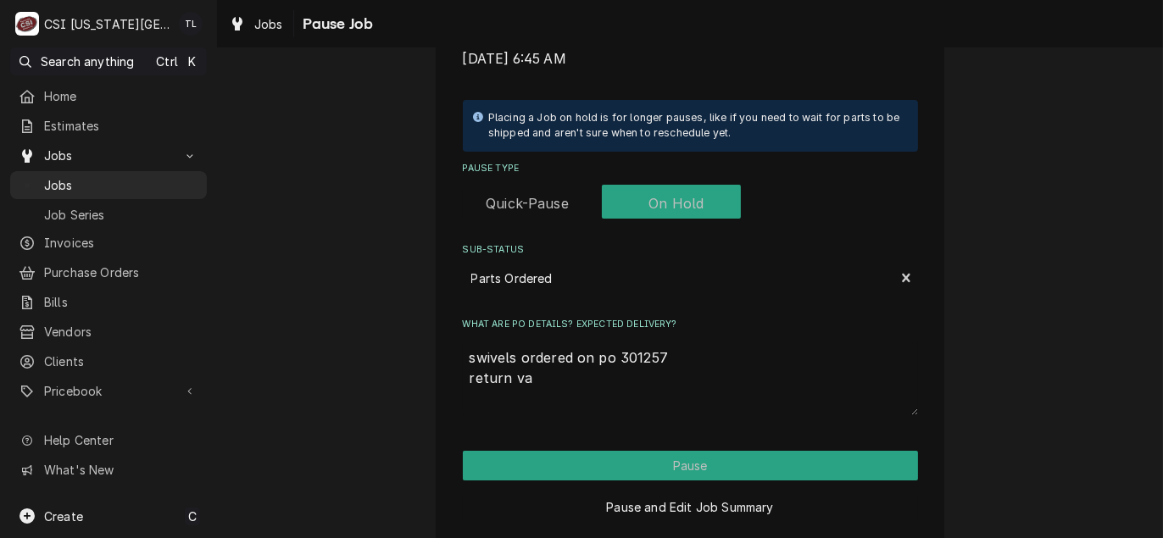
type textarea "x"
type textarea "swivels ordered on po 301257 return val"
type textarea "x"
type textarea "swivels ordered on po 301257 return valv"
type textarea "x"
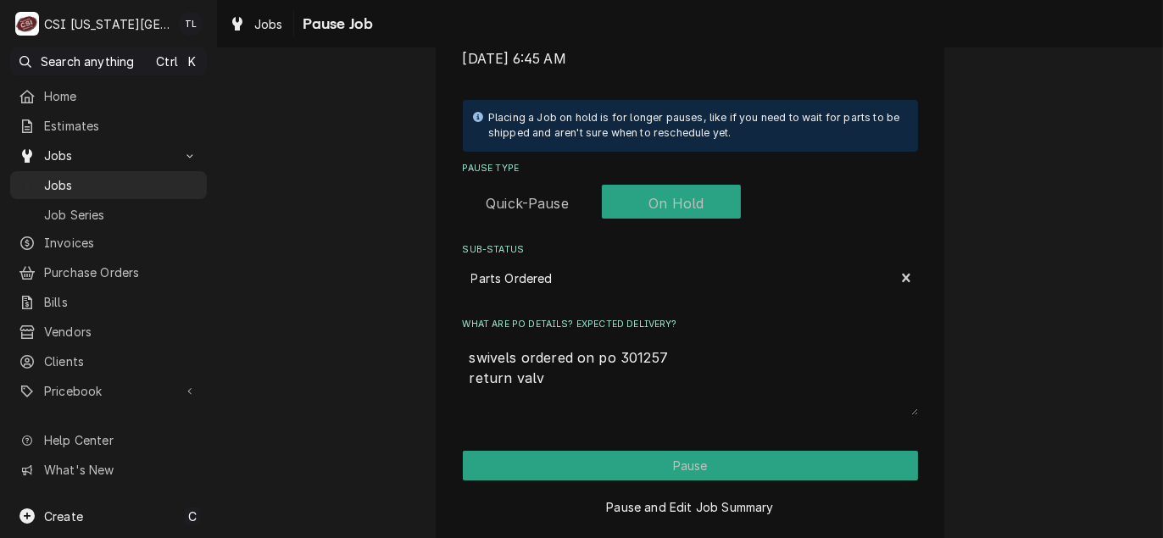
type textarea "swivels ordered on po 301257 return valve"
type textarea "x"
type textarea "swivels ordered on po 301257 return valves"
type textarea "x"
type textarea "swivels ordered on po 301257 return valves"
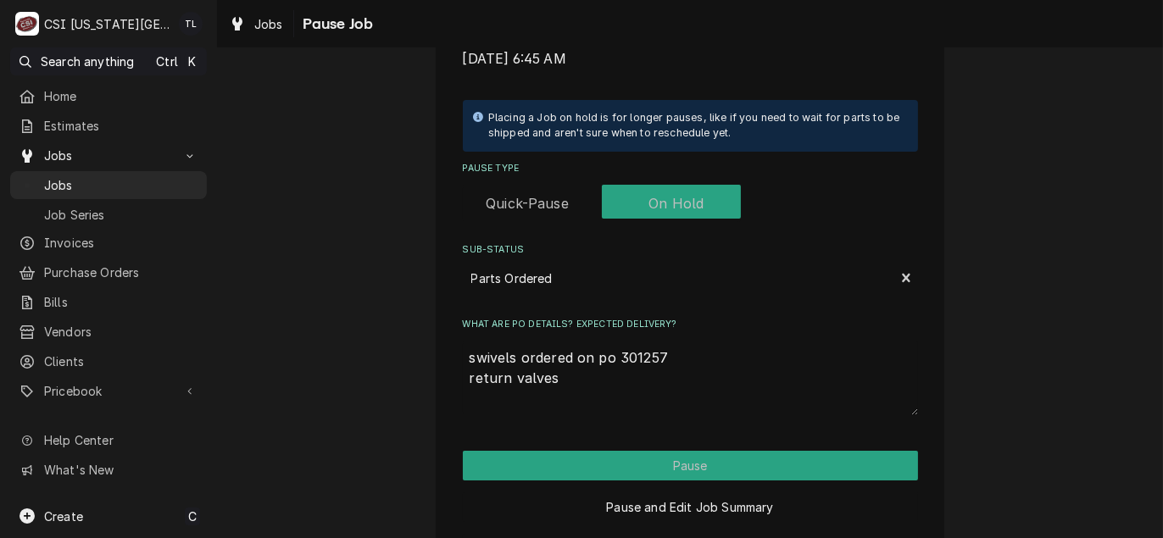
type textarea "x"
type textarea "swivels ordered on po 301257 return valves t"
type textarea "x"
type textarea "swivels ordered on po 301257 return valves tr"
type textarea "x"
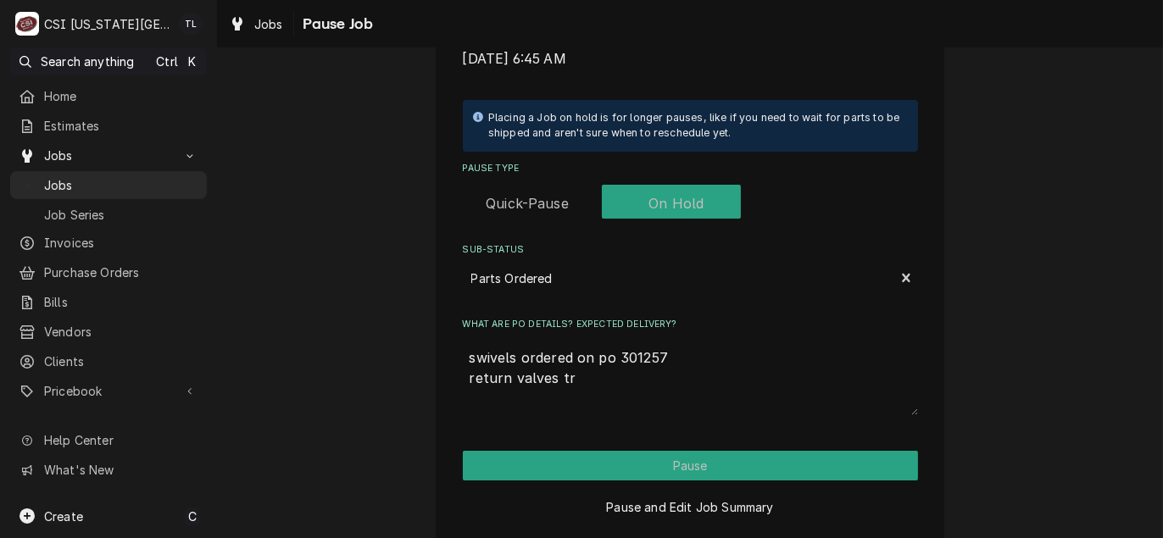
type textarea "swivels ordered on po 301257 return valves tra"
type textarea "x"
type textarea "swivels ordered on po 301257 return valves [PERSON_NAME]"
type textarea "x"
type textarea "swivels ordered on po 301257 return valves trans"
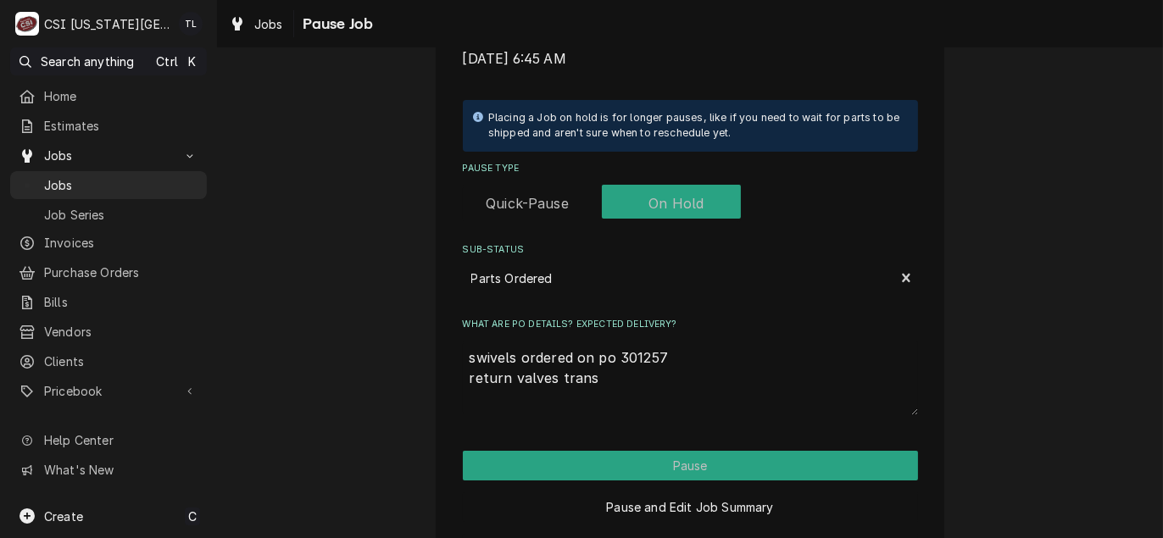
type textarea "x"
type textarea "swivels ordered on po 301257 return valves transf"
type textarea "x"
type textarea "swivels ordered on po 301257 return valves transfe"
type textarea "x"
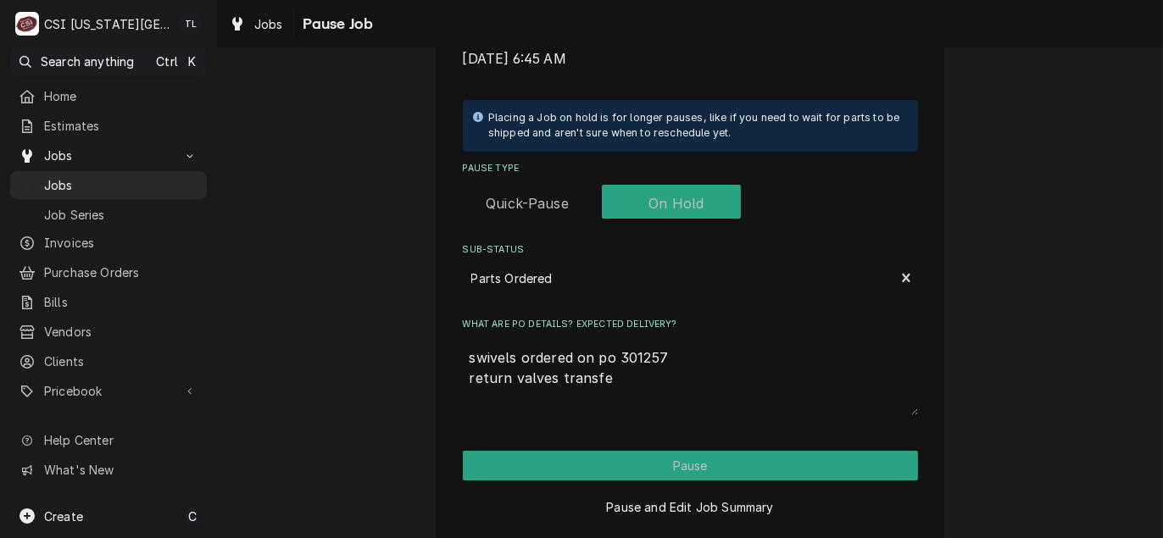
type textarea "swivels ordered on po 301257 return valves transfer"
type textarea "x"
type textarea "swivels ordered on po 301257 return valves transferr"
type textarea "x"
type textarea "swivels ordered on po 301257 return valves transferre"
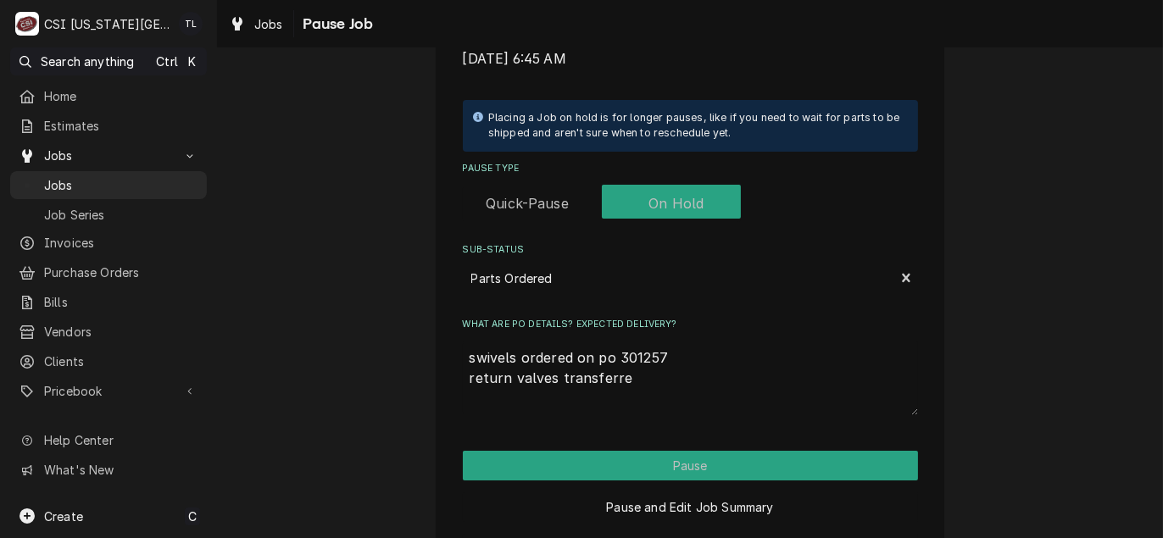
type textarea "x"
type textarea "swivels ordered on po 301257 return valves transferred"
type textarea "x"
type textarea "swivels ordered on po 301257 return valves transferred"
type textarea "x"
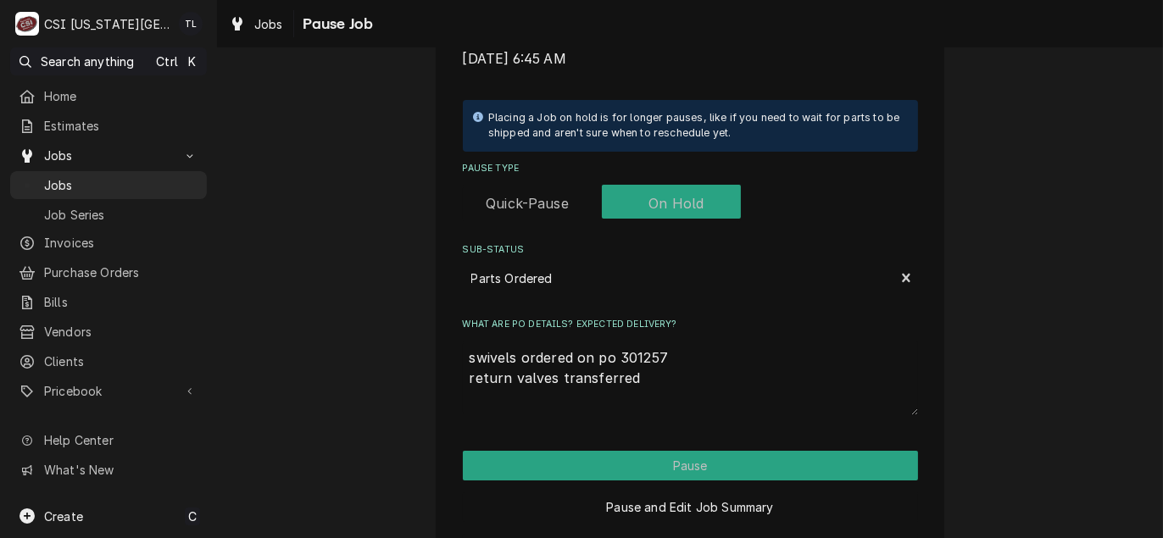
type textarea "swivels ordered on po 301257 return valves transferred f"
type textarea "x"
type textarea "swivels ordered on po 301257 return valves transferred fr"
type textarea "x"
type textarea "swivels ordered on po 301257 return valves transferred fro"
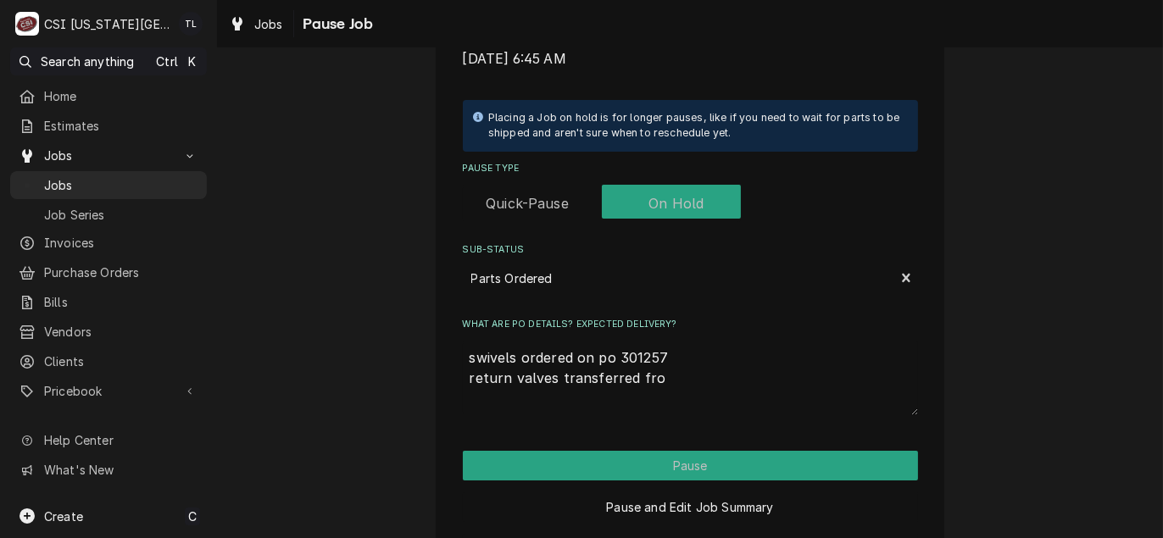
type textarea "x"
type textarea "swivels ordered on po 301257 return valves transferred from"
type textarea "x"
type textarea "swivels ordered on po 301257 return valves transferred from"
type textarea "x"
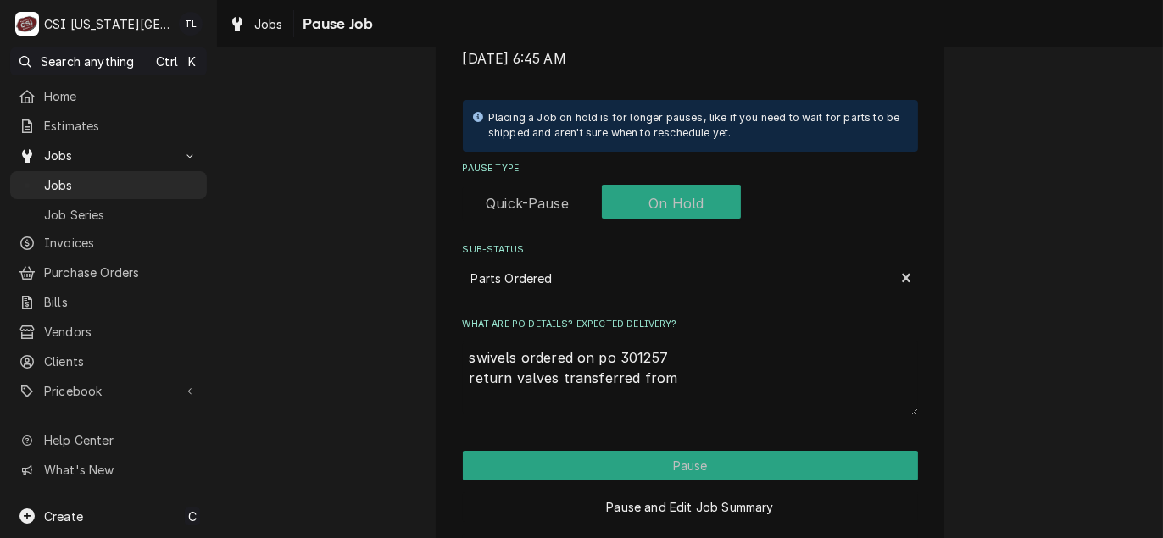
type textarea "swivels ordered on po 301257 return valves transferred from s"
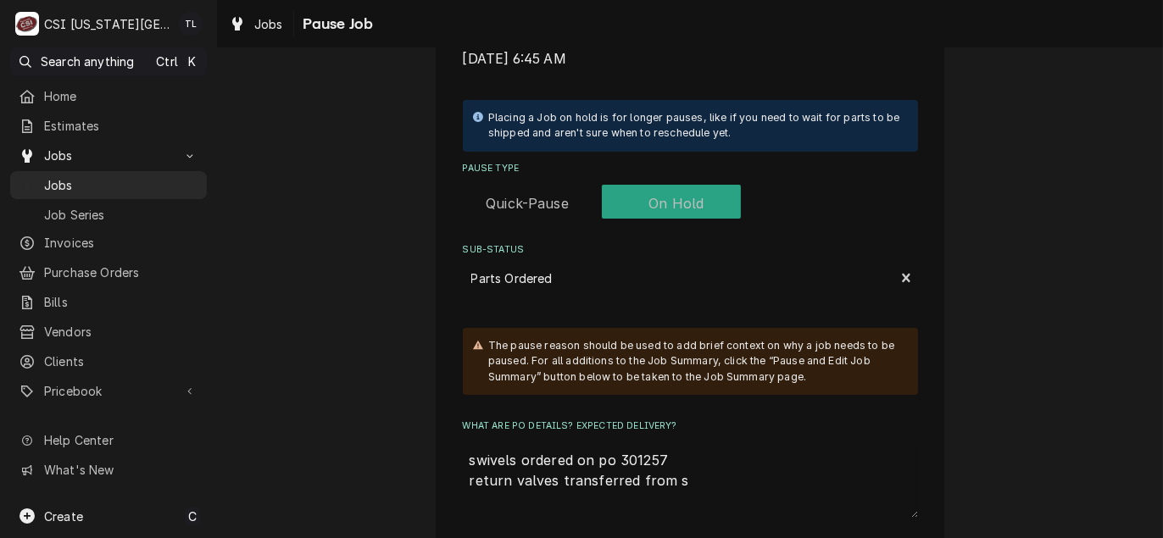
type textarea "x"
type textarea "swivels ordered on po 301257 return valves transferred from st"
type textarea "x"
type textarea "swivels ordered on po 301257 return valves transferred from stc"
type textarea "x"
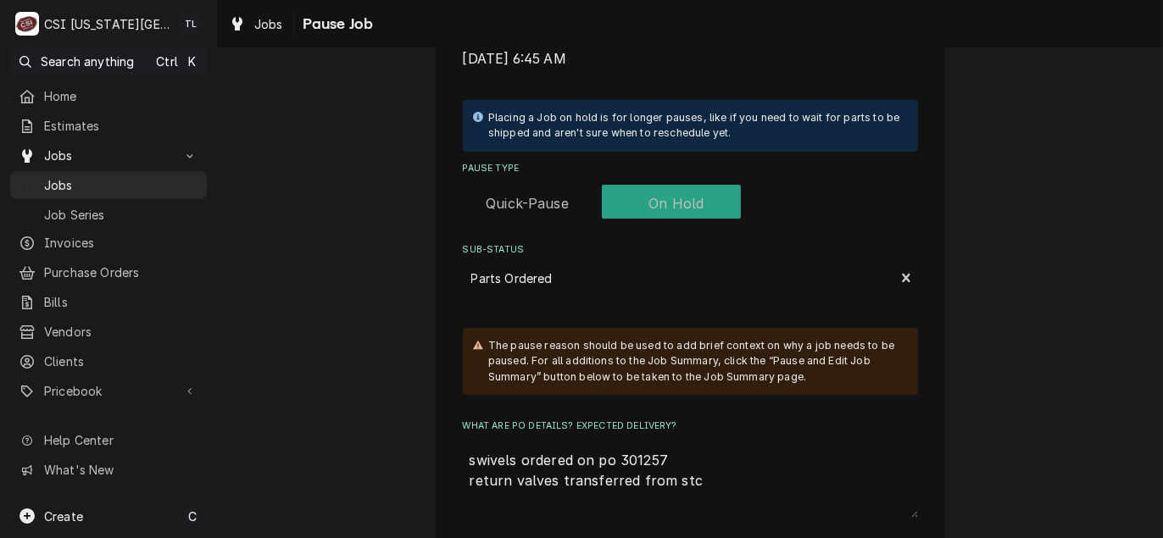
type textarea "swivels ordered on po 301257 return valves transferred from stco"
type textarea "x"
type textarea "swivels ordered on po 301257 return valves transferred from stcok"
type textarea "x"
type textarea "swivels ordered on po 301257 return valves transferred from stcok"
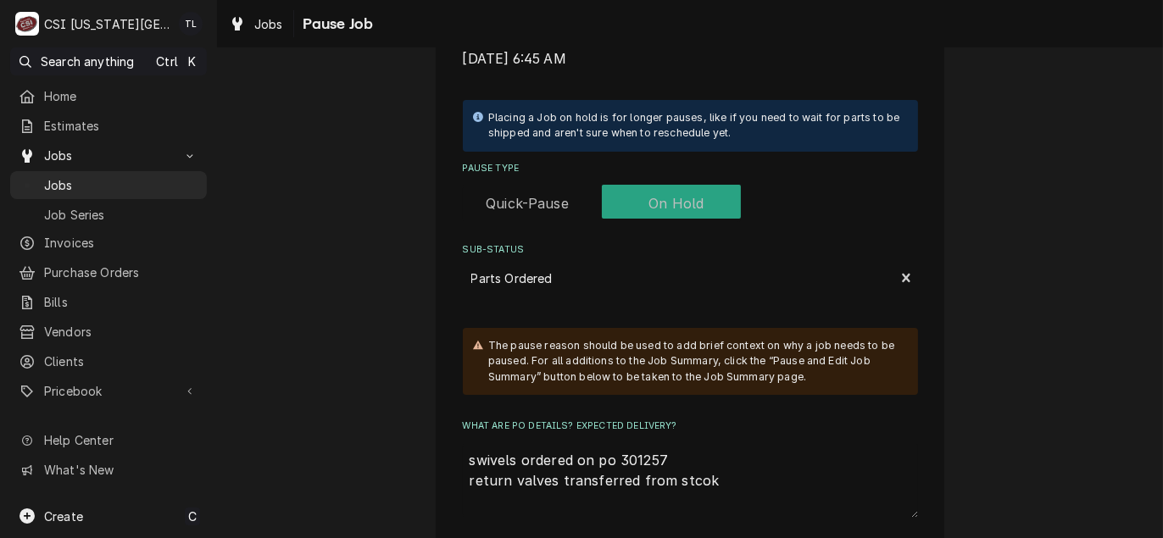
type textarea "x"
type textarea "swivels ordered on po 301257 return valves transferred from stcok"
type textarea "x"
type textarea "swivels ordered on po 301257 return valves transferred from stco"
type textarea "x"
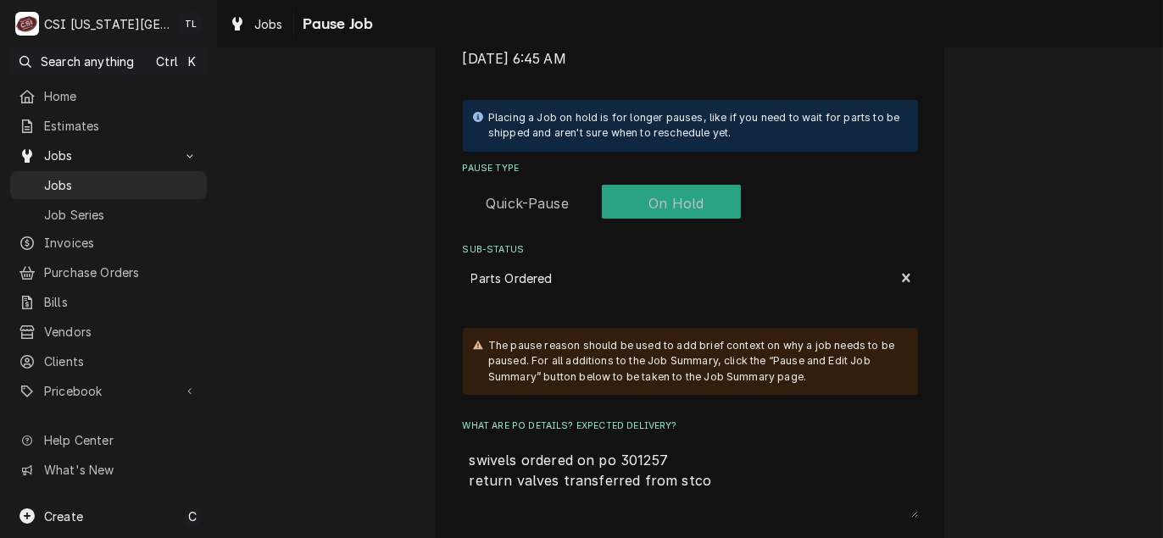
type textarea "swivels ordered on po 301257 return valves transferred from stc"
type textarea "x"
type textarea "swivels ordered on po 301257 return valves transferred from st"
type textarea "x"
type textarea "swivels ordered on po 301257 return valves transferred from s"
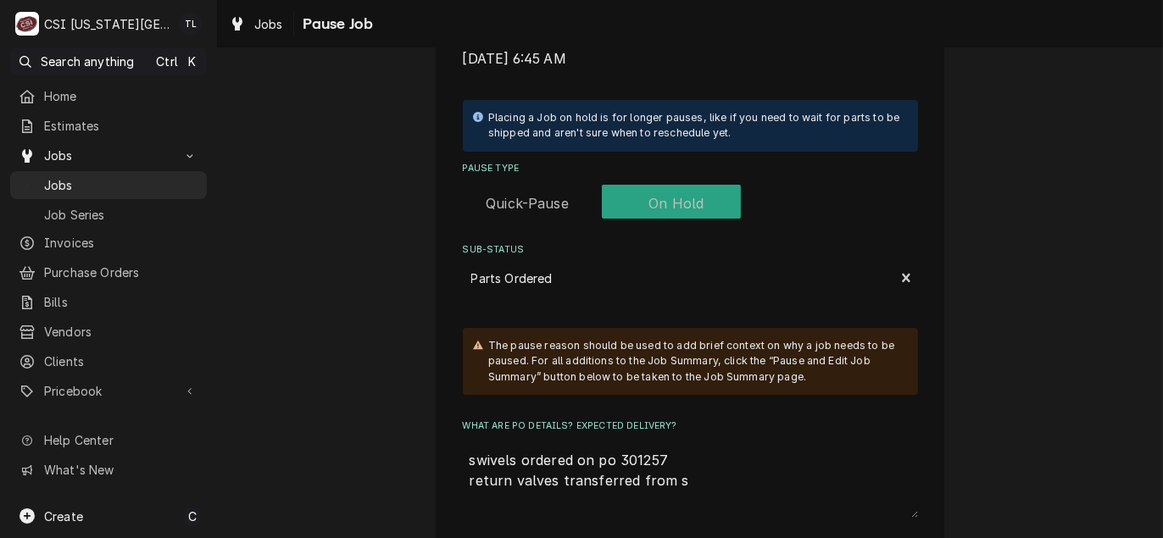
type textarea "x"
type textarea "swivels ordered on po 301257 return valves transferred from st"
type textarea "x"
type textarea "swivels ordered on po 301257 return valves transferred from sto"
type textarea "x"
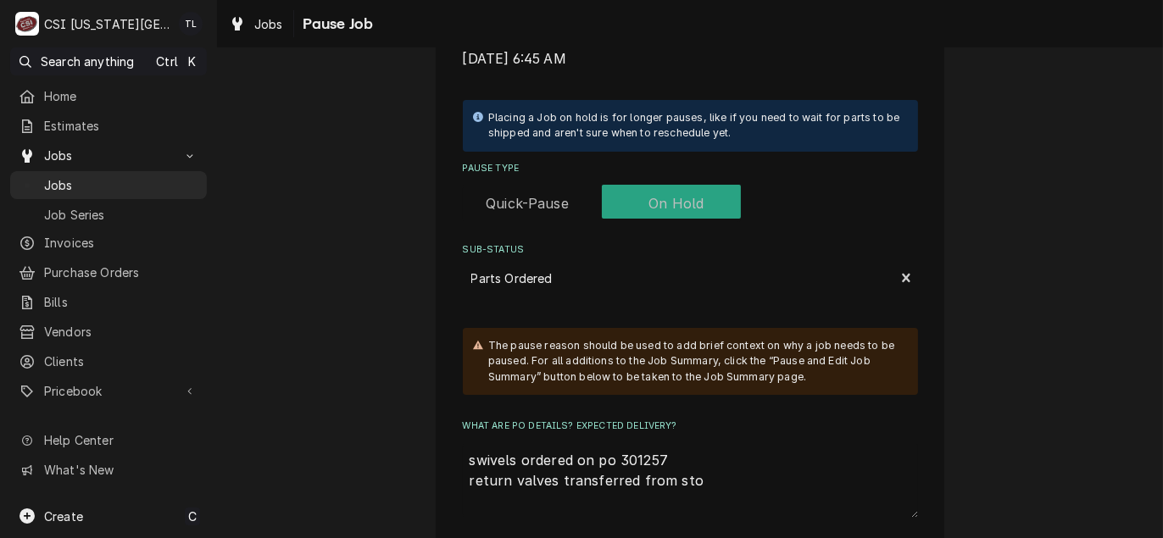
type textarea "swivels ordered on po 301257 return valves transferred from stoc"
type textarea "x"
type textarea "swivels ordered on po 301257 return valves transferred from stock"
type textarea "x"
type textarea "swivels ordered on po 301257 return valves transferred from stock"
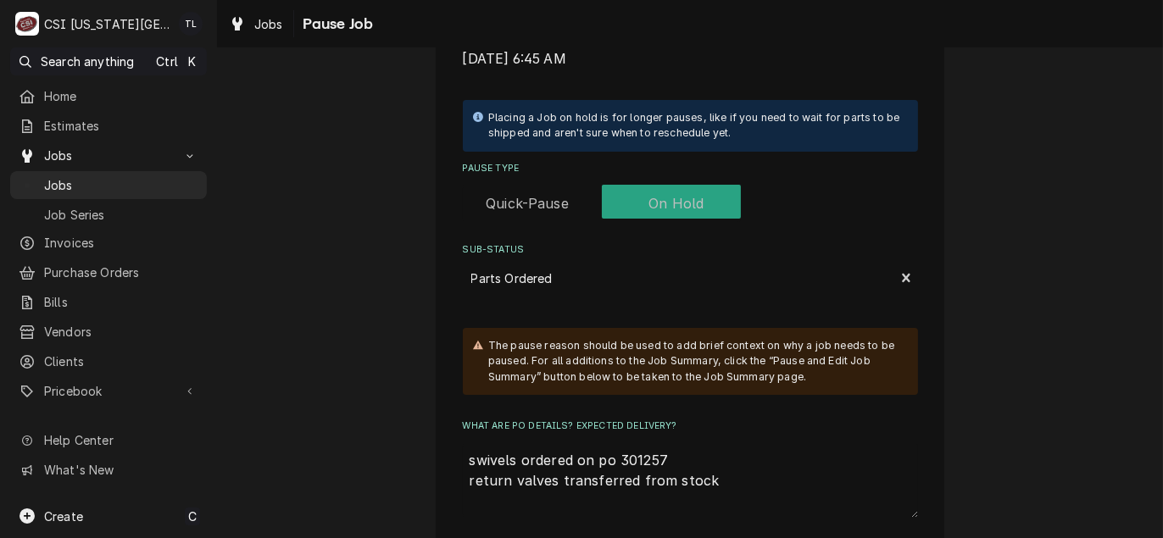
type textarea "x"
type textarea "swivels ordered on po 301257 return valves transferred from stock t"
type textarea "x"
type textarea "swivels ordered on po 301257 return valves transferred from stock to"
type textarea "x"
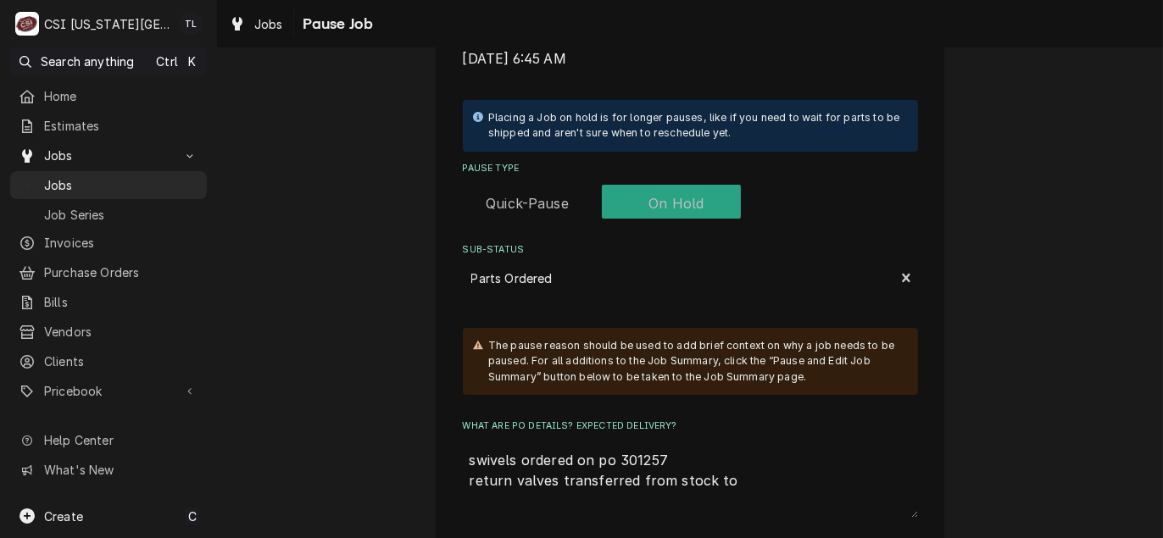
type textarea "swivels ordered on po 301257 return valves transferred from stock to"
type textarea "x"
type textarea "swivels ordered on po 301257 return valves transferred from stock to b"
type textarea "x"
type textarea "swivels ordered on po 301257 return valves transferred from stock to br"
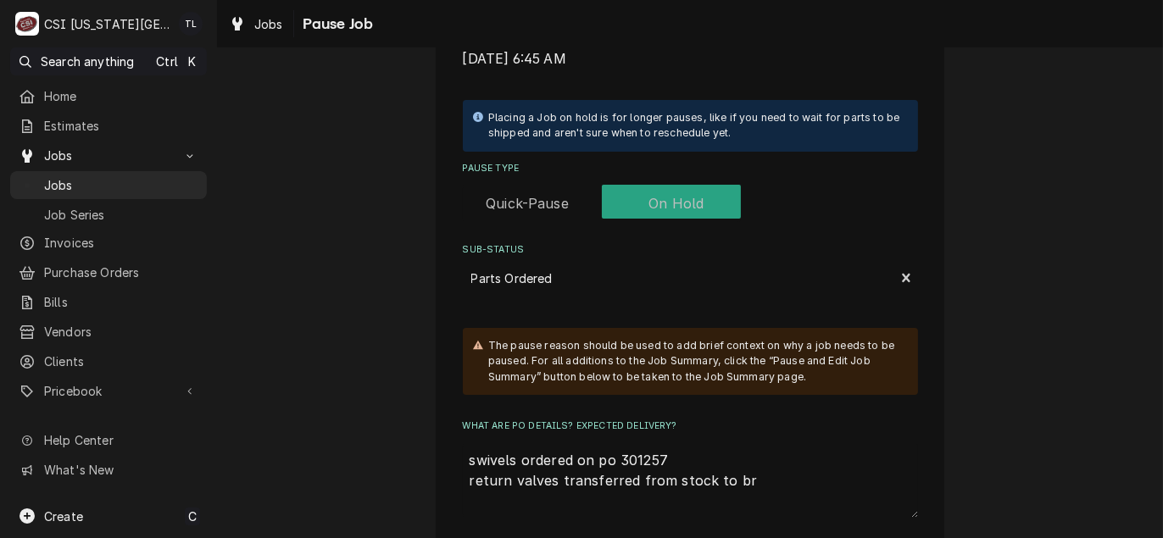
type textarea "x"
type textarea "swivels ordered on po 301257 return valves transferred from stock to bri"
type textarea "x"
type textarea "swivels ordered on po 301257 return valves transferred from stock to bria"
type textarea "x"
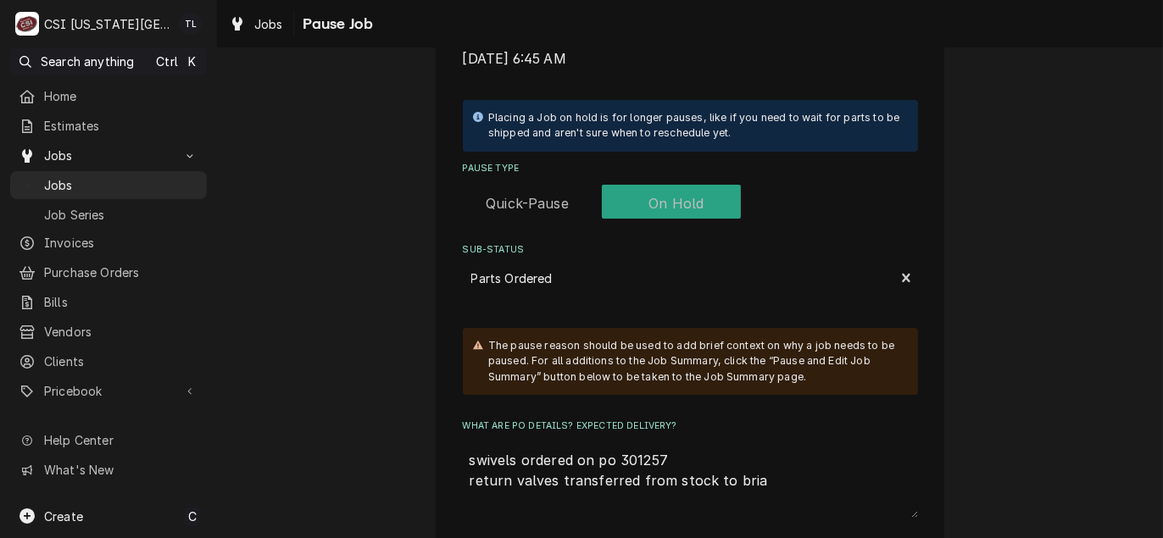
type textarea "swivels ordered on po 301257 return valves transferred from stock to brian"
type textarea "x"
type textarea "swivels ordered on po 301257 return valves transferred from stock to brian"
type textarea "x"
type textarea "swivels ordered on po 301257 return valves transferred from stock to brian g"
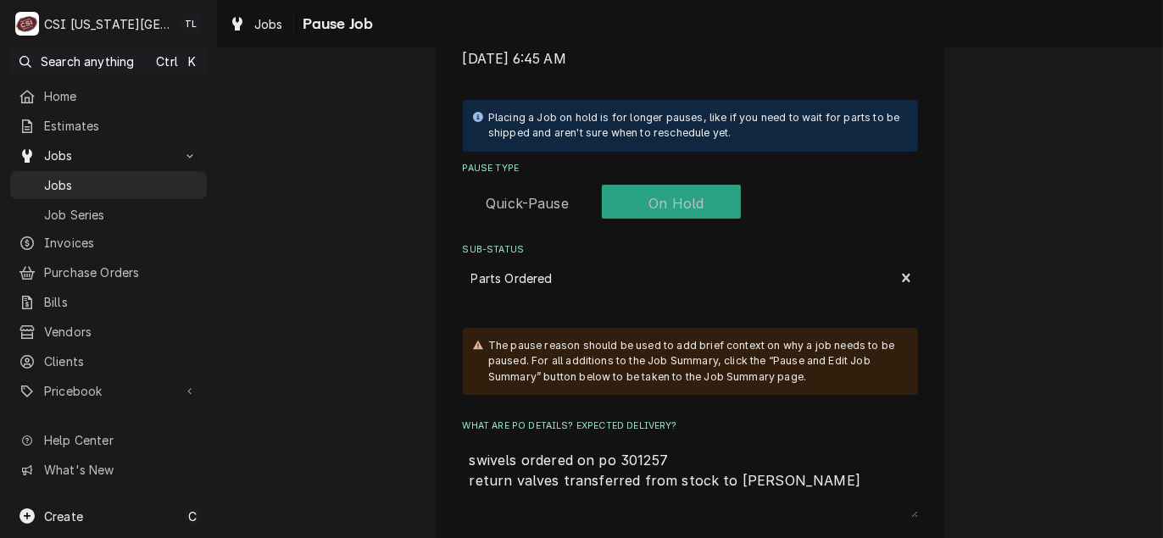
type textarea "x"
type textarea "swivels ordered on po 301257 return valves transferred from stock to brian g"
type textarea "x"
type textarea "swivels ordered on po 301257 return valves transferred from stock to brian g s"
type textarea "x"
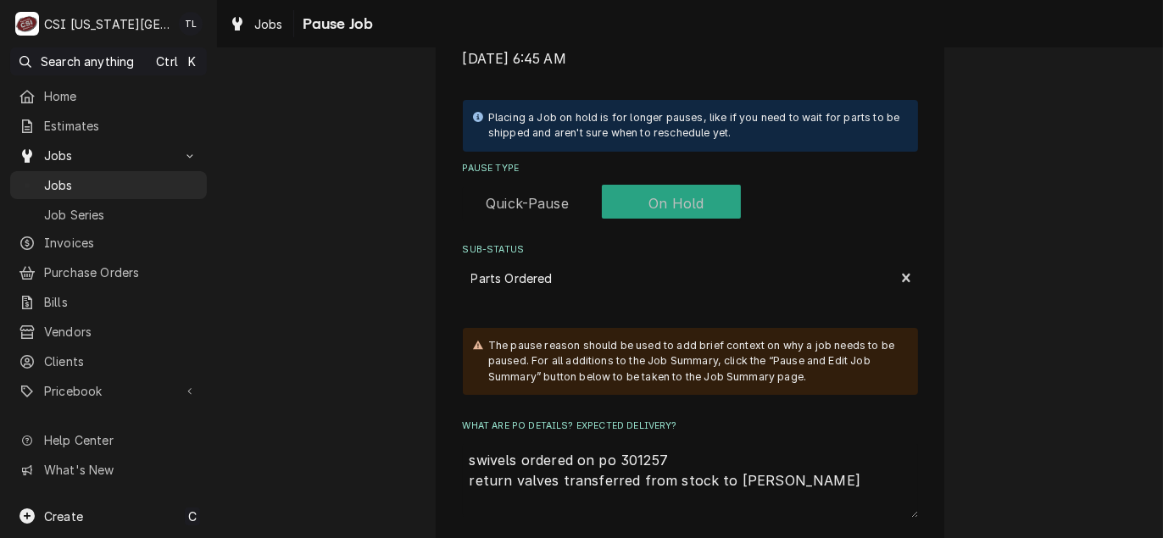
type textarea "swivels ordered on po 301257 return valves transferred from stock to brian g sh"
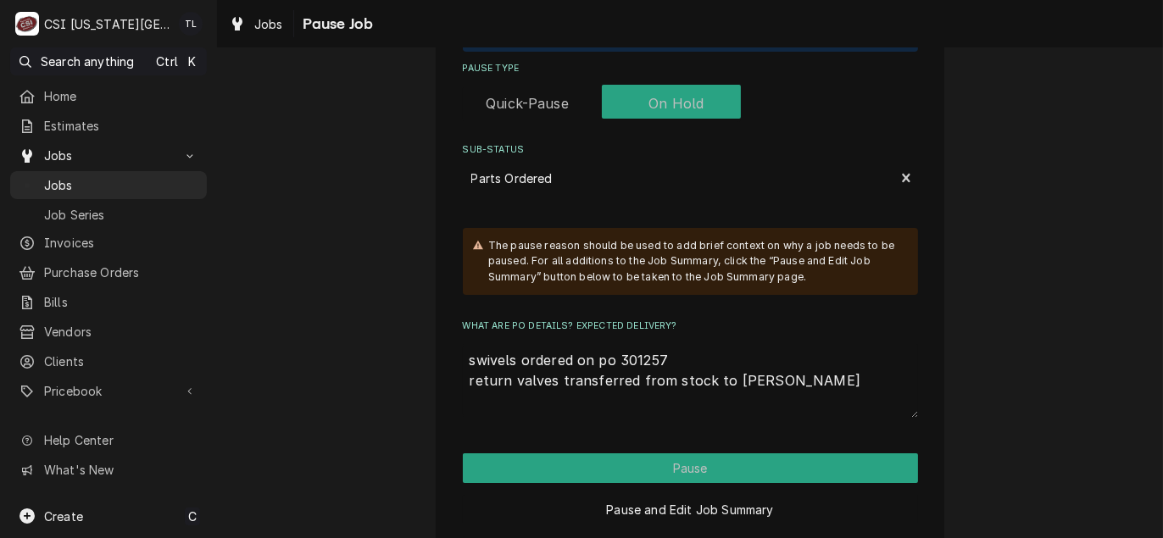
scroll to position [502, 0]
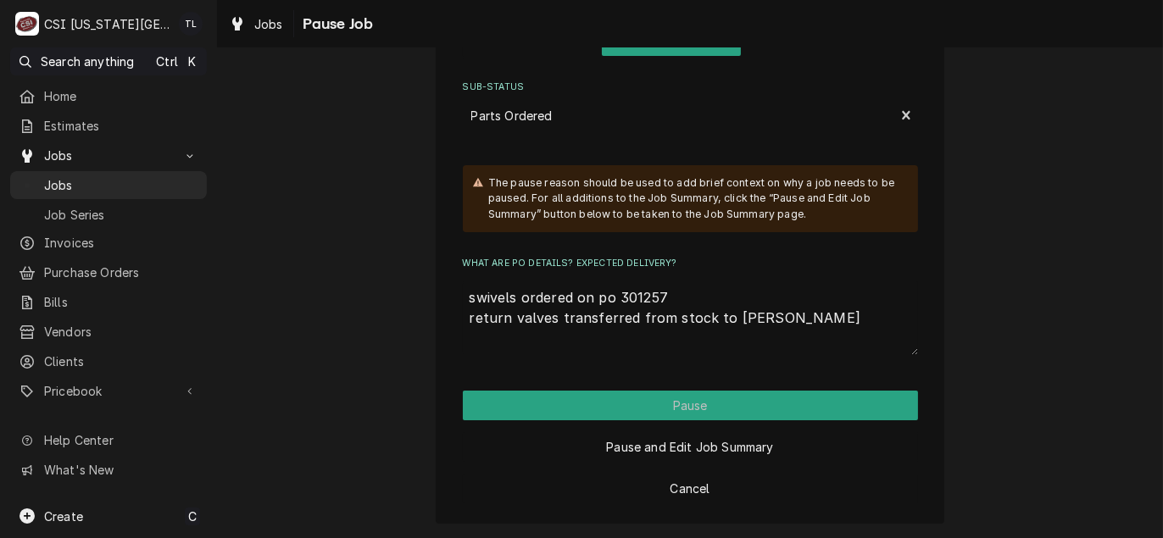
click at [654, 420] on div "Pause and Edit Job Summary" at bounding box center [690, 441] width 455 height 42
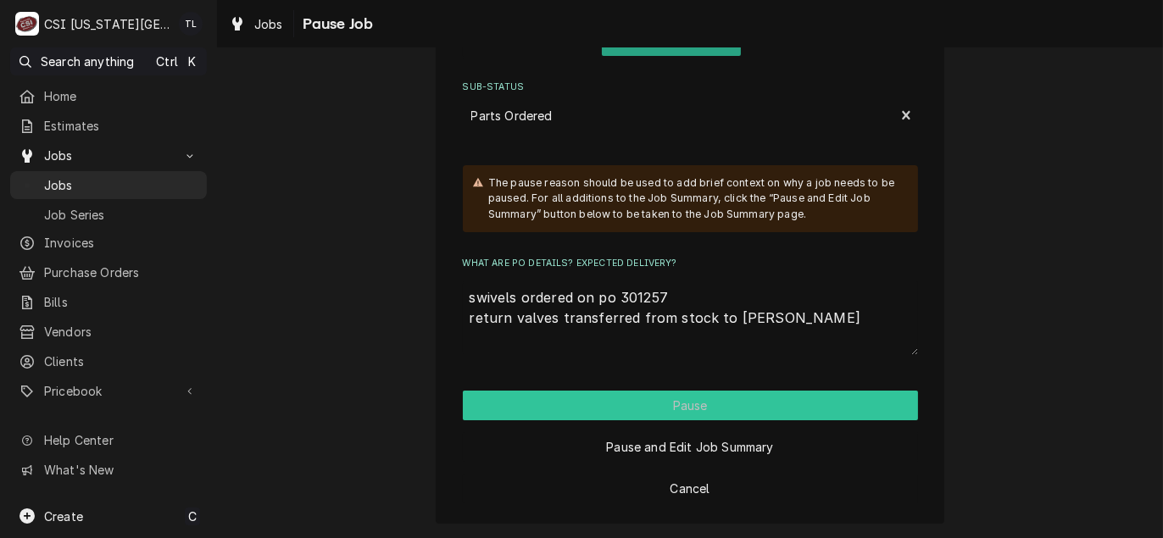
click at [657, 408] on button "Pause" at bounding box center [690, 406] width 455 height 30
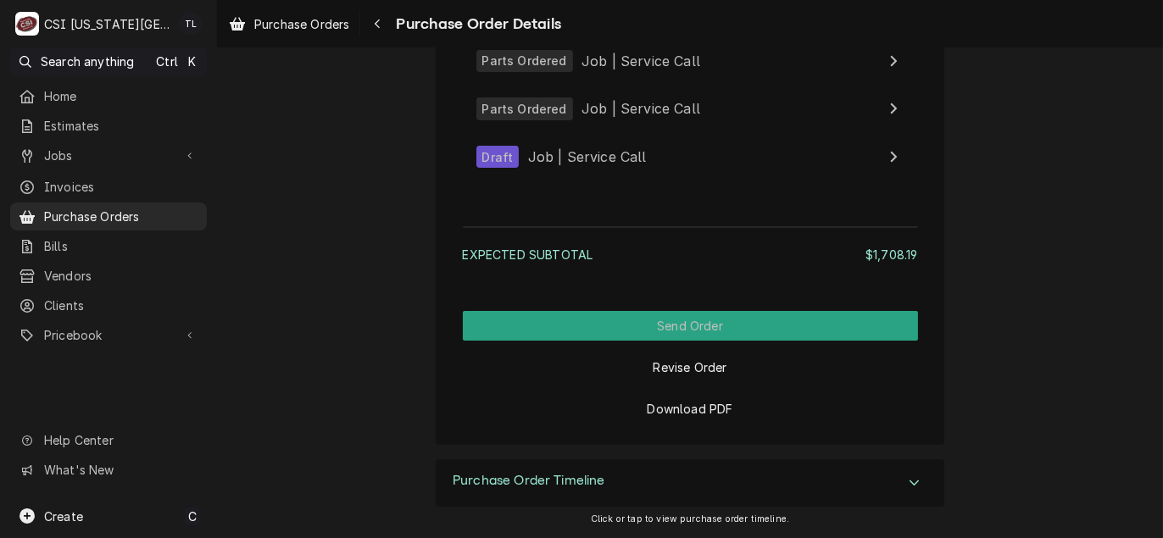
scroll to position [2449, 0]
click at [118, 208] on span "Purchase Orders" at bounding box center [121, 217] width 154 height 18
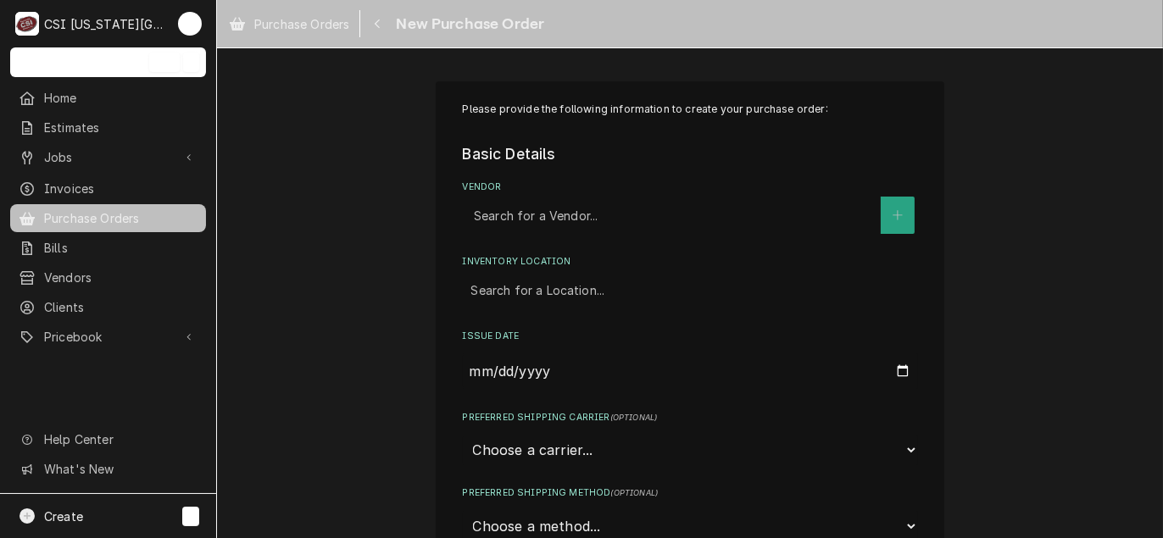
click at [586, 217] on div "Vendor" at bounding box center [673, 215] width 398 height 31
type input "key"
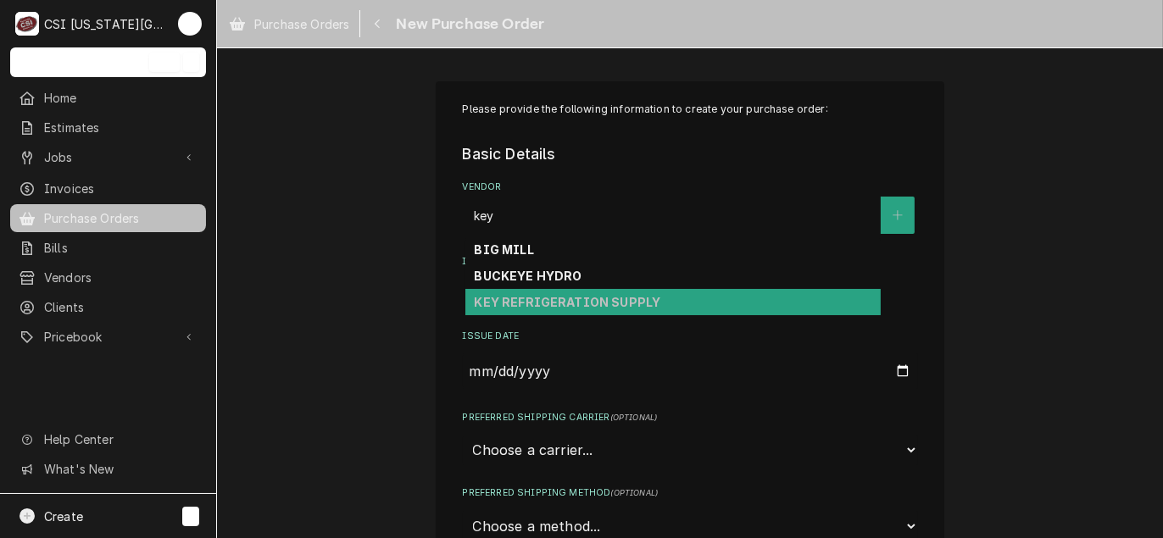
click at [549, 300] on strong "KEY REFRIGERATION SUPPLY" at bounding box center [567, 302] width 186 height 14
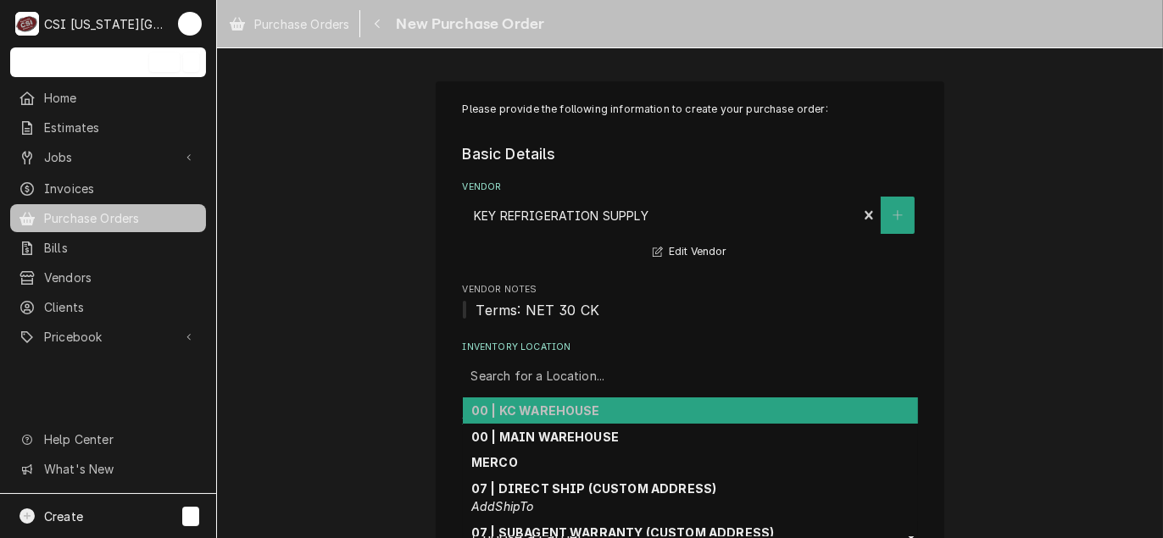
click at [548, 368] on div "Inventory Location" at bounding box center [690, 376] width 438 height 31
click at [559, 406] on strong "00 | KC WAREHOUSE" at bounding box center [535, 410] width 129 height 14
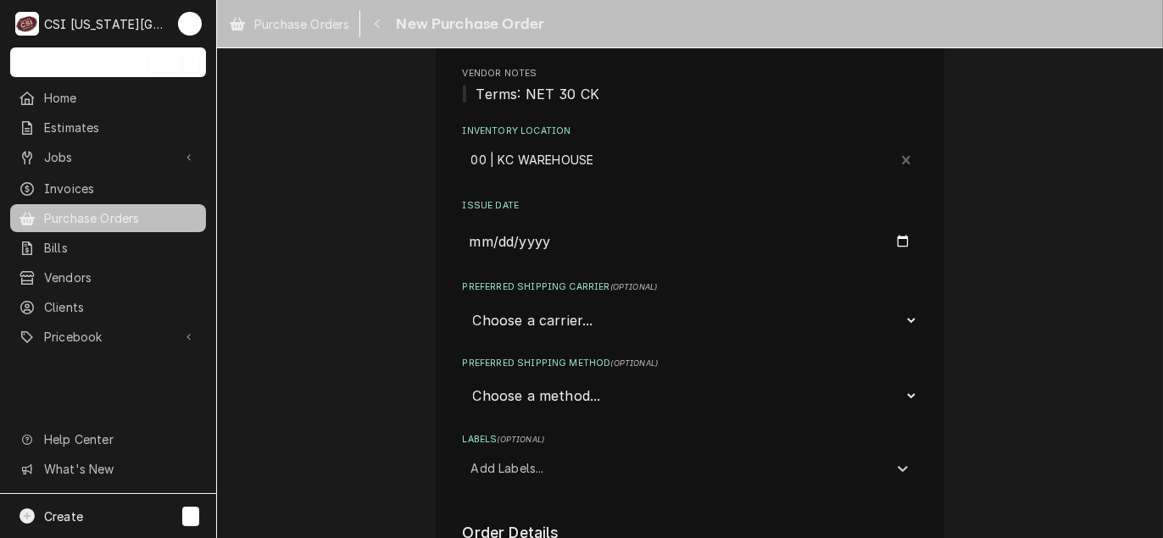
scroll to position [254, 0]
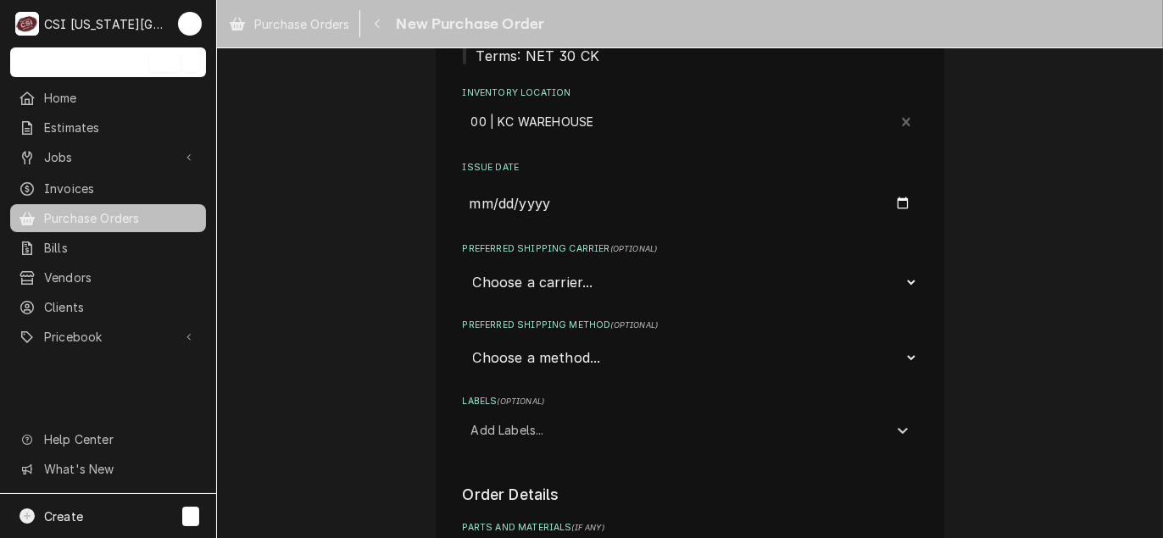
click at [536, 359] on select "Choose a method... Ground Next Day Early AM Next Day Air 2 Day Air Other" at bounding box center [690, 358] width 455 height 32
click at [525, 418] on div "Labels" at bounding box center [675, 429] width 408 height 31
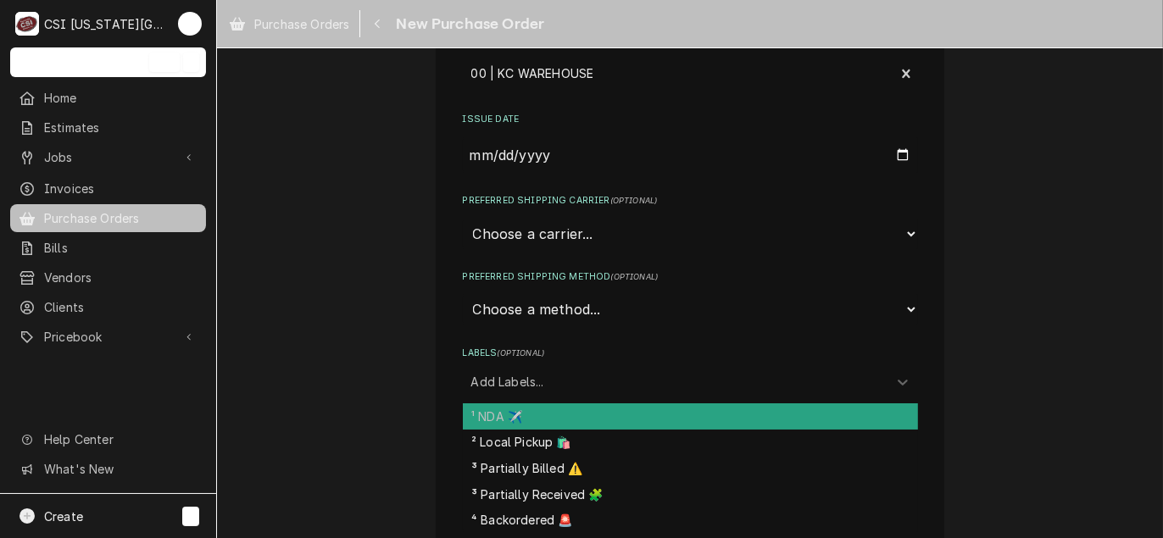
scroll to position [339, 0]
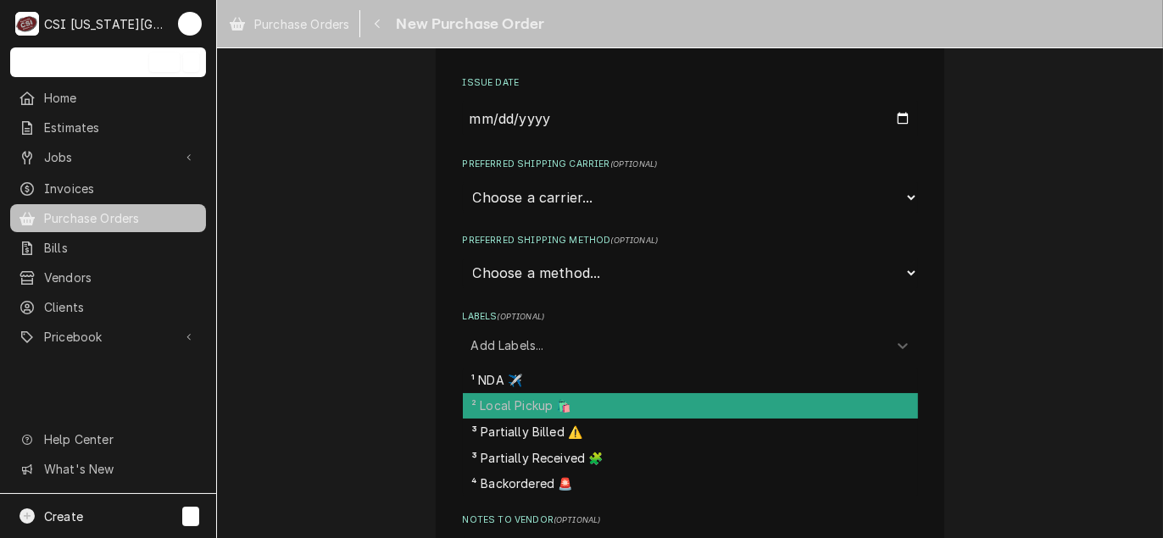
click at [530, 413] on div "² Local Pickup 🛍️" at bounding box center [690, 406] width 455 height 26
type textarea "x"
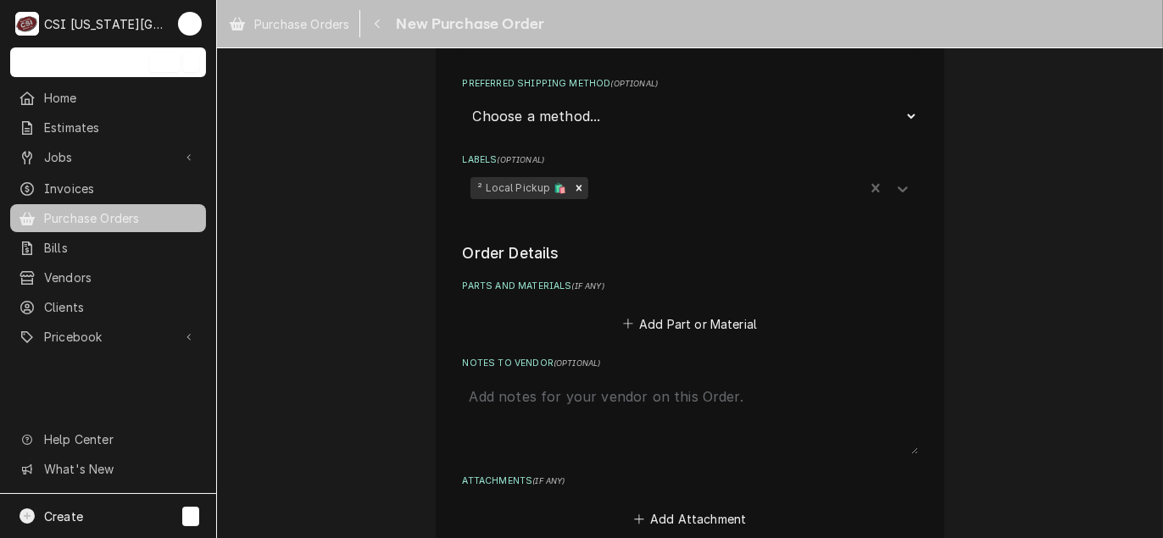
scroll to position [508, 0]
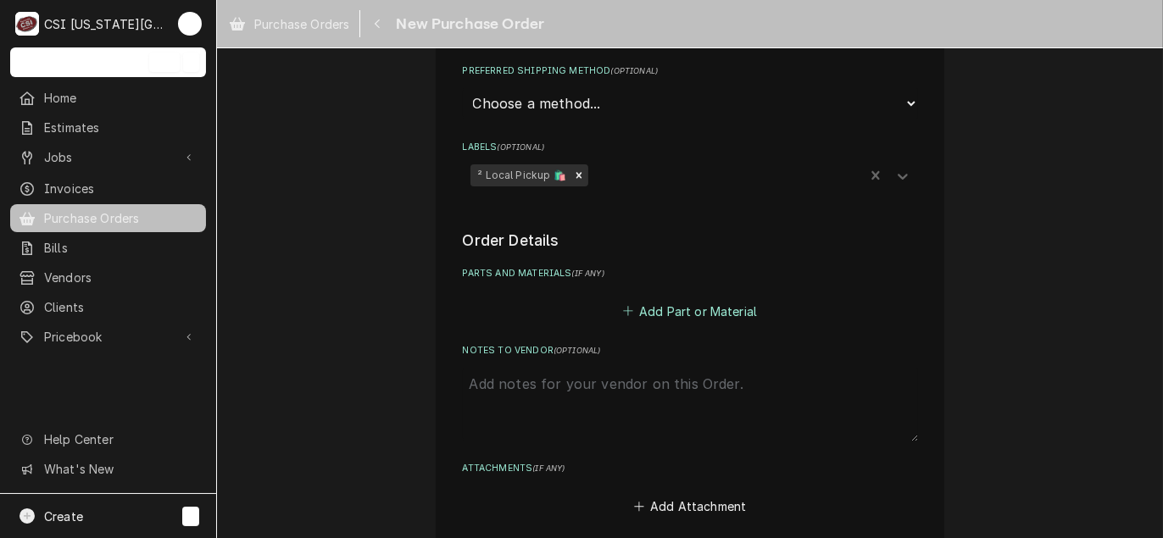
click at [680, 307] on button "Add Part or Material" at bounding box center [689, 311] width 140 height 24
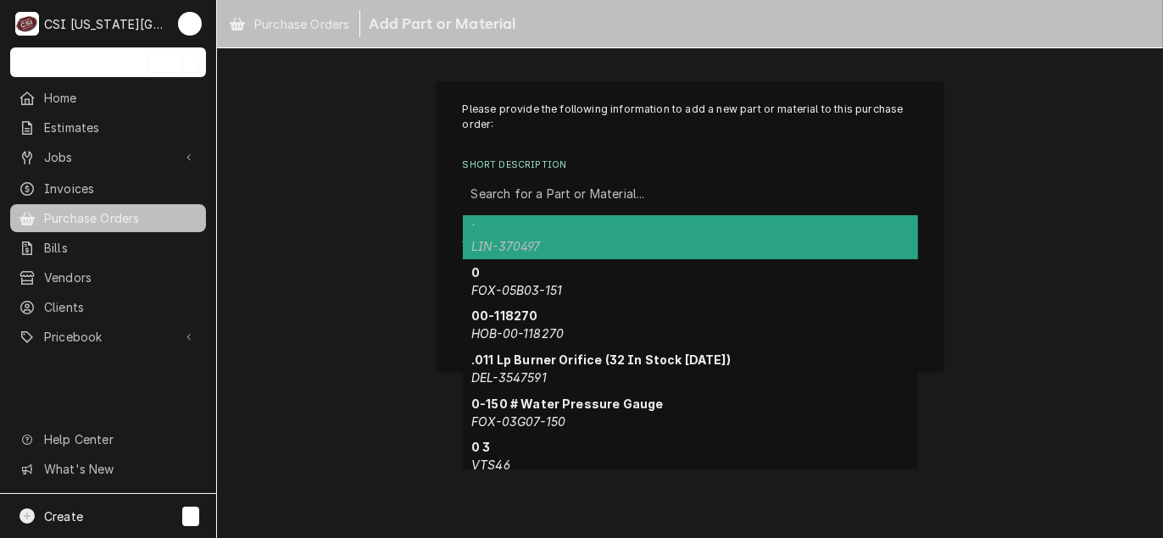
click at [553, 191] on div "Short Description" at bounding box center [690, 194] width 438 height 31
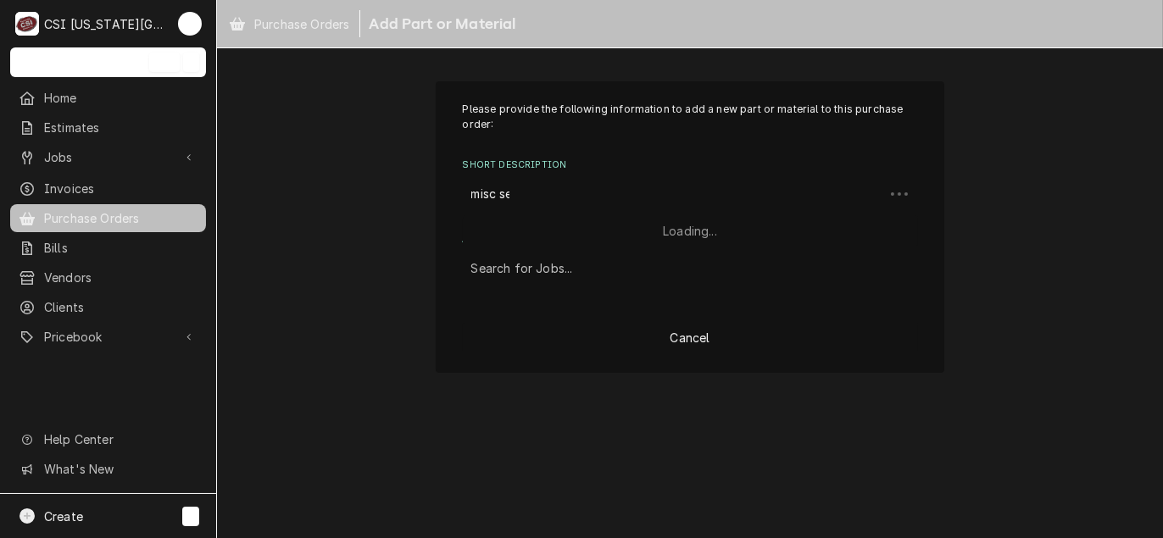
type input "misc ser"
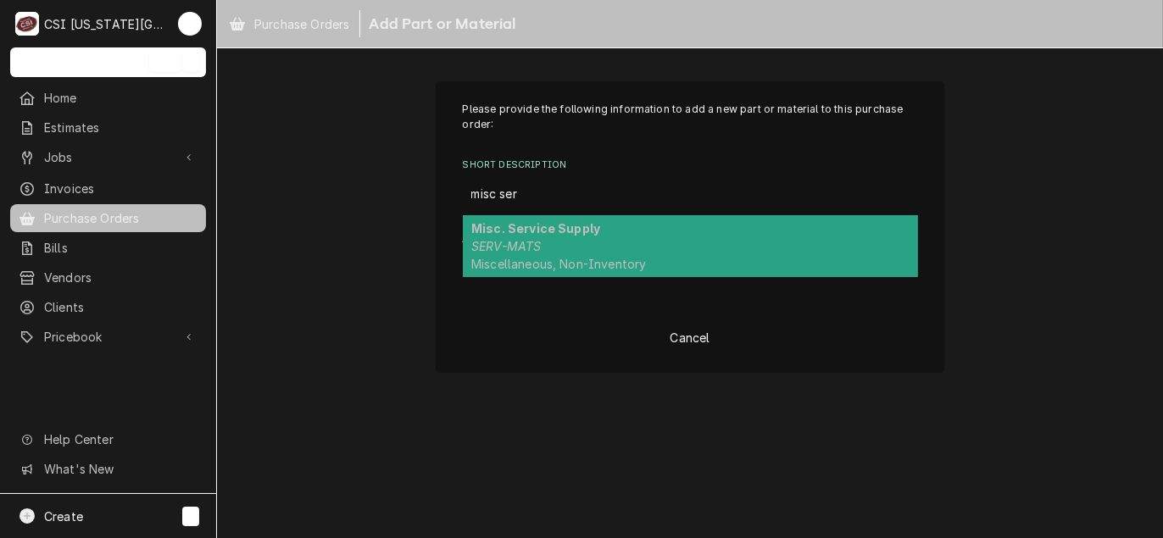
click at [537, 254] on div "Misc. Service Supply SERV-MATS Miscellaneous, Non-Inventory" at bounding box center [690, 246] width 455 height 62
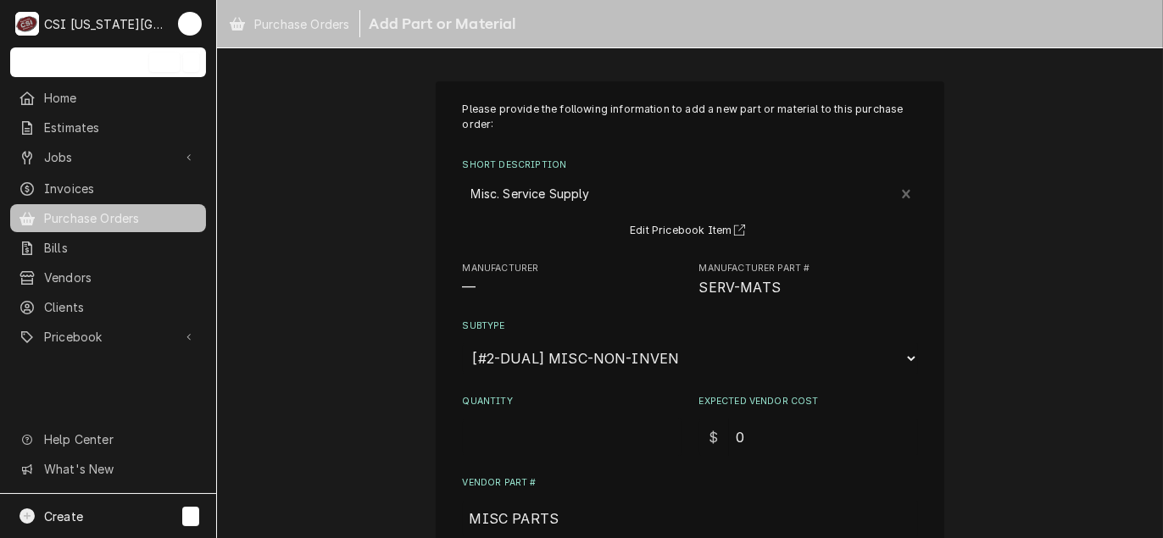
scroll to position [85, 0]
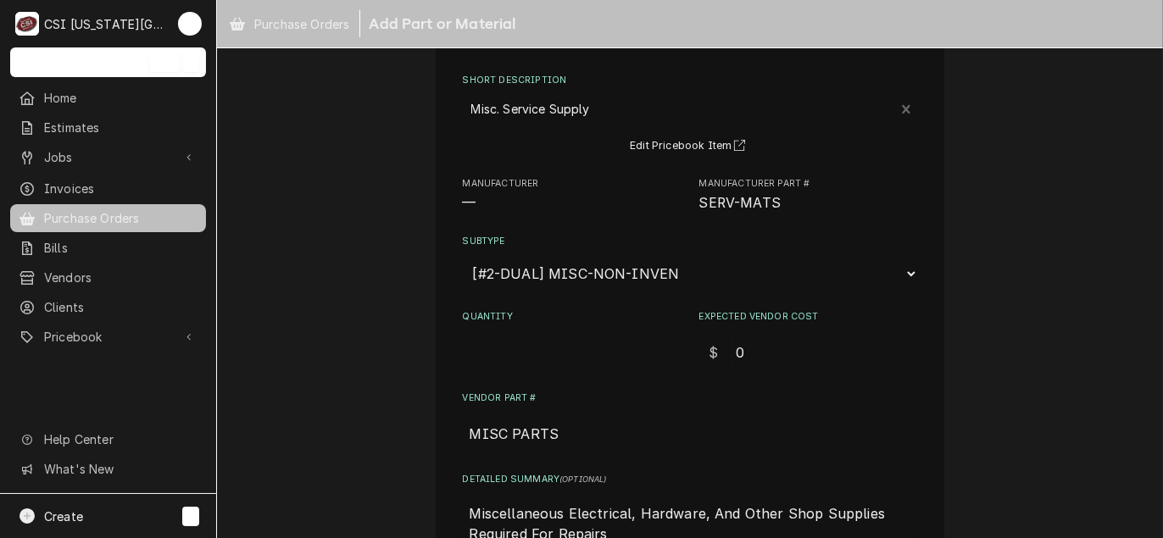
click at [621, 358] on input "Quantity" at bounding box center [572, 352] width 219 height 37
type textarea "x"
type input "1"
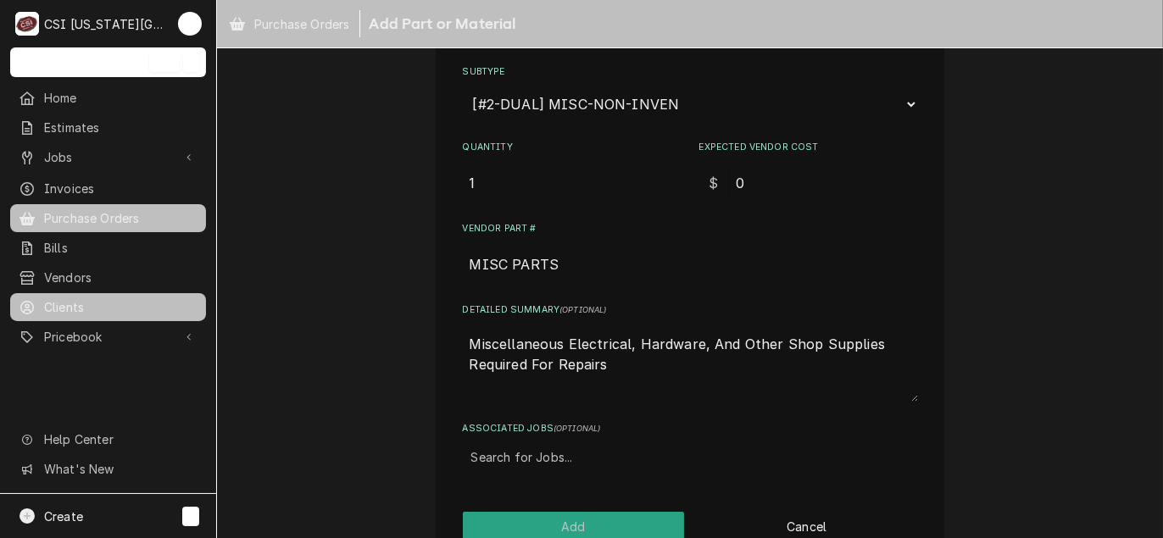
drag, startPoint x: 625, startPoint y: 376, endPoint x: 192, endPoint y: 304, distance: 439.0
click at [192, 304] on div "C CSI [US_STATE] City TL Search anything Ctrl K Home Estimates Jobs Jobs Job Se…" at bounding box center [581, 269] width 1163 height 538
type textarea "x"
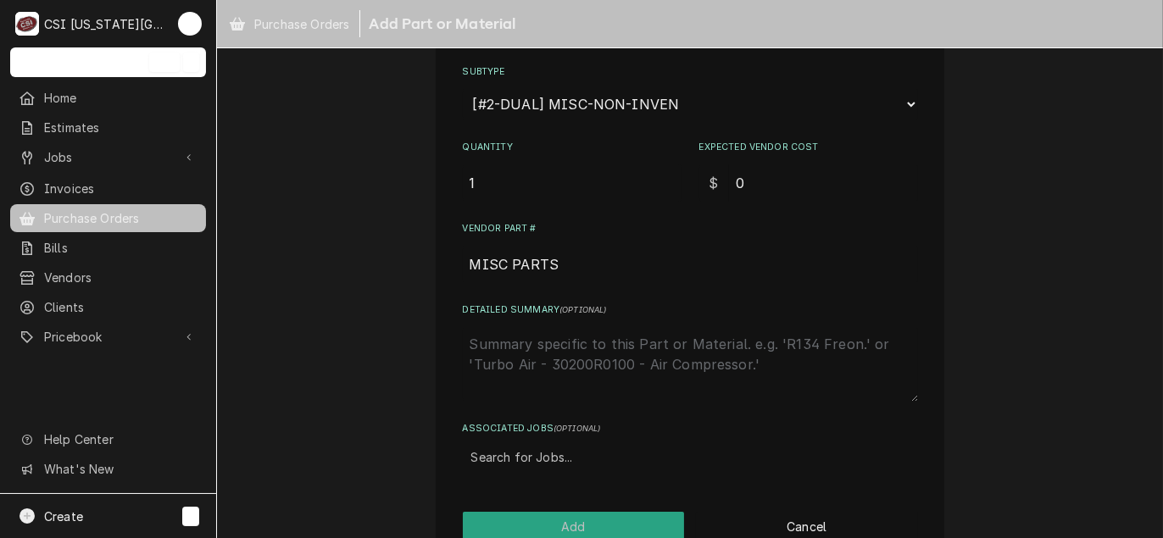
click at [506, 460] on div "Associated Jobs" at bounding box center [690, 457] width 438 height 31
type input "31637"
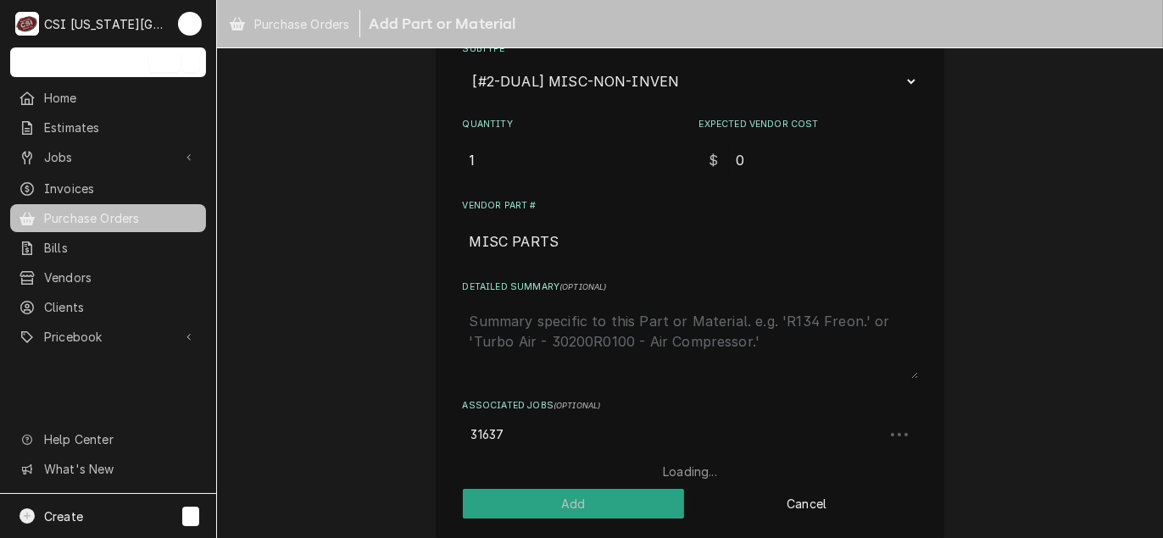
scroll to position [290, 0]
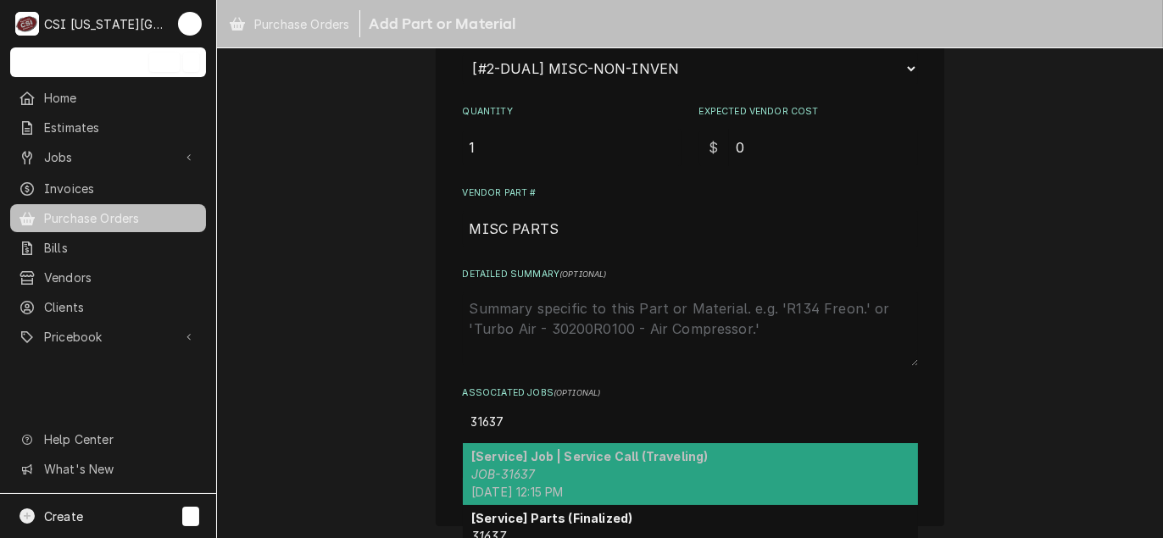
click at [548, 464] on div "[Service] Job | Service Call (Traveling) JOB-31637 [DATE] 12:15 PM" at bounding box center [690, 474] width 455 height 62
type textarea "x"
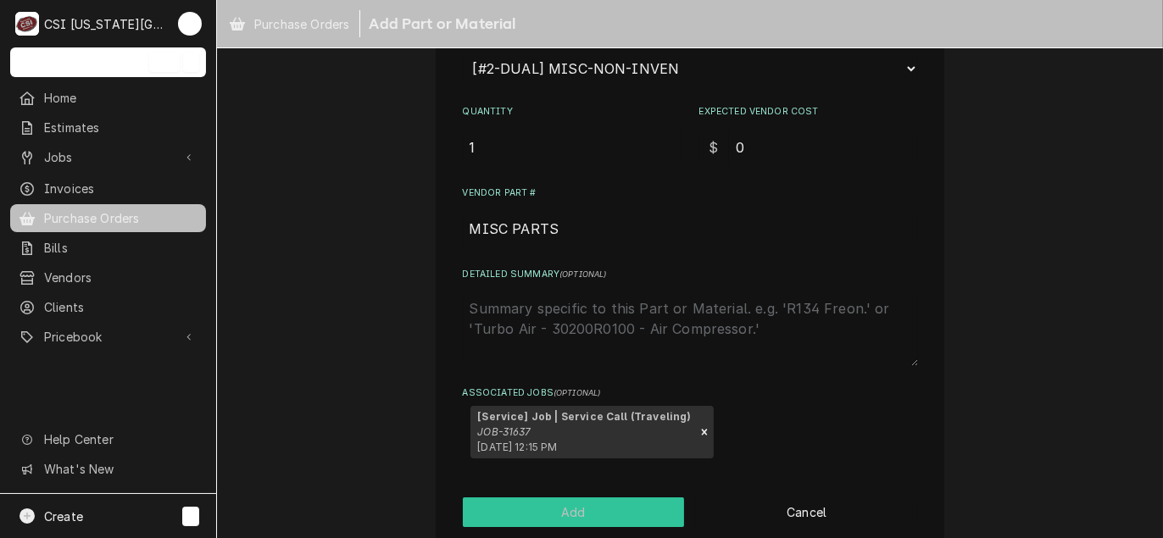
click at [551, 521] on button "Add" at bounding box center [574, 512] width 222 height 30
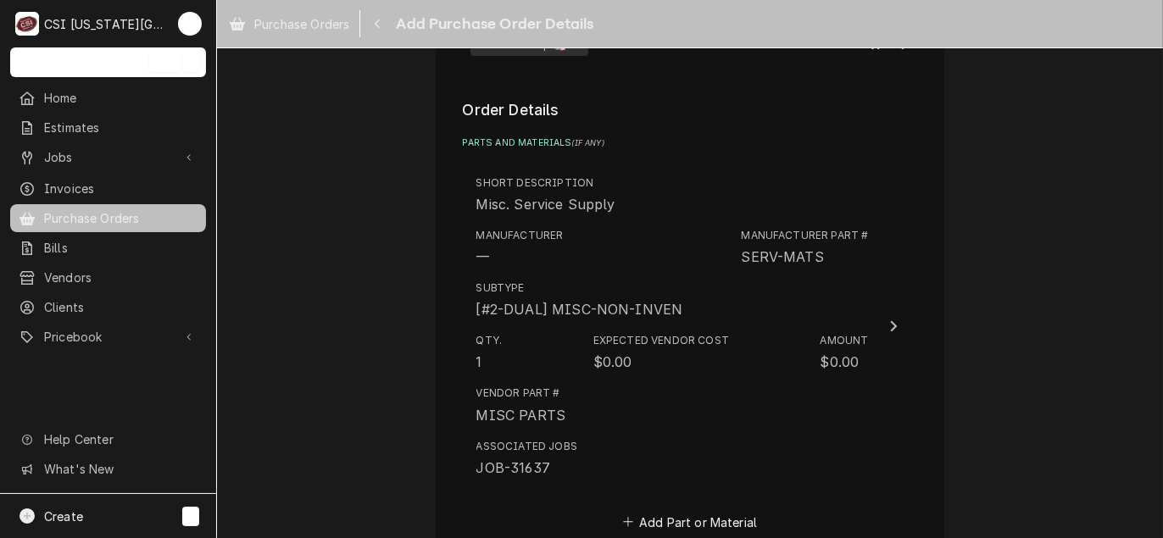
scroll to position [847, 0]
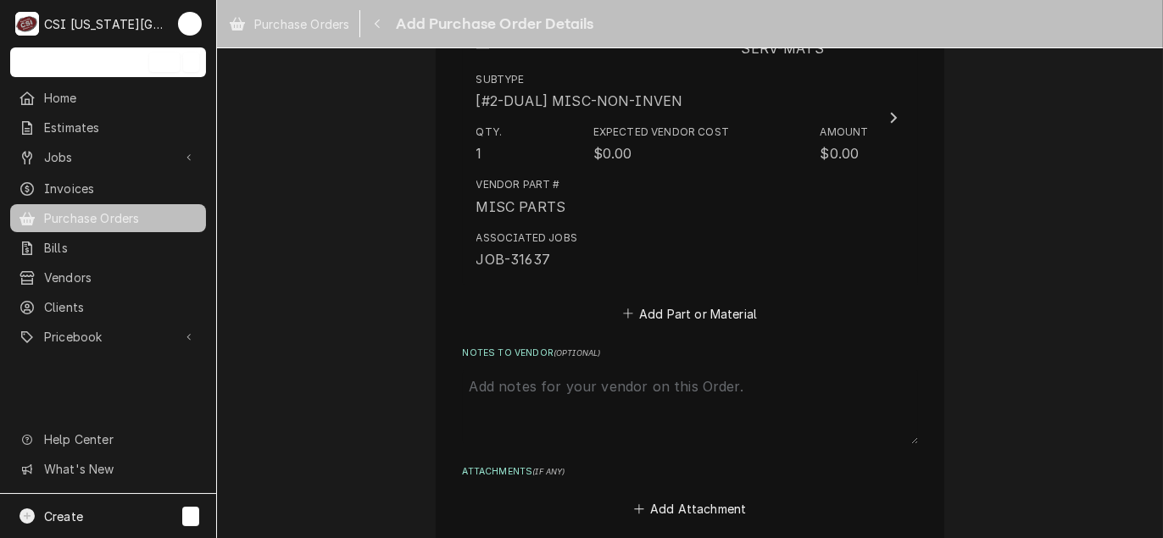
click at [543, 417] on textarea "Notes to Vendor ( optional )" at bounding box center [690, 406] width 455 height 75
type textarea "x"
type textarea "c"
type textarea "x"
type textarea "co"
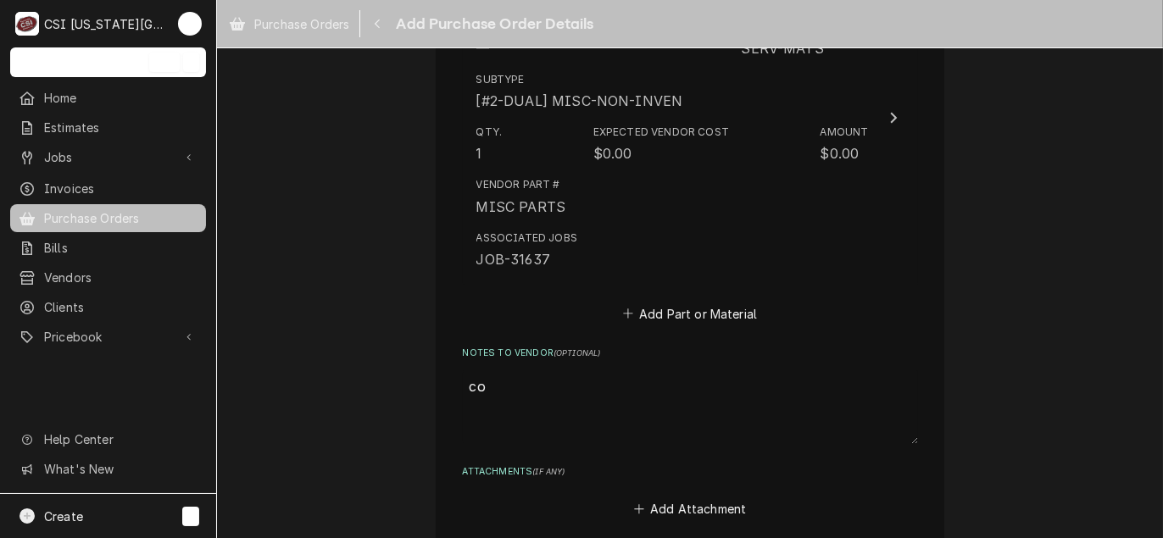
type textarea "x"
type textarea "cod"
type textarea "x"
type textarea "cody"
type textarea "x"
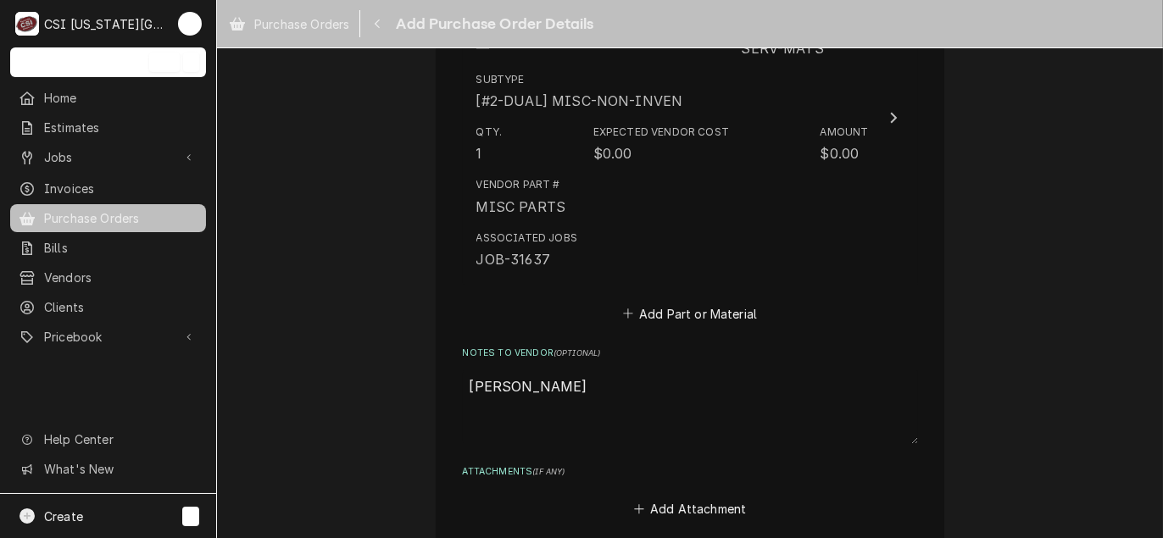
type textarea "cody"
type textarea "x"
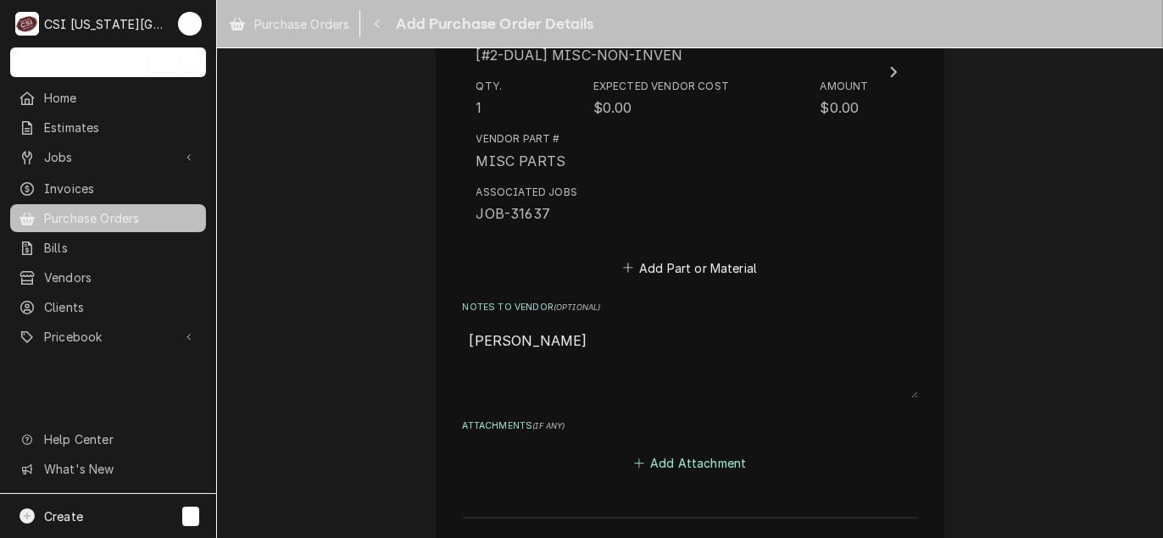
scroll to position [1059, 0]
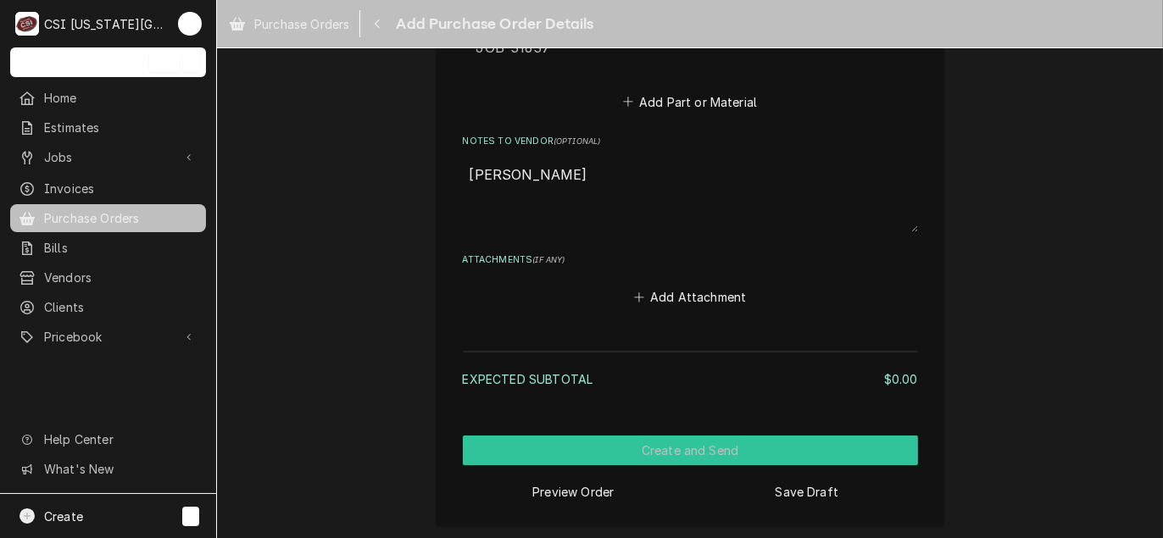
type textarea "cody d"
click at [680, 447] on button "Create and Send" at bounding box center [690, 451] width 455 height 30
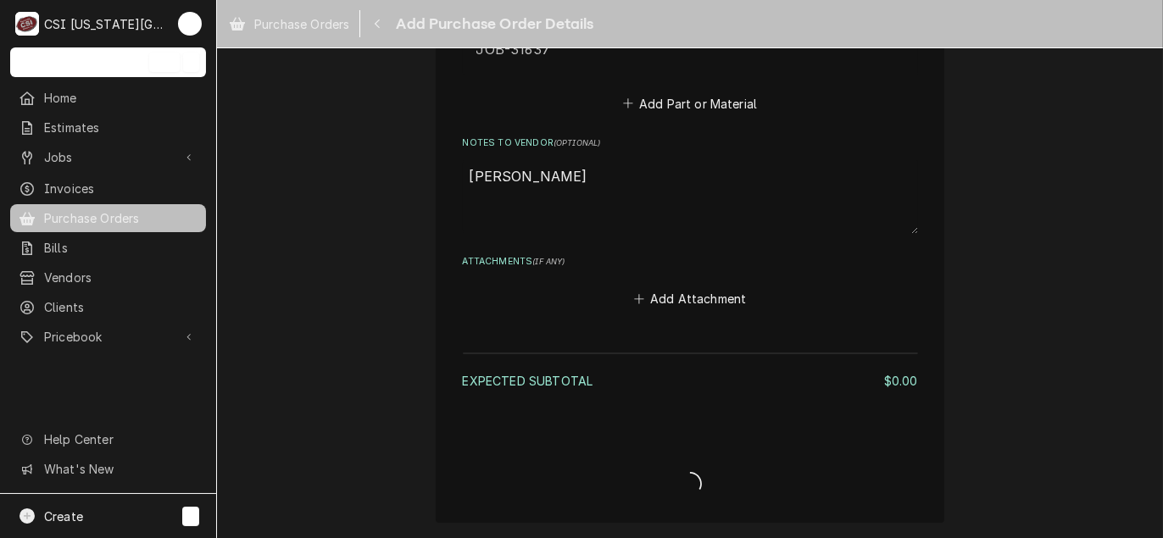
scroll to position [1053, 0]
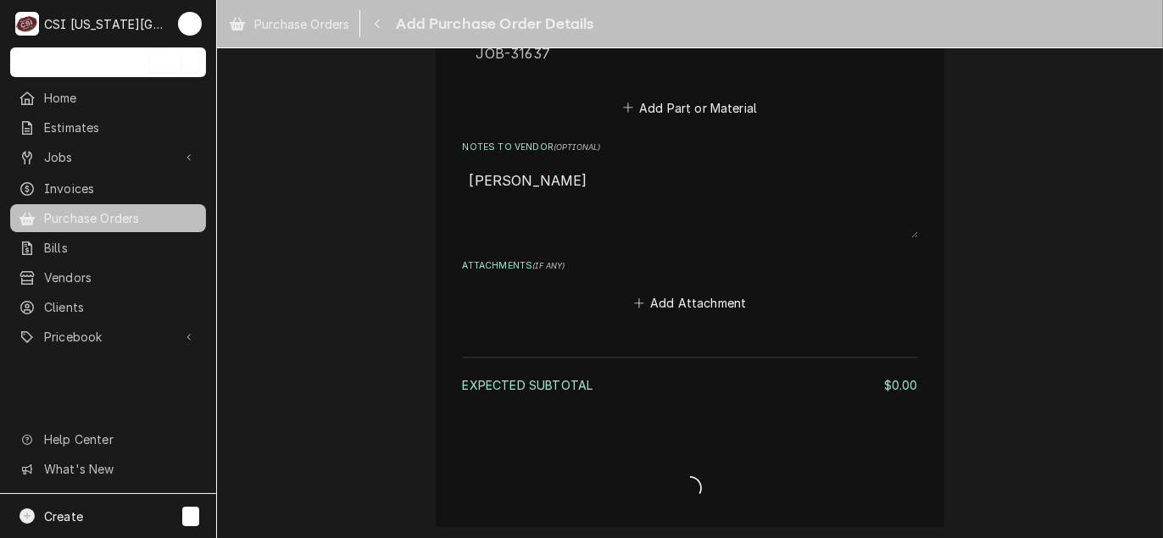
type textarea "x"
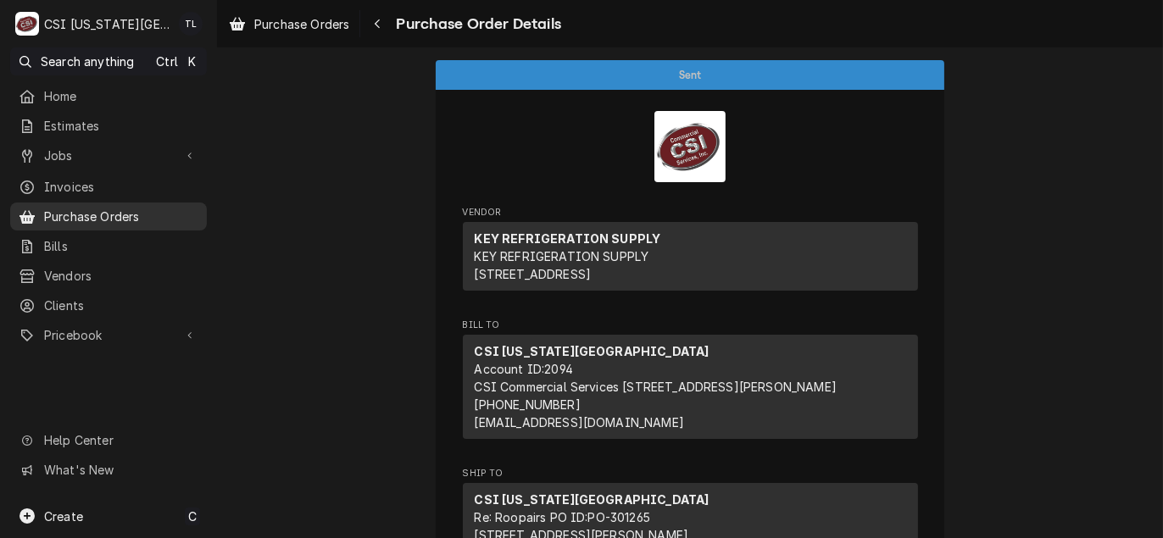
click at [161, 222] on link "Purchase Orders" at bounding box center [108, 217] width 197 height 28
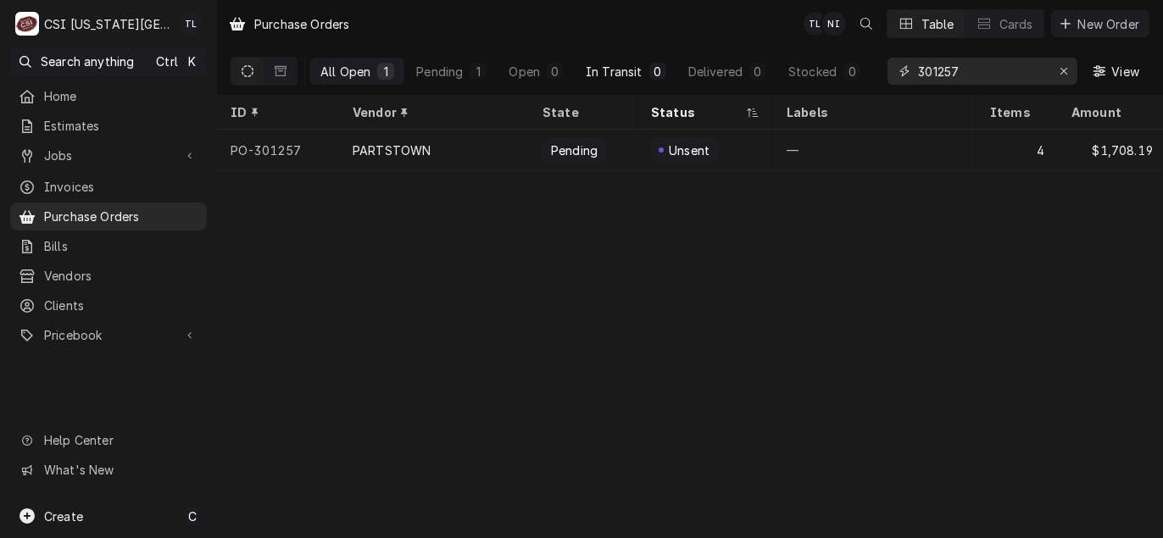
drag, startPoint x: 918, startPoint y: 67, endPoint x: 663, endPoint y: 75, distance: 255.2
click at [663, 75] on div "All Open 1 Pending 1 Open 0 In Transit 0 Delivered 0 Stocked 0 301257 View" at bounding box center [690, 70] width 919 height 47
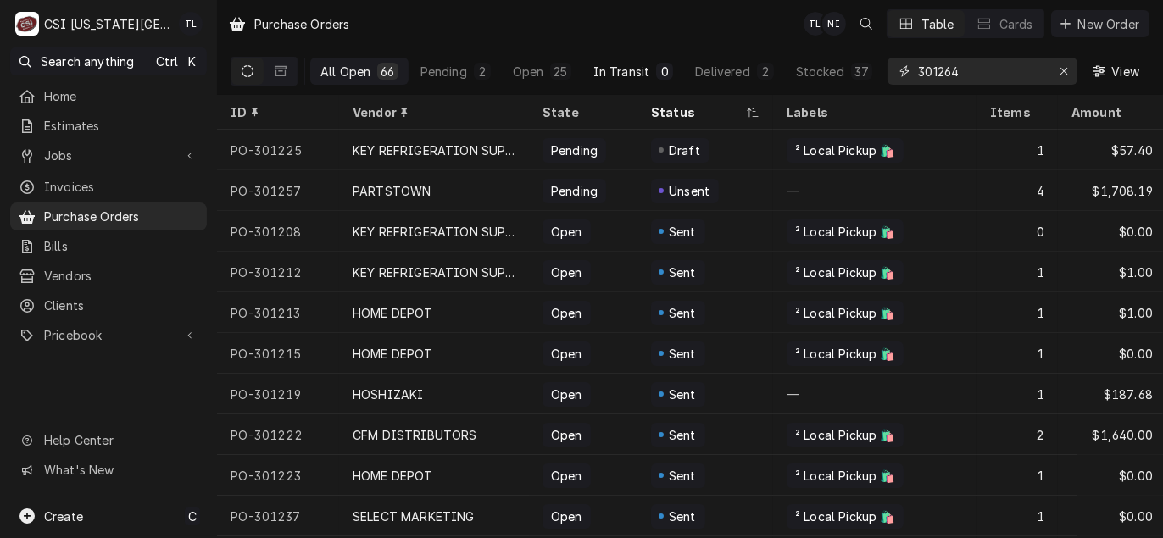
type input "301264"
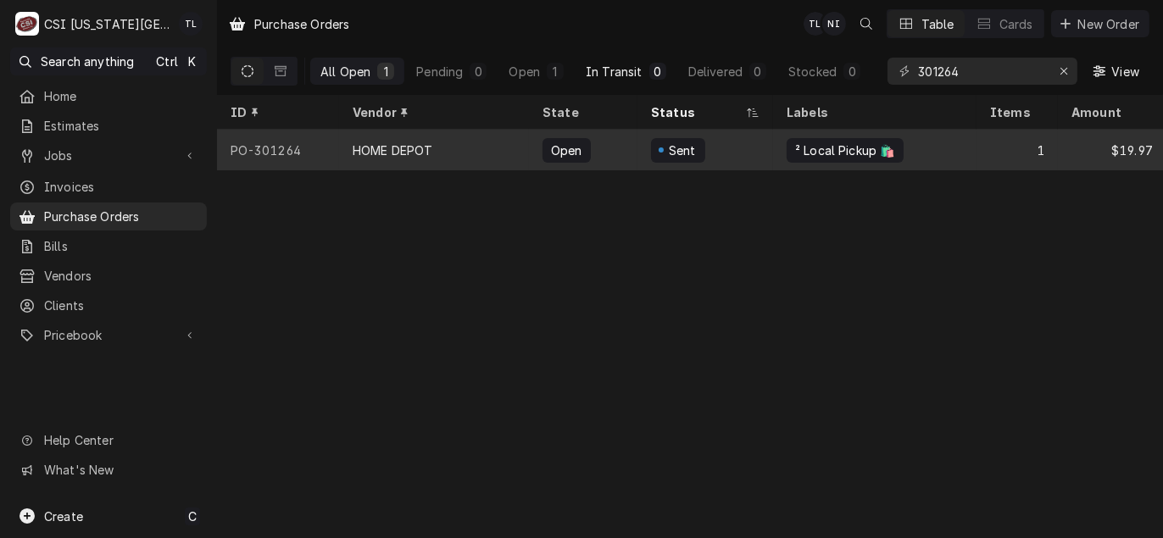
click at [394, 152] on div "HOME DEPOT" at bounding box center [393, 151] width 81 height 18
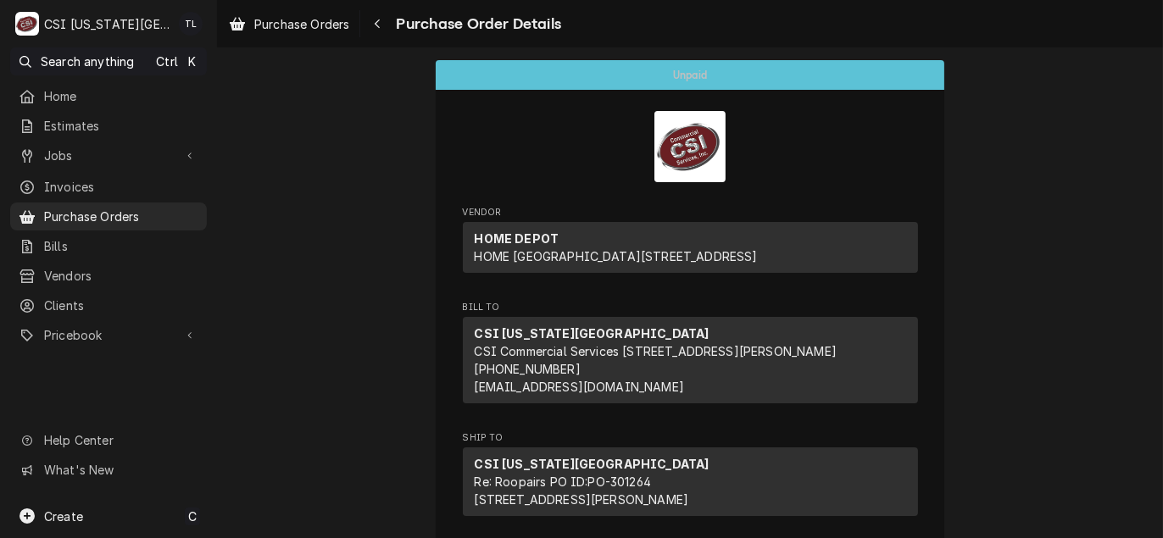
click at [114, 226] on div "Home Estimates Jobs Jobs Job Series Invoices Purchase Orders Bills Vendors Clie…" at bounding box center [108, 216] width 217 height 269
click at [115, 224] on link "Purchase Orders" at bounding box center [108, 217] width 197 height 28
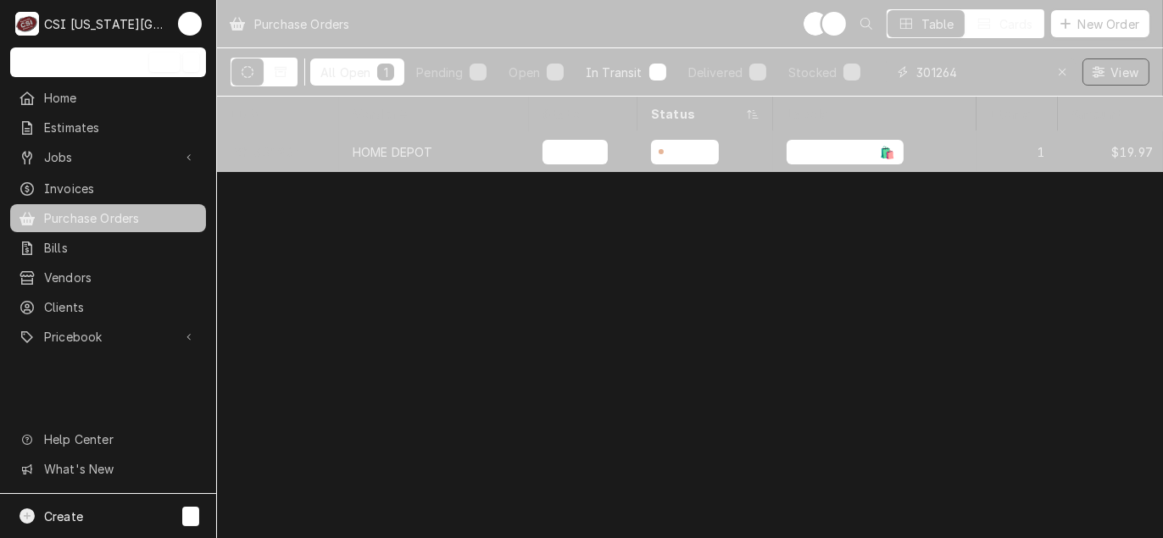
drag, startPoint x: 1043, startPoint y: 76, endPoint x: 644, endPoint y: 71, distance: 399.2
click at [644, 71] on div "All Open 1 Pending 0 Open 0 In Transit 0 Delivered 0 Stocked 1 301264 View" at bounding box center [690, 71] width 919 height 47
type input "301257"
click at [375, 160] on div "PARTSTOWN" at bounding box center [434, 151] width 190 height 41
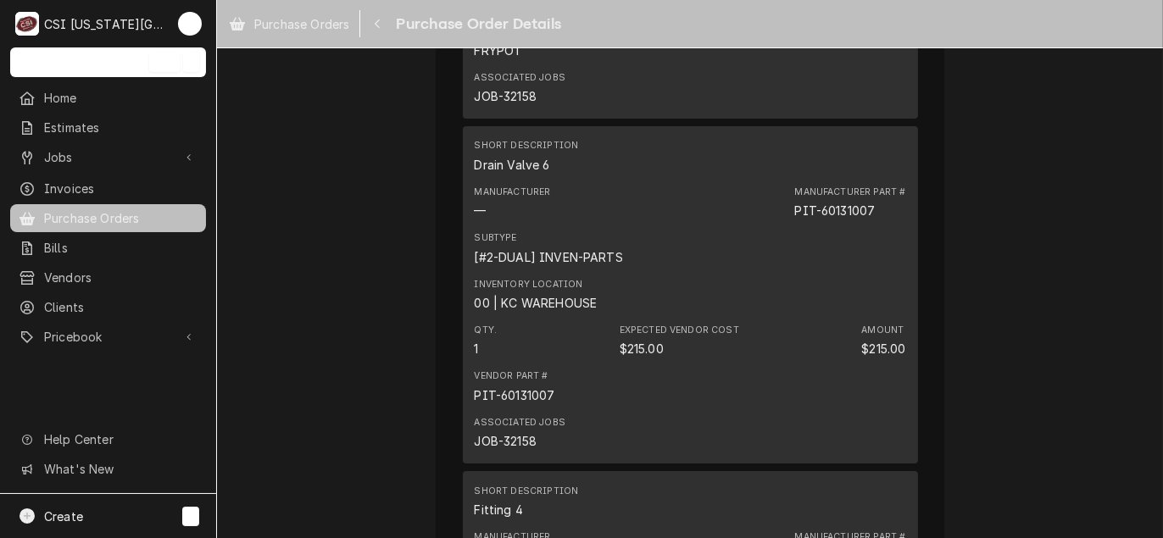
scroll to position [1186, 0]
